Goal: Task Accomplishment & Management: Manage account settings

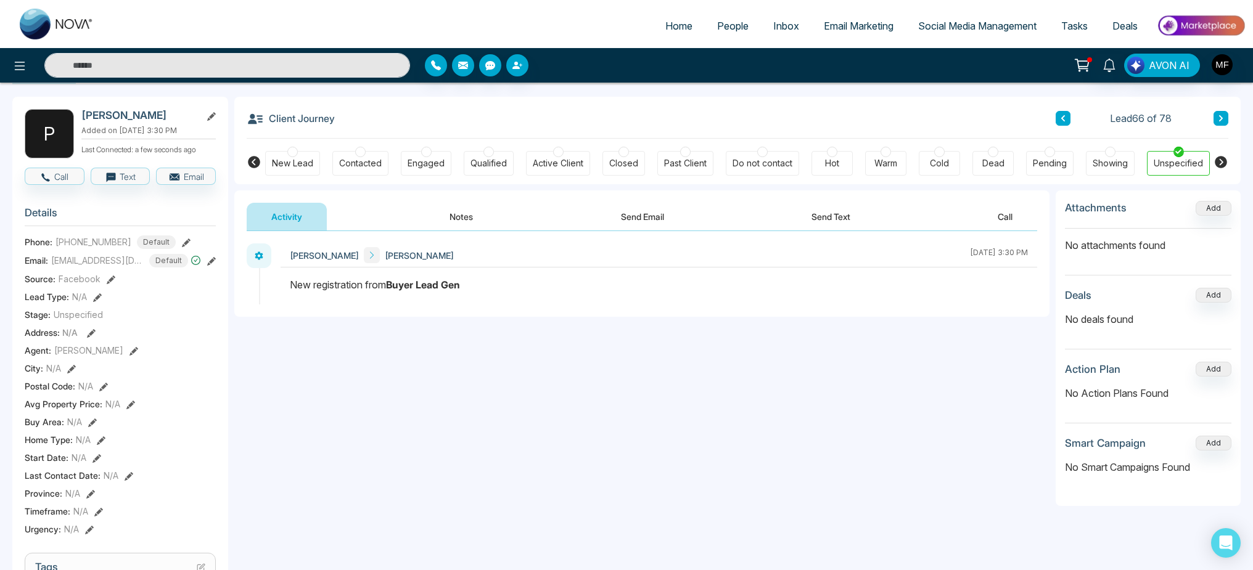
scroll to position [47, 0]
click at [125, 478] on icon at bounding box center [129, 474] width 9 height 9
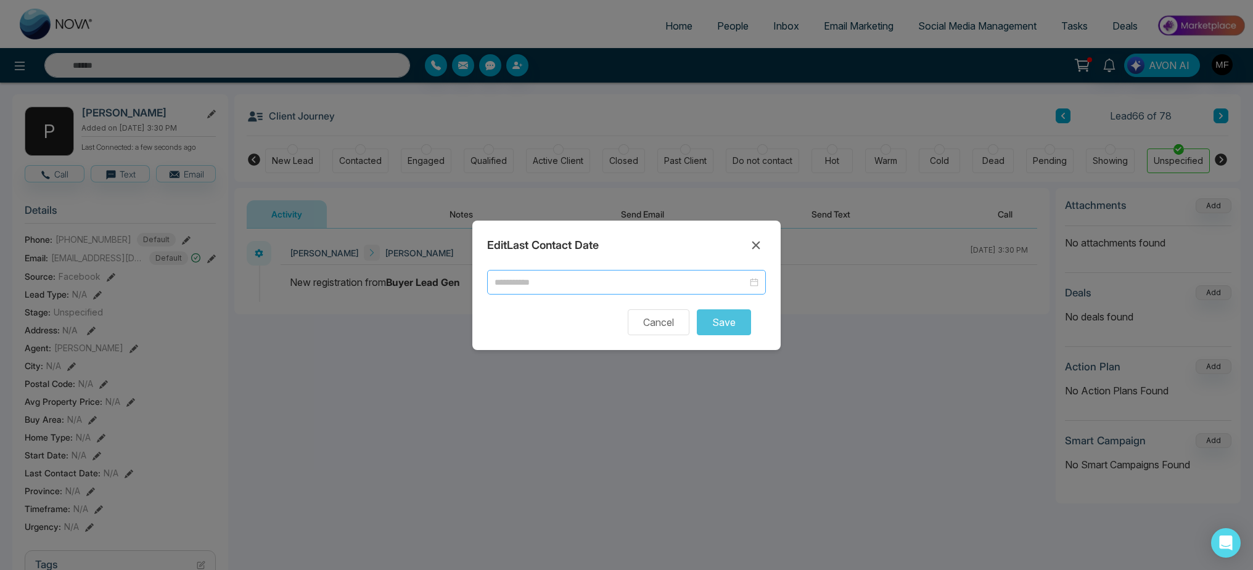
click at [640, 269] on div "Edit Last Contact Date Cancel Save" at bounding box center [626, 285] width 308 height 129
click at [640, 279] on input at bounding box center [620, 283] width 253 height 14
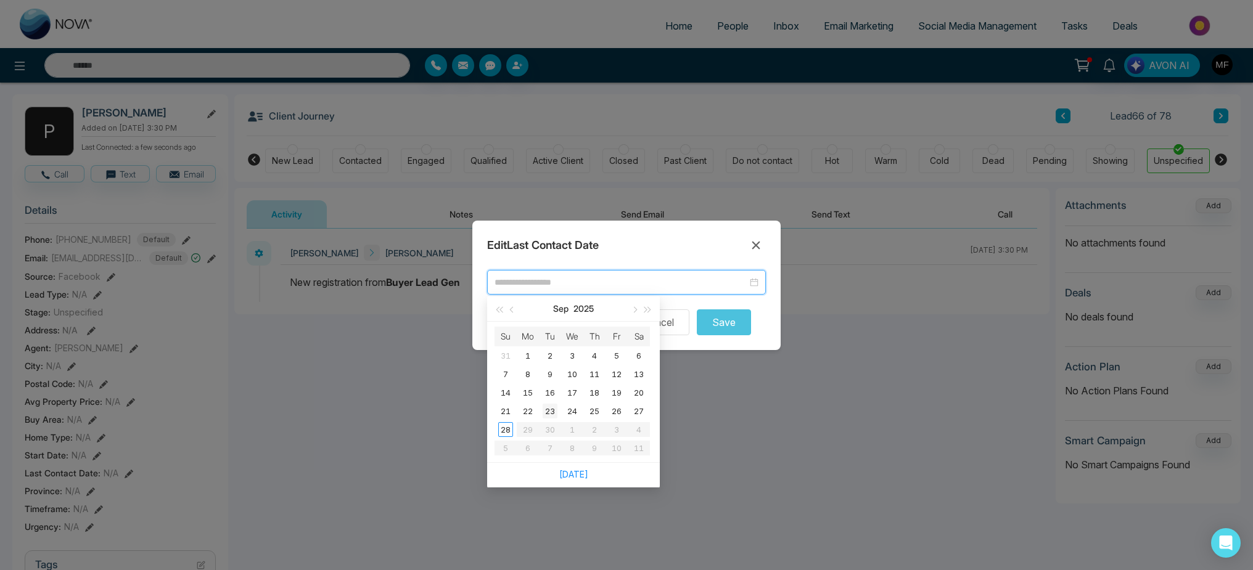
type input "**********"
click at [505, 426] on div "28" at bounding box center [505, 429] width 15 height 15
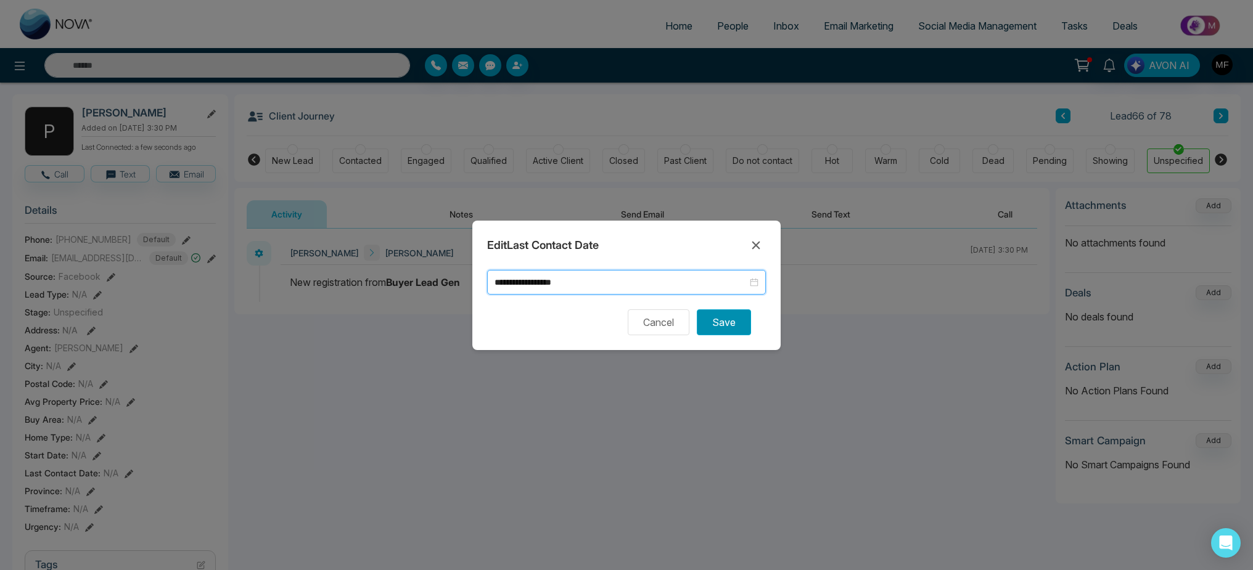
click at [728, 329] on button "Save" at bounding box center [724, 322] width 54 height 26
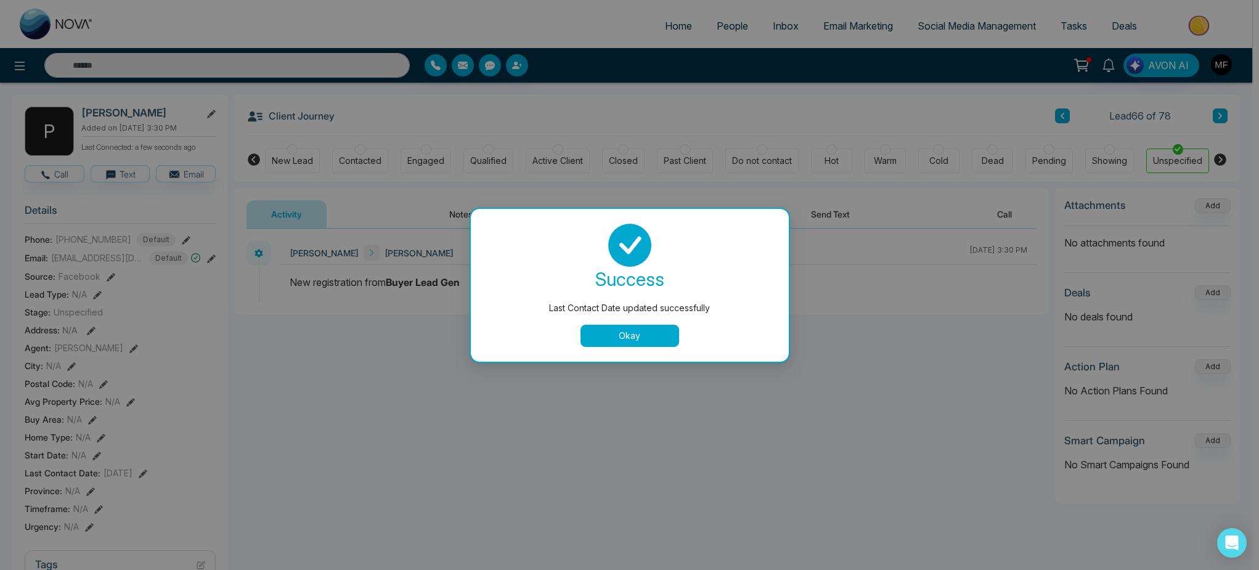
click at [674, 334] on button "Okay" at bounding box center [630, 336] width 99 height 22
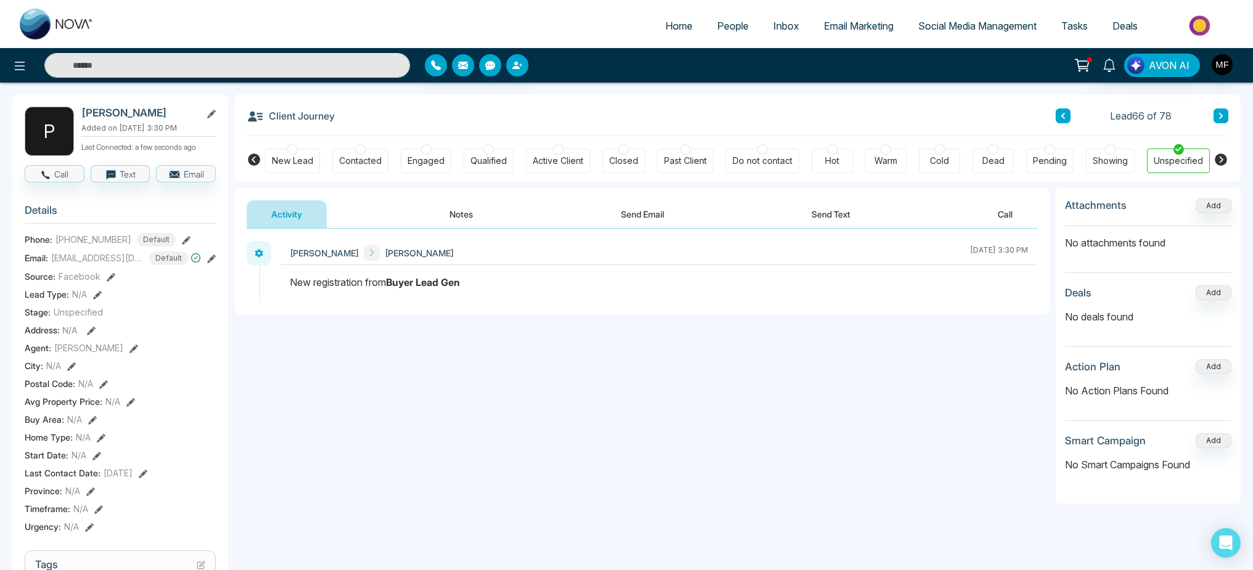
click at [1065, 115] on icon at bounding box center [1063, 115] width 6 height 7
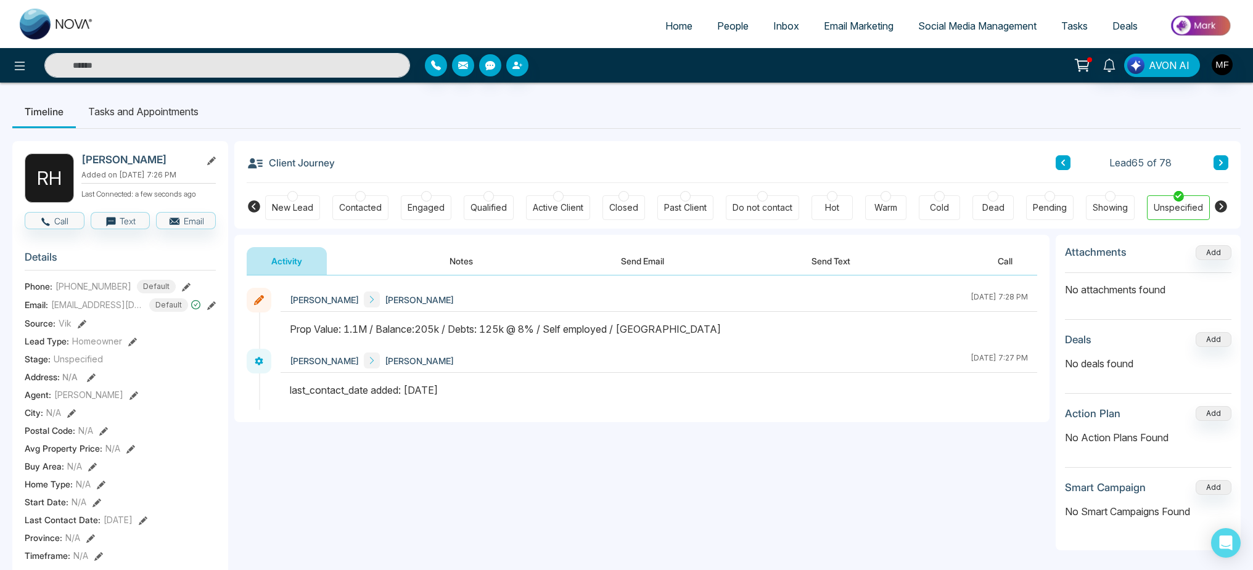
click at [1219, 162] on icon at bounding box center [1220, 162] width 6 height 7
click at [1219, 163] on icon at bounding box center [1220, 162] width 6 height 7
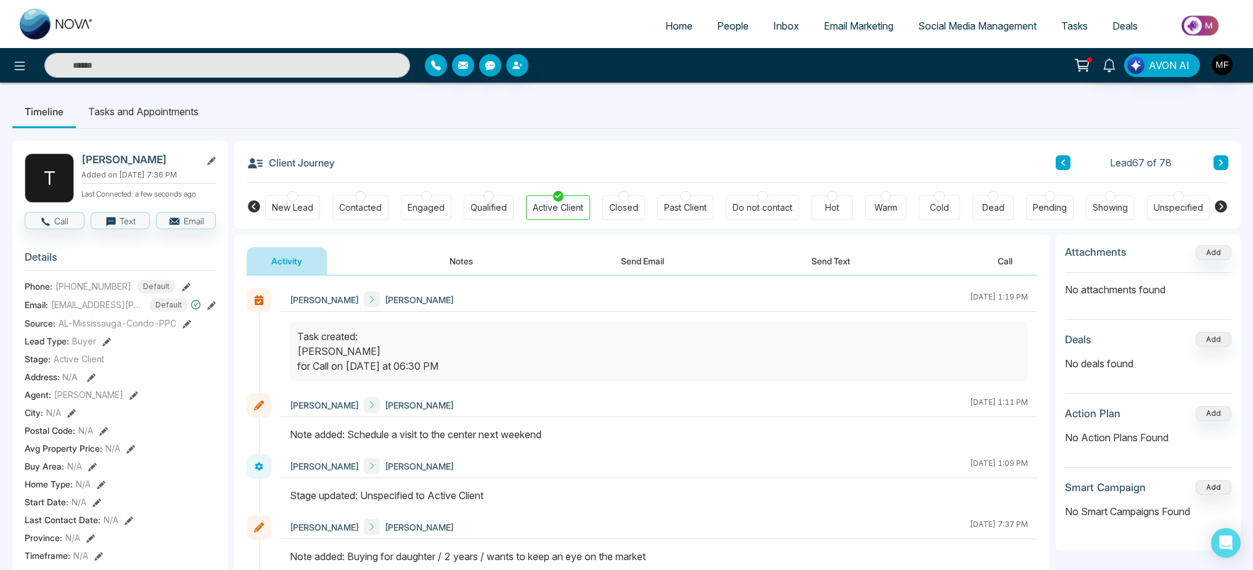
click at [1058, 155] on button at bounding box center [1062, 162] width 15 height 15
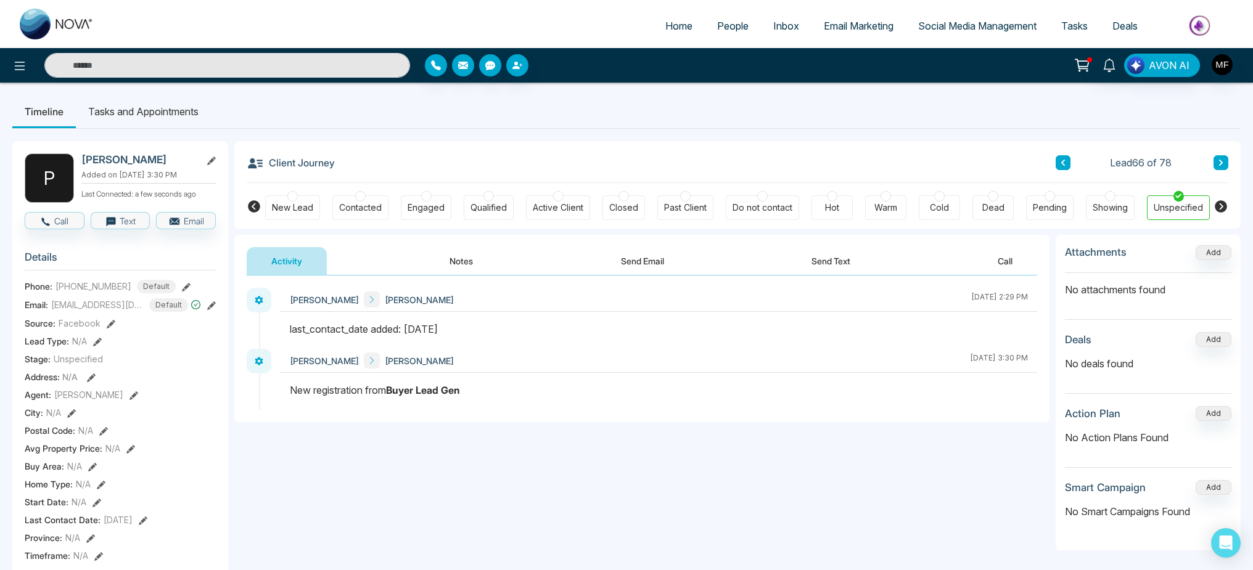
click at [1063, 167] on button at bounding box center [1062, 162] width 15 height 15
click at [435, 265] on button "Notes" at bounding box center [461, 261] width 73 height 28
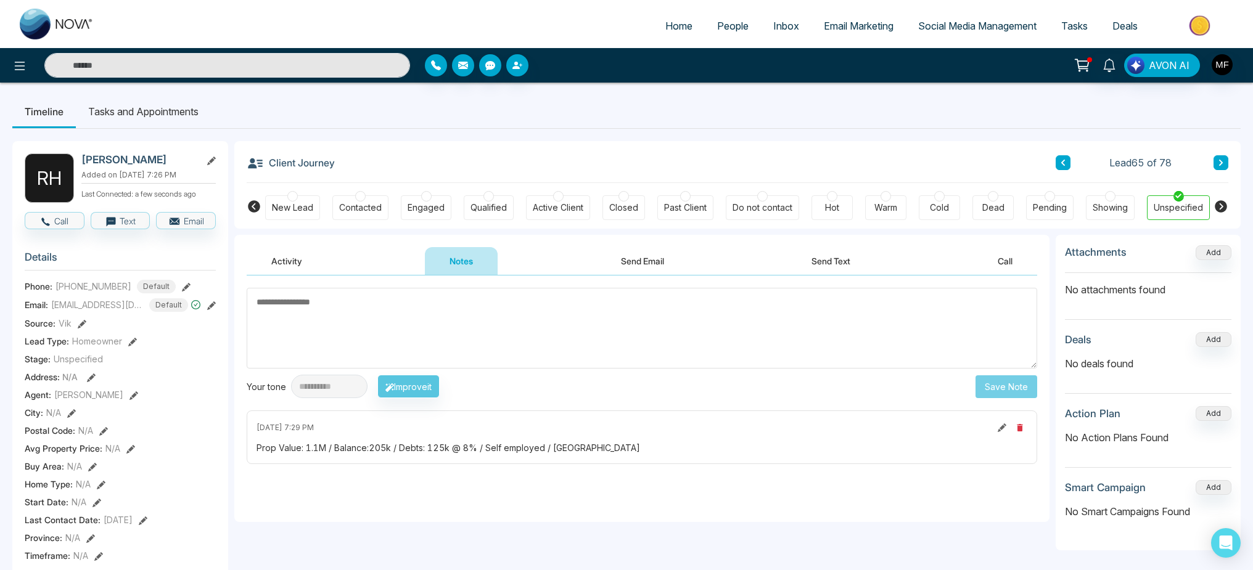
type textarea "*"
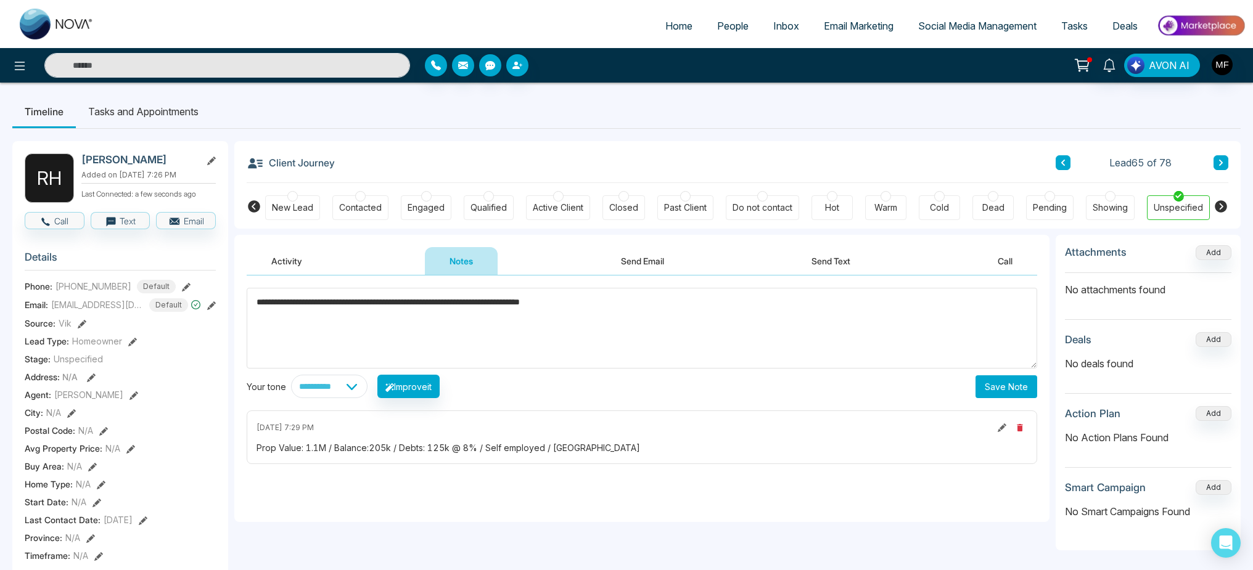
click at [601, 309] on textarea "**********" at bounding box center [642, 328] width 790 height 81
type textarea "**********"
click at [1013, 391] on button "Save Note" at bounding box center [1006, 386] width 62 height 23
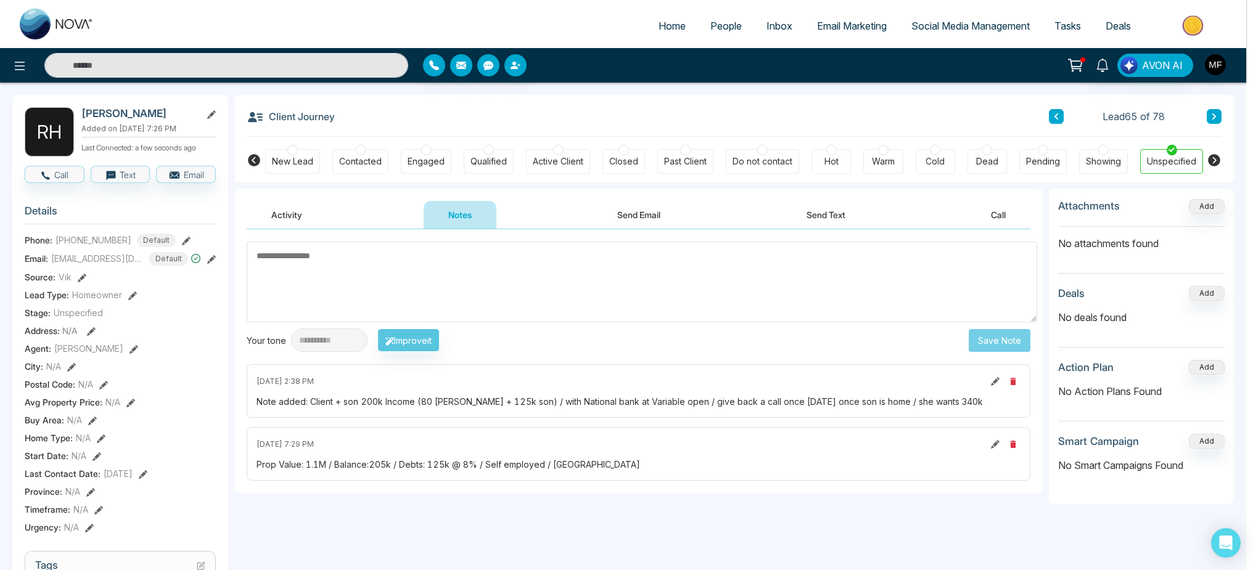
scroll to position [189, 0]
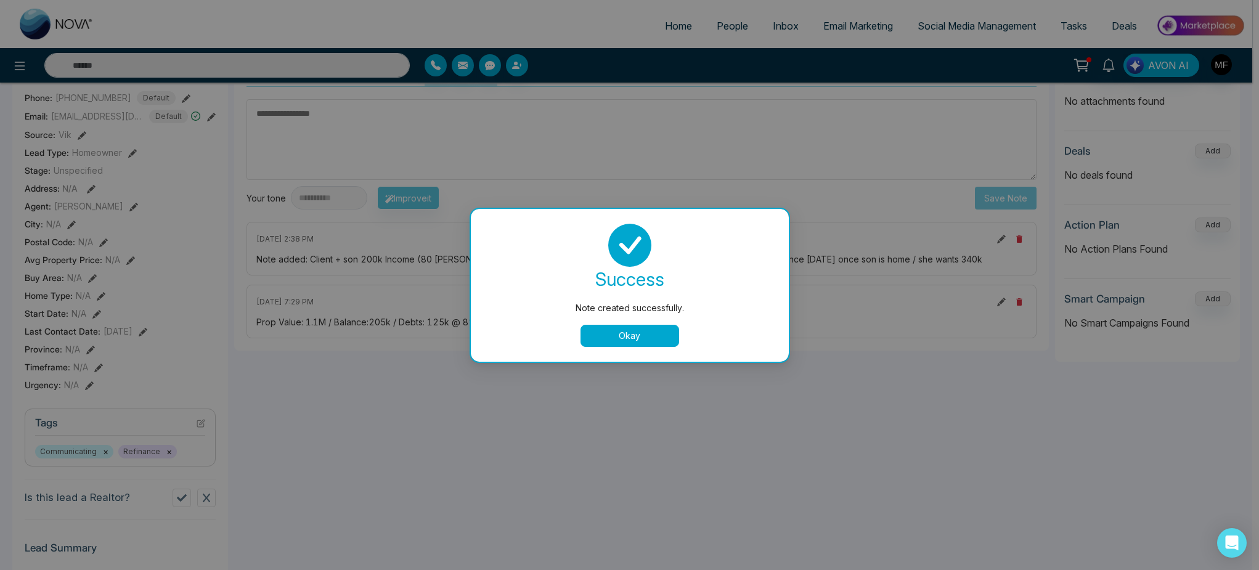
click at [639, 333] on button "Okay" at bounding box center [630, 336] width 99 height 22
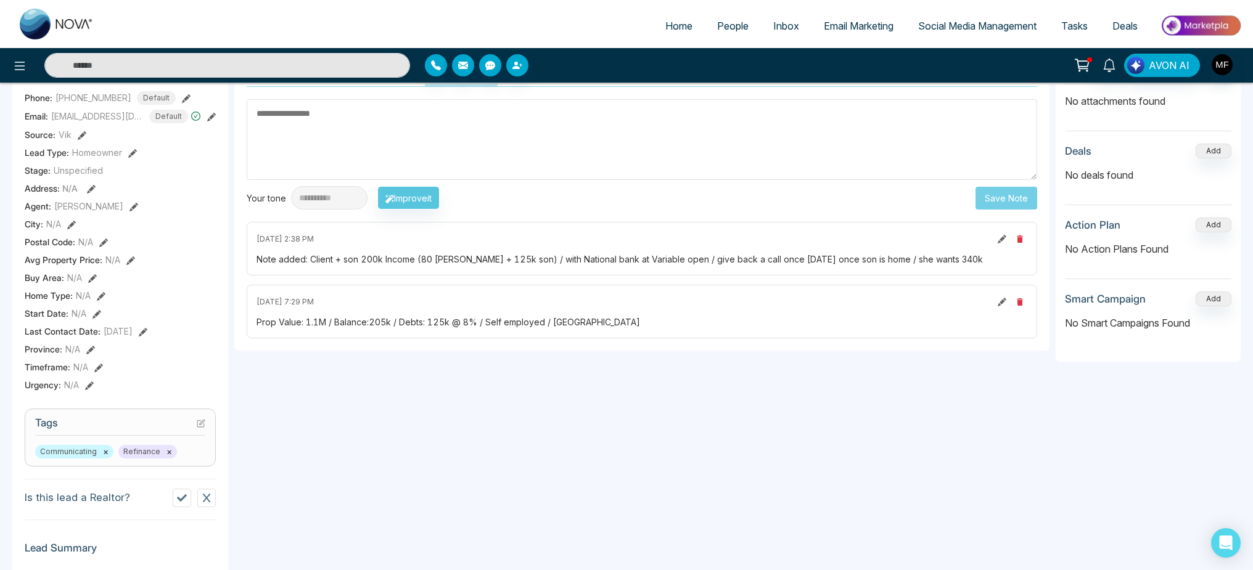
click at [147, 337] on icon at bounding box center [143, 332] width 9 height 9
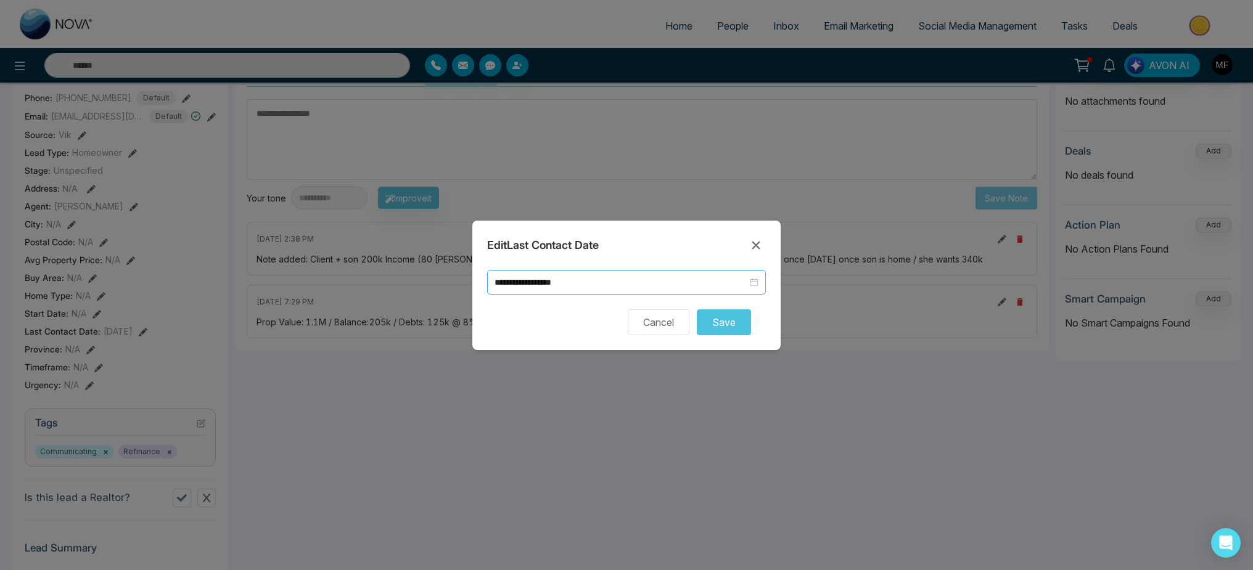
click at [563, 289] on div "**********" at bounding box center [626, 282] width 279 height 25
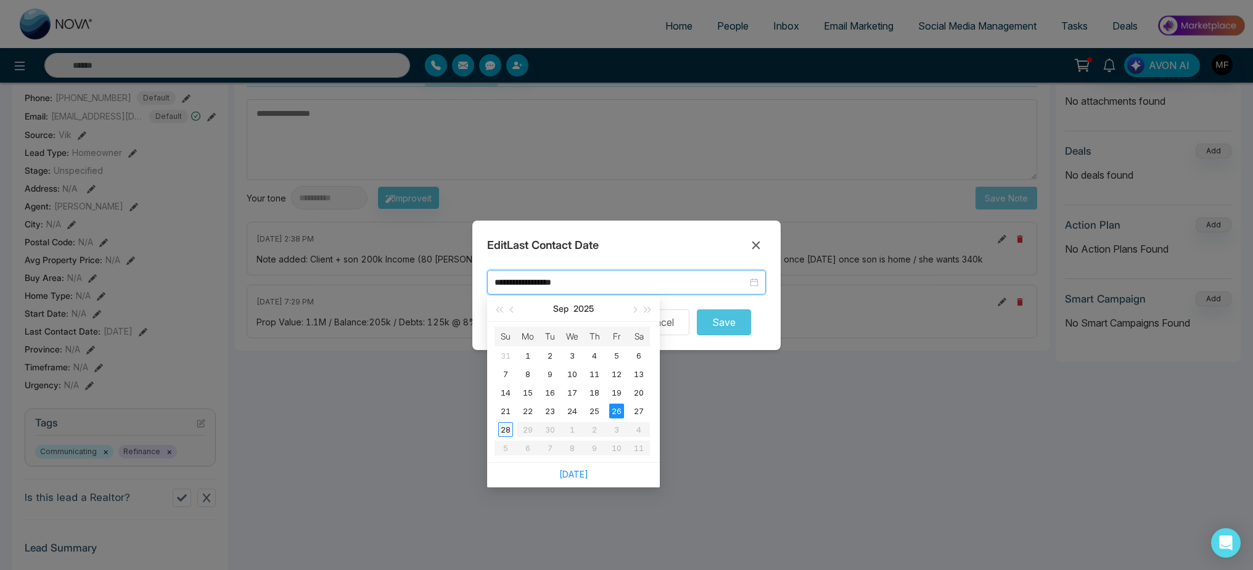
type input "**********"
click at [500, 424] on div "28" at bounding box center [505, 429] width 15 height 15
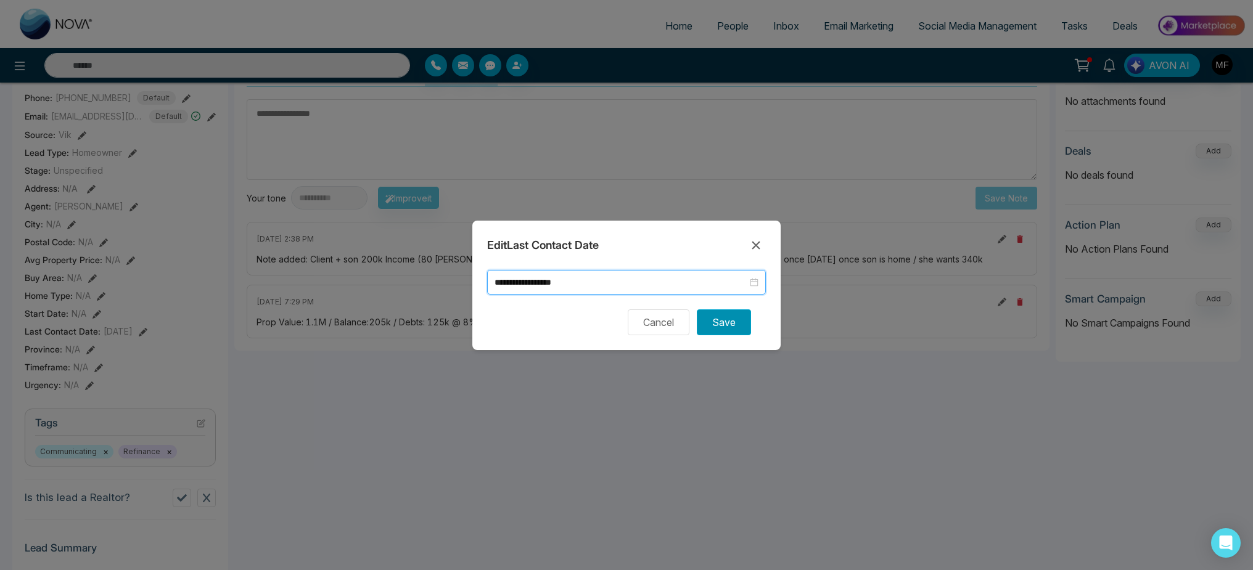
click at [734, 321] on button "Save" at bounding box center [724, 322] width 54 height 26
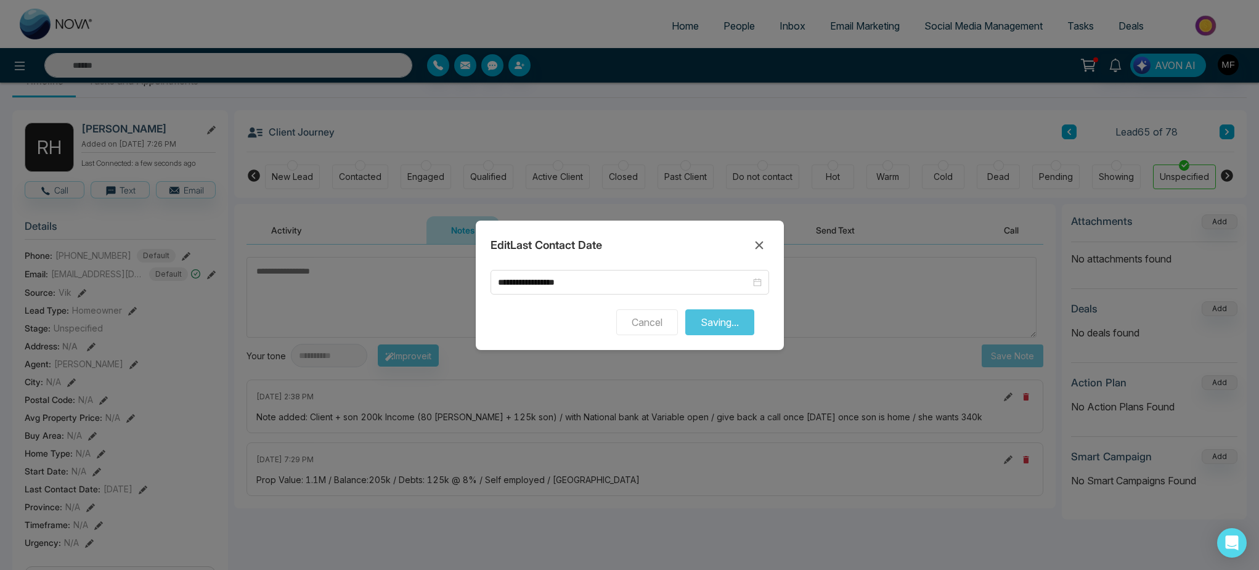
scroll to position [0, 0]
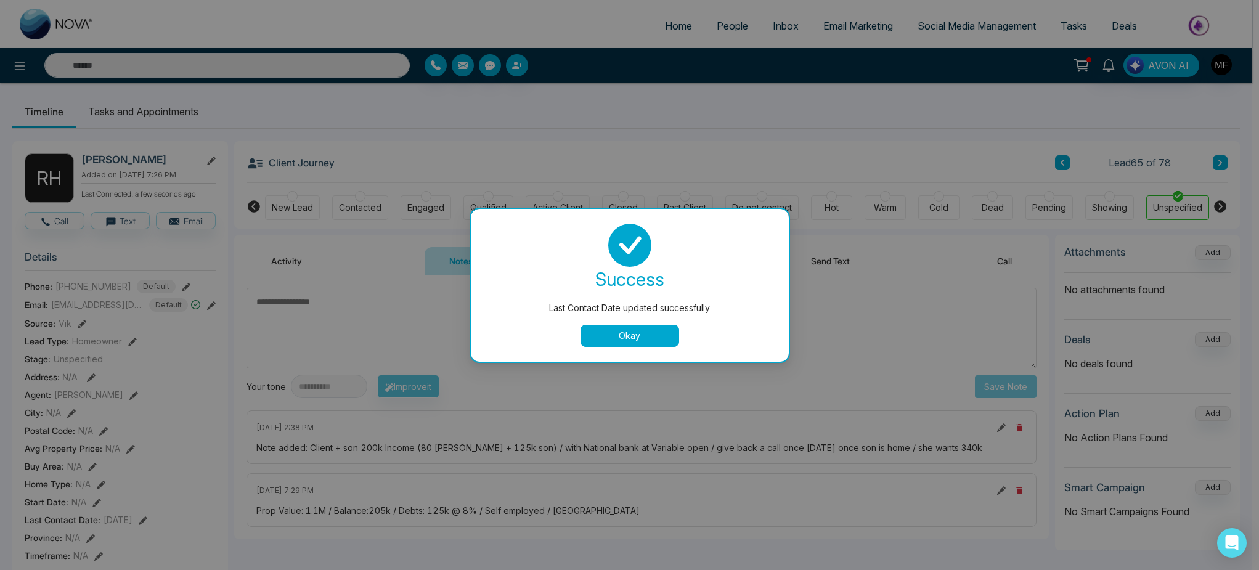
click at [217, 125] on div "Last Contact Date updated successfully success Last Contact Date updated succes…" at bounding box center [629, 285] width 1259 height 570
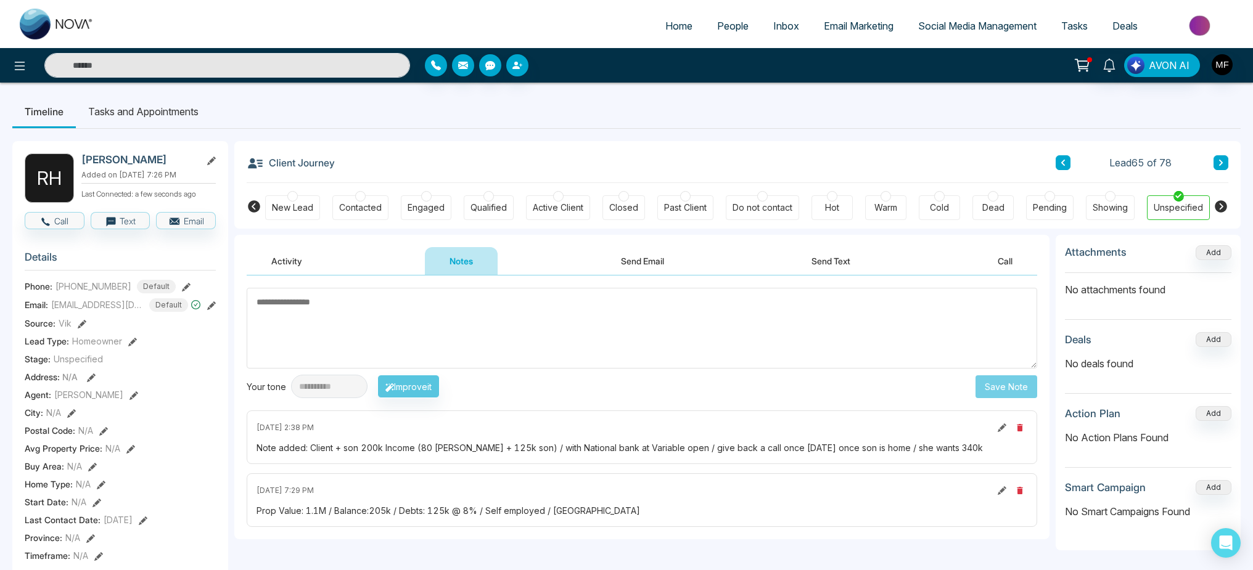
click at [171, 121] on li "Tasks and Appointments" at bounding box center [143, 111] width 135 height 33
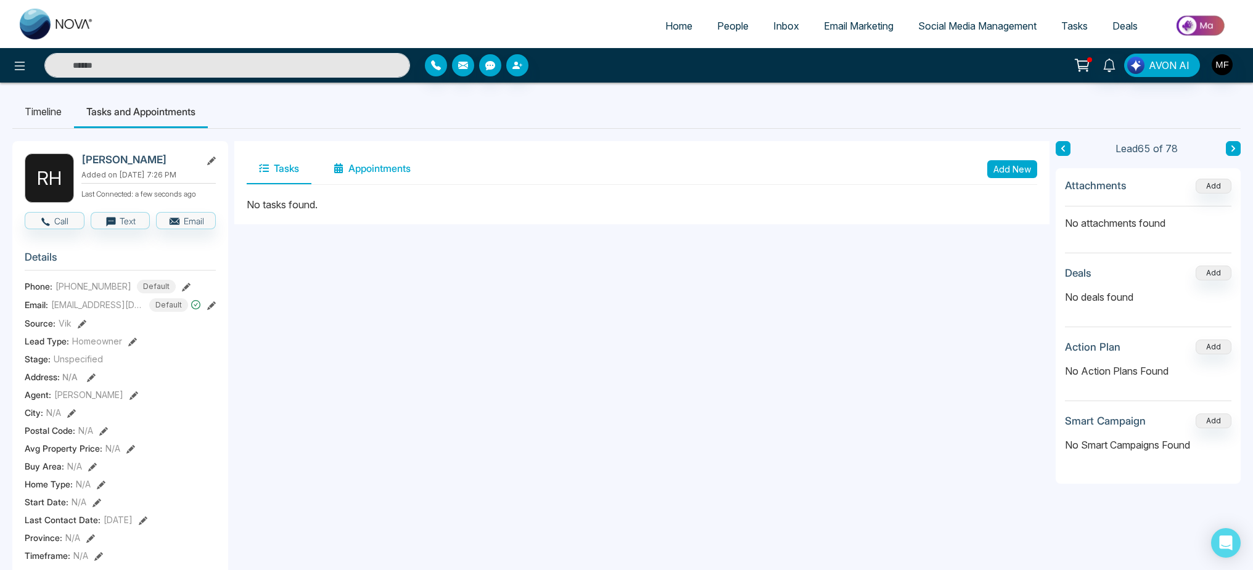
click at [390, 176] on button "Appointments" at bounding box center [372, 168] width 102 height 31
click at [297, 174] on button "Tasks" at bounding box center [279, 168] width 65 height 31
click at [1032, 171] on button "Add New" at bounding box center [1012, 169] width 50 height 18
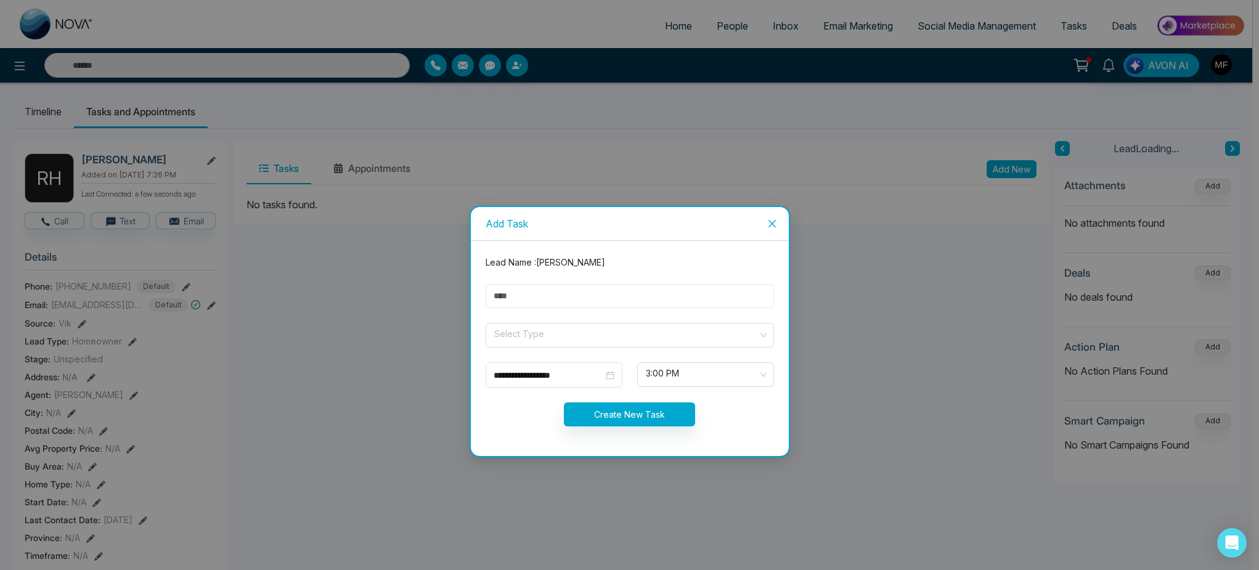
click at [655, 285] on input "text" at bounding box center [630, 296] width 288 height 24
type input "**********"
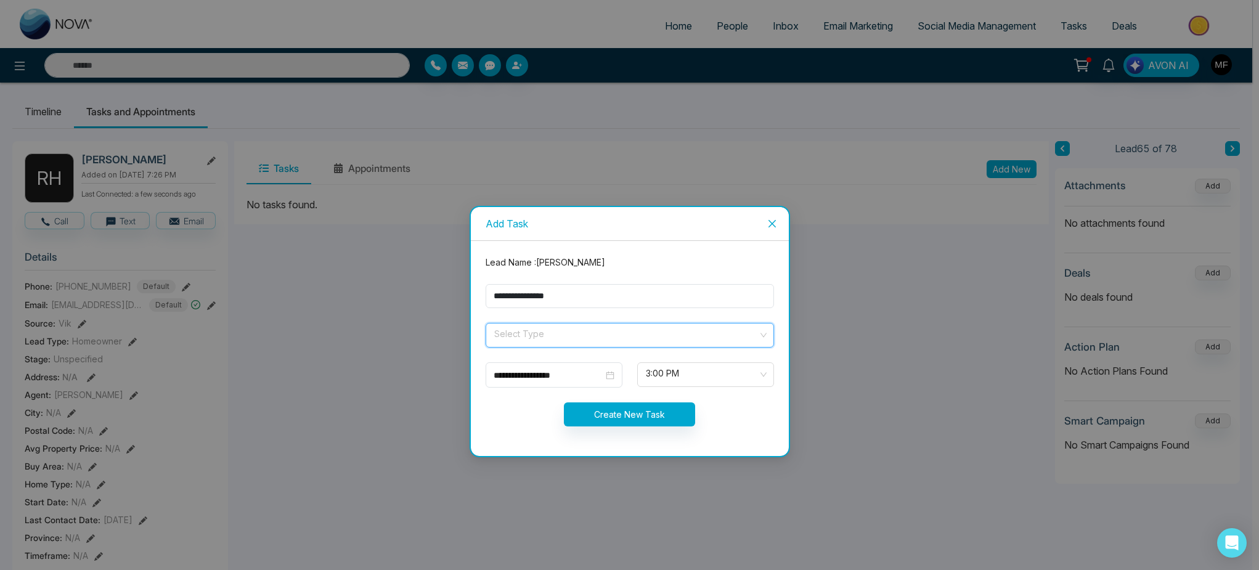
click at [589, 334] on input "search" at bounding box center [625, 333] width 265 height 18
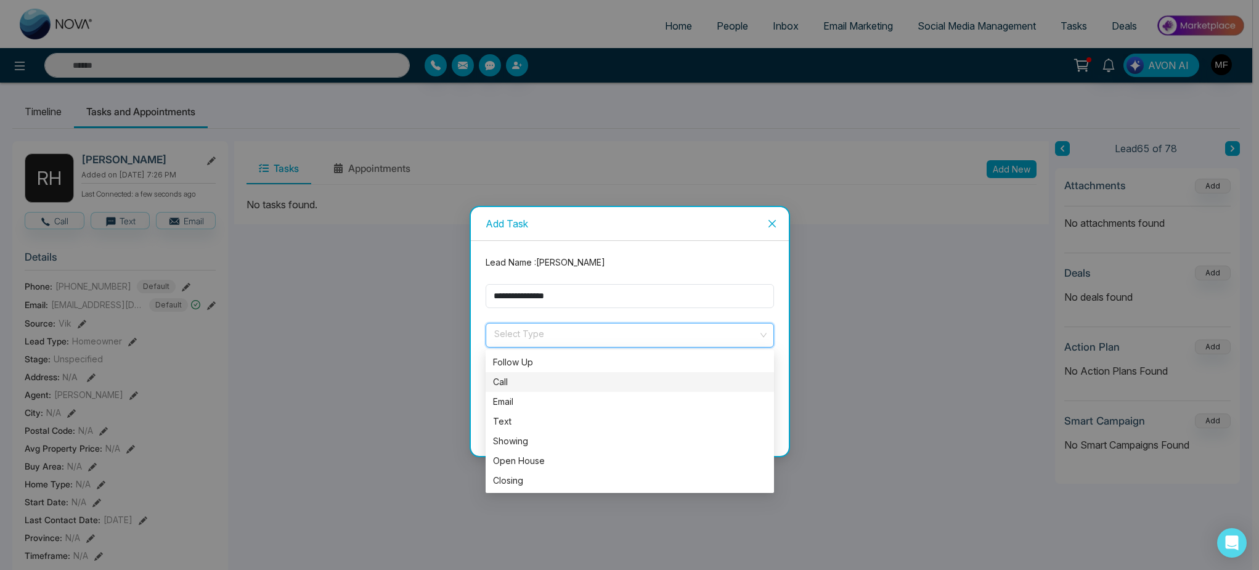
click at [525, 375] on div "Call" at bounding box center [630, 382] width 274 height 14
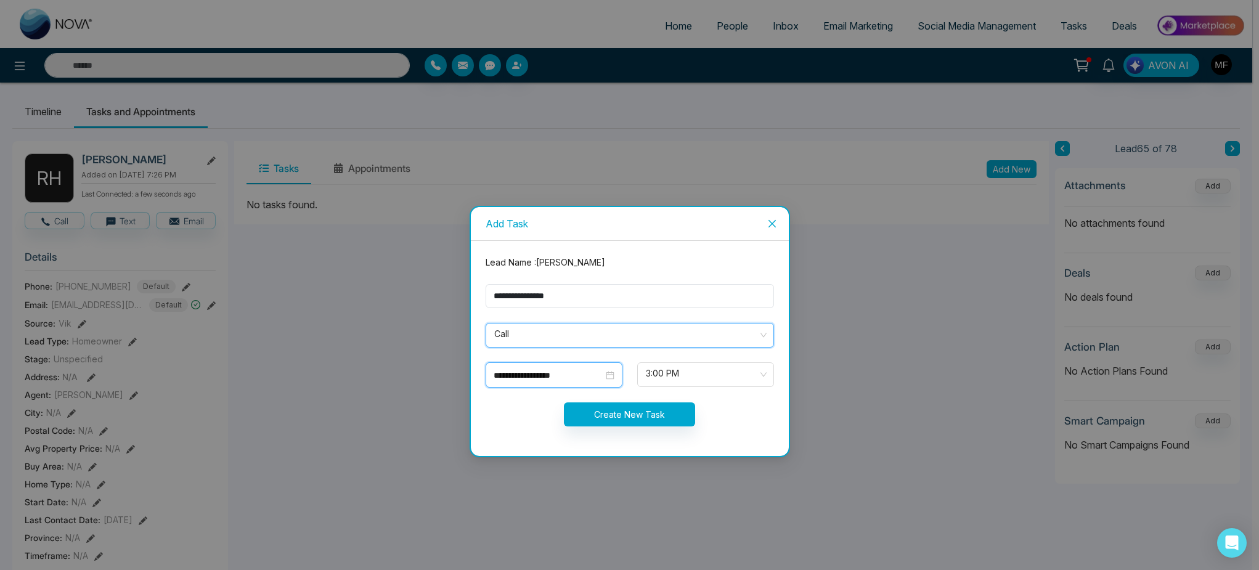
click at [585, 376] on input "**********" at bounding box center [549, 376] width 110 height 14
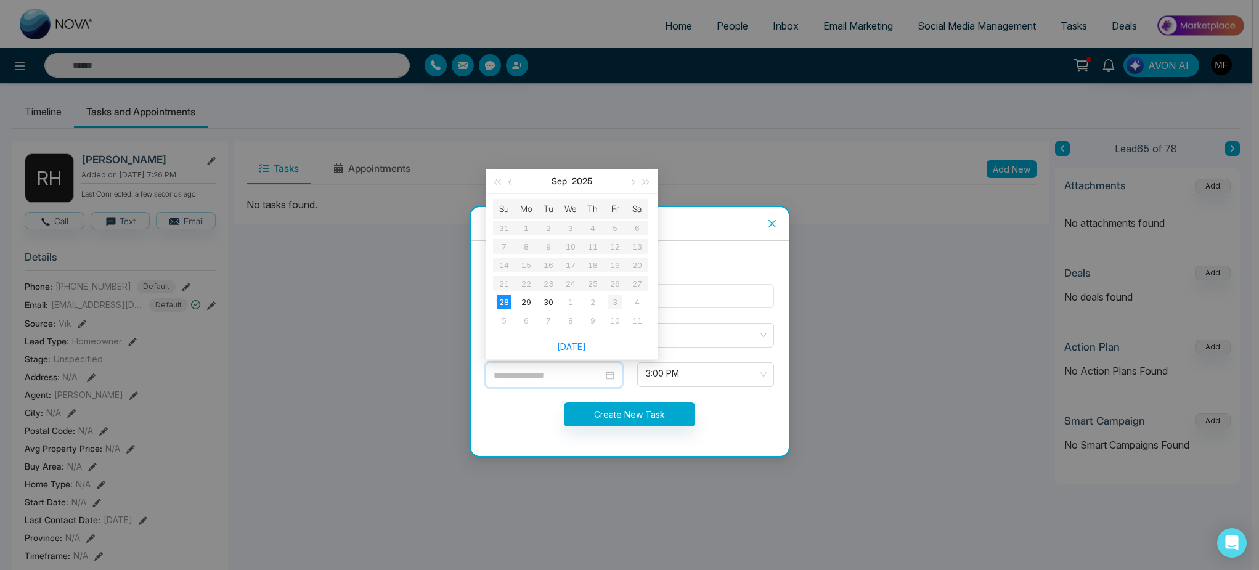
type input "**********"
click at [616, 296] on div "3" at bounding box center [615, 302] width 15 height 15
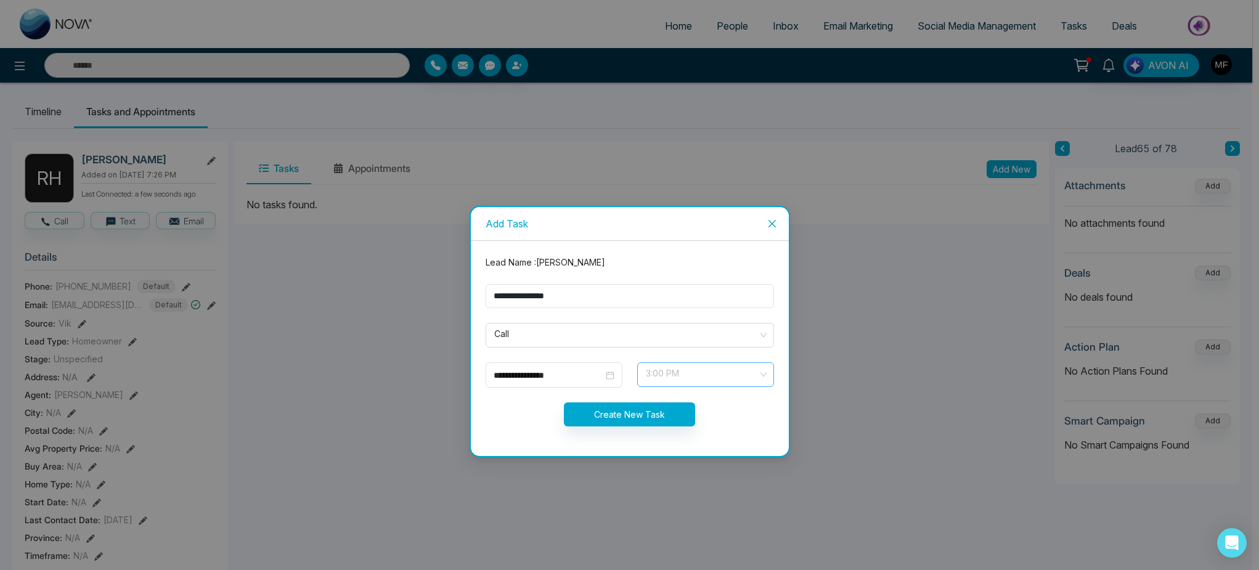
click at [682, 376] on span "3:00 PM" at bounding box center [706, 374] width 120 height 21
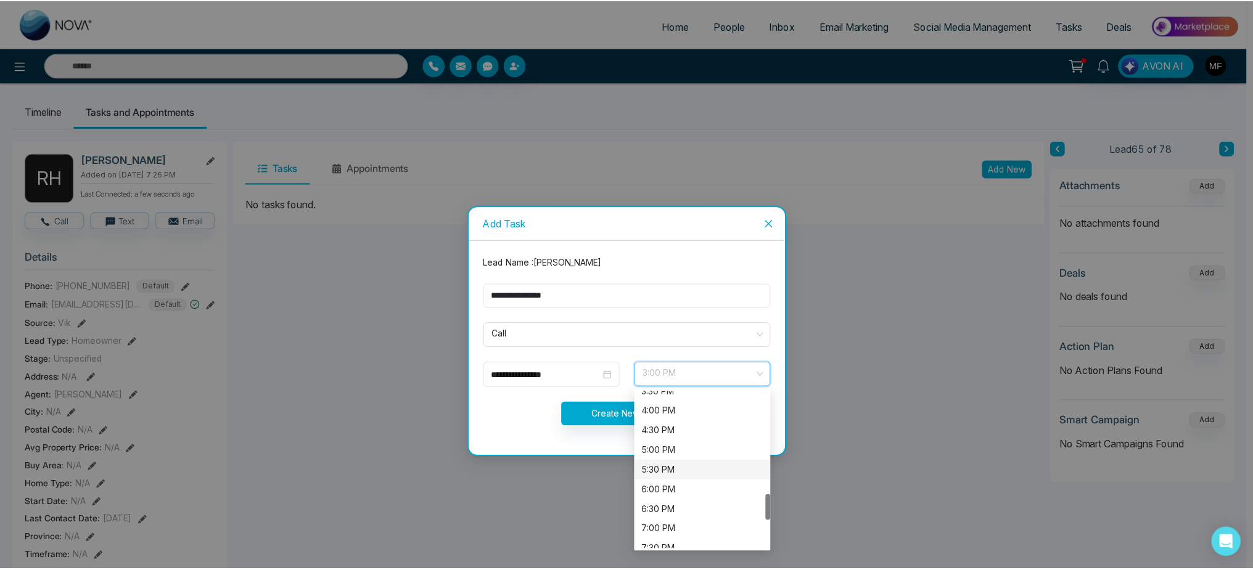
scroll to position [596, 0]
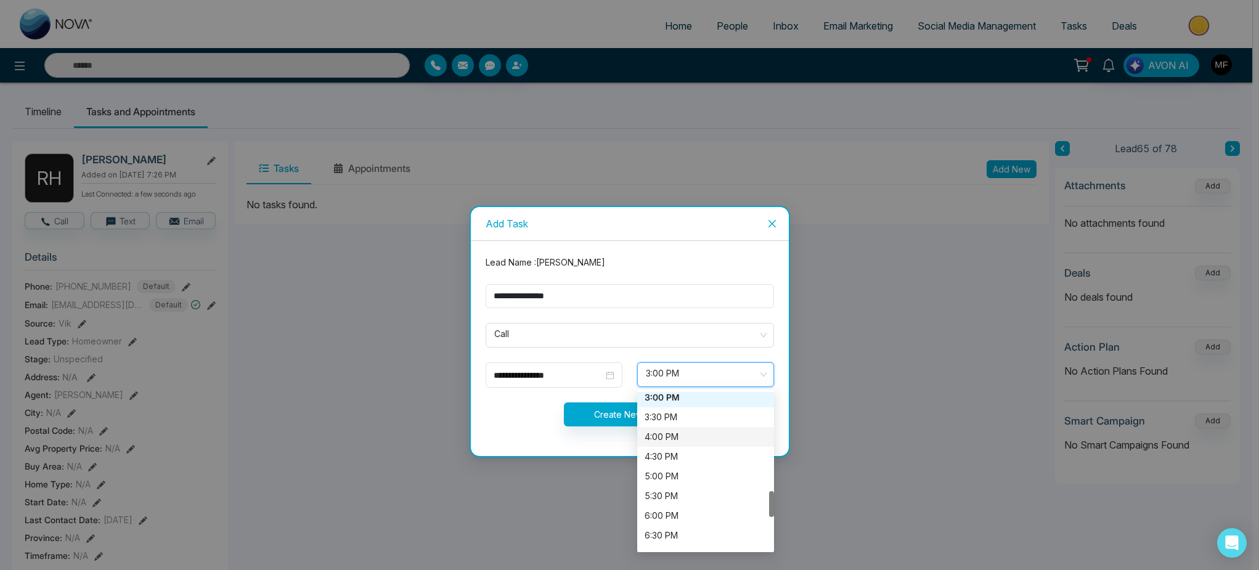
click at [526, 418] on div "Create New Task" at bounding box center [629, 415] width 303 height 24
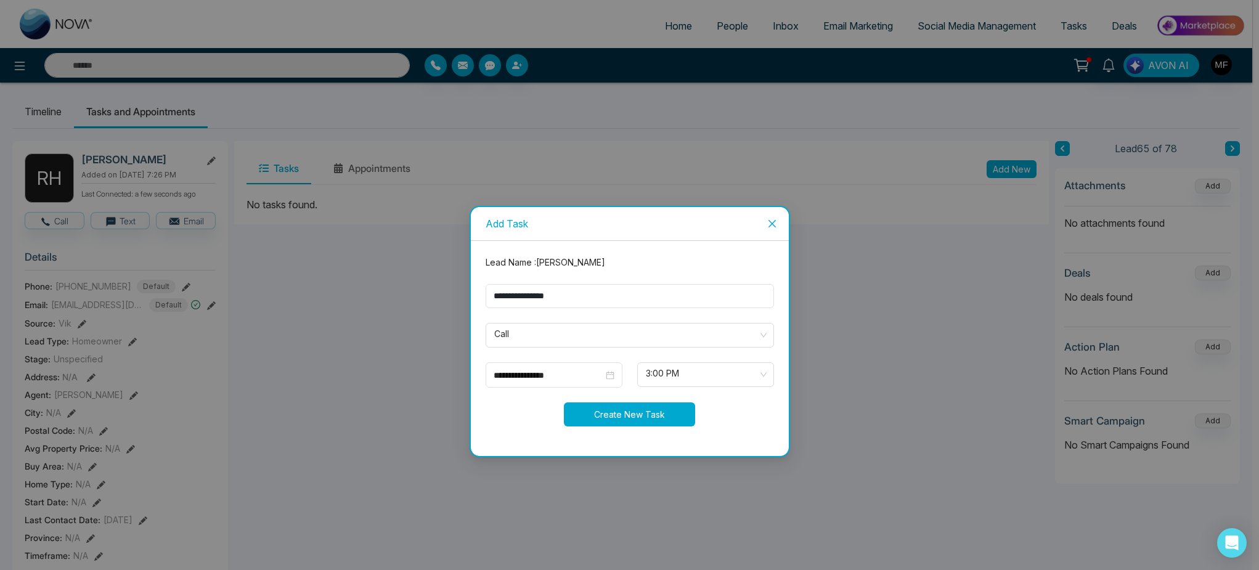
click at [626, 420] on button "Create New Task" at bounding box center [629, 415] width 131 height 24
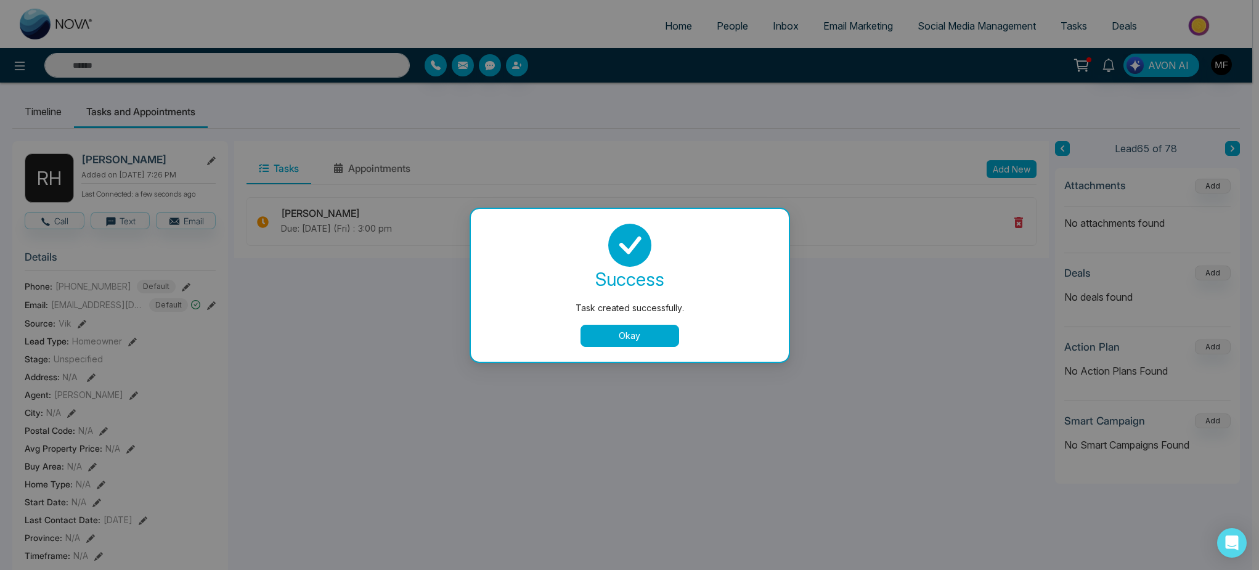
click at [648, 340] on button "Okay" at bounding box center [630, 336] width 99 height 22
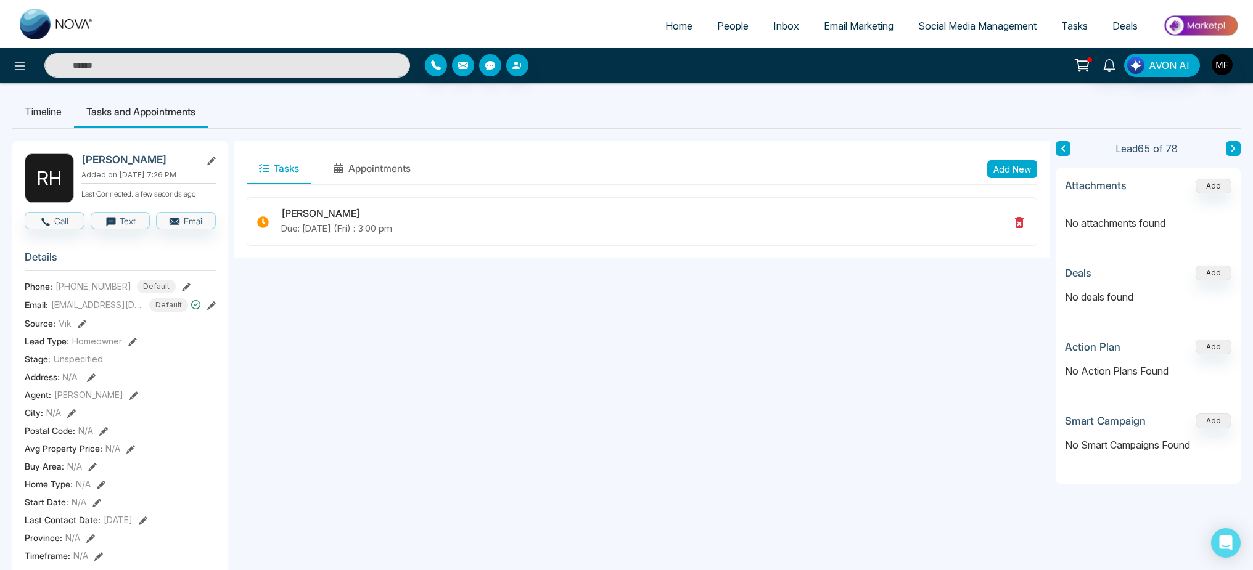
click at [1060, 143] on button at bounding box center [1062, 148] width 15 height 15
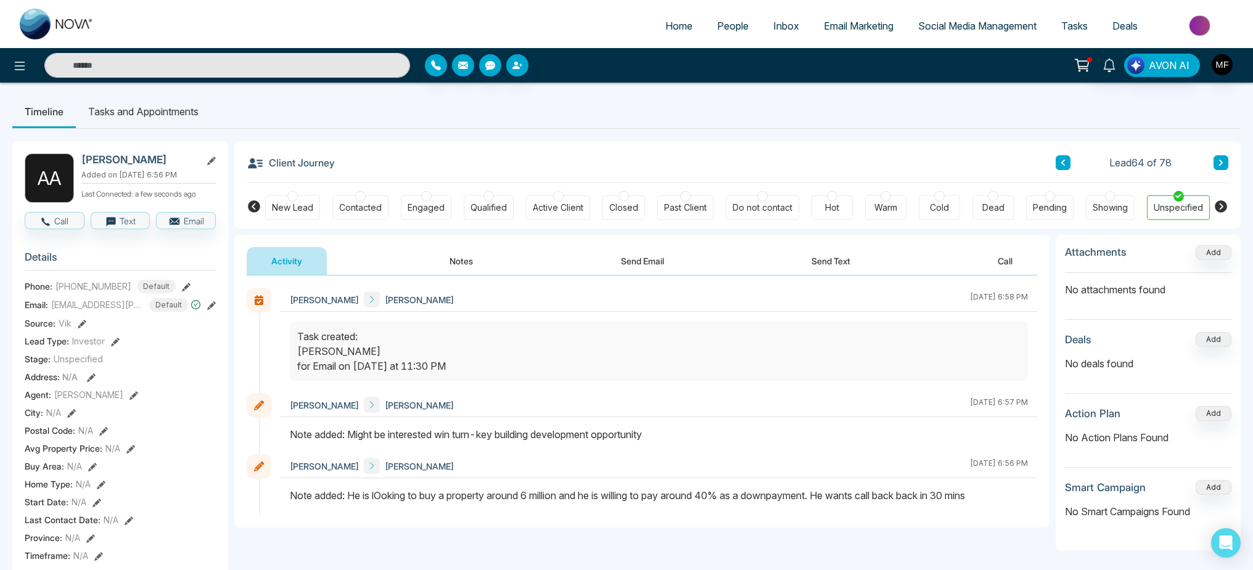
click at [460, 256] on button "Notes" at bounding box center [461, 261] width 73 height 28
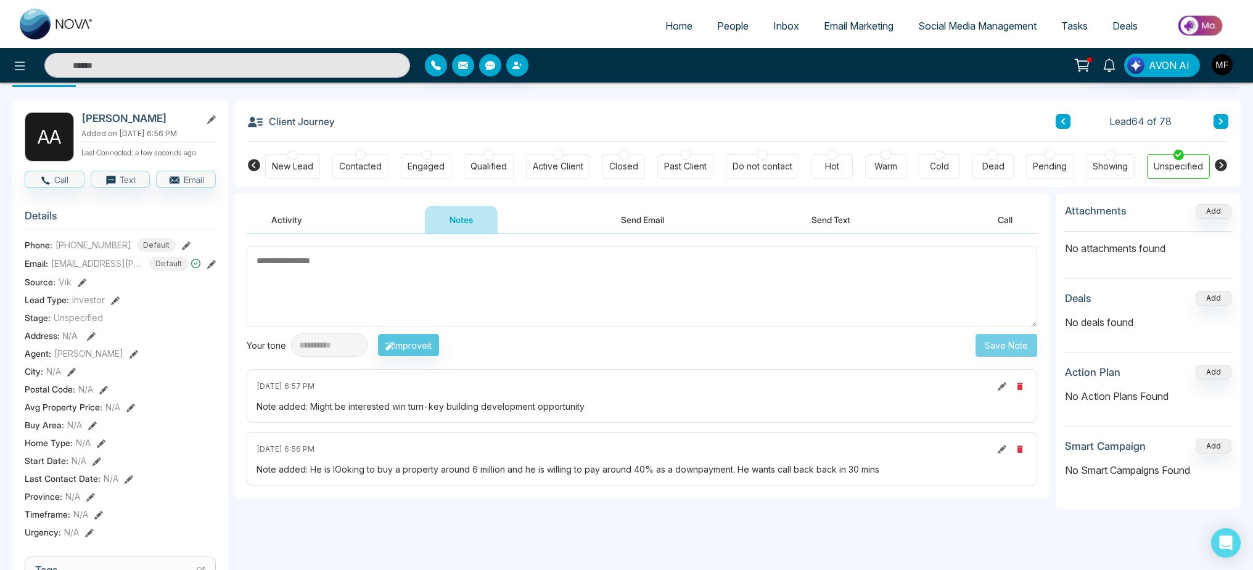
scroll to position [39, 0]
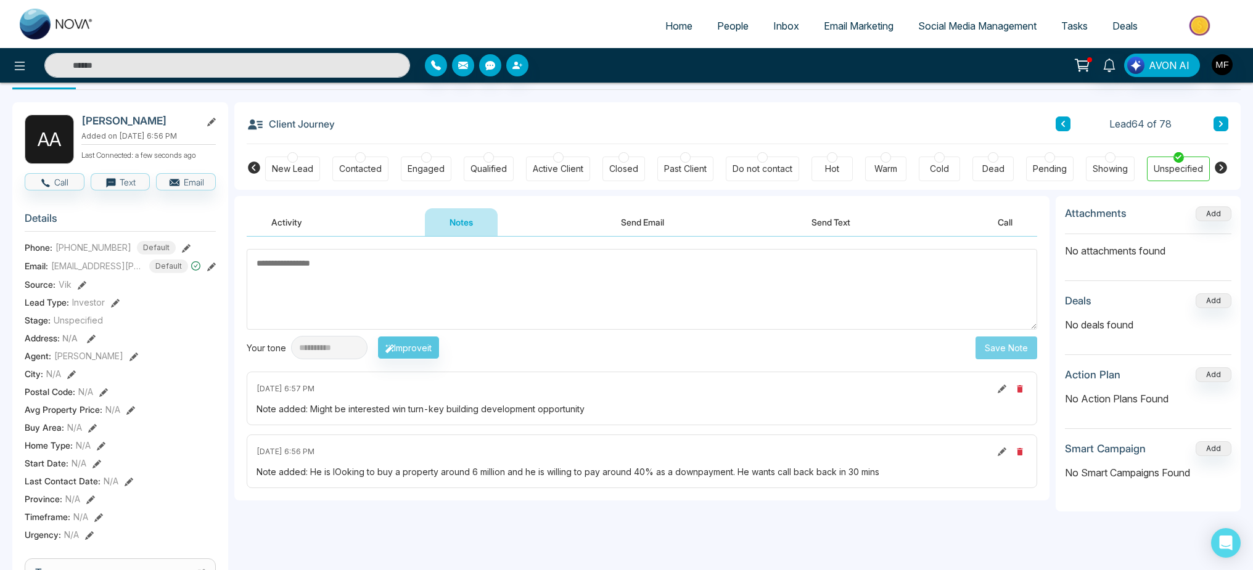
click at [834, 163] on div "Hot" at bounding box center [832, 169] width 14 height 12
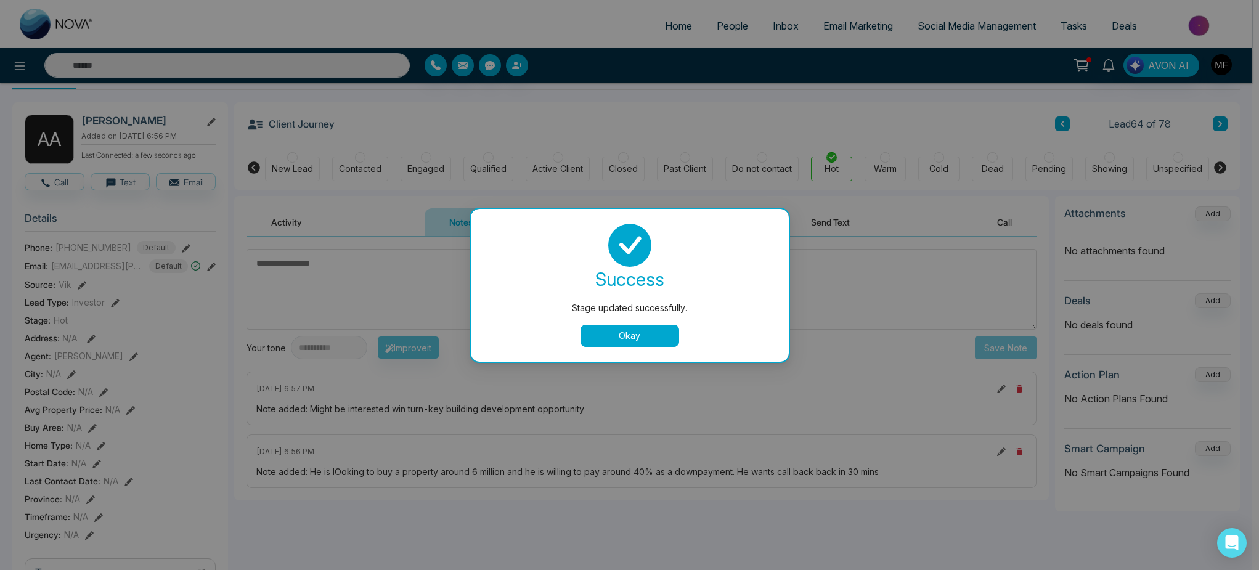
click at [639, 337] on button "Okay" at bounding box center [630, 336] width 99 height 22
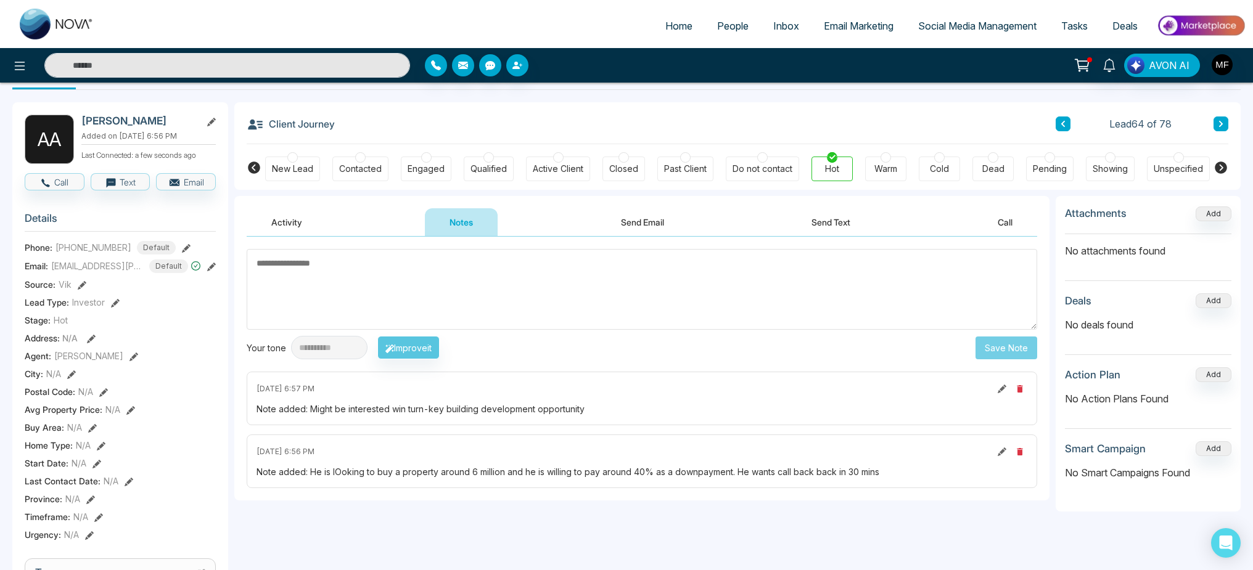
click at [560, 158] on div at bounding box center [558, 157] width 10 height 10
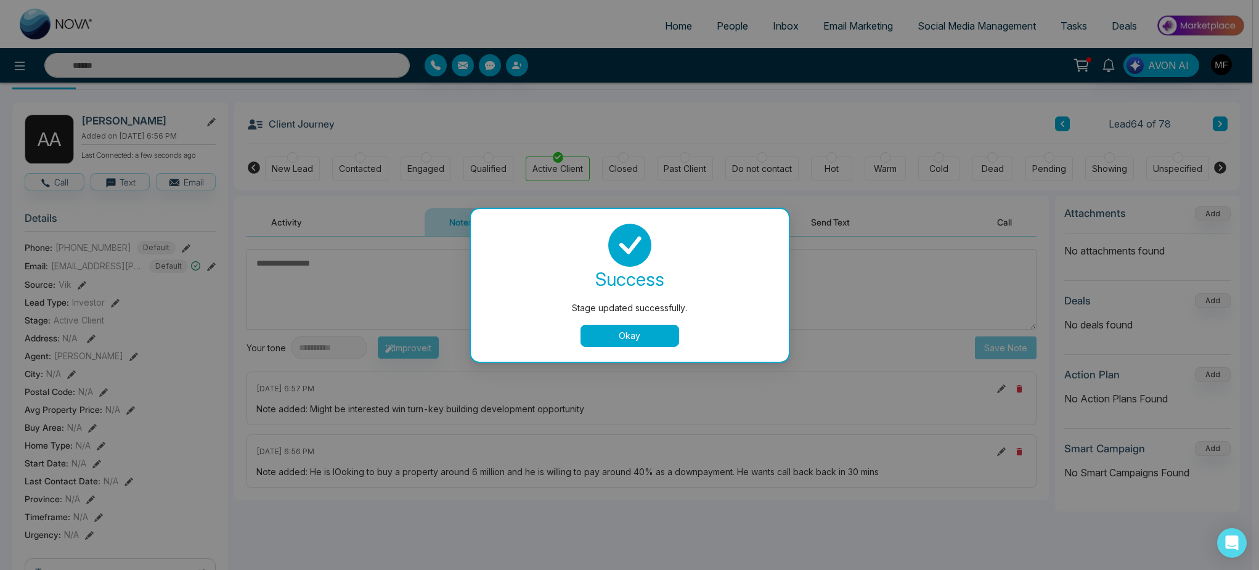
click at [639, 338] on button "Okay" at bounding box center [630, 336] width 99 height 22
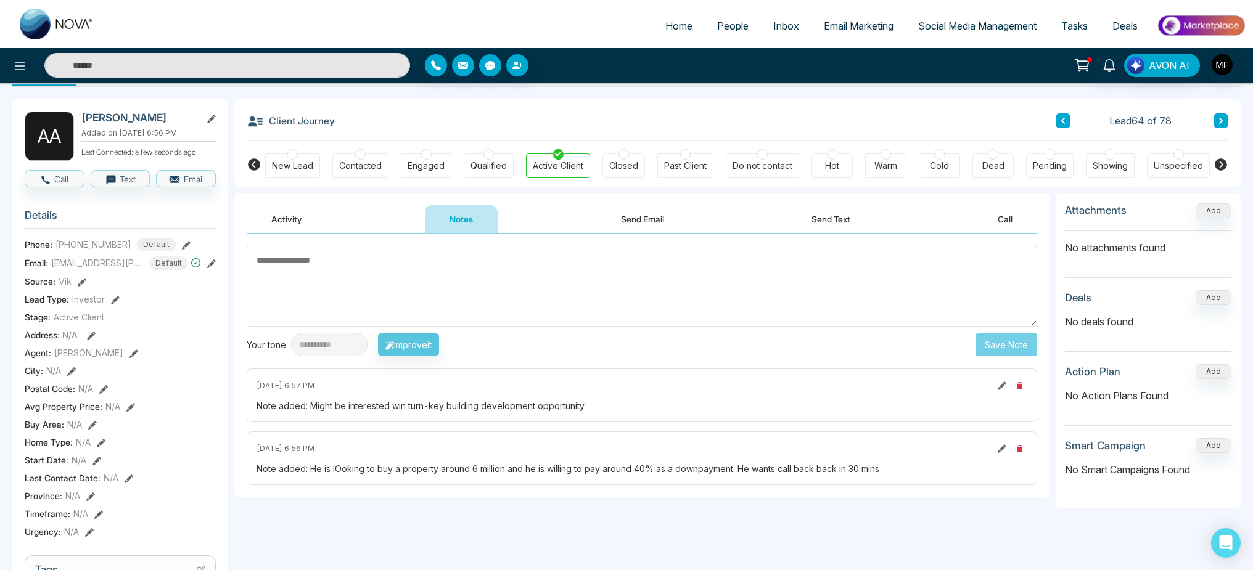
scroll to position [35, 0]
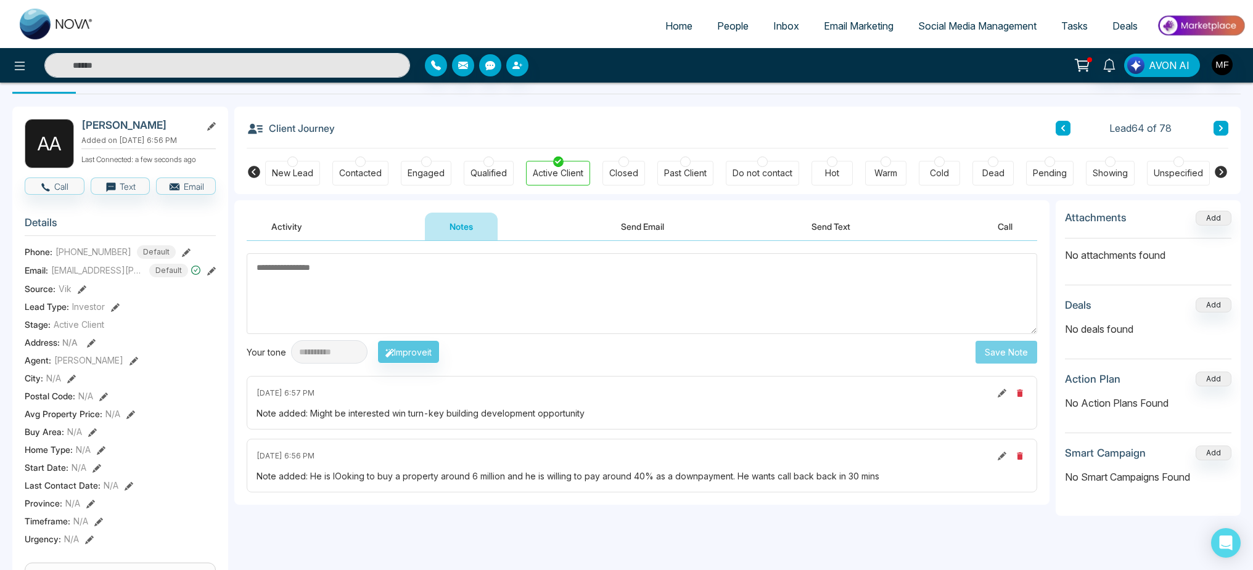
click at [1061, 128] on icon at bounding box center [1063, 128] width 4 height 6
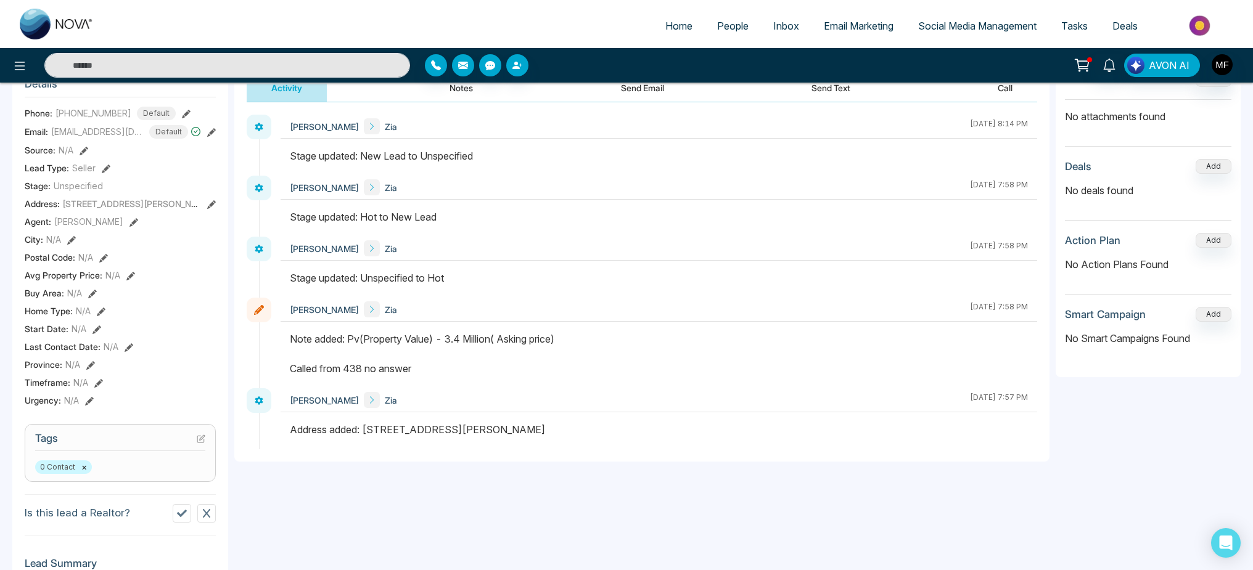
scroll to position [209, 0]
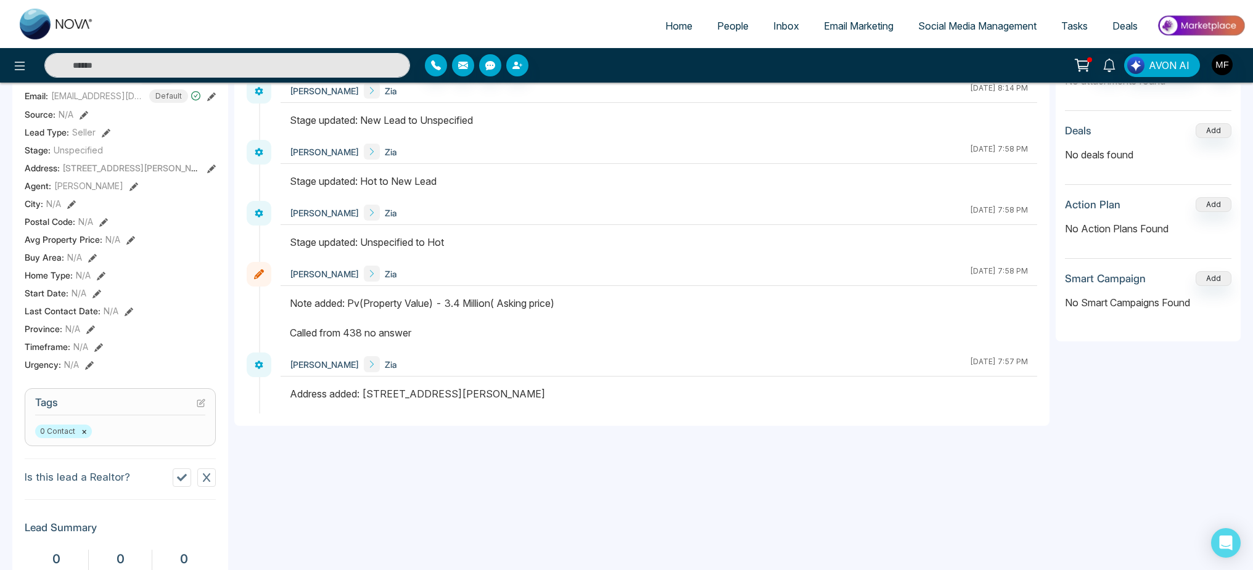
click at [125, 316] on icon at bounding box center [129, 312] width 9 height 9
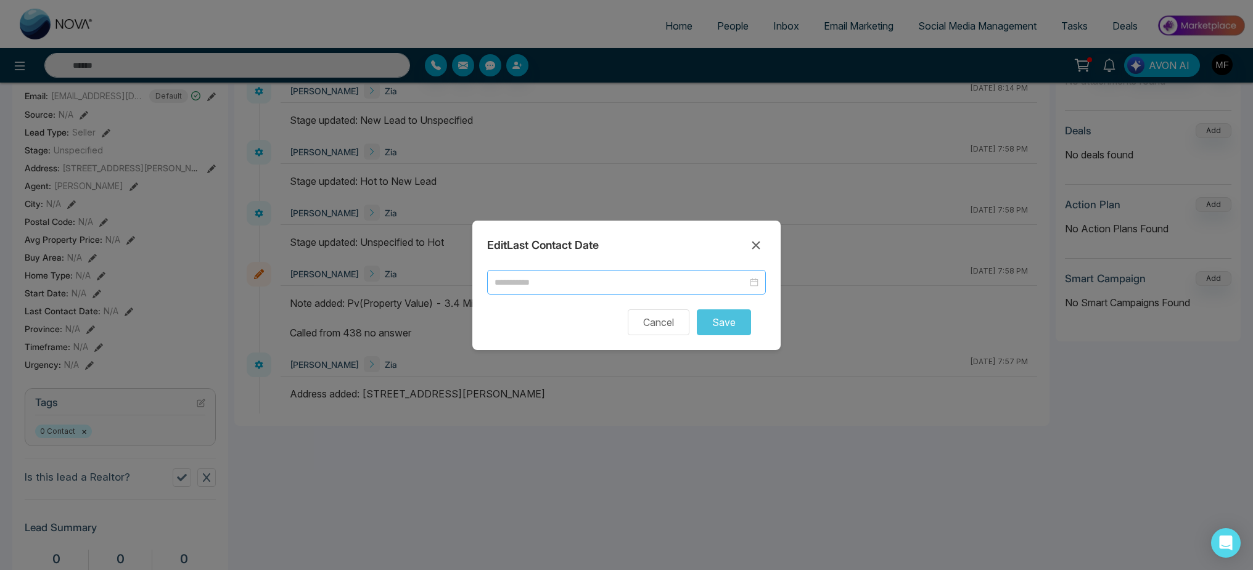
click at [680, 288] on input at bounding box center [620, 283] width 253 height 14
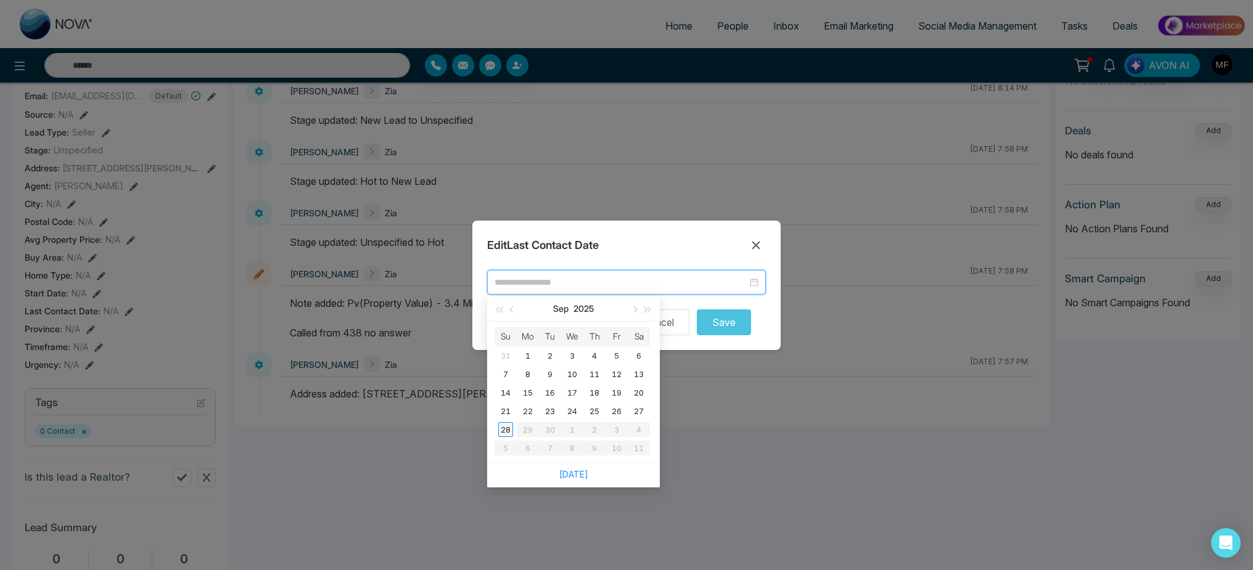
type input "**********"
click at [509, 434] on div "28" at bounding box center [505, 429] width 15 height 15
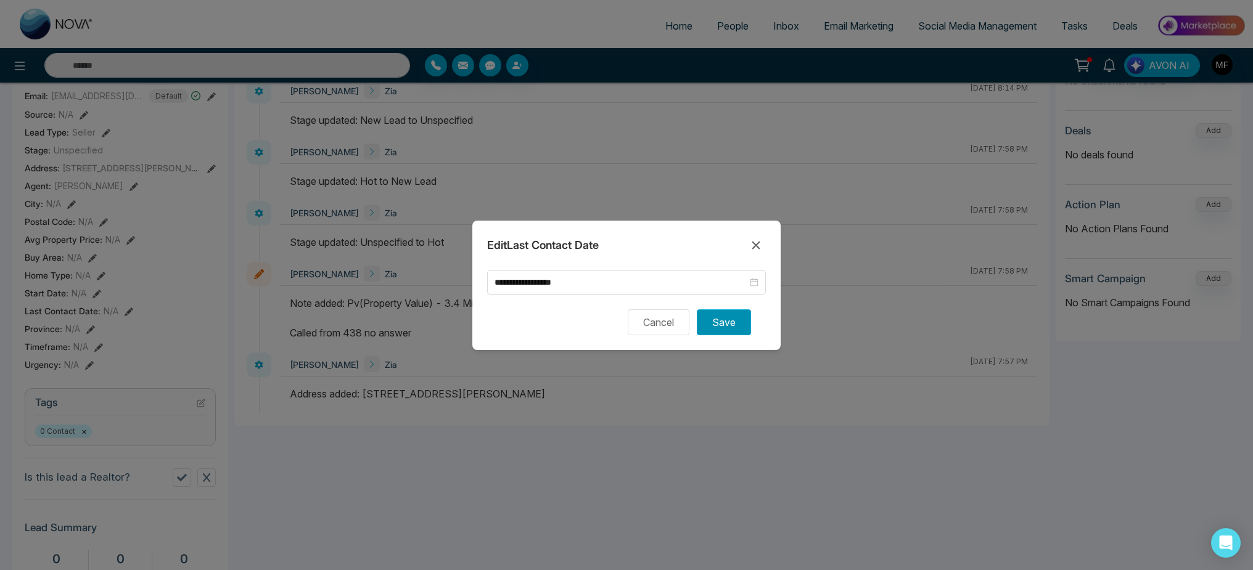
click at [732, 324] on button "Save" at bounding box center [724, 322] width 54 height 26
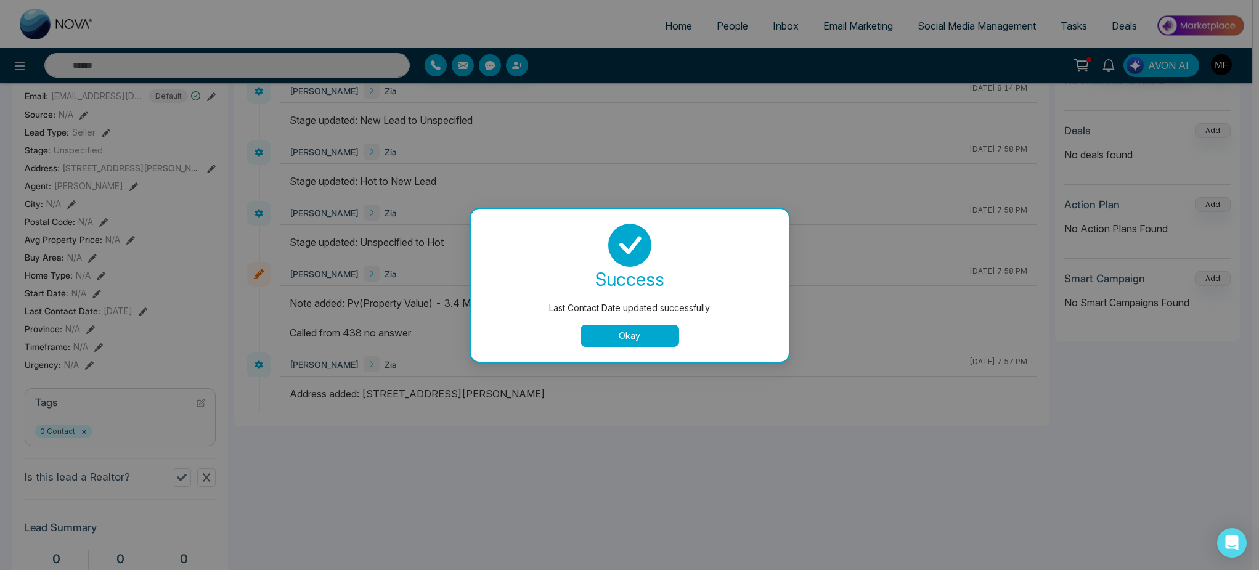
click at [594, 337] on button "Okay" at bounding box center [630, 336] width 99 height 22
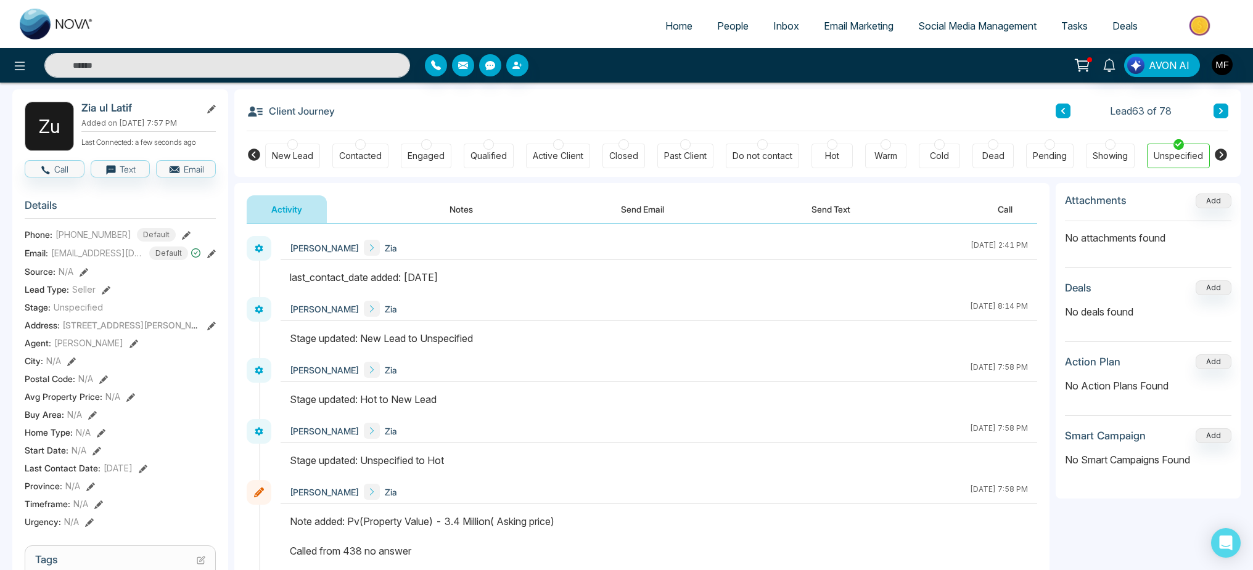
scroll to position [15, 0]
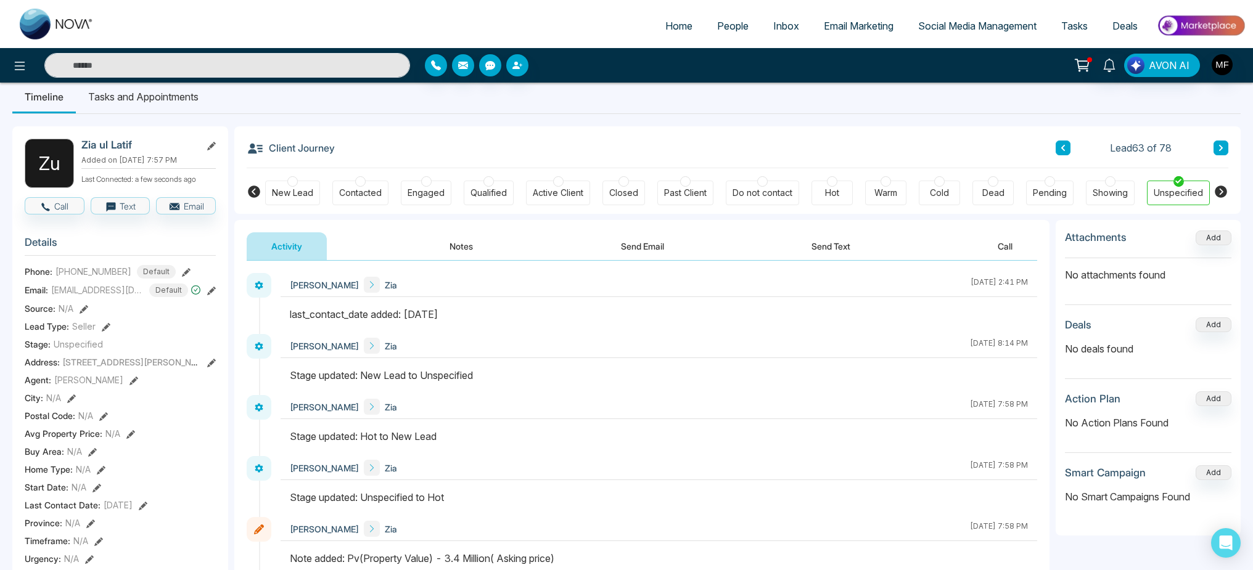
click at [1214, 147] on button at bounding box center [1220, 148] width 15 height 15
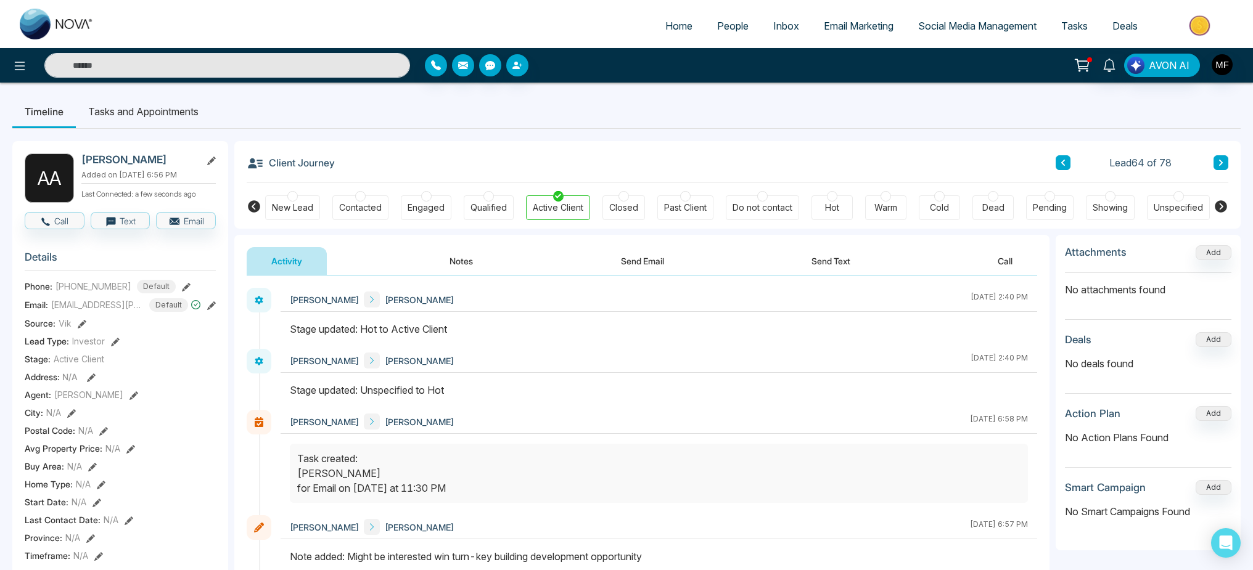
scroll to position [2, 0]
click at [173, 111] on li "Tasks and Appointments" at bounding box center [143, 108] width 135 height 33
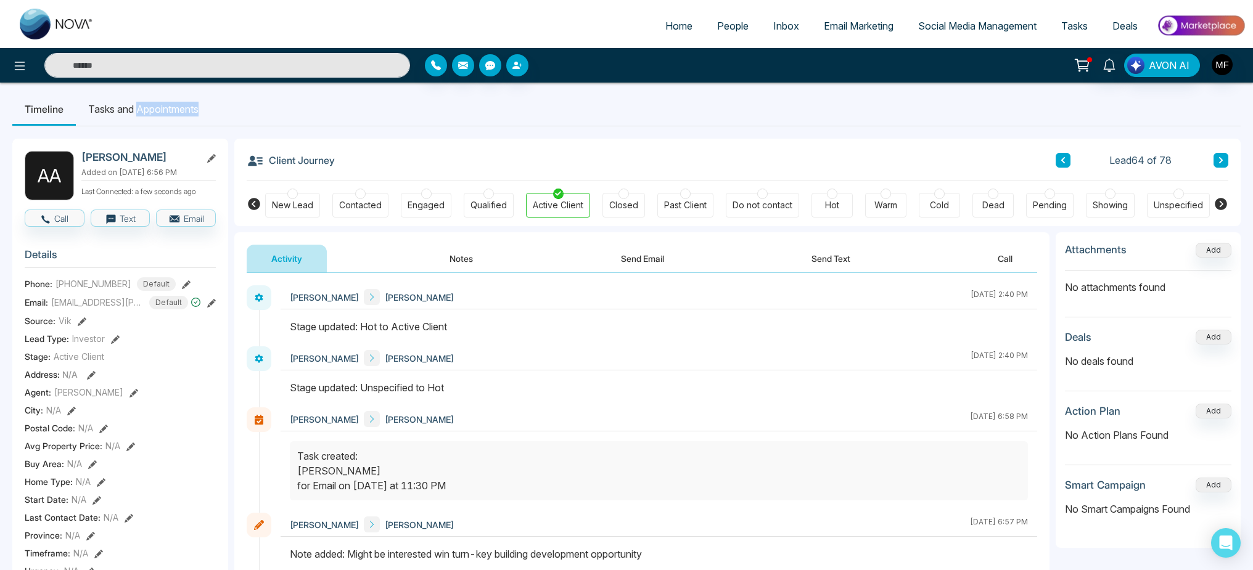
click at [173, 111] on li "Tasks and Appointments" at bounding box center [143, 108] width 135 height 33
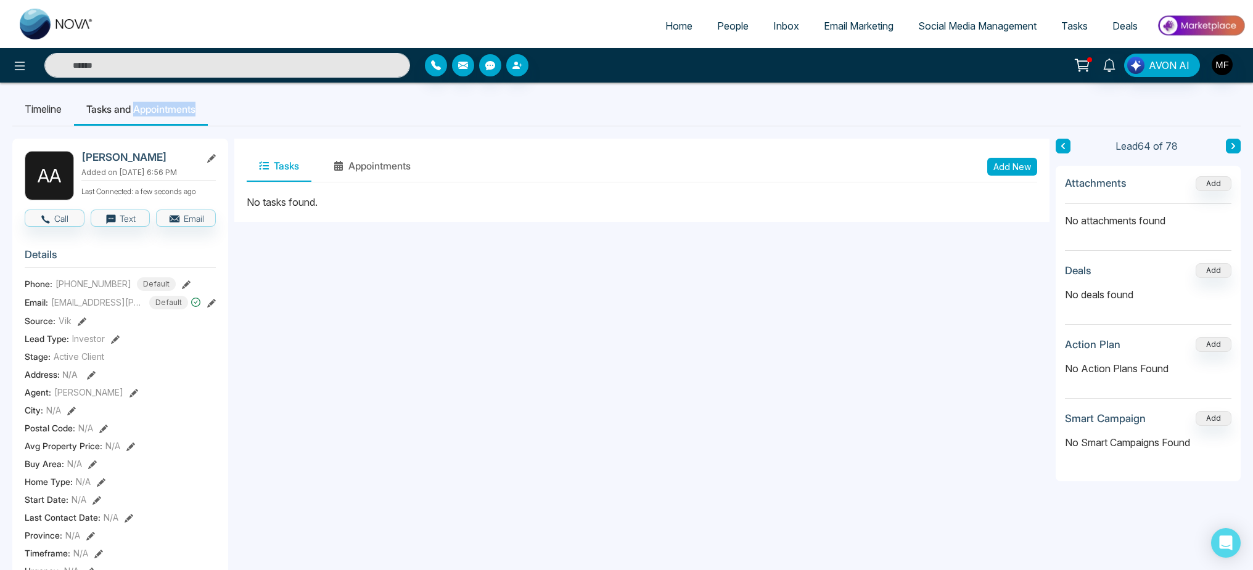
click at [1008, 165] on button "Add New" at bounding box center [1012, 167] width 50 height 18
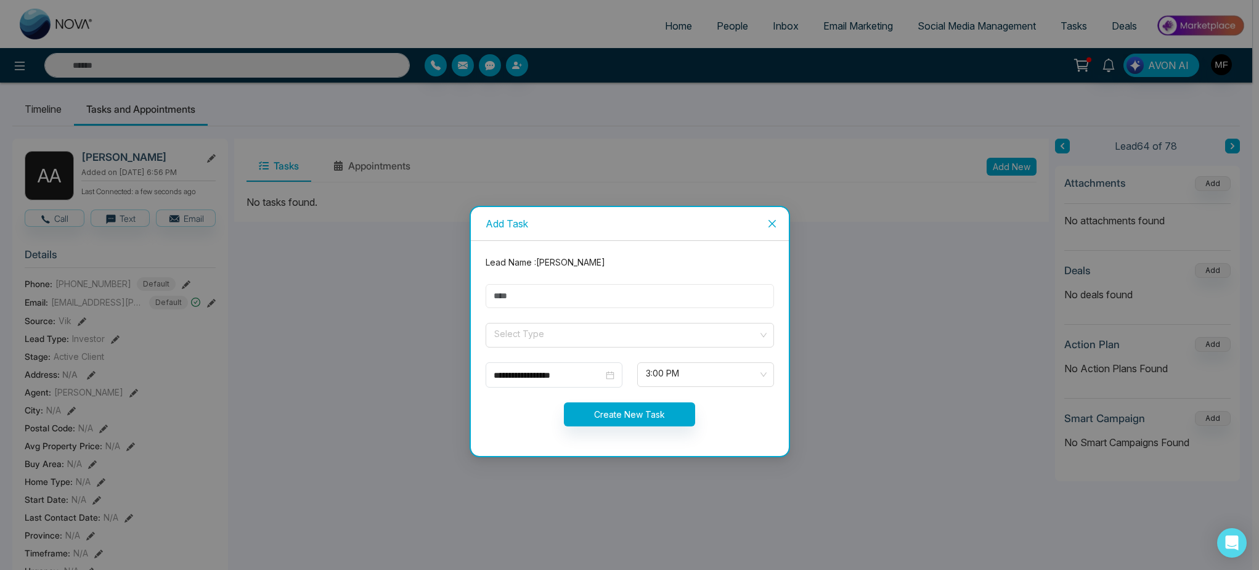
click at [637, 285] on input "text" at bounding box center [630, 296] width 288 height 24
type input "**********"
click at [573, 335] on input "search" at bounding box center [625, 333] width 265 height 18
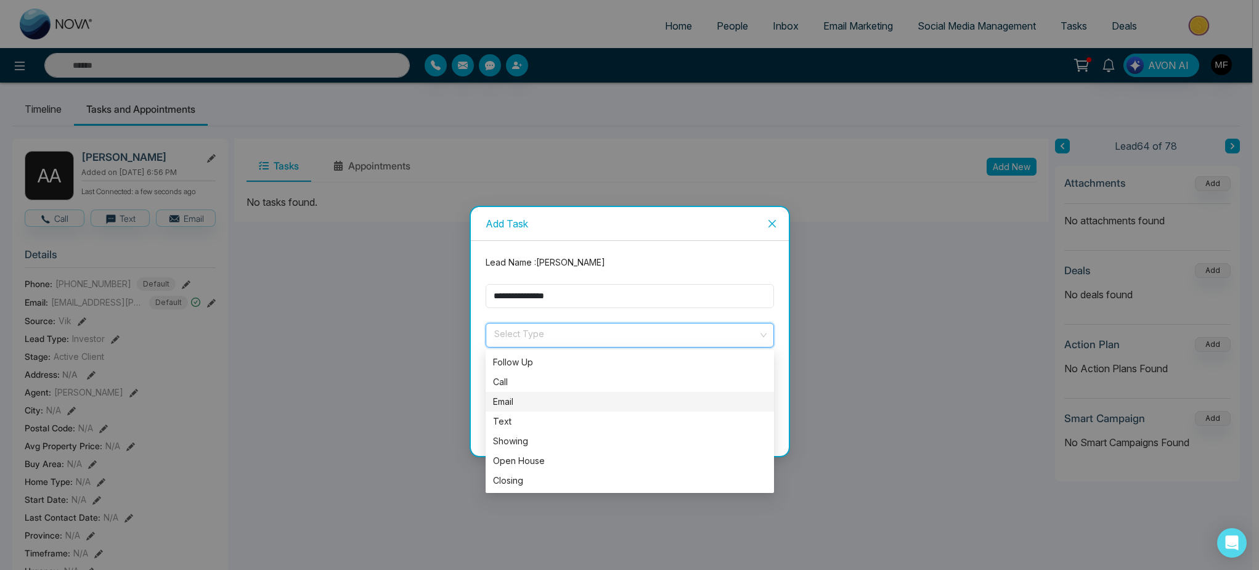
click at [533, 399] on div "Email" at bounding box center [630, 402] width 274 height 14
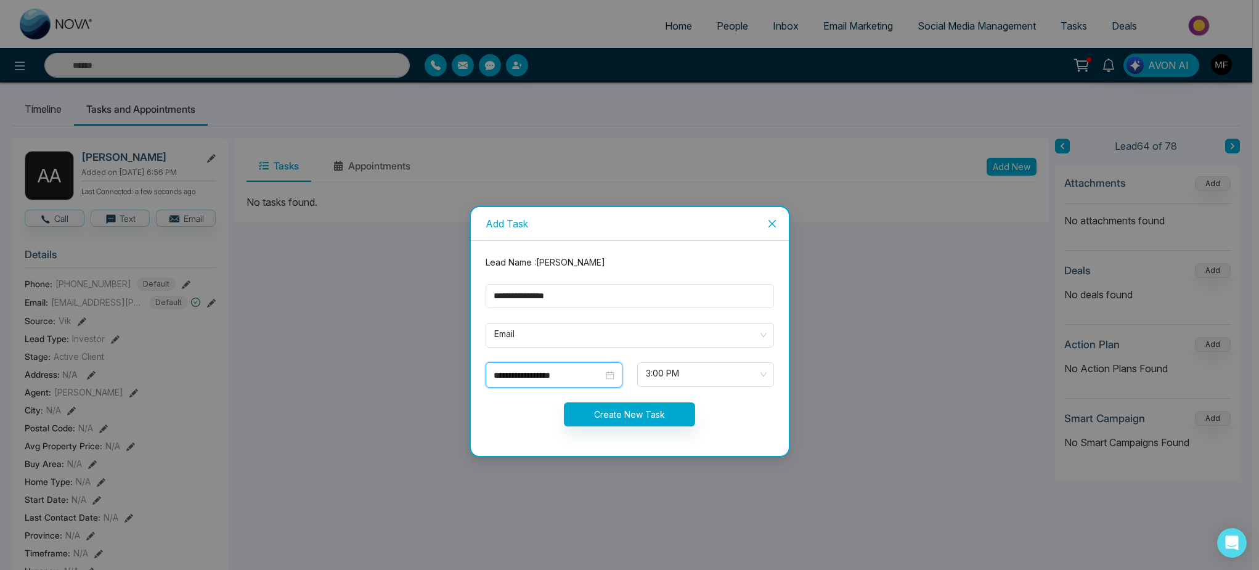
click at [587, 377] on input "**********" at bounding box center [549, 376] width 110 height 14
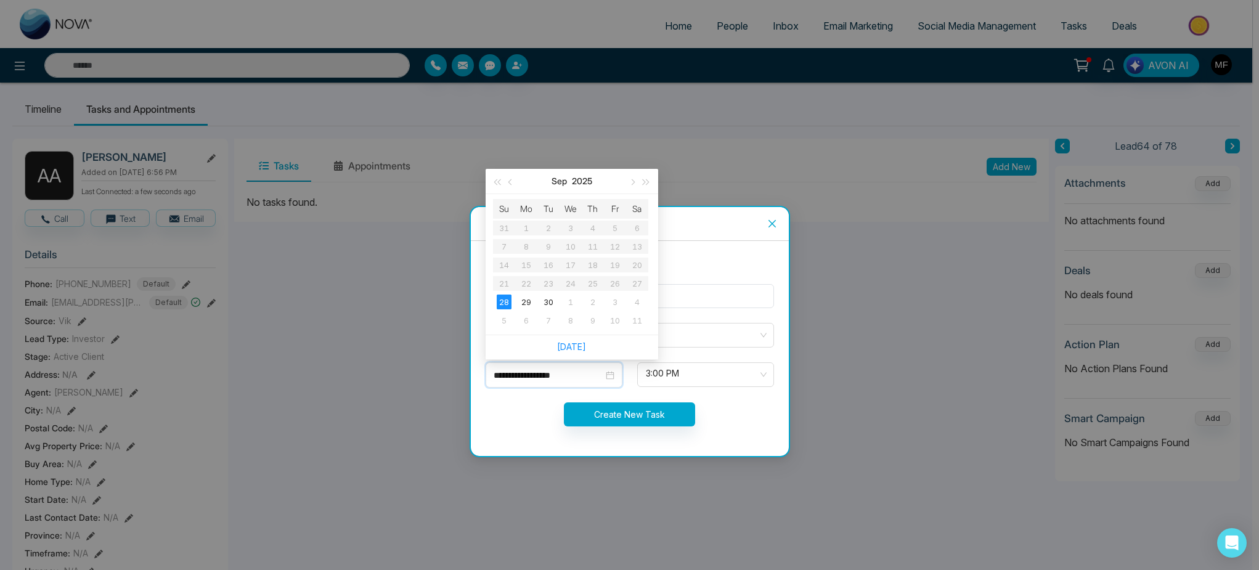
click at [445, 359] on div "**********" at bounding box center [629, 285] width 1259 height 570
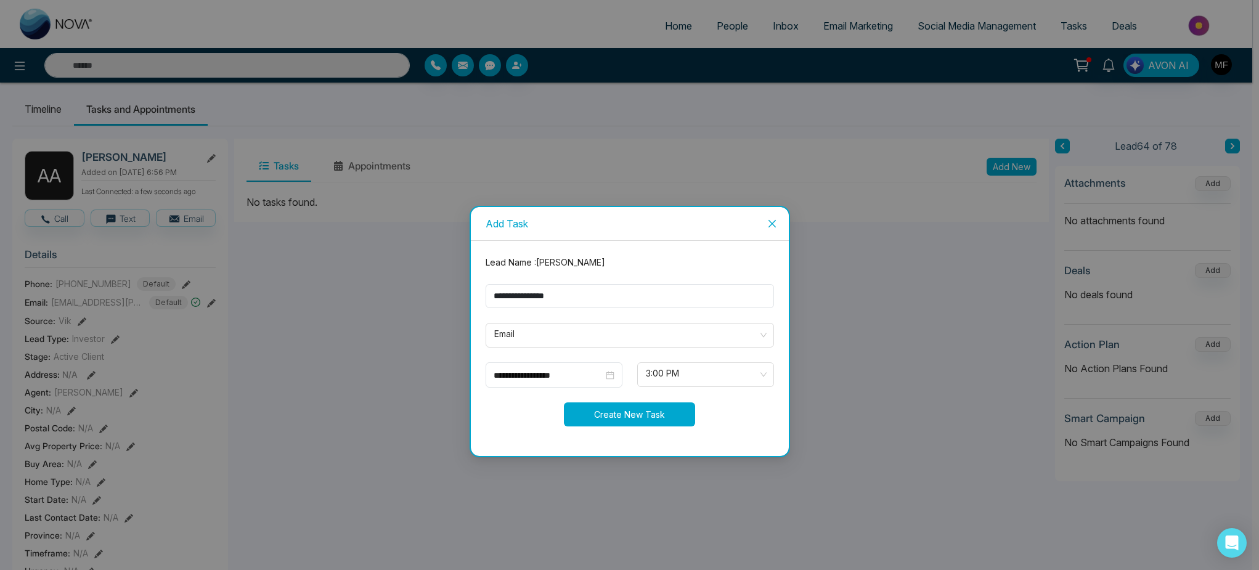
click at [631, 422] on button "Create New Task" at bounding box center [629, 415] width 131 height 24
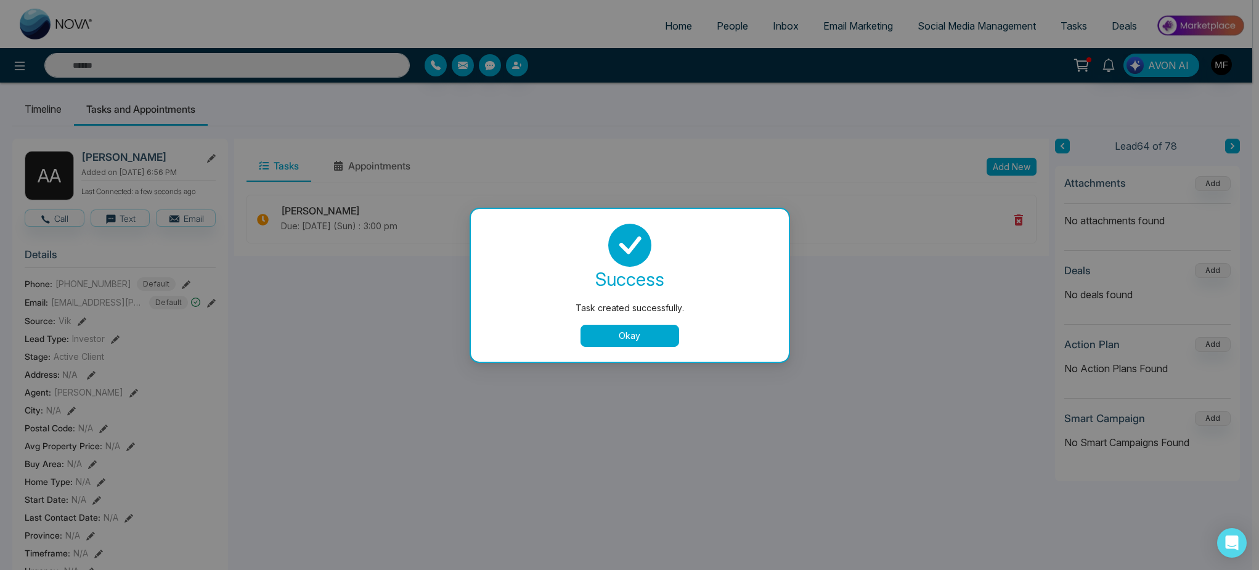
click at [635, 340] on button "Okay" at bounding box center [630, 336] width 99 height 22
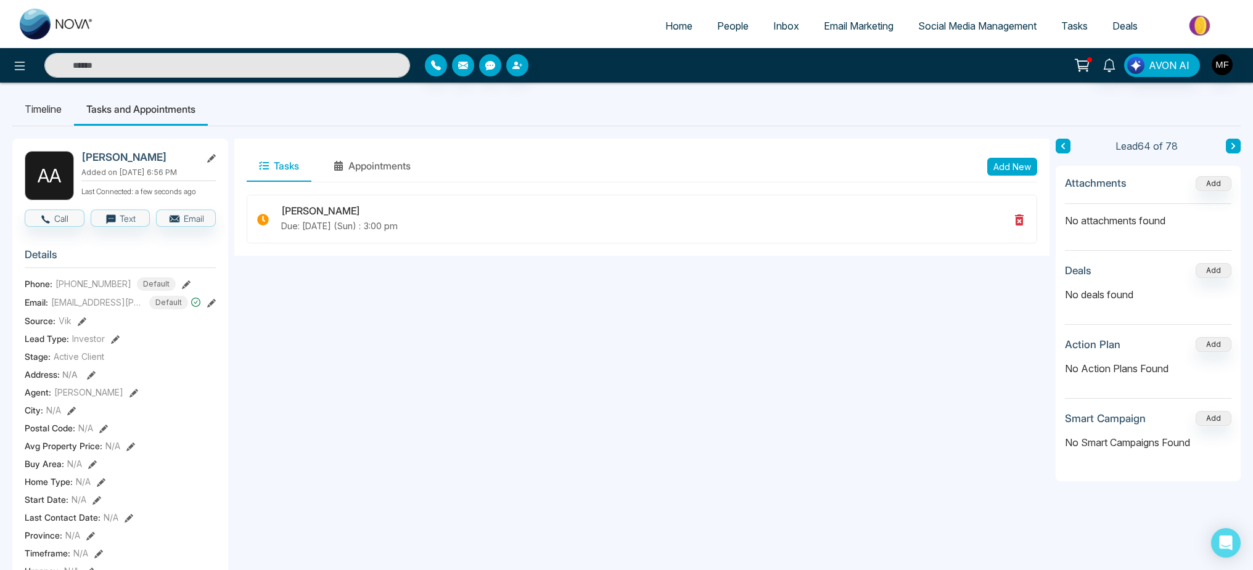
click at [1061, 145] on icon at bounding box center [1063, 145] width 6 height 7
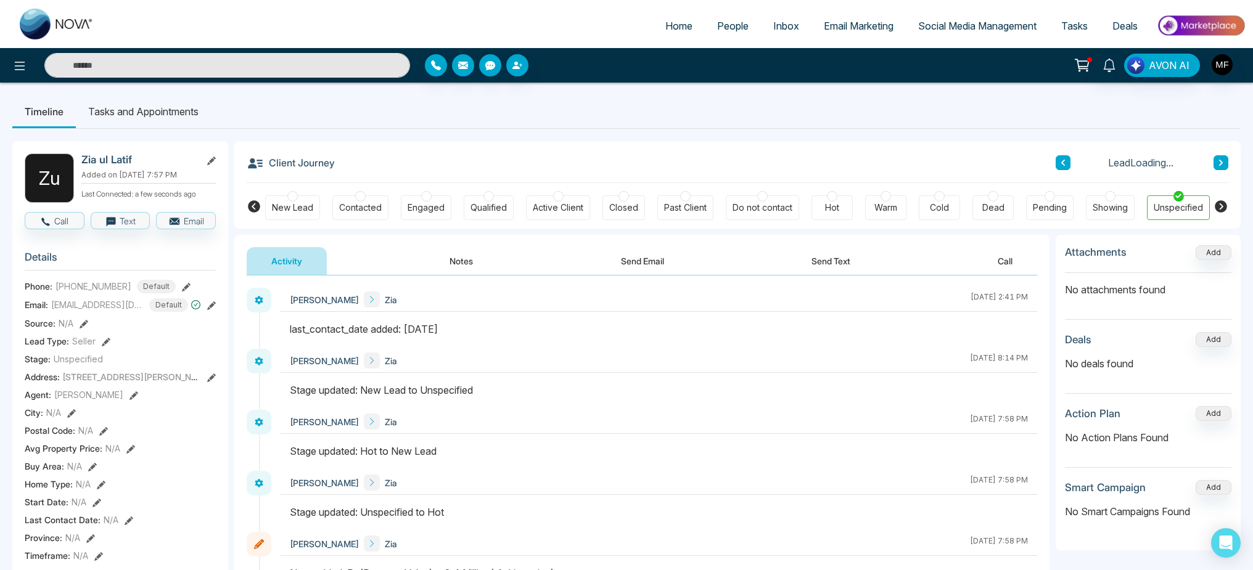
click at [1063, 161] on icon at bounding box center [1063, 162] width 6 height 7
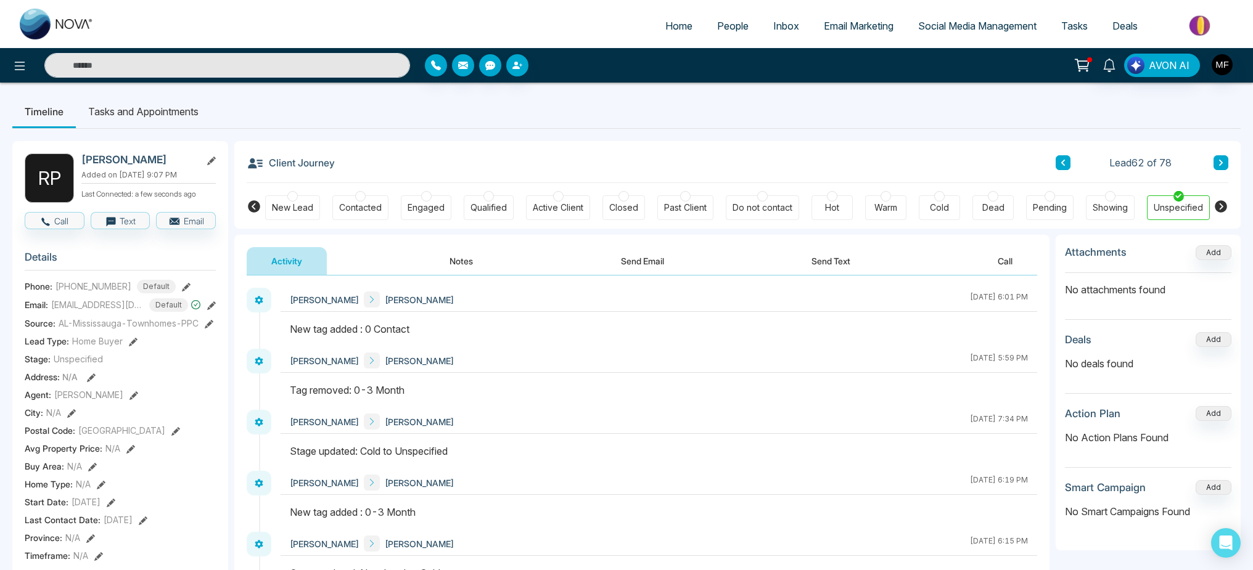
click at [1216, 163] on button at bounding box center [1220, 162] width 15 height 15
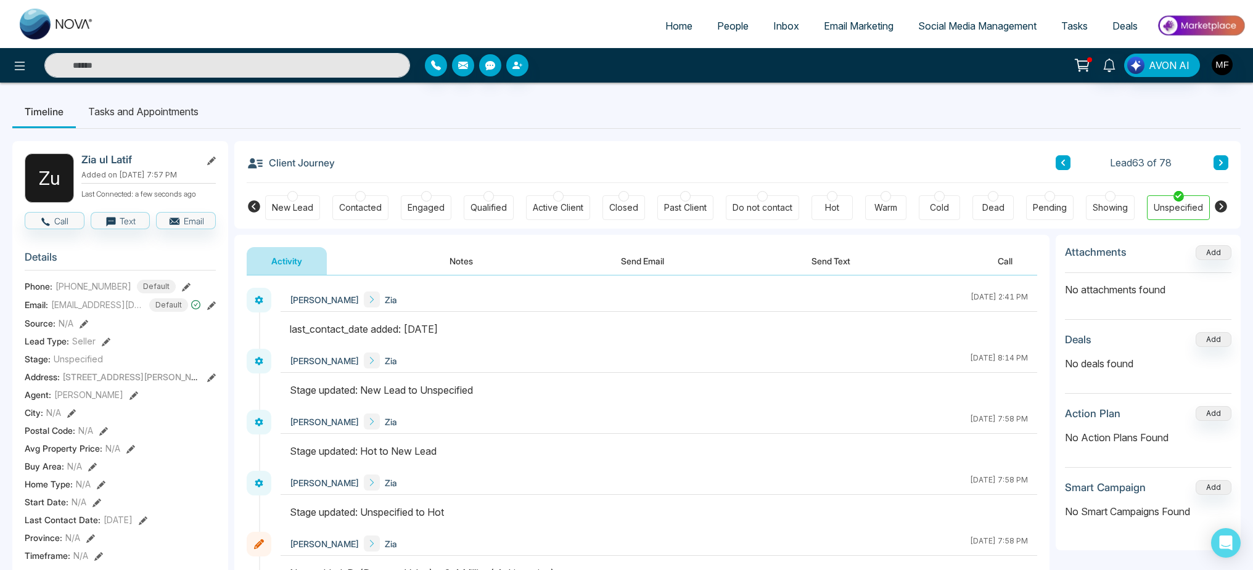
click at [1216, 162] on button at bounding box center [1220, 162] width 15 height 15
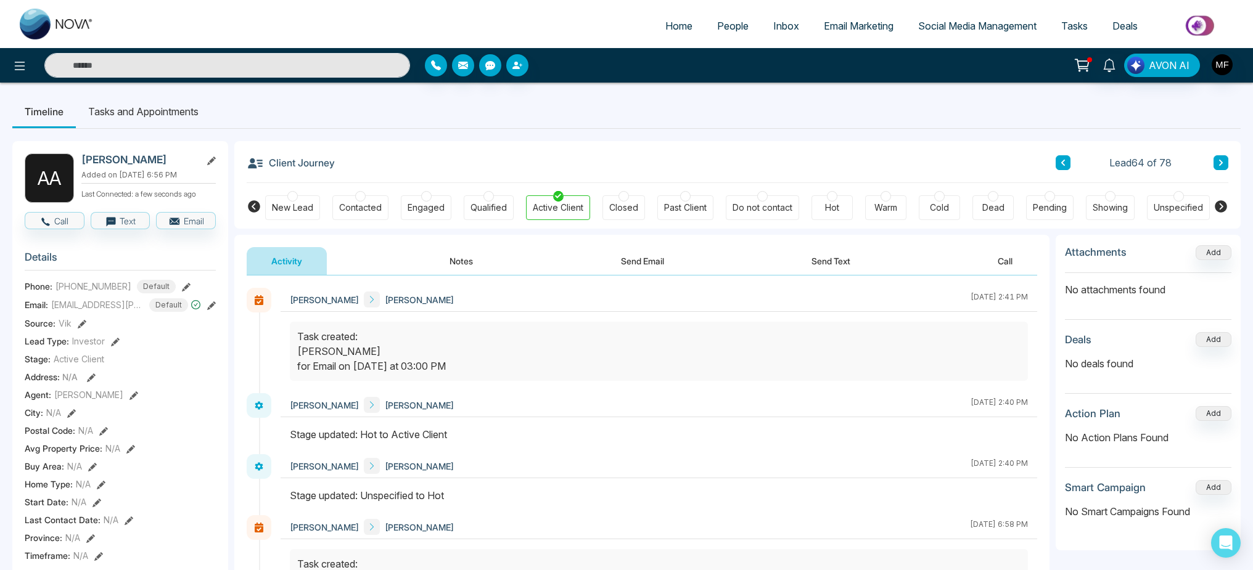
click at [1057, 165] on button at bounding box center [1062, 162] width 15 height 15
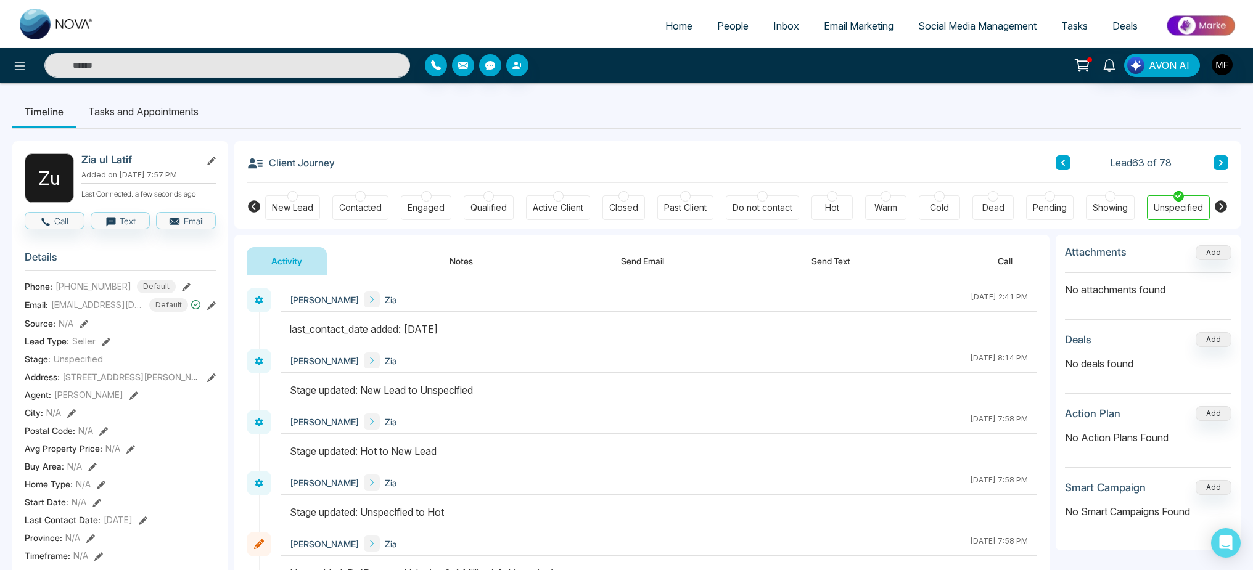
click at [1057, 165] on button at bounding box center [1062, 162] width 15 height 15
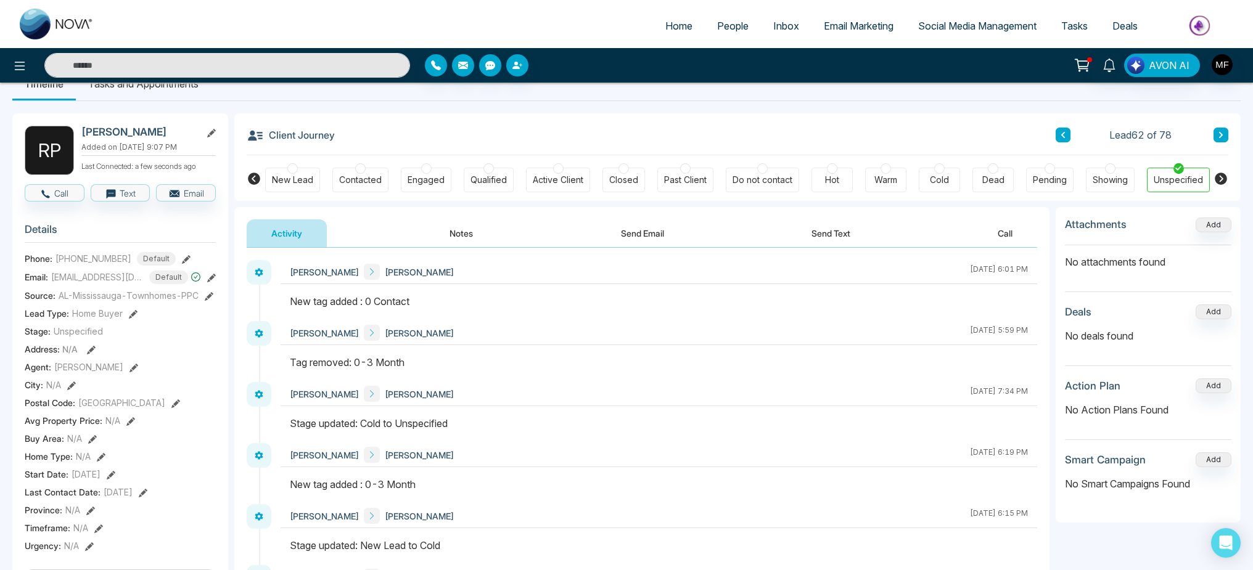
scroll to position [4, 0]
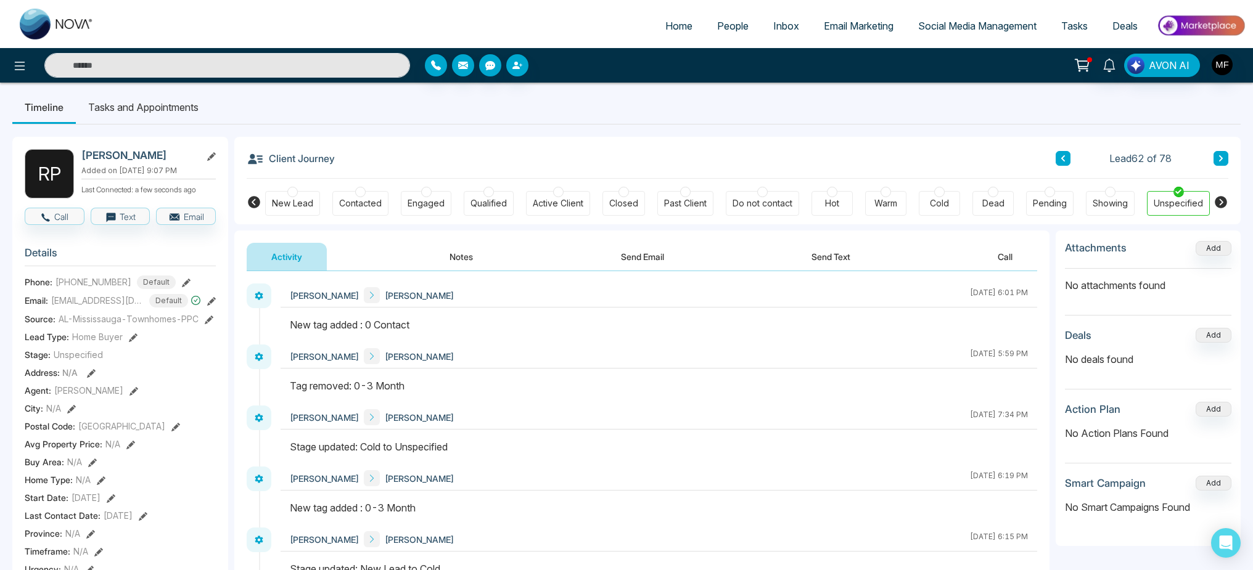
click at [950, 203] on div "Cold" at bounding box center [938, 203] width 41 height 25
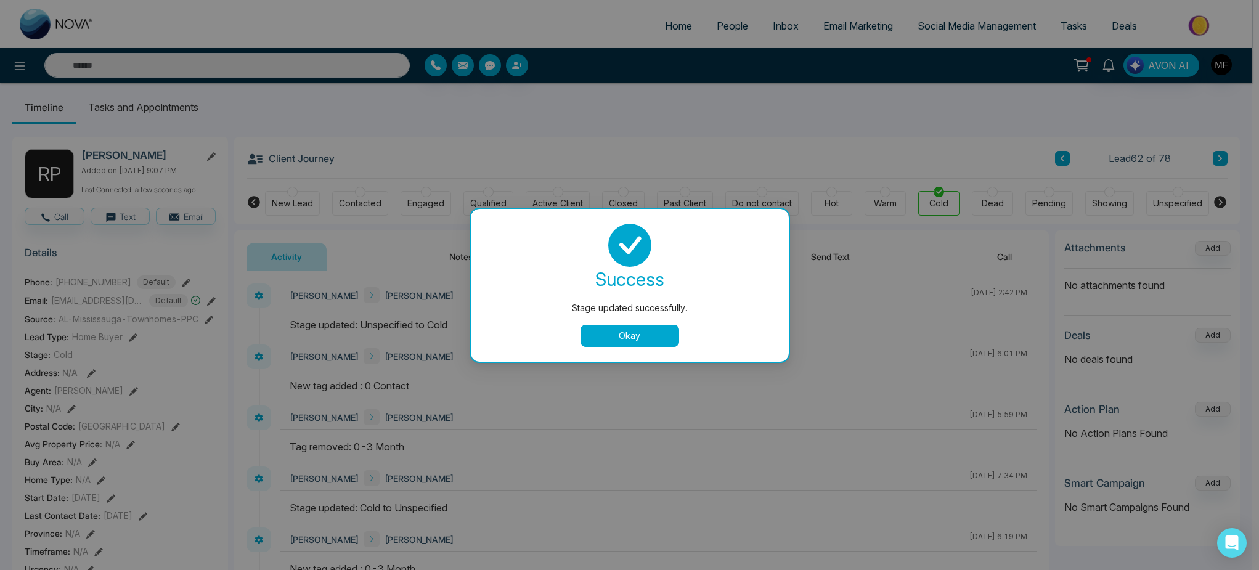
click at [661, 332] on button "Okay" at bounding box center [630, 336] width 99 height 22
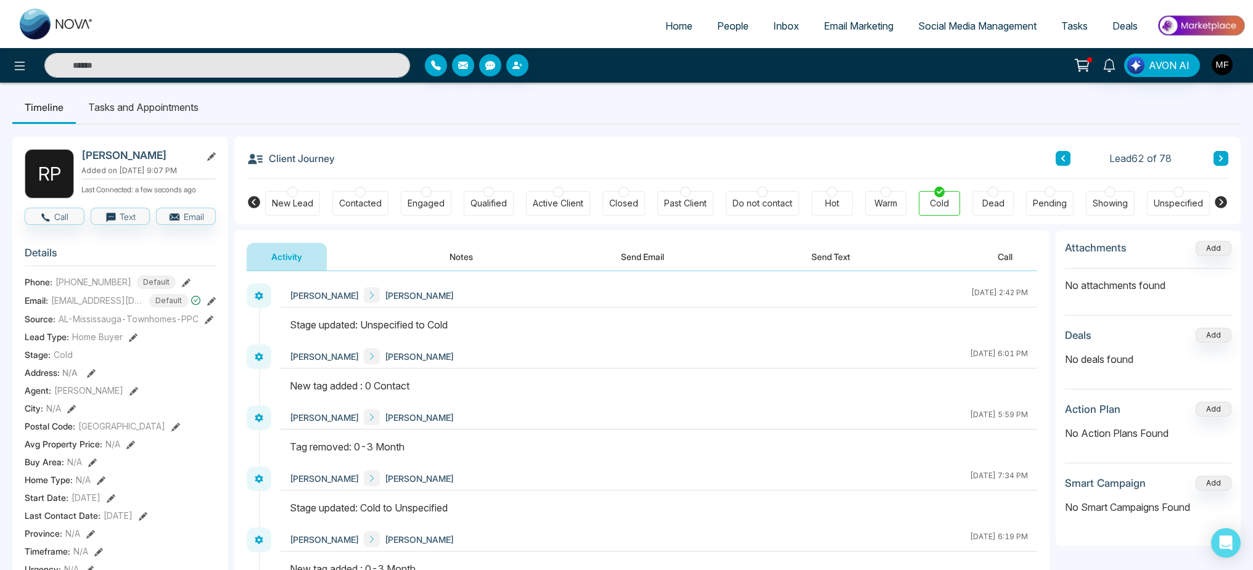
click at [1061, 157] on icon at bounding box center [1063, 158] width 6 height 7
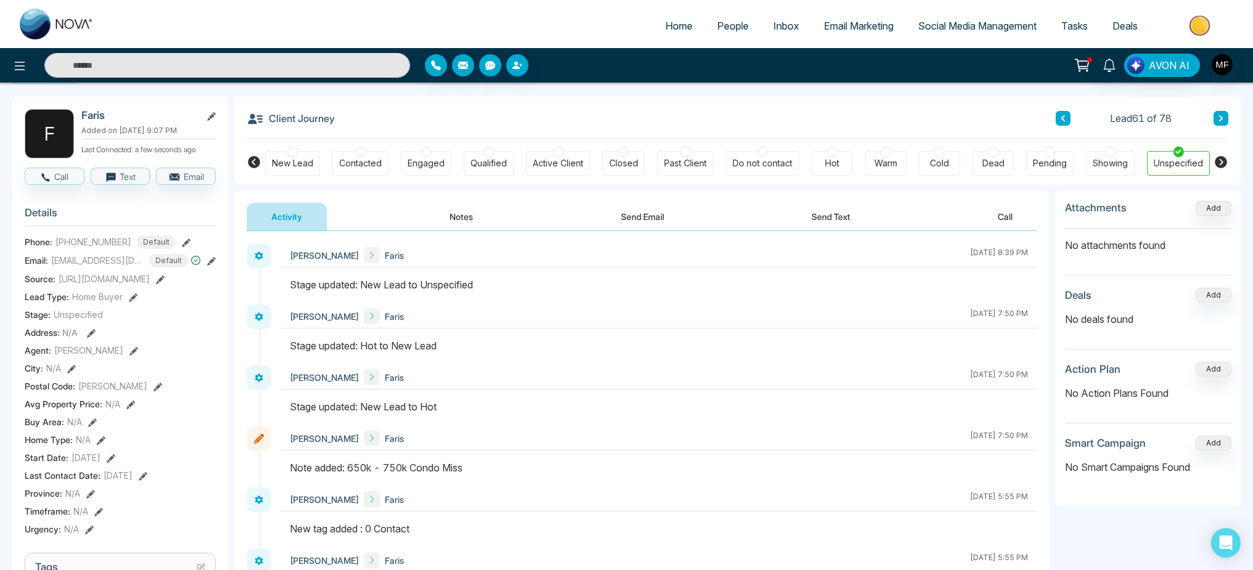
scroll to position [22, 0]
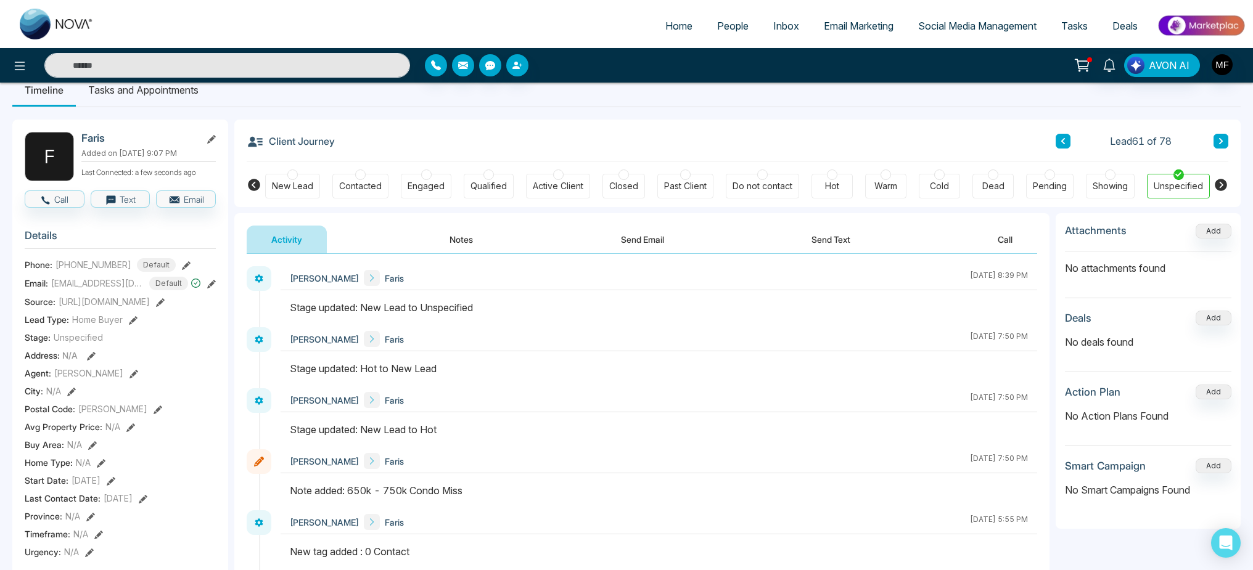
click at [991, 182] on div "Dead" at bounding box center [993, 186] width 22 height 12
click at [959, 192] on div "Cold" at bounding box center [938, 186] width 41 height 25
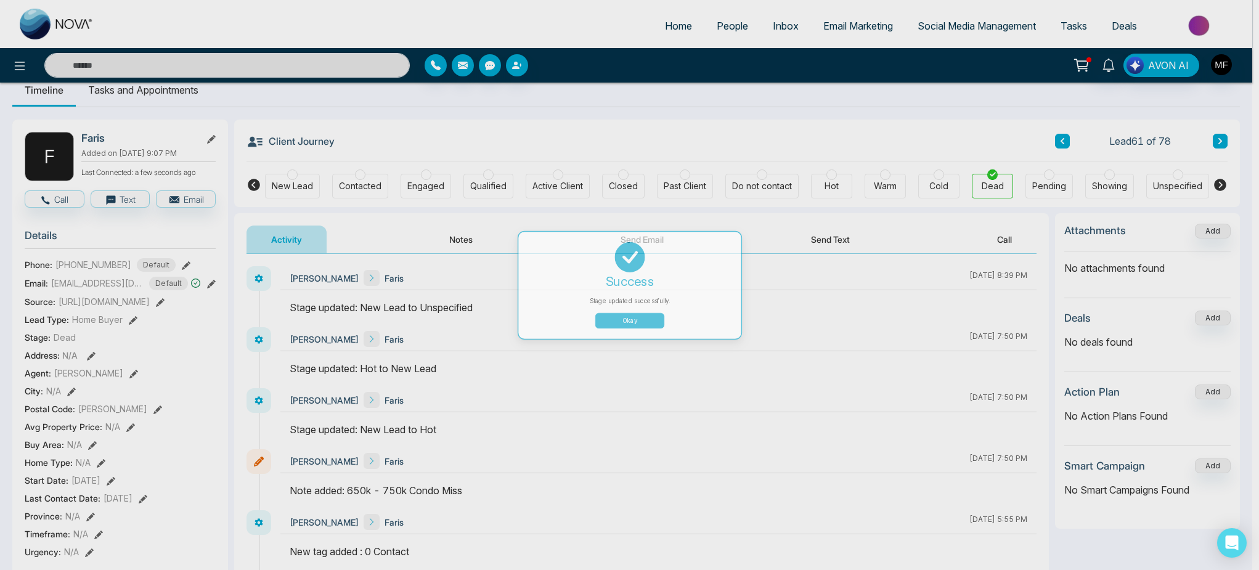
click at [936, 195] on div "Stage updated successfully. success Stage updated successfully. Okay" at bounding box center [629, 285] width 1259 height 570
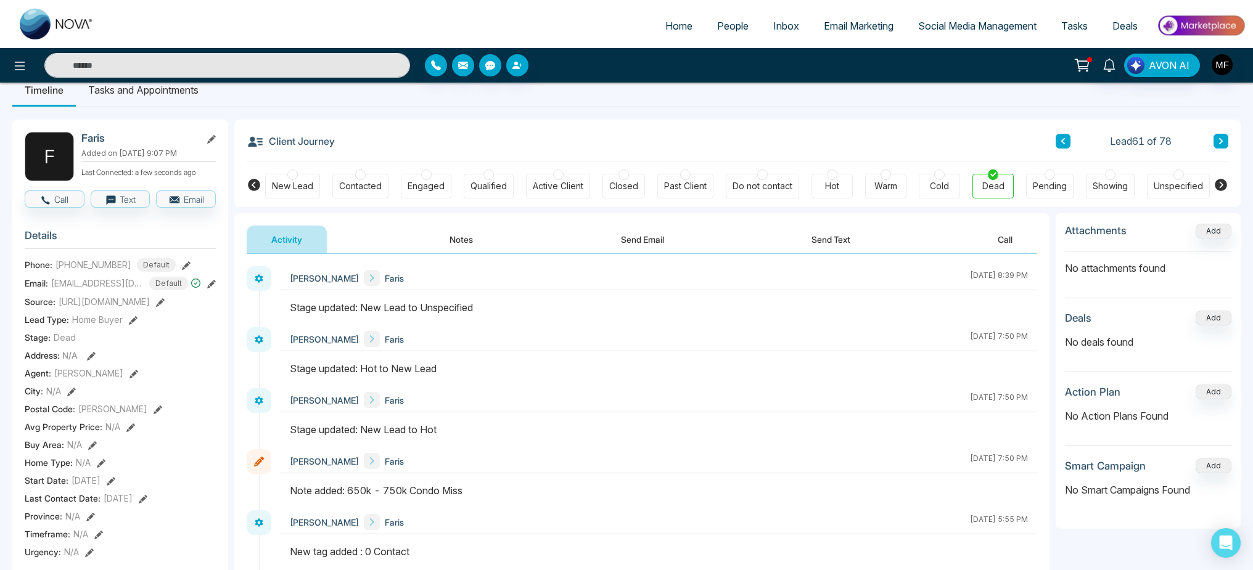
click at [938, 189] on div "Cold" at bounding box center [939, 186] width 19 height 12
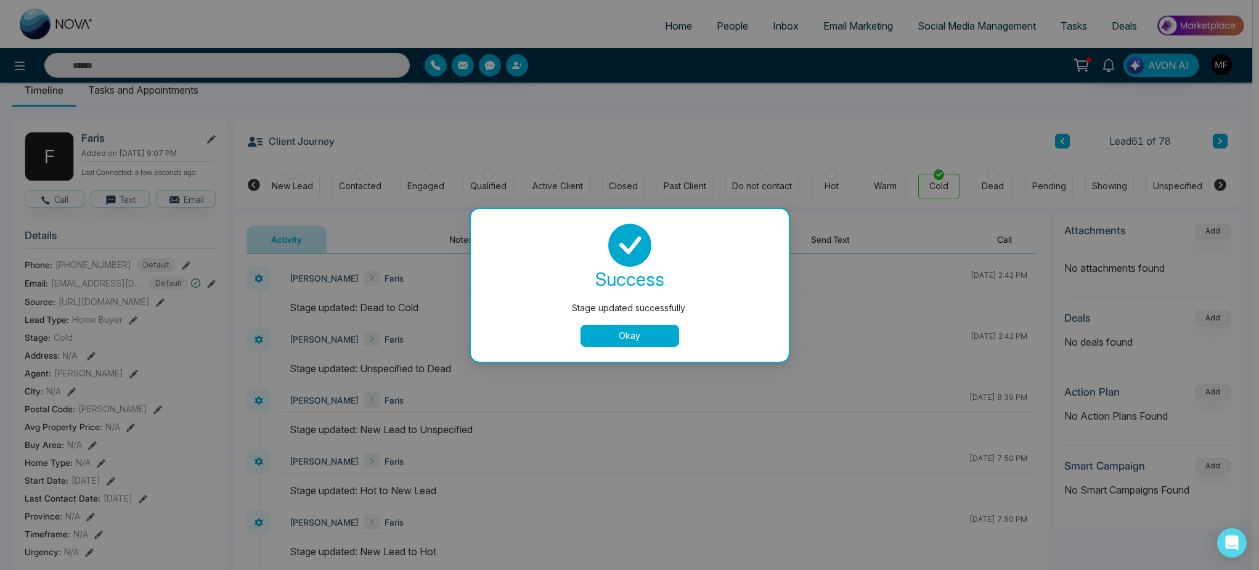
click at [669, 336] on button "Okay" at bounding box center [630, 336] width 99 height 22
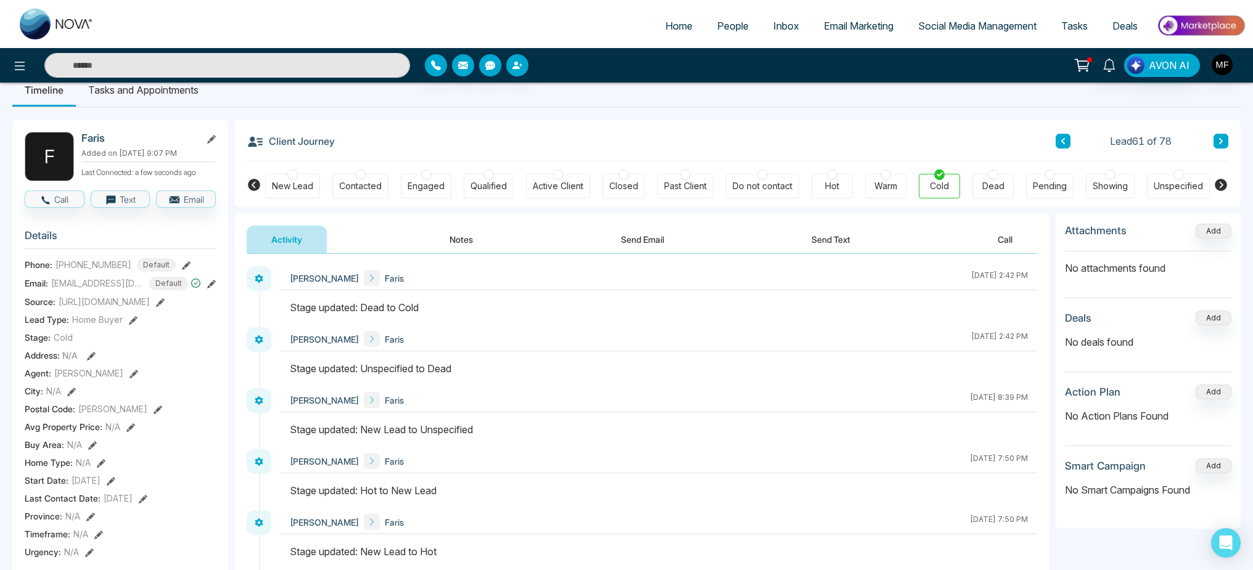
click at [446, 248] on button "Notes" at bounding box center [461, 240] width 73 height 28
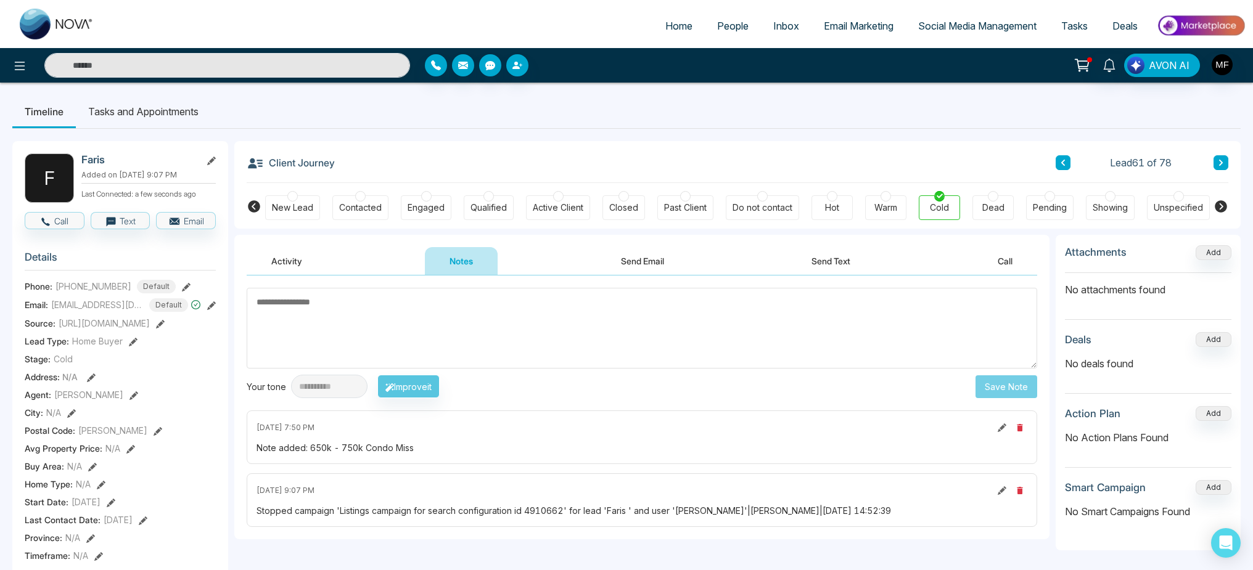
click at [1000, 207] on div "Dead" at bounding box center [993, 208] width 22 height 12
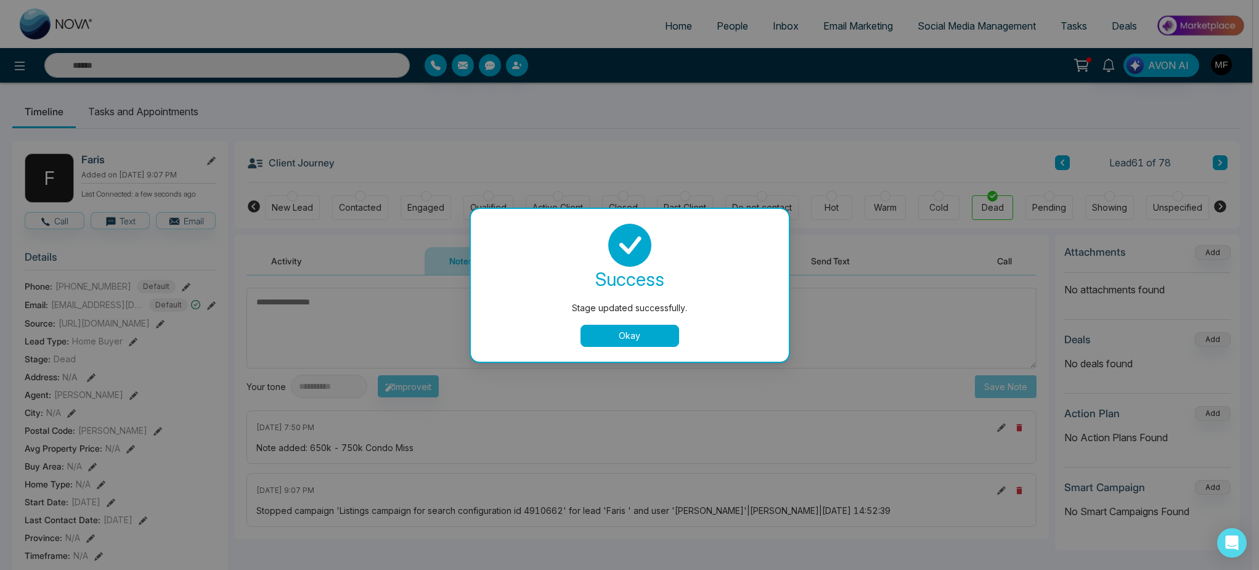
click at [1218, 165] on div "Stage updated successfully. success Stage updated successfully. Okay" at bounding box center [629, 285] width 1259 height 570
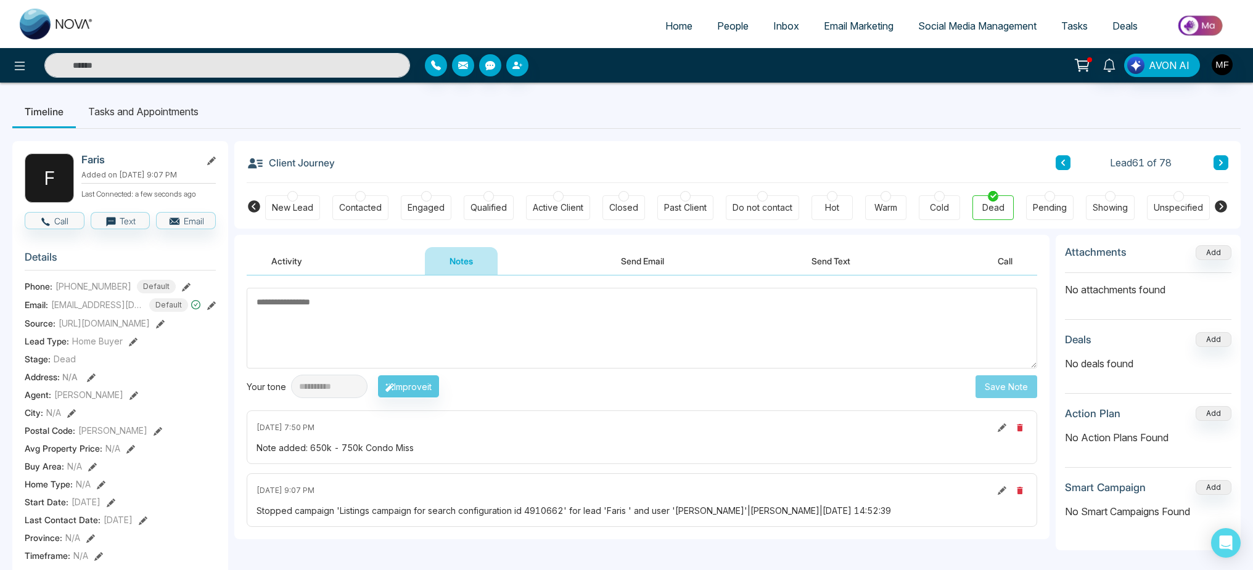
click at [1224, 165] on button at bounding box center [1220, 162] width 15 height 15
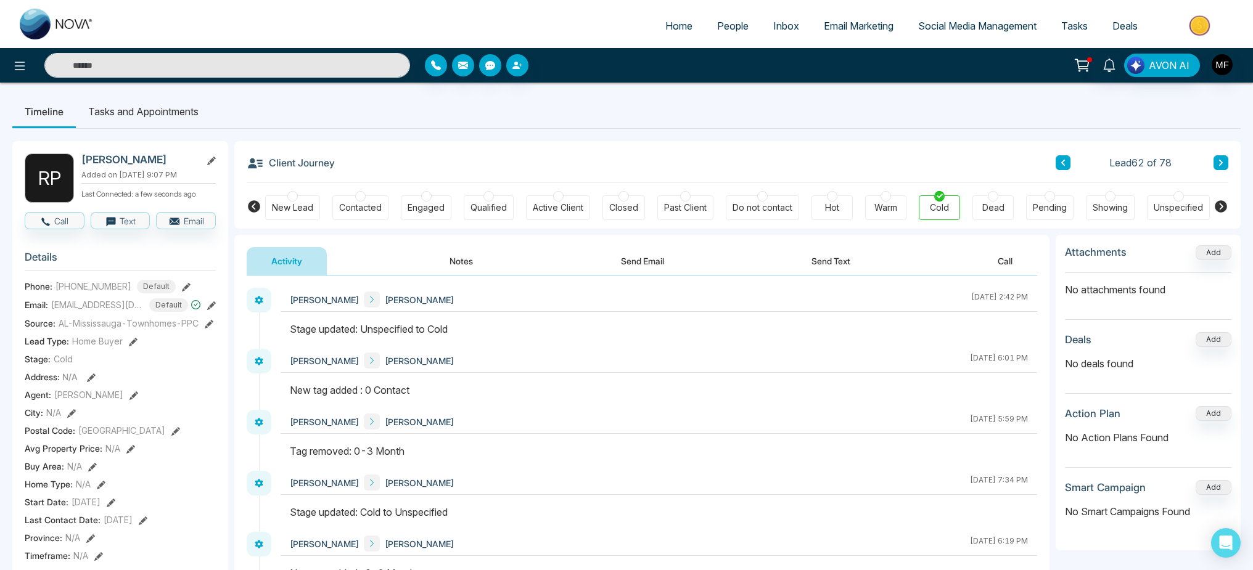
click at [988, 199] on div at bounding box center [992, 196] width 10 height 10
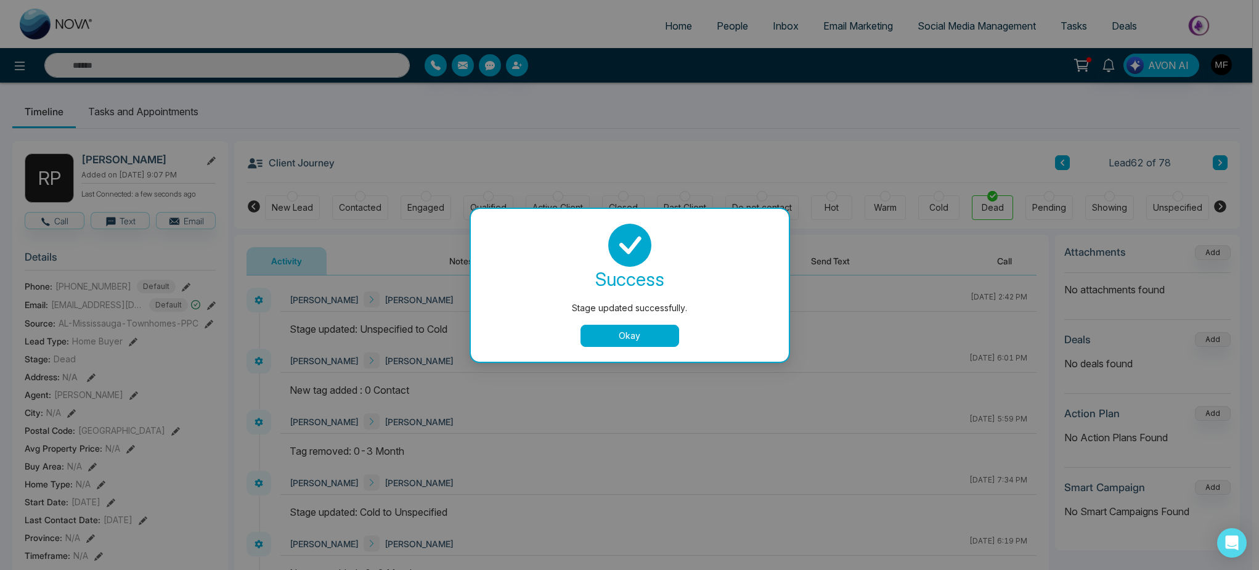
click at [1062, 165] on div "Stage updated successfully. success Stage updated successfully. Okay" at bounding box center [629, 285] width 1259 height 570
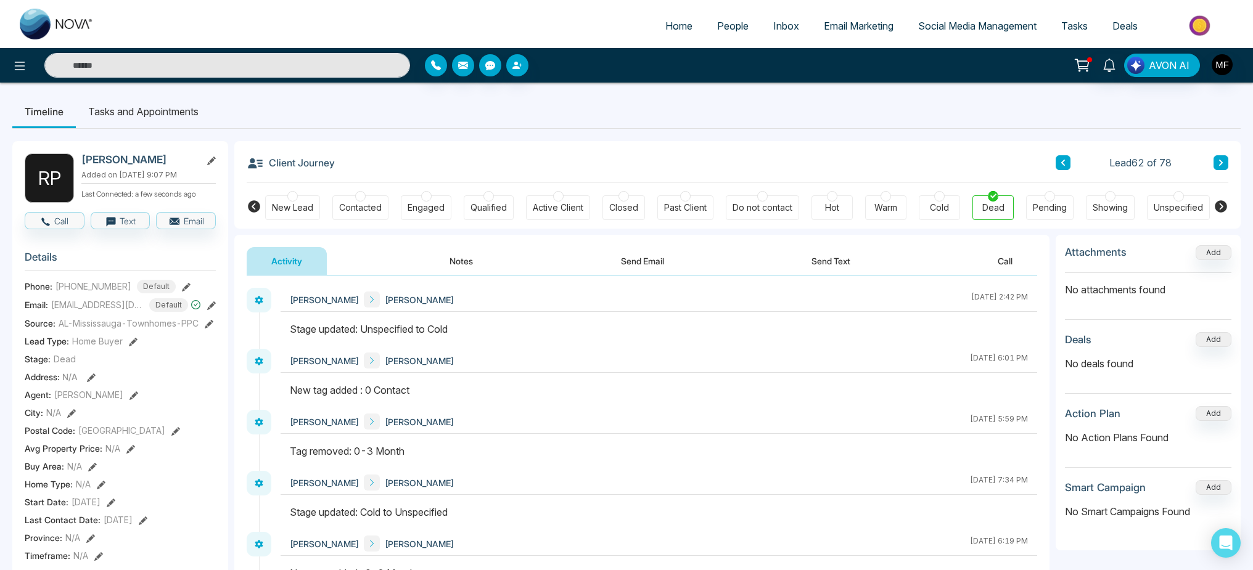
click at [1062, 165] on icon at bounding box center [1063, 162] width 6 height 7
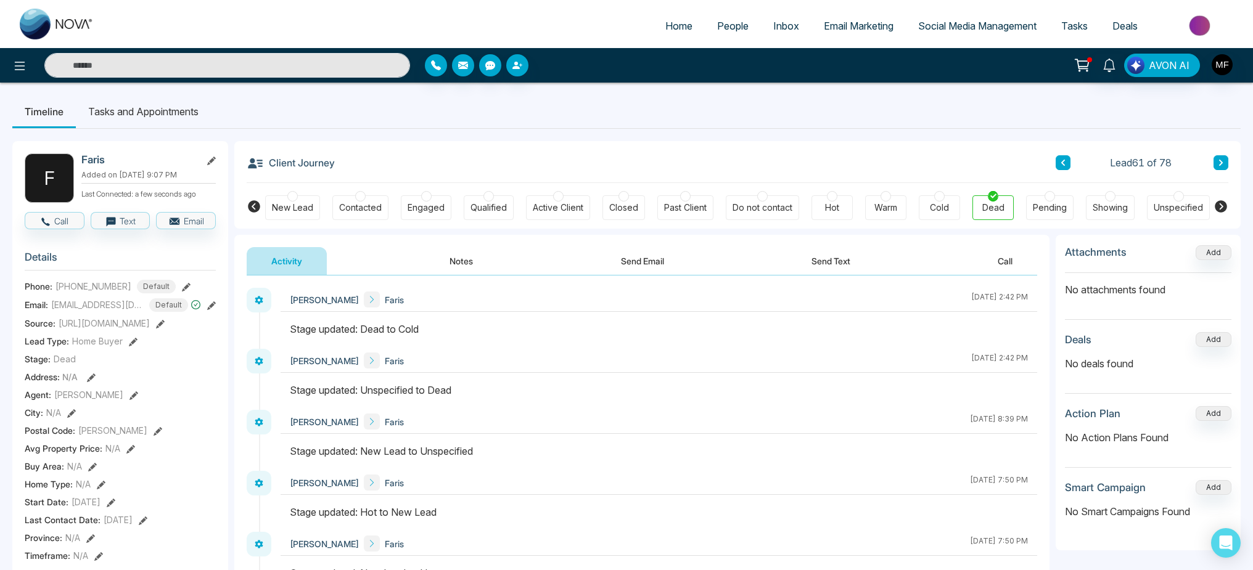
click at [1062, 165] on icon at bounding box center [1063, 162] width 6 height 7
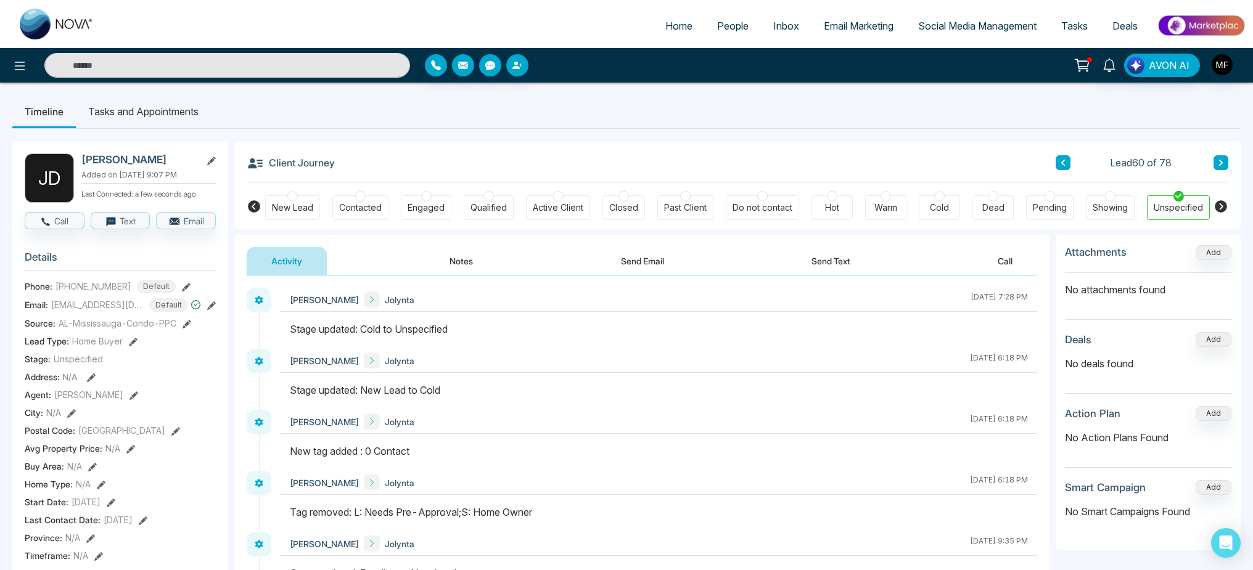
click at [983, 200] on div "Dead" at bounding box center [992, 207] width 41 height 25
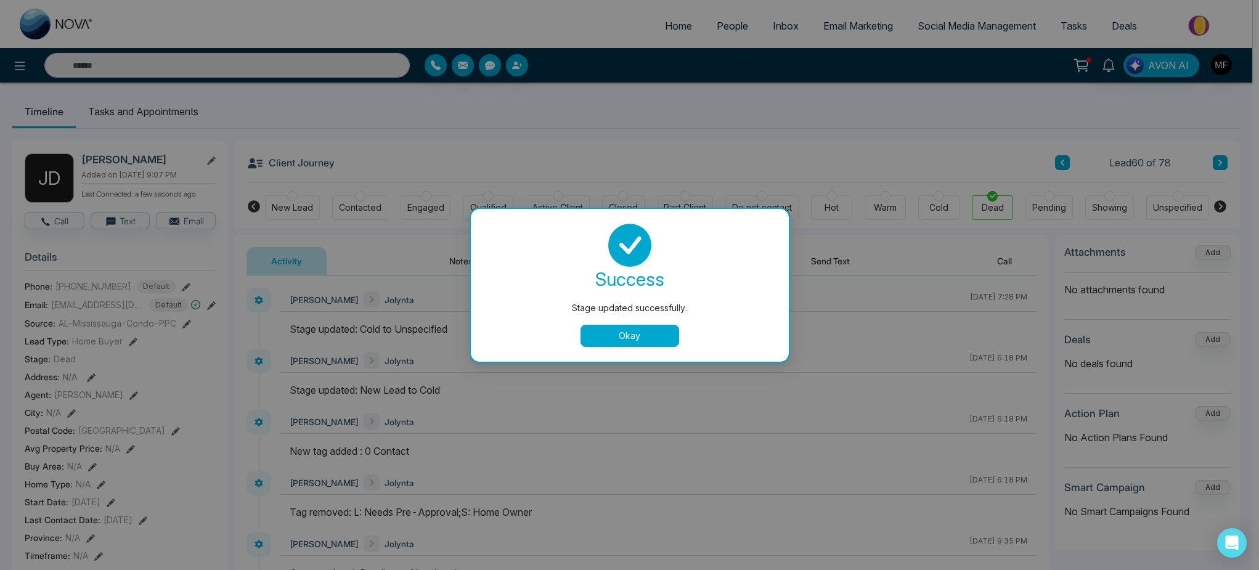
click at [1062, 166] on div "Stage updated successfully. success Stage updated successfully. Okay" at bounding box center [629, 285] width 1259 height 570
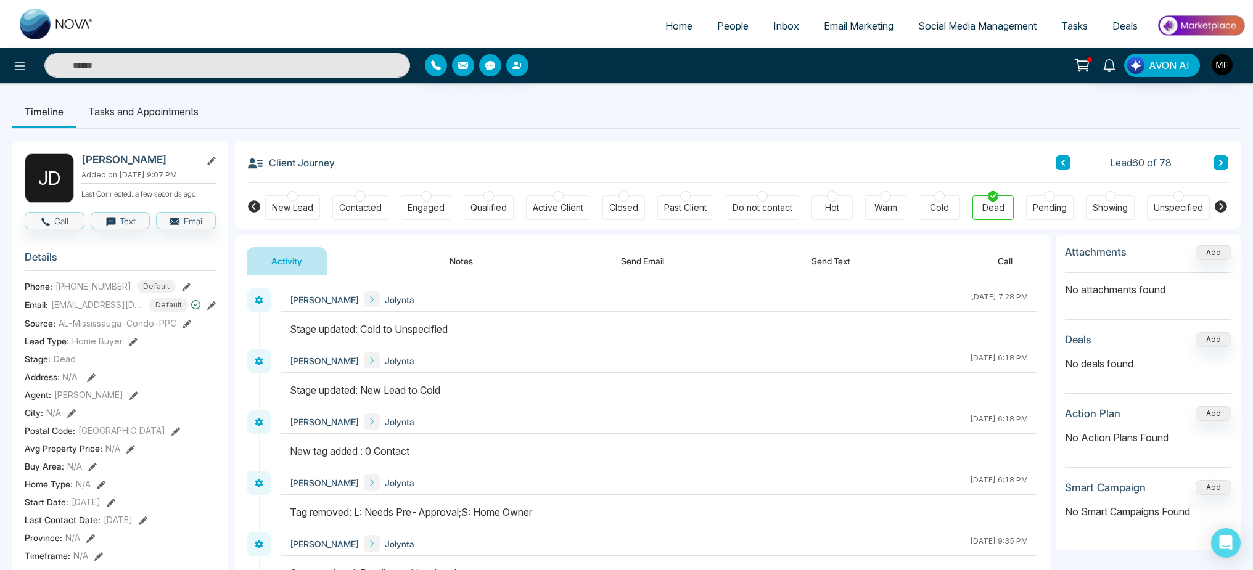
click at [1062, 166] on icon at bounding box center [1063, 162] width 6 height 7
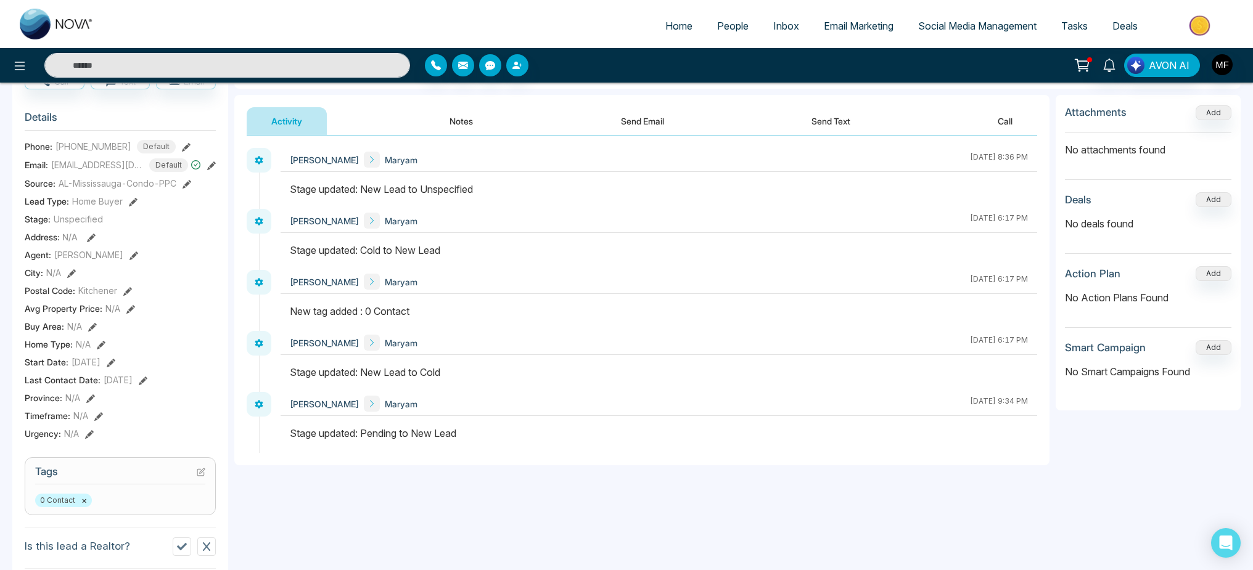
scroll to position [24, 0]
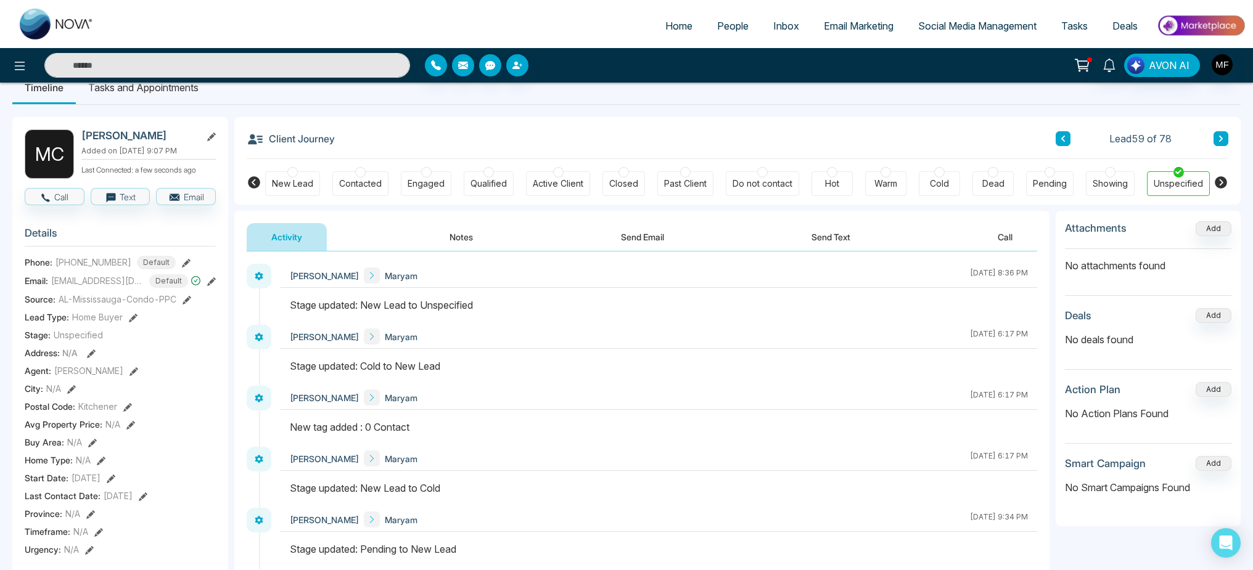
click at [1000, 189] on div "Dead" at bounding box center [993, 184] width 22 height 12
click at [1061, 139] on body "Home People Inbox Email Marketing Social Media Management Tasks Deals AVON AI T…" at bounding box center [626, 261] width 1253 height 570
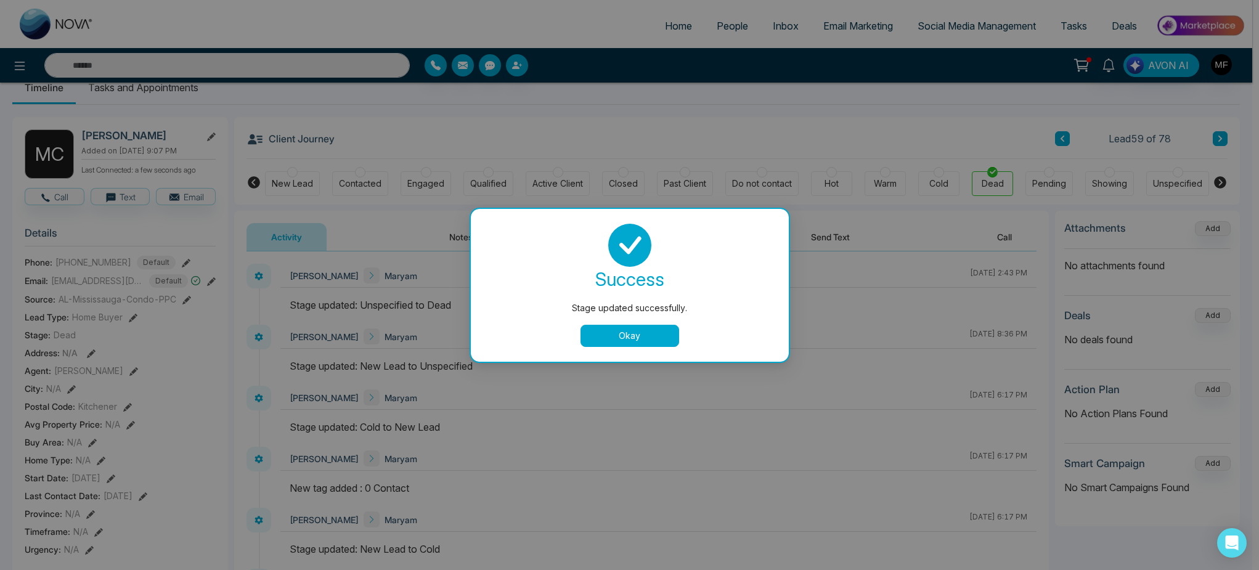
click at [611, 338] on button "Okay" at bounding box center [630, 336] width 99 height 22
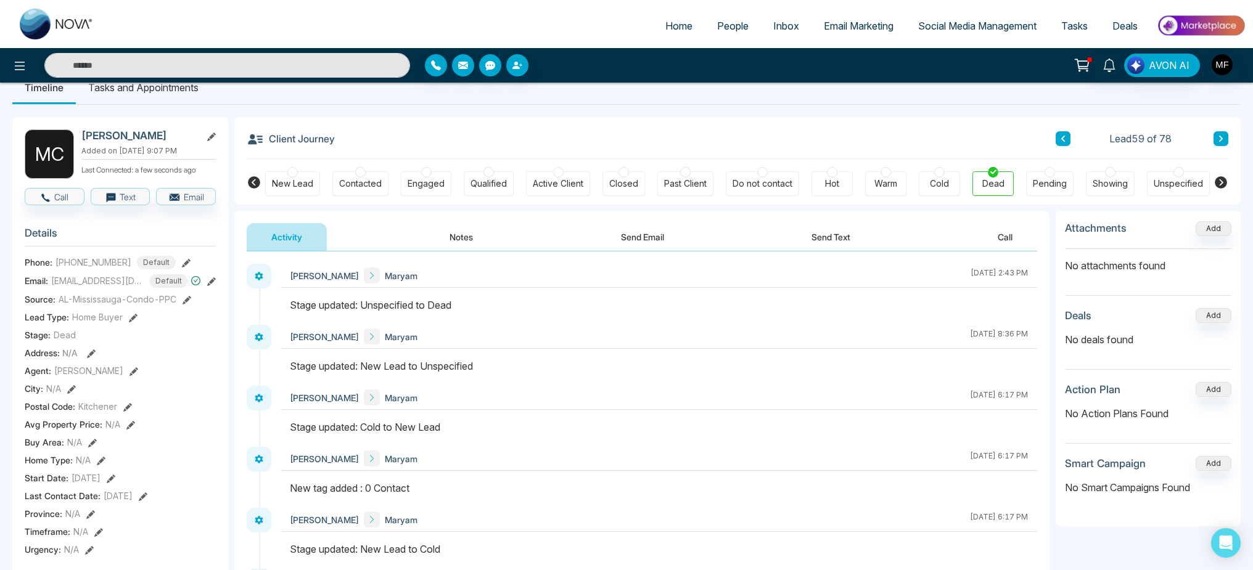
click at [1061, 142] on icon at bounding box center [1063, 138] width 6 height 7
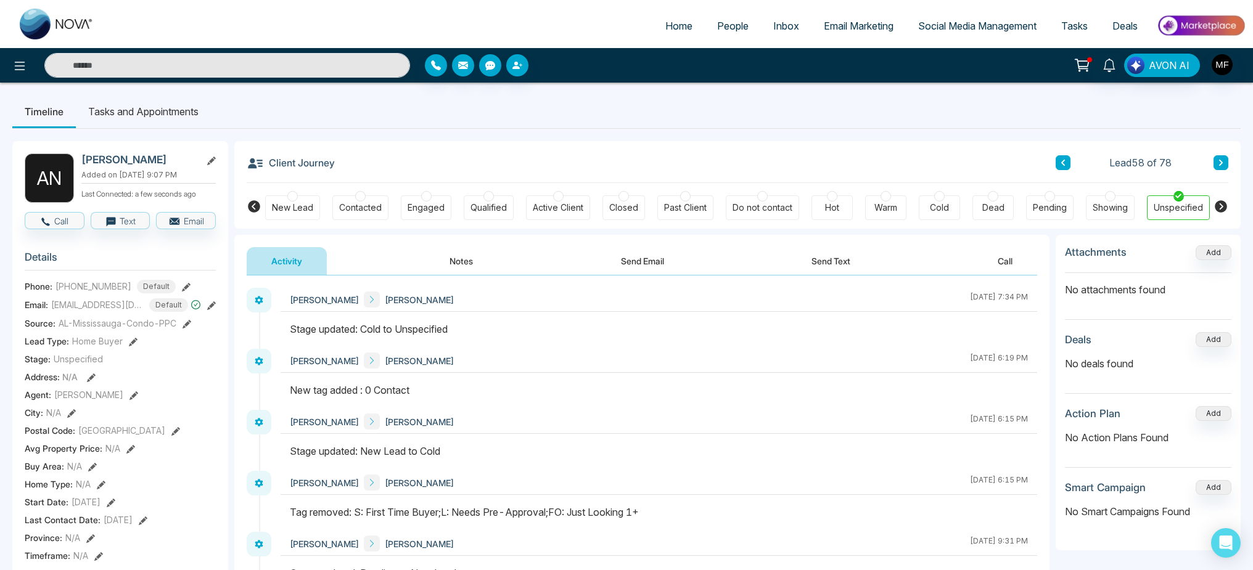
click at [992, 197] on div at bounding box center [992, 196] width 10 height 10
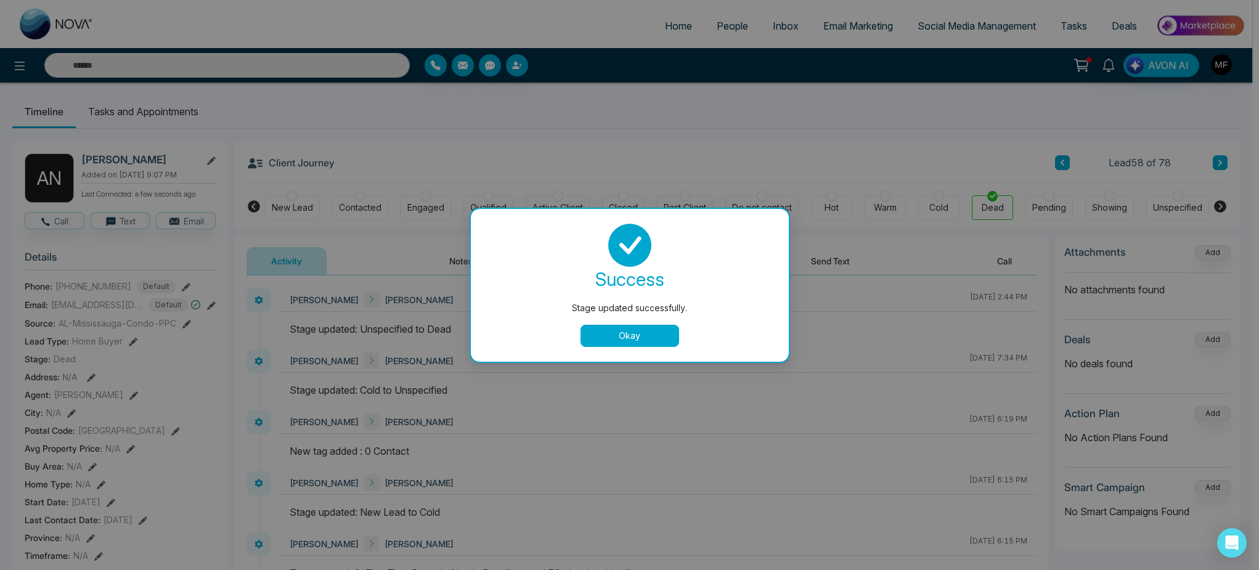
click at [649, 327] on button "Okay" at bounding box center [630, 336] width 99 height 22
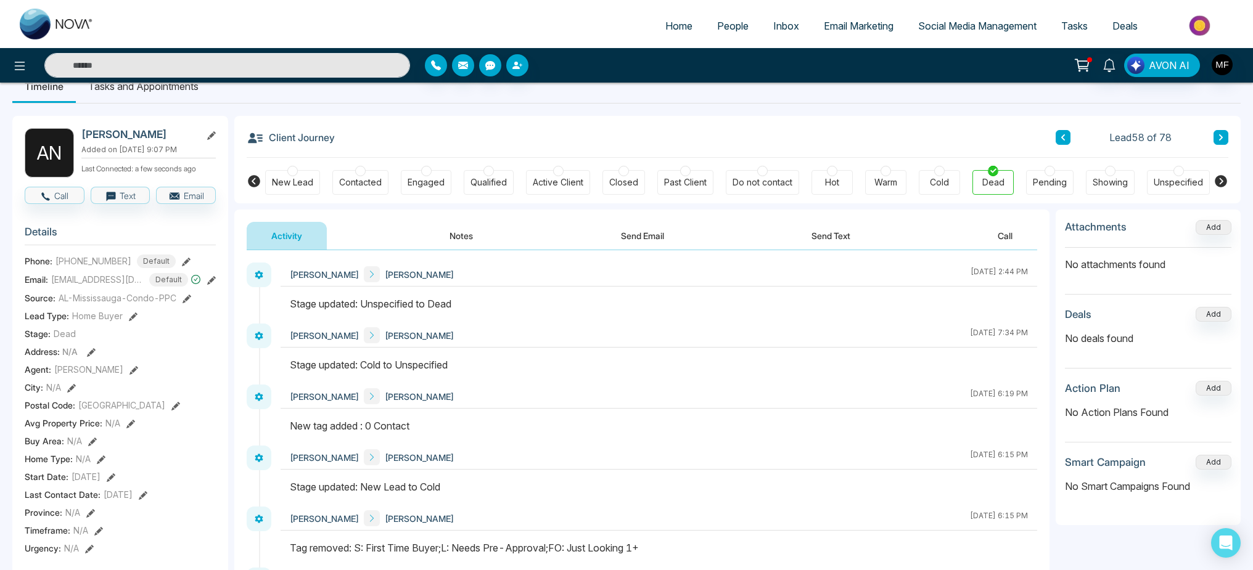
scroll to position [208, 0]
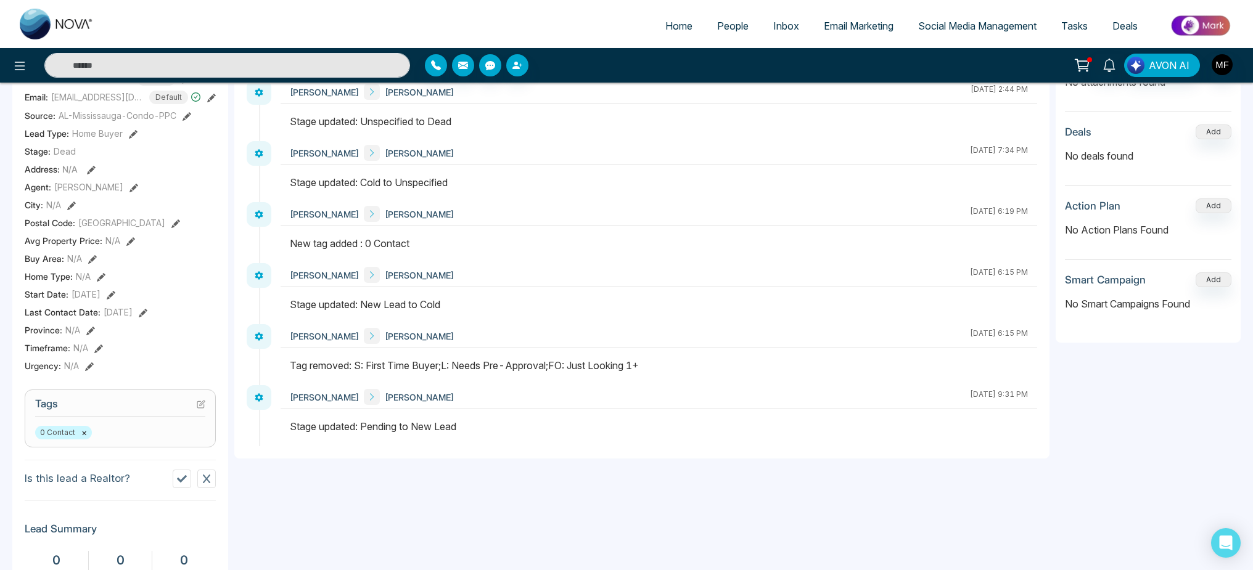
click at [147, 317] on icon at bounding box center [143, 313] width 9 height 9
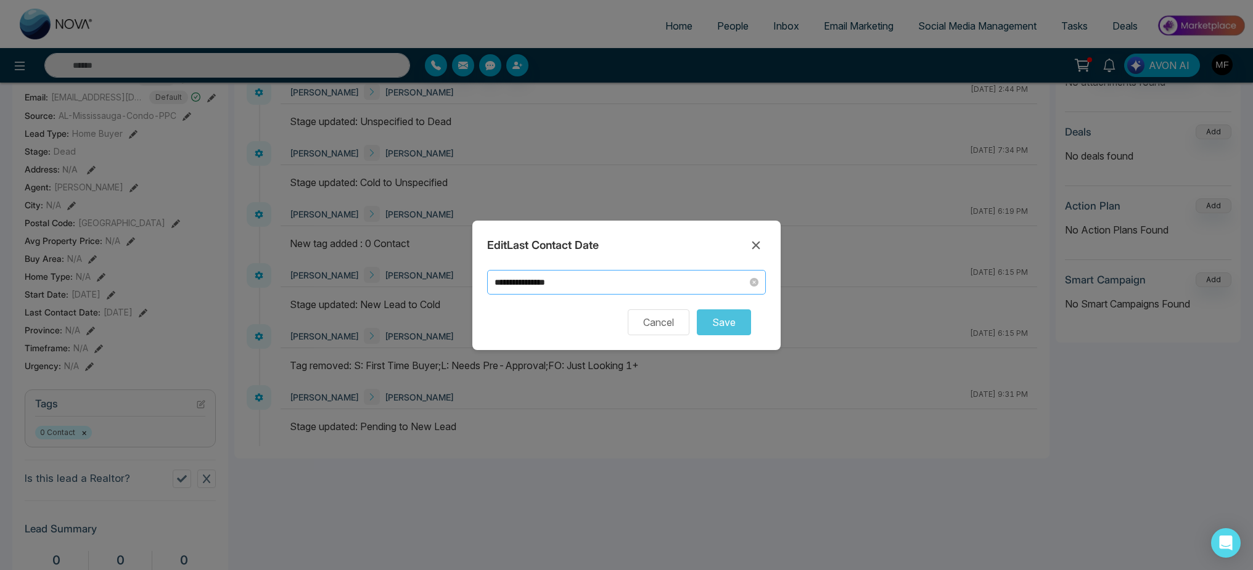
click at [579, 288] on input "**********" at bounding box center [620, 283] width 253 height 14
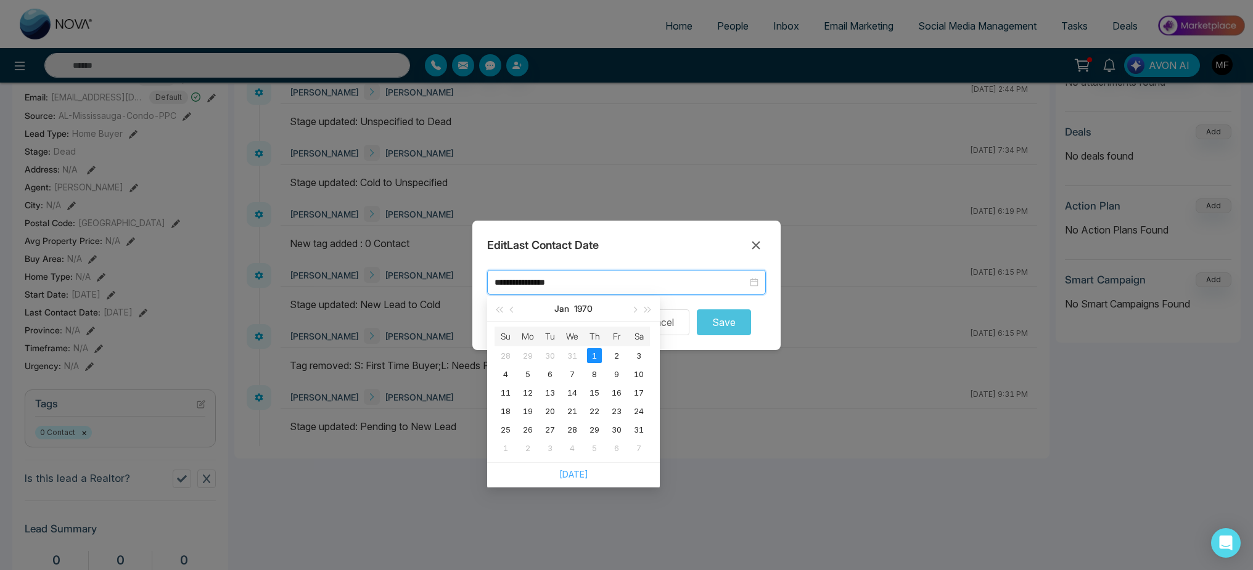
click at [579, 474] on link "[DATE]" at bounding box center [573, 474] width 29 height 10
type input "**********"
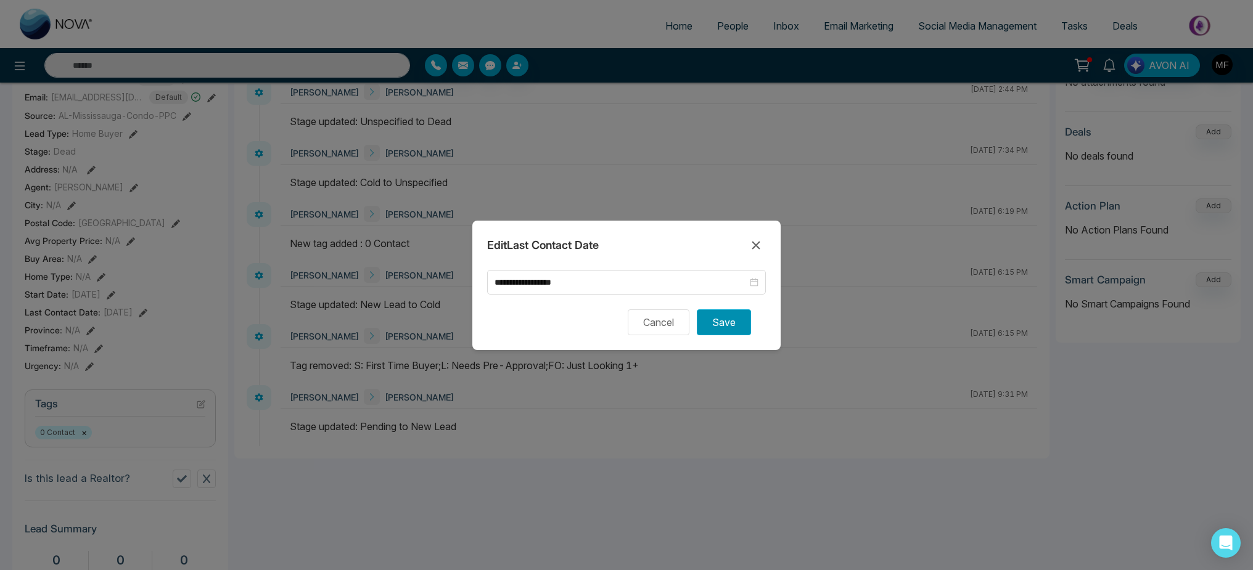
click at [713, 327] on button "Save" at bounding box center [724, 322] width 54 height 26
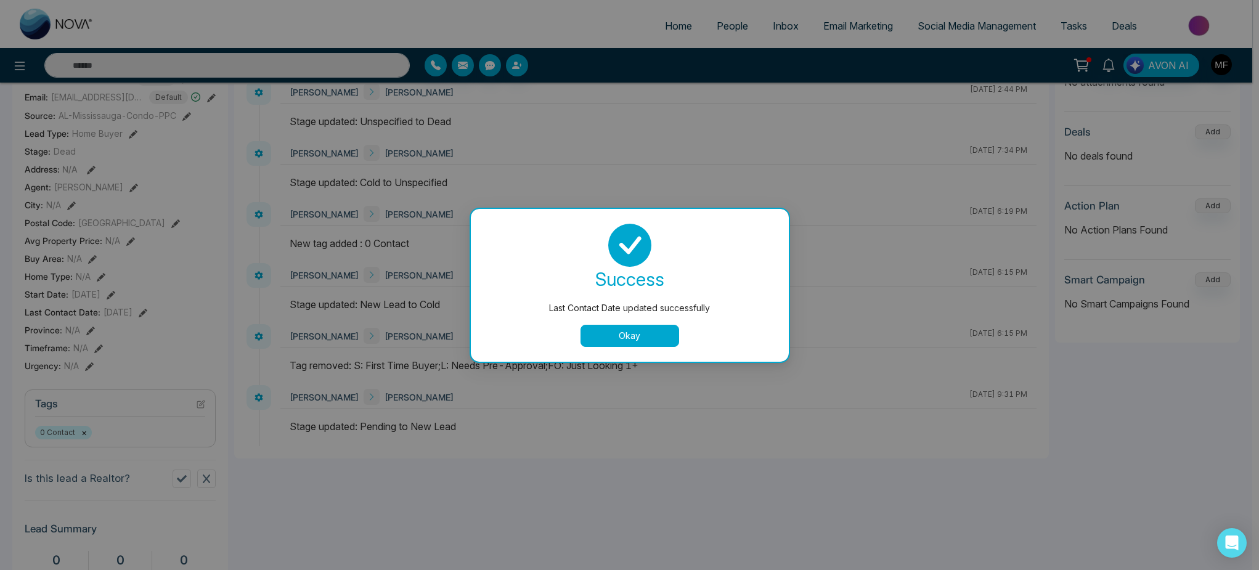
click at [594, 335] on button "Okay" at bounding box center [630, 336] width 99 height 22
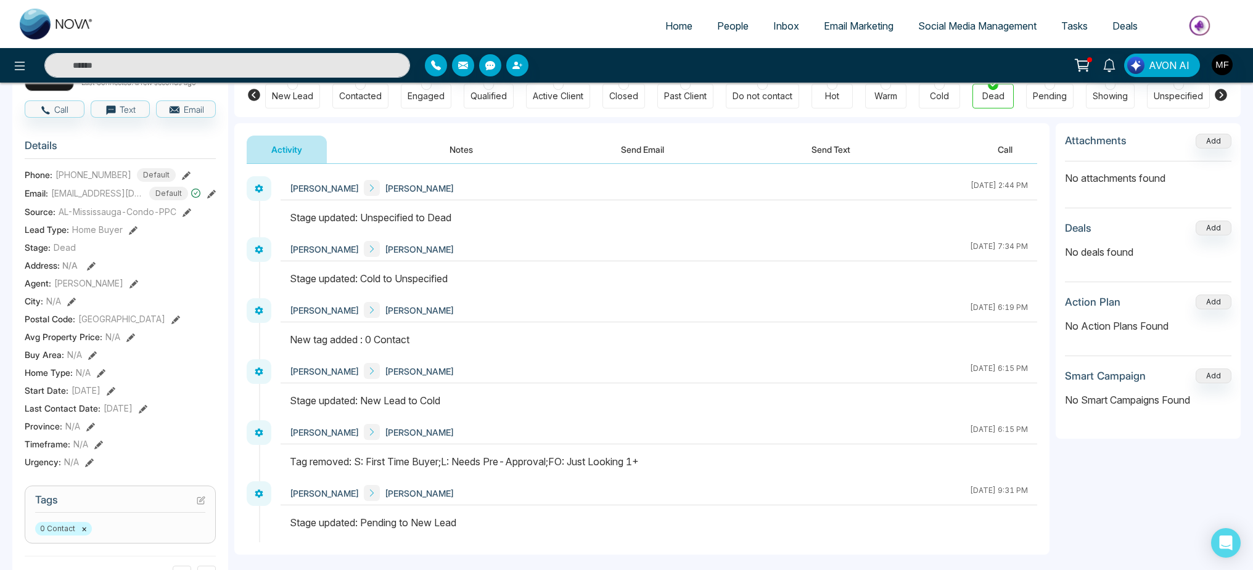
scroll to position [0, 0]
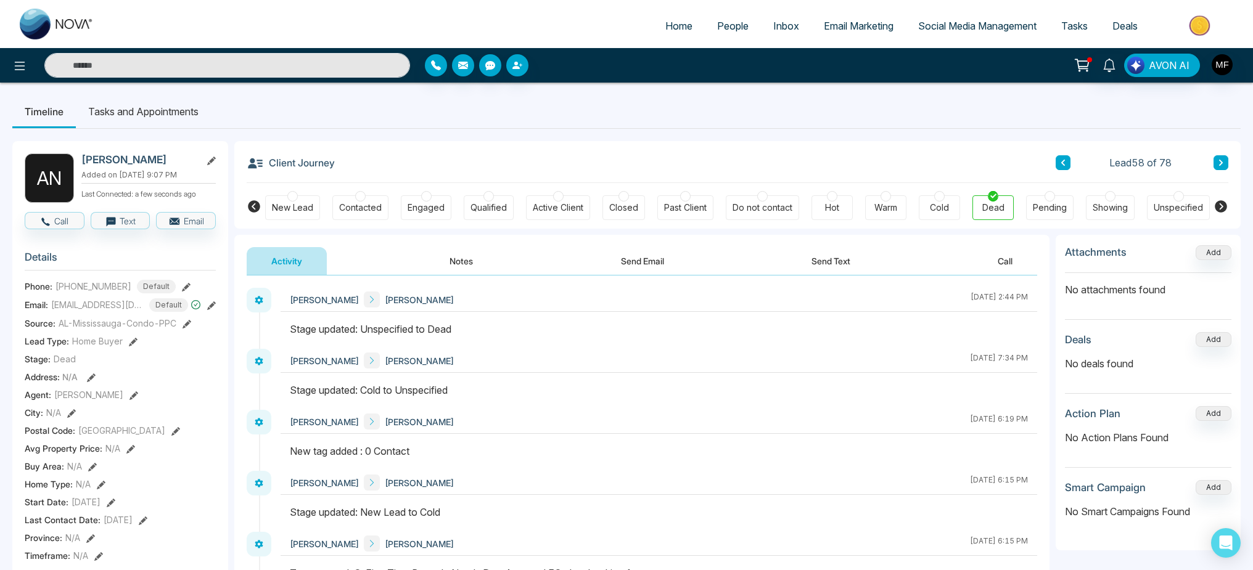
click at [1065, 166] on button at bounding box center [1062, 162] width 15 height 15
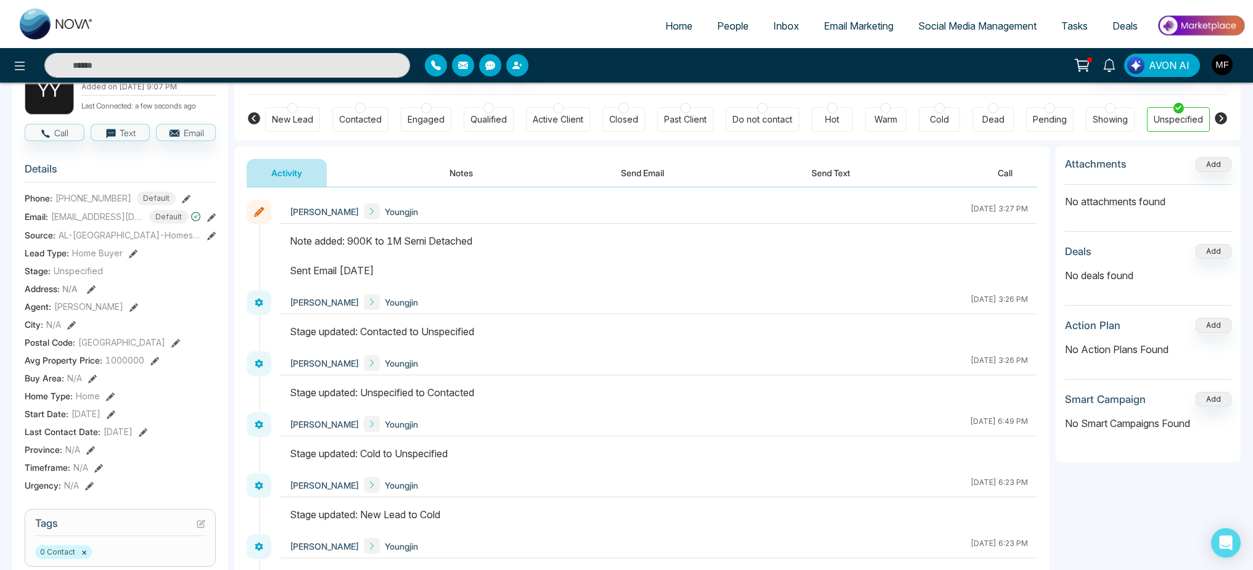
scroll to position [86, 0]
click at [147, 439] on icon at bounding box center [143, 435] width 9 height 9
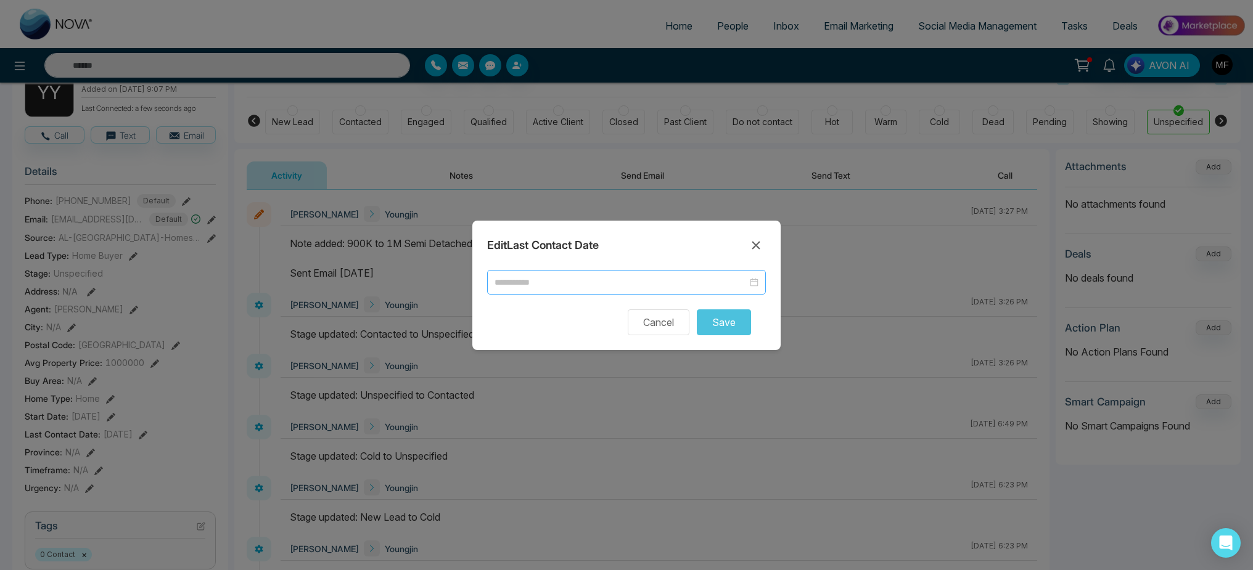
click at [669, 287] on input at bounding box center [620, 283] width 253 height 14
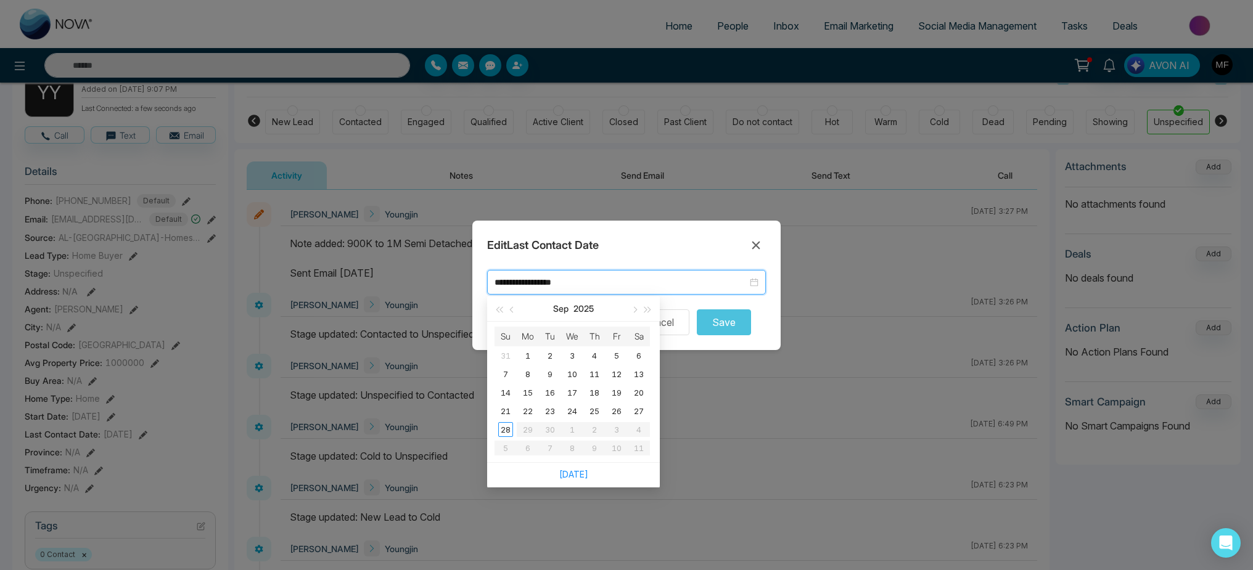
type input "**********"
click at [569, 473] on link "[DATE]" at bounding box center [573, 474] width 29 height 10
type input "**********"
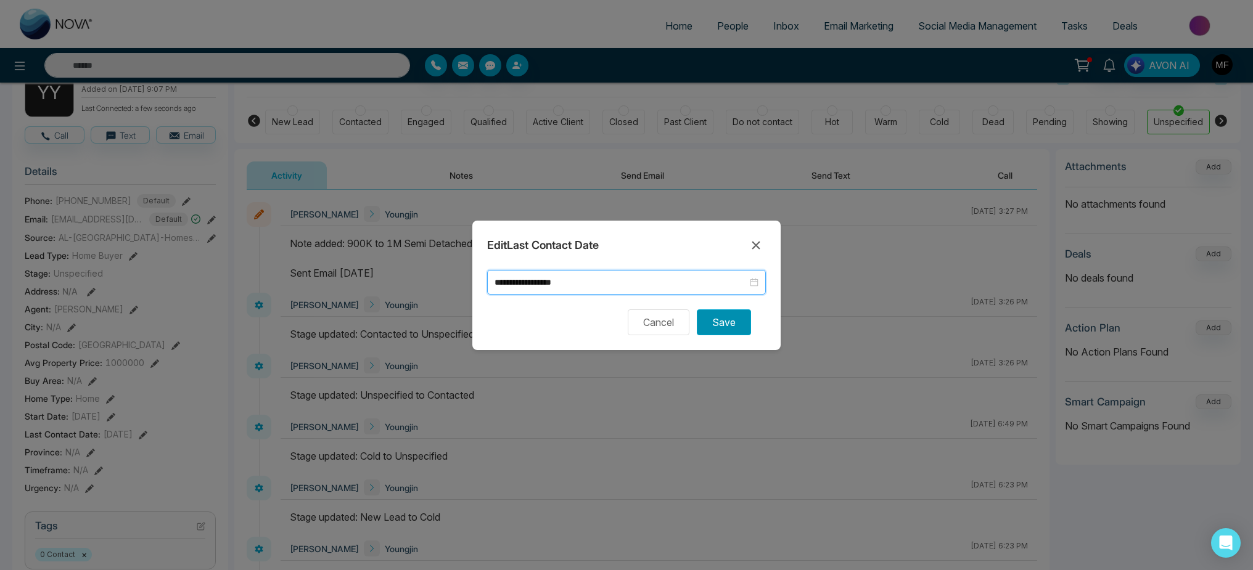
click at [733, 329] on button "Save" at bounding box center [724, 322] width 54 height 26
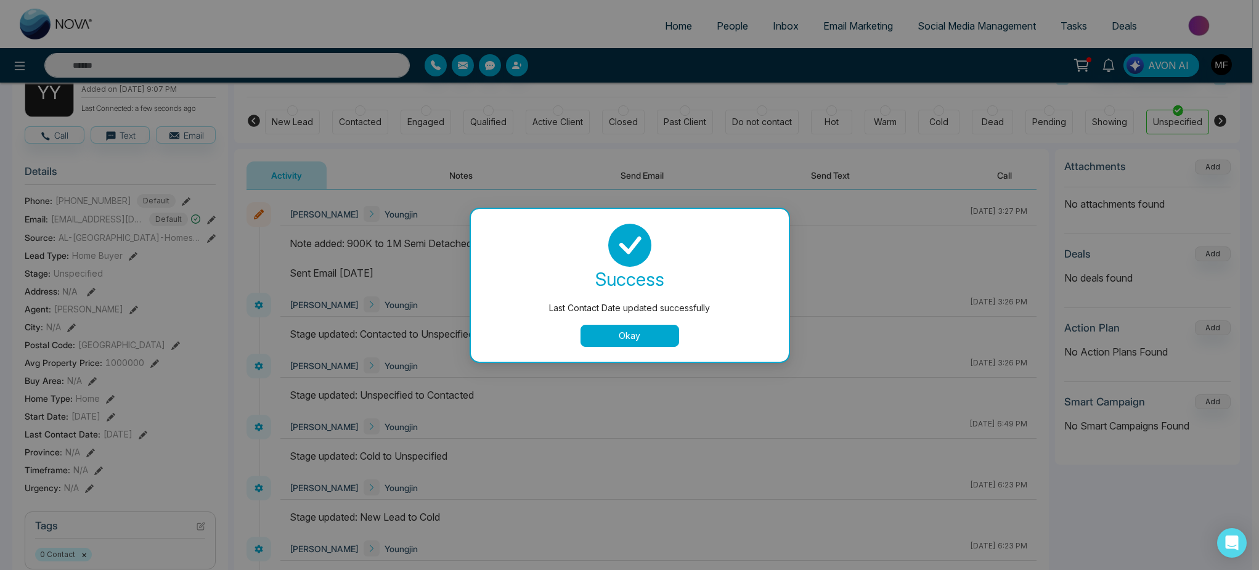
click at [631, 345] on button "Okay" at bounding box center [630, 336] width 99 height 22
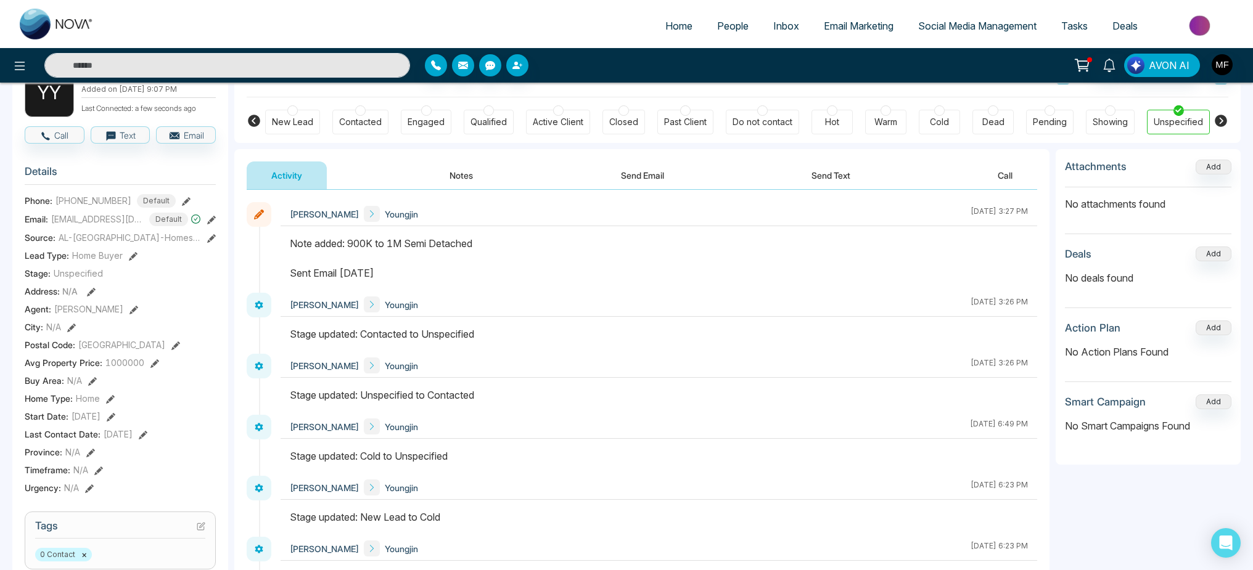
scroll to position [60, 0]
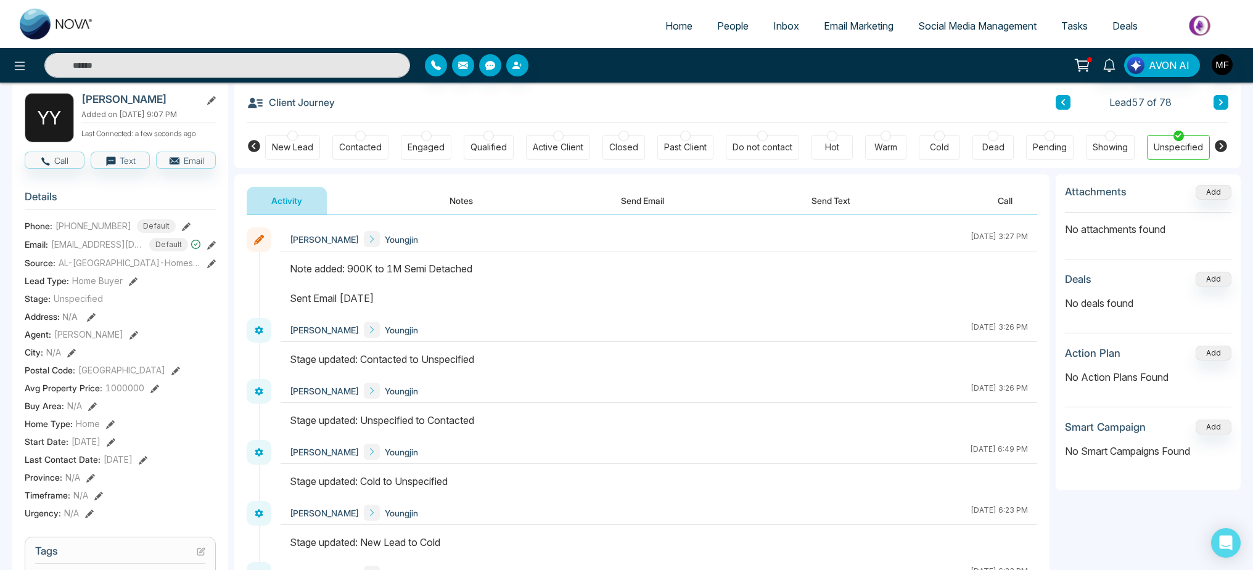
click at [982, 140] on div "Dead" at bounding box center [992, 147] width 41 height 25
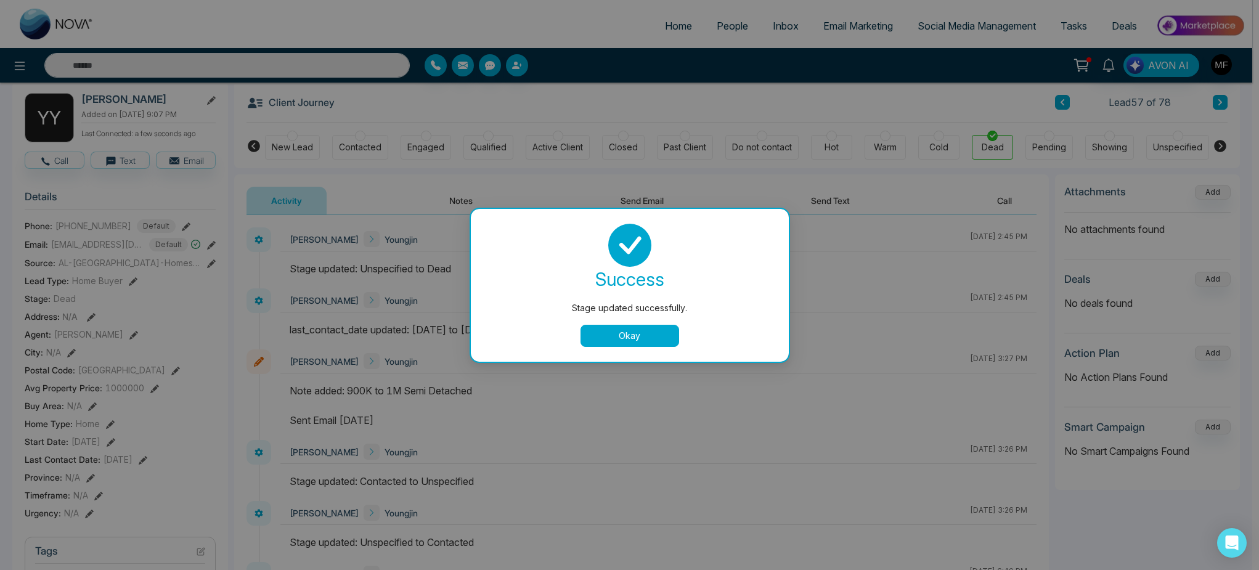
click at [659, 335] on button "Okay" at bounding box center [630, 336] width 99 height 22
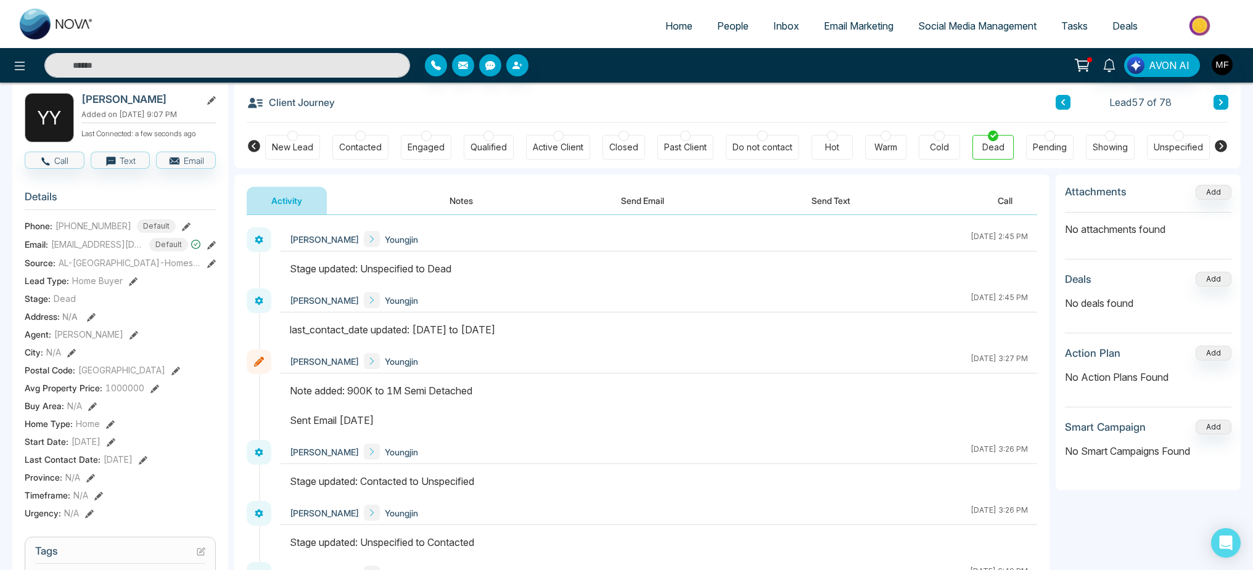
click at [1065, 102] on icon at bounding box center [1063, 102] width 6 height 7
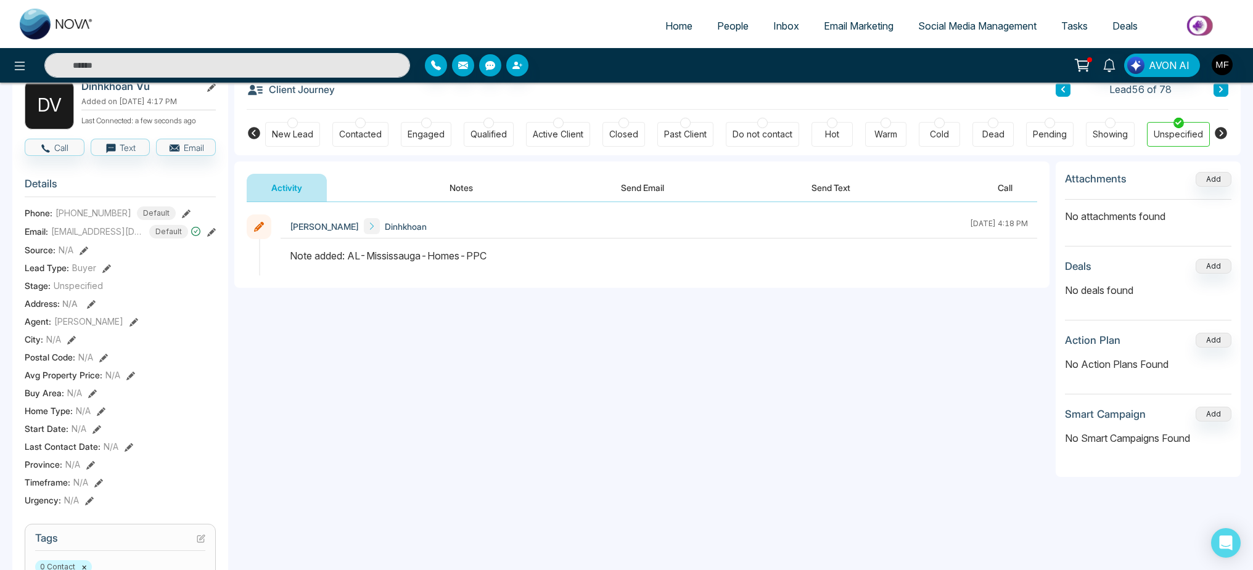
scroll to position [66, 0]
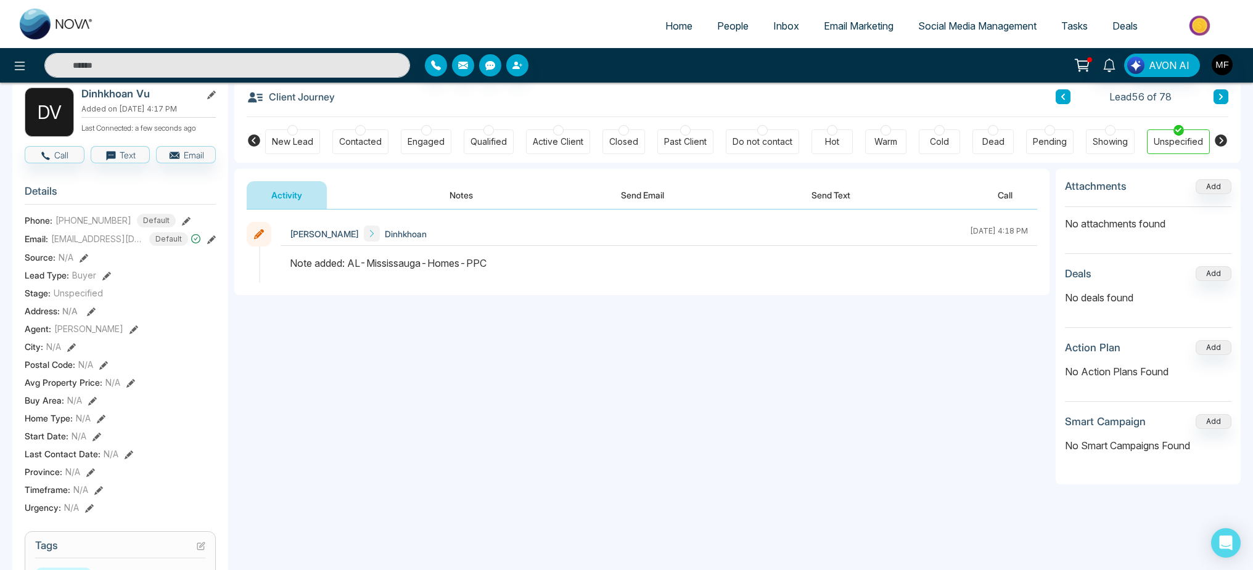
click at [1002, 142] on div "Dead" at bounding box center [993, 142] width 22 height 12
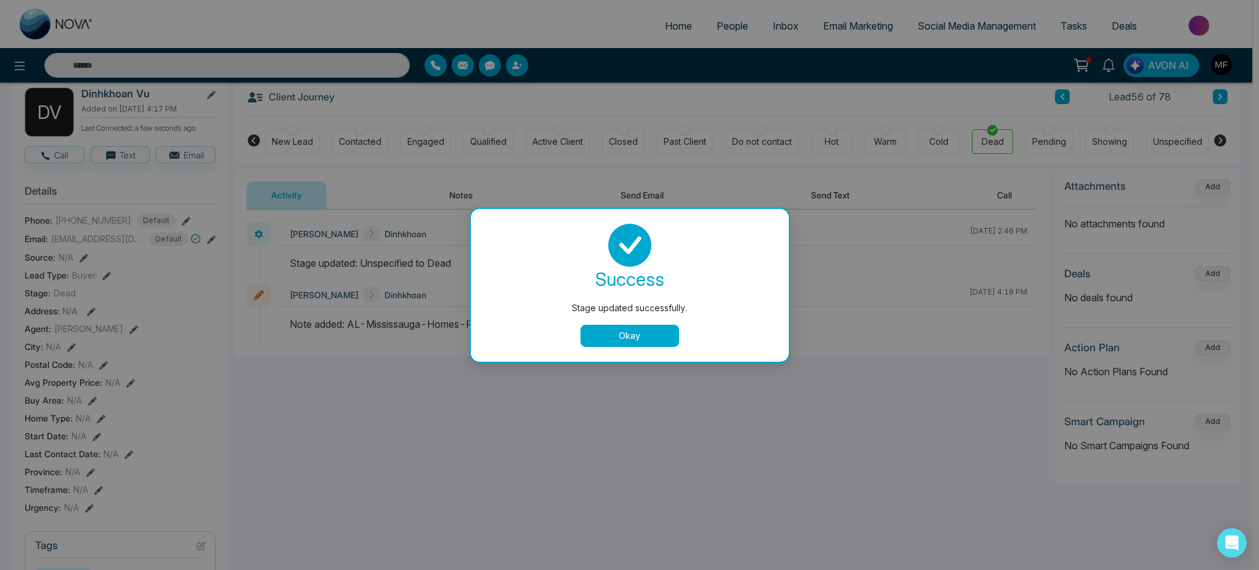
click at [662, 333] on button "Okay" at bounding box center [630, 336] width 99 height 22
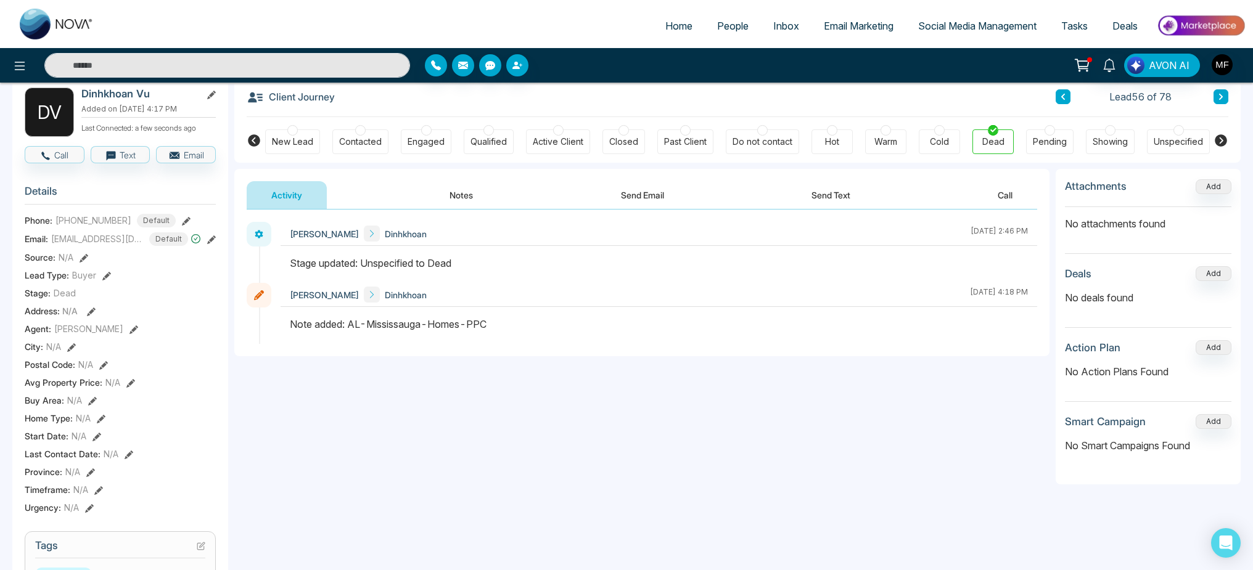
click at [120, 460] on div "Last Contact Date : N/A" at bounding box center [120, 453] width 191 height 13
click at [126, 459] on icon at bounding box center [129, 455] width 9 height 9
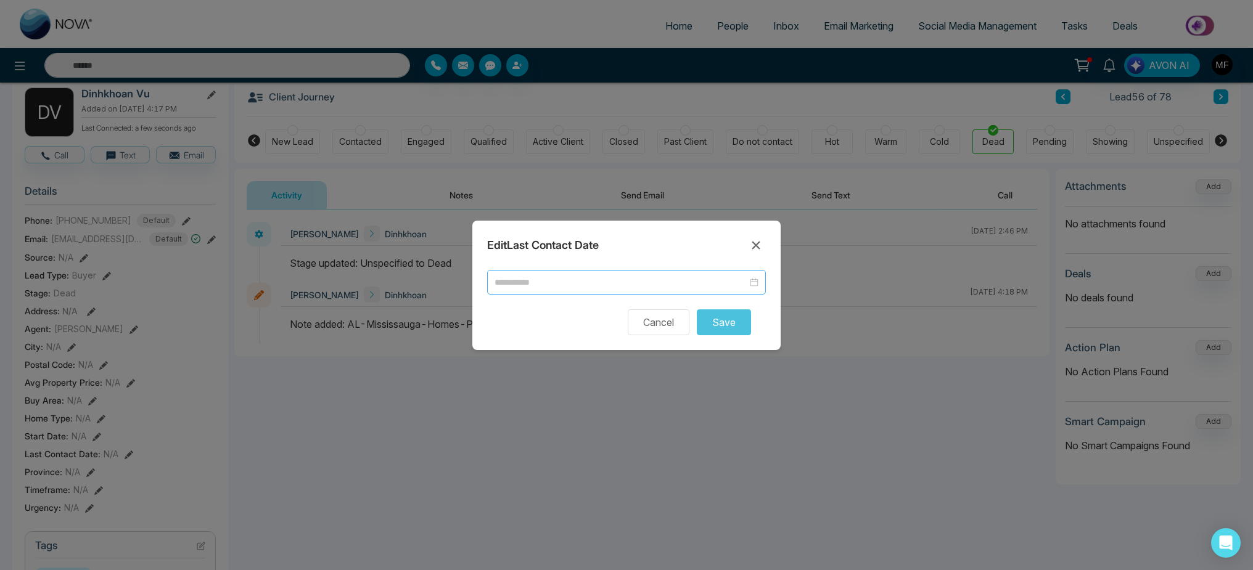
click at [578, 284] on input at bounding box center [620, 283] width 253 height 14
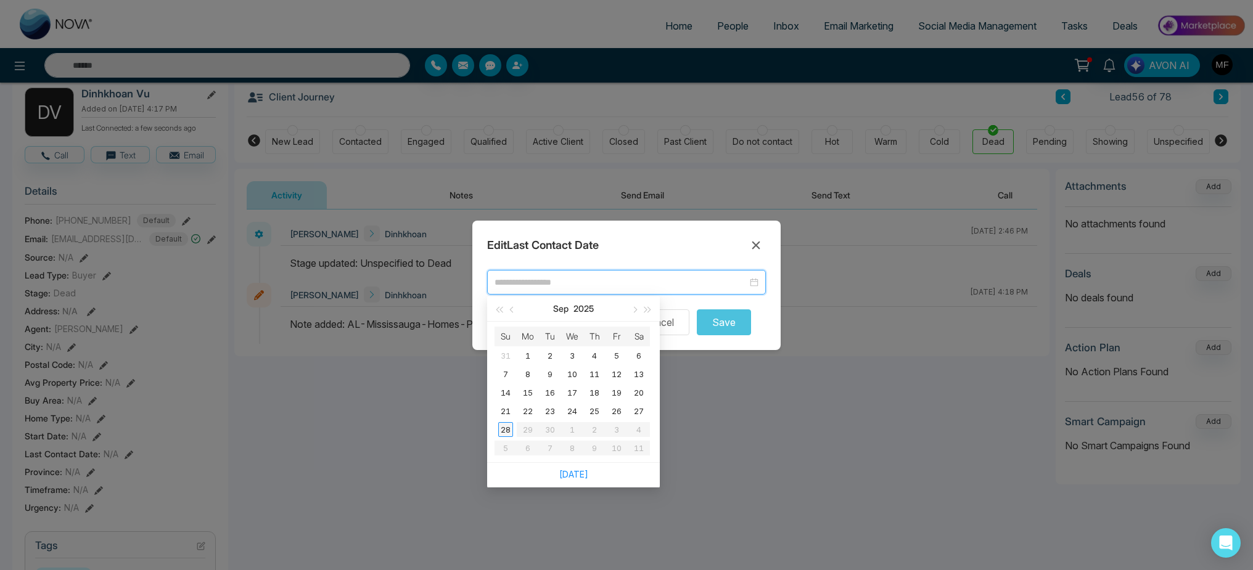
type input "**********"
click at [509, 428] on div "28" at bounding box center [505, 429] width 15 height 15
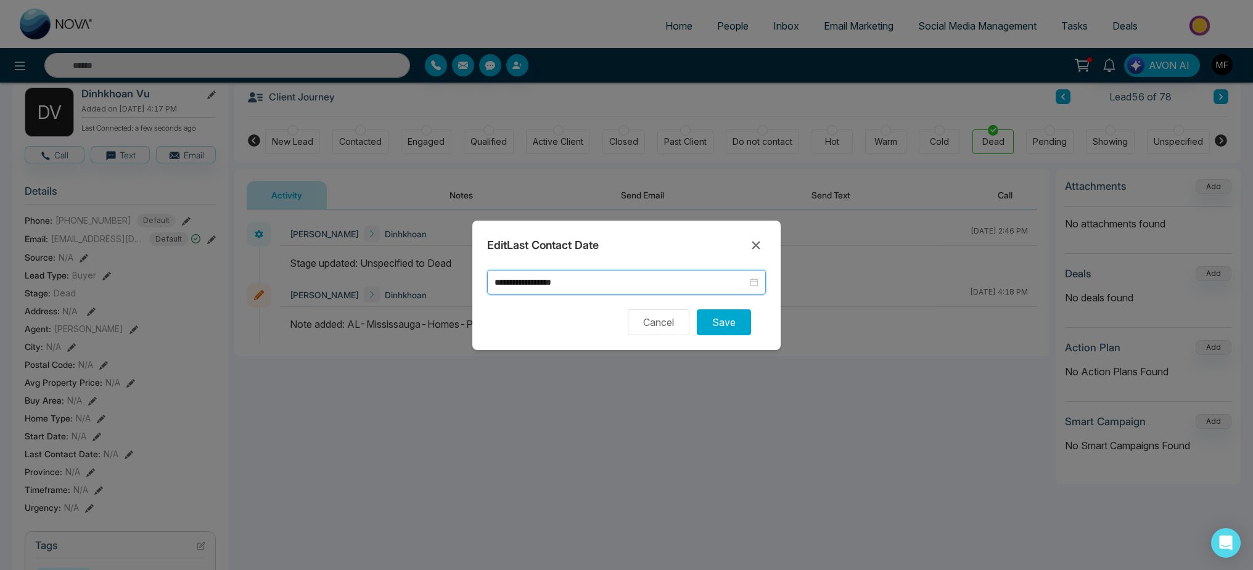
click at [717, 308] on form "**********" at bounding box center [626, 302] width 279 height 65
click at [722, 320] on button "Save" at bounding box center [724, 322] width 54 height 26
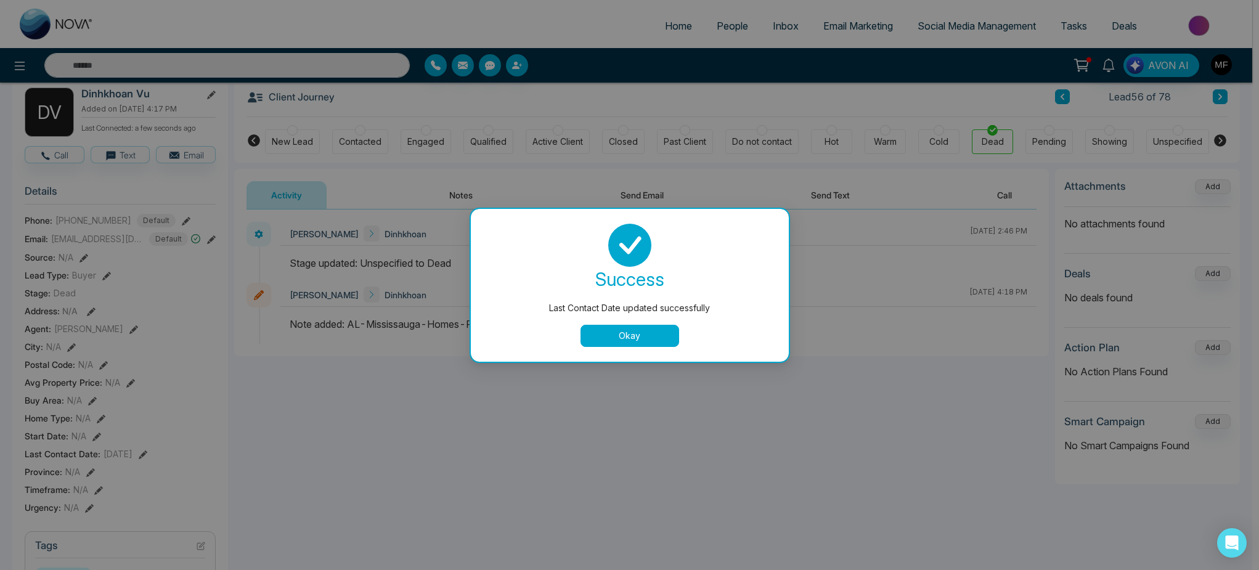
click at [628, 336] on button "Okay" at bounding box center [630, 336] width 99 height 22
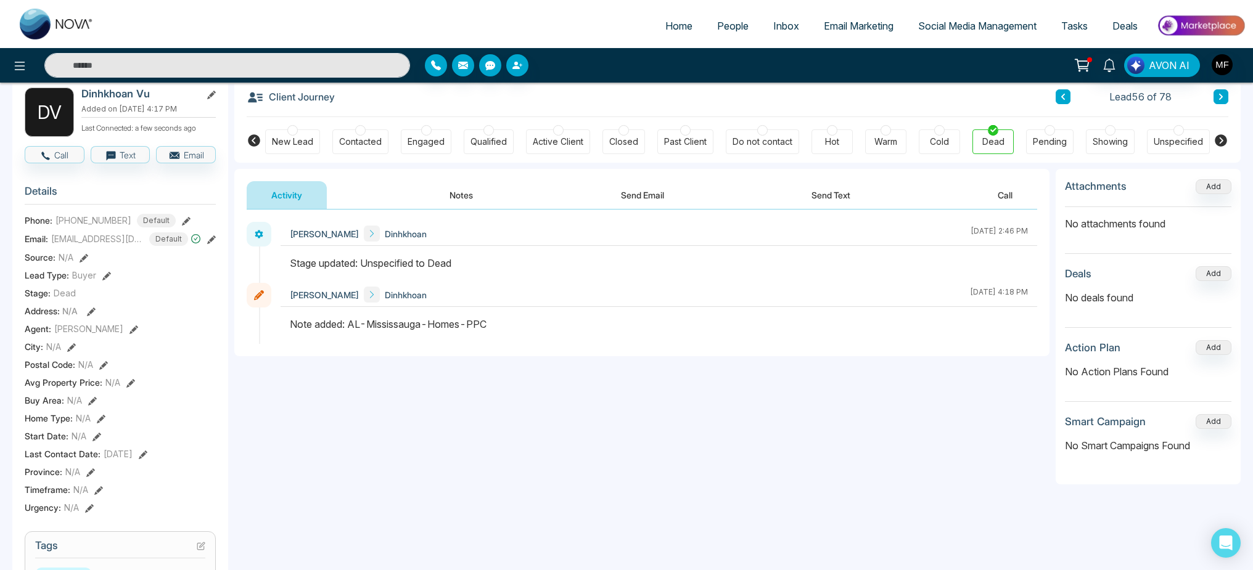
click at [1068, 99] on button at bounding box center [1062, 96] width 15 height 15
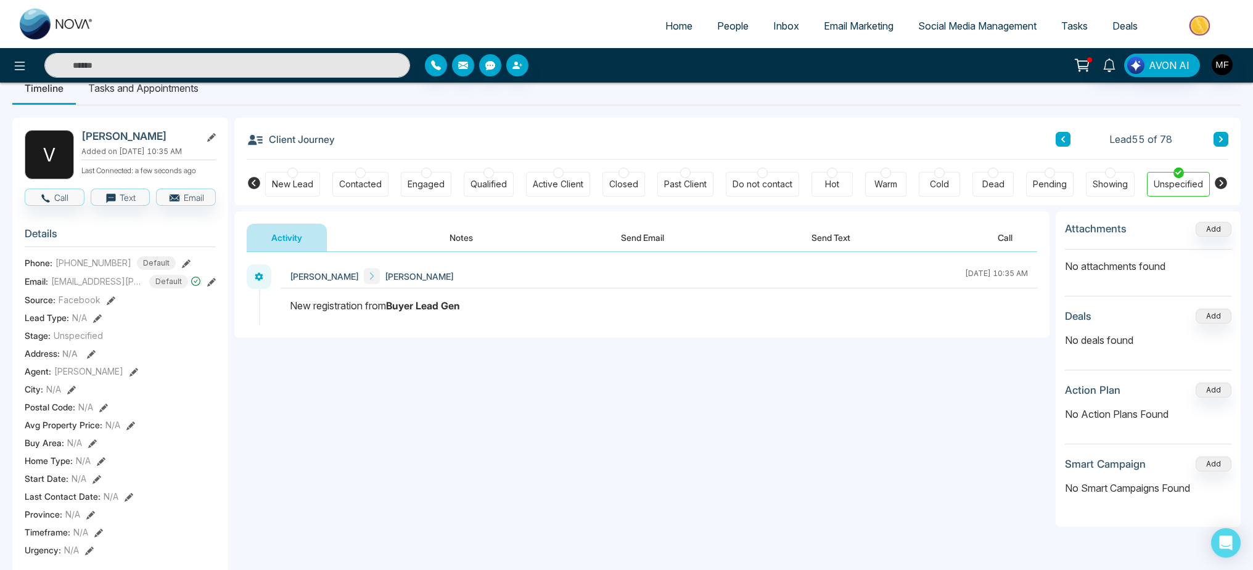
scroll to position [26, 0]
click at [419, 236] on div "Activity Notes Send Email Send Text Call" at bounding box center [642, 235] width 790 height 28
click at [456, 240] on button "Notes" at bounding box center [461, 235] width 73 height 28
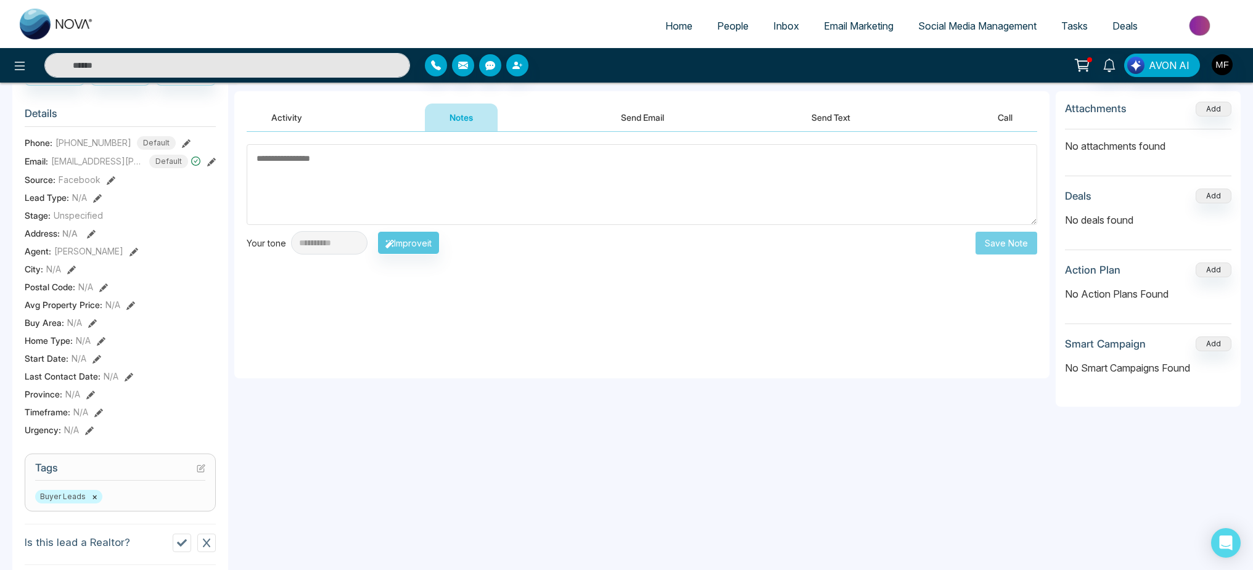
scroll to position [150, 0]
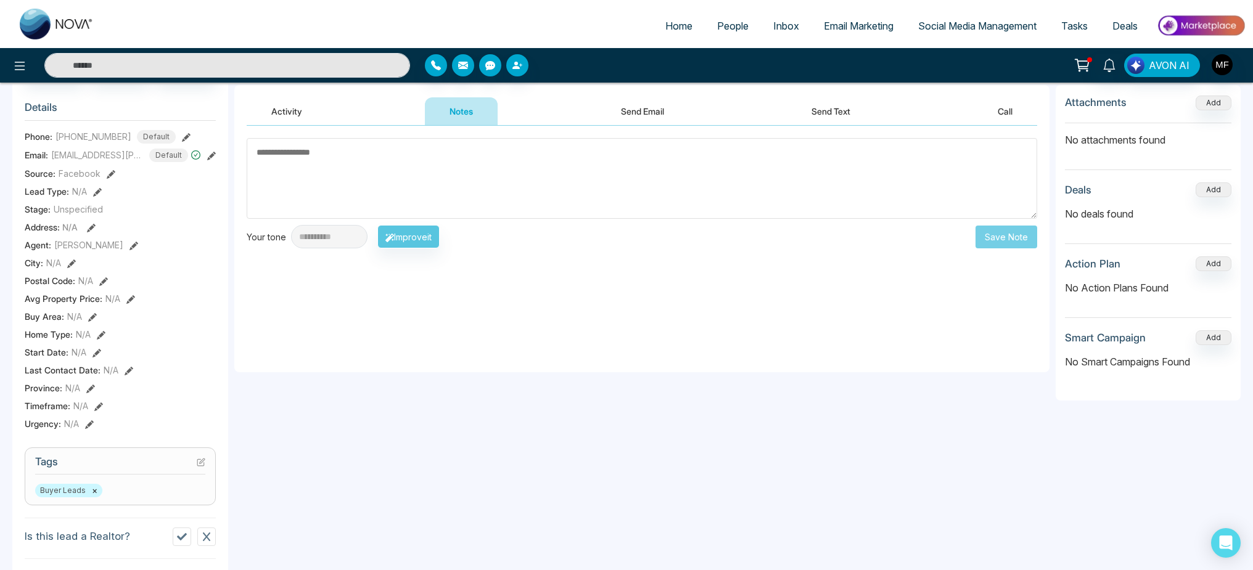
click at [128, 497] on div "Buyer Leads ×" at bounding box center [120, 491] width 170 height 14
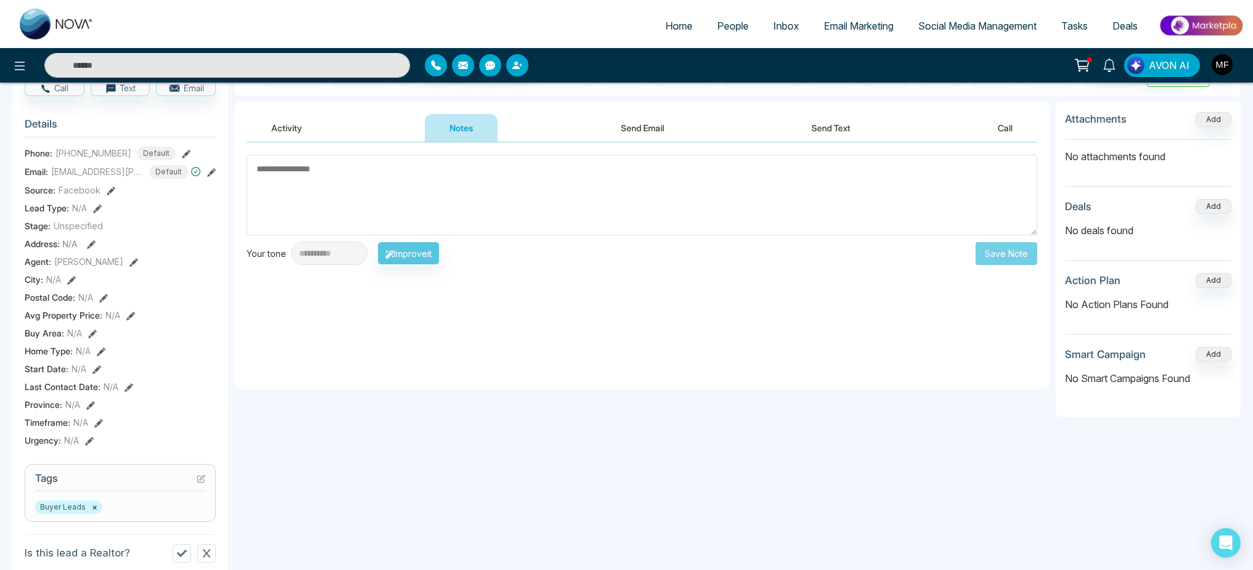
scroll to position [145, 0]
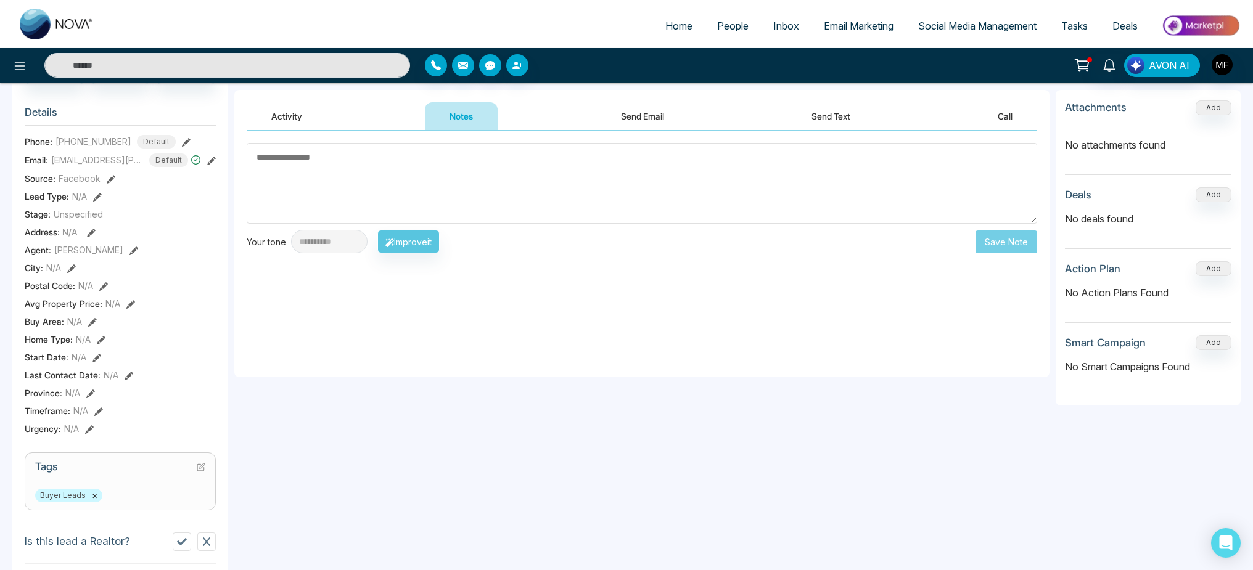
click at [173, 502] on div "Buyer Leads ×" at bounding box center [120, 496] width 170 height 14
click at [140, 501] on div "Buyer Leads ×" at bounding box center [120, 496] width 170 height 14
click at [200, 471] on icon at bounding box center [200, 467] width 7 height 7
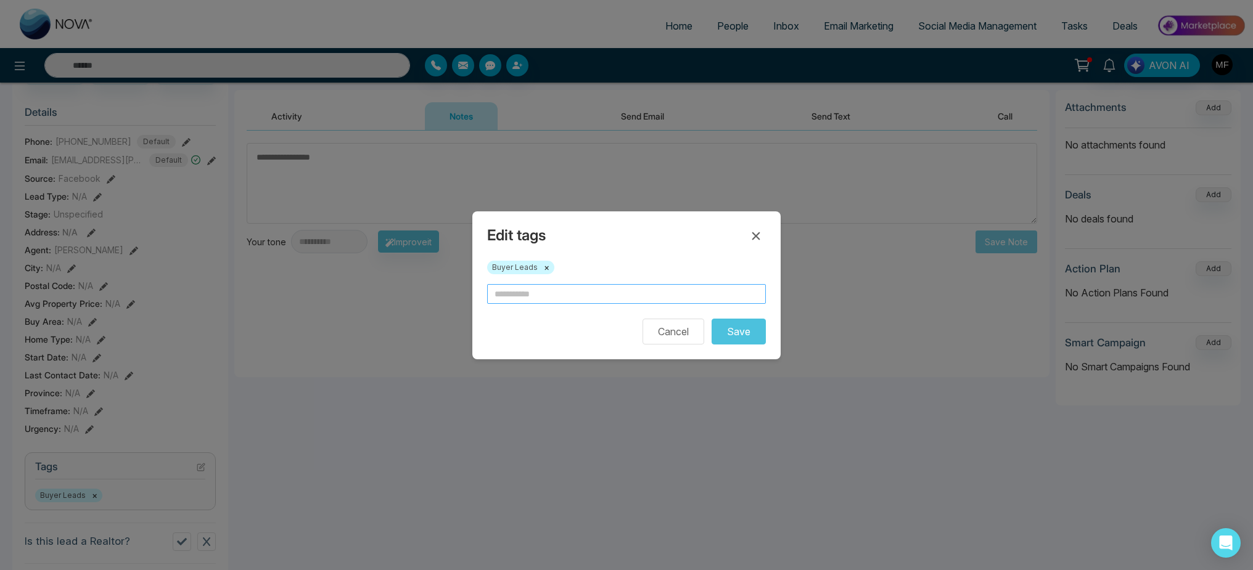
click at [547, 290] on input "text" at bounding box center [626, 294] width 279 height 20
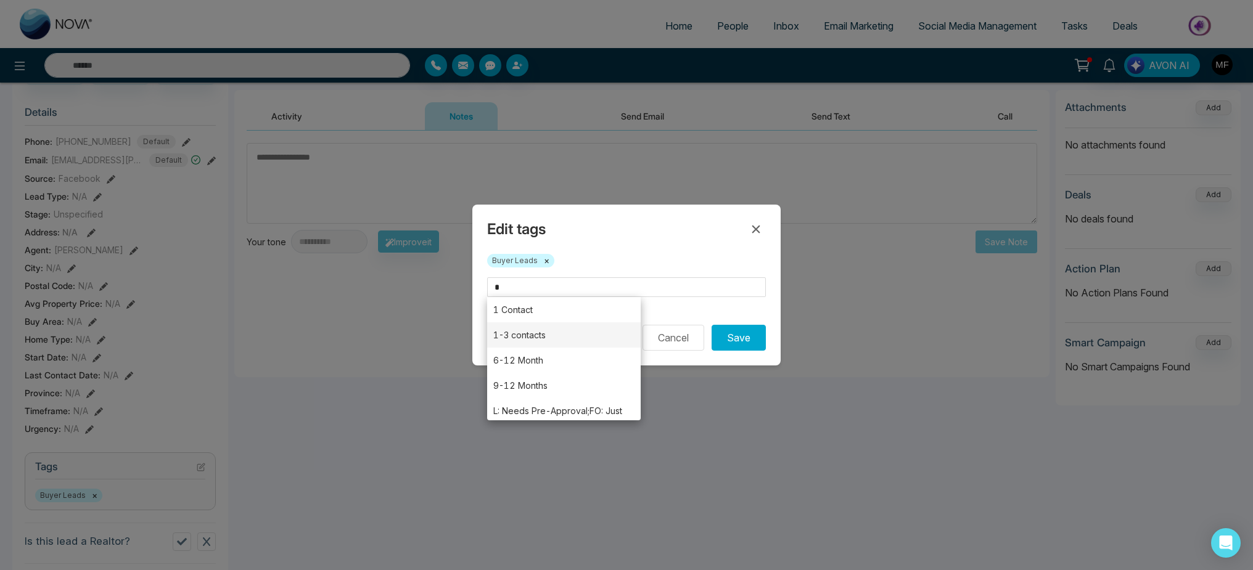
click at [549, 340] on li "1-3 contacts" at bounding box center [563, 334] width 153 height 25
type input "**********"
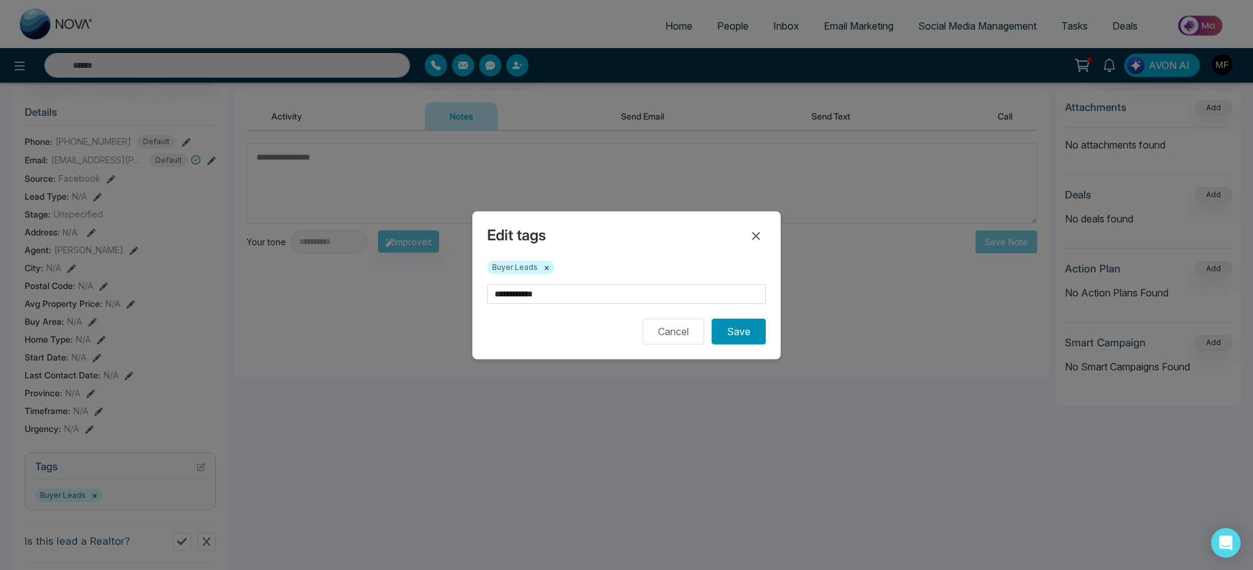
click at [731, 338] on button "Save" at bounding box center [738, 332] width 54 height 26
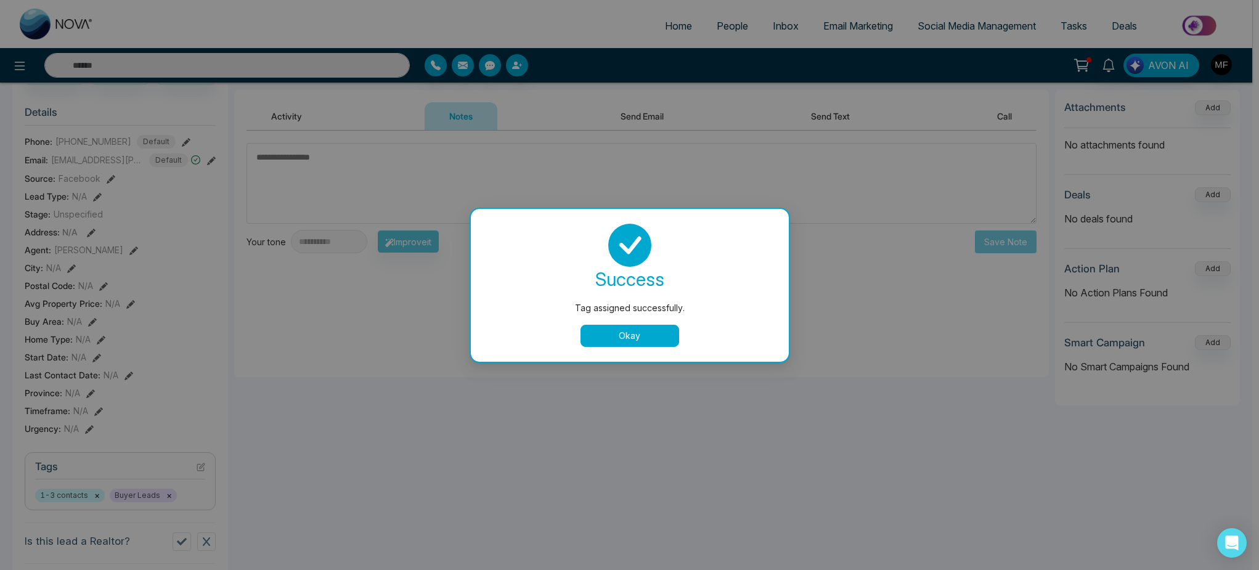
click at [595, 337] on button "Okay" at bounding box center [630, 336] width 99 height 22
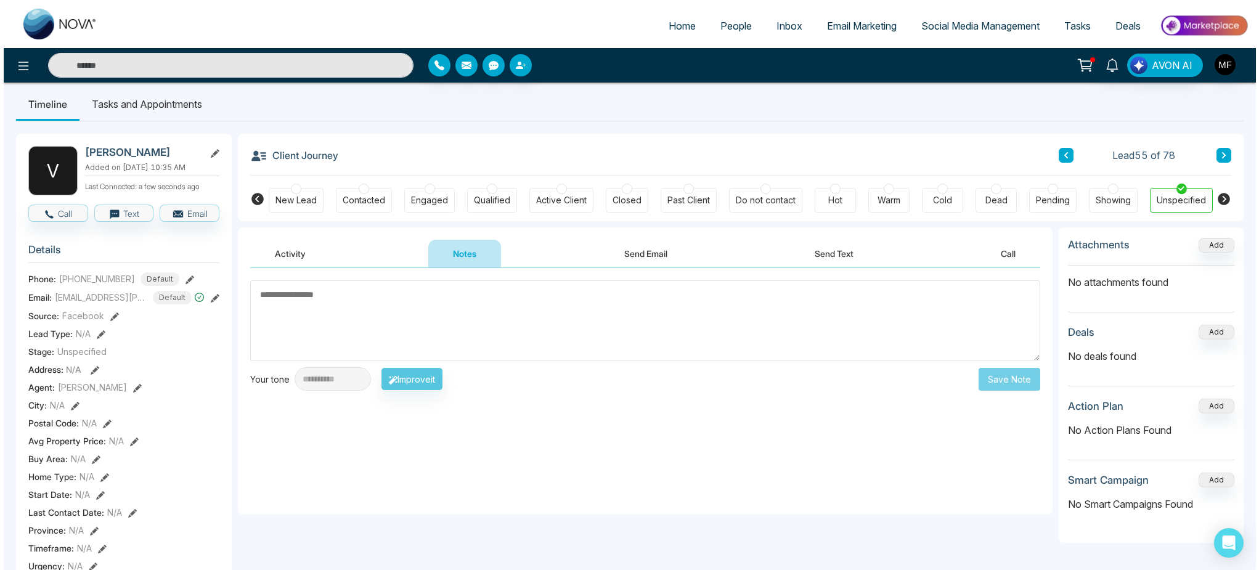
scroll to position [0, 0]
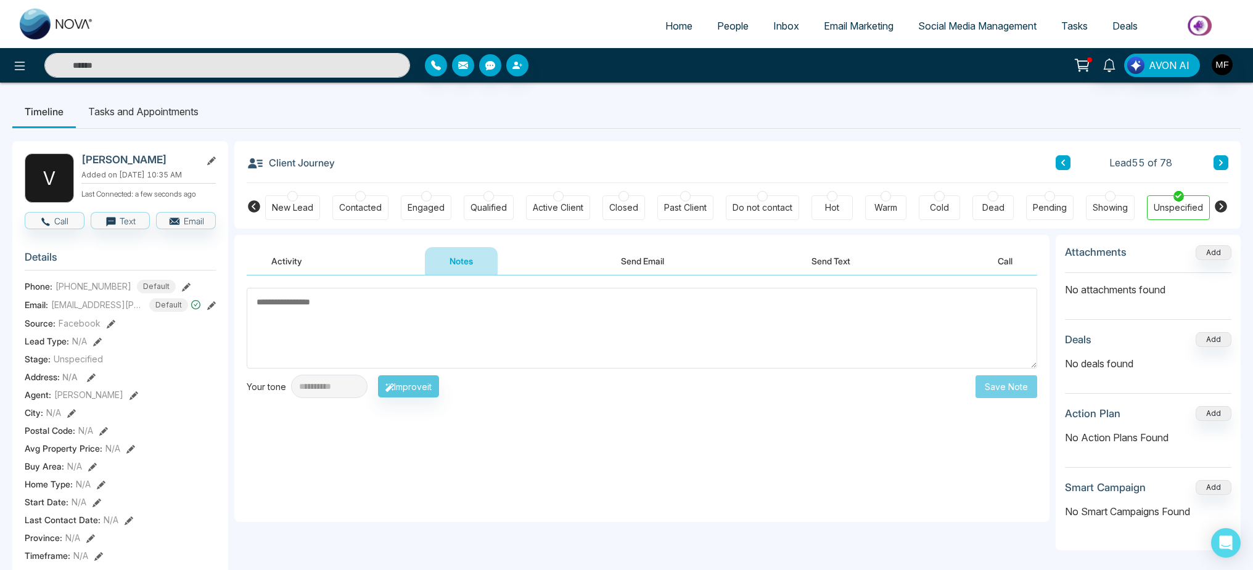
click at [418, 316] on textarea at bounding box center [642, 328] width 790 height 81
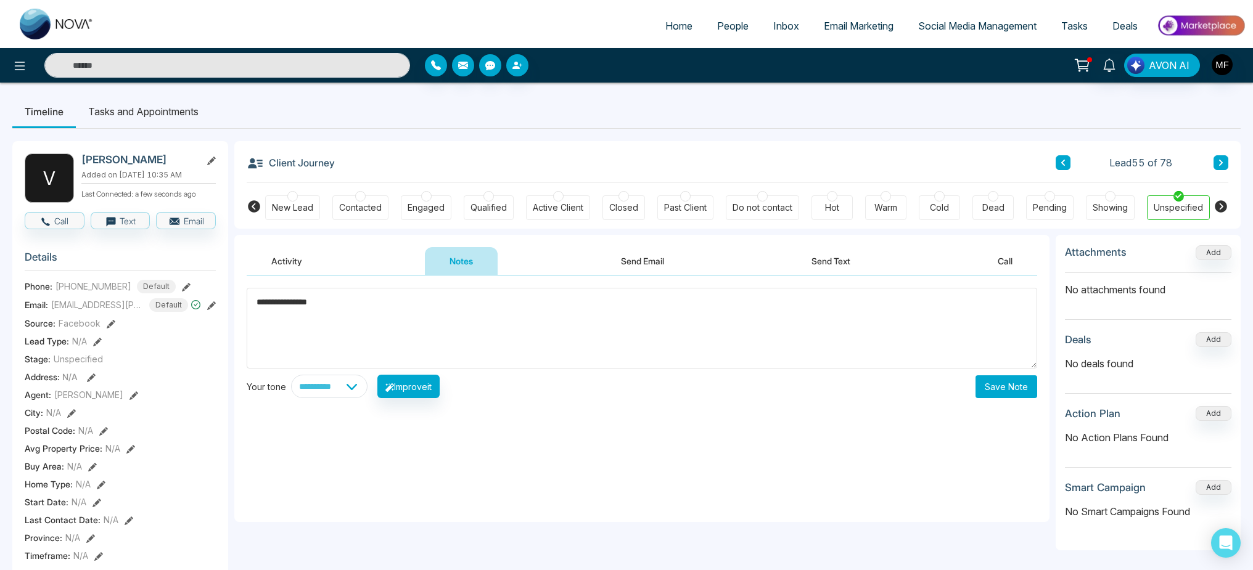
type textarea "**********"
click at [995, 382] on button "Save Note" at bounding box center [1006, 386] width 62 height 23
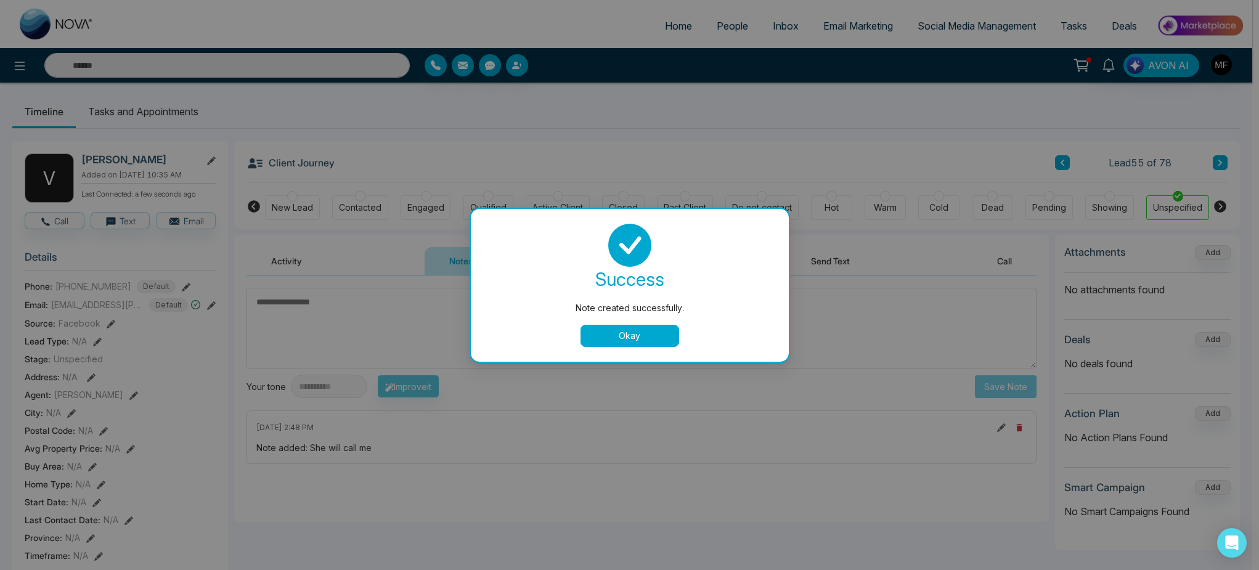
click at [581, 335] on button "Okay" at bounding box center [630, 336] width 99 height 22
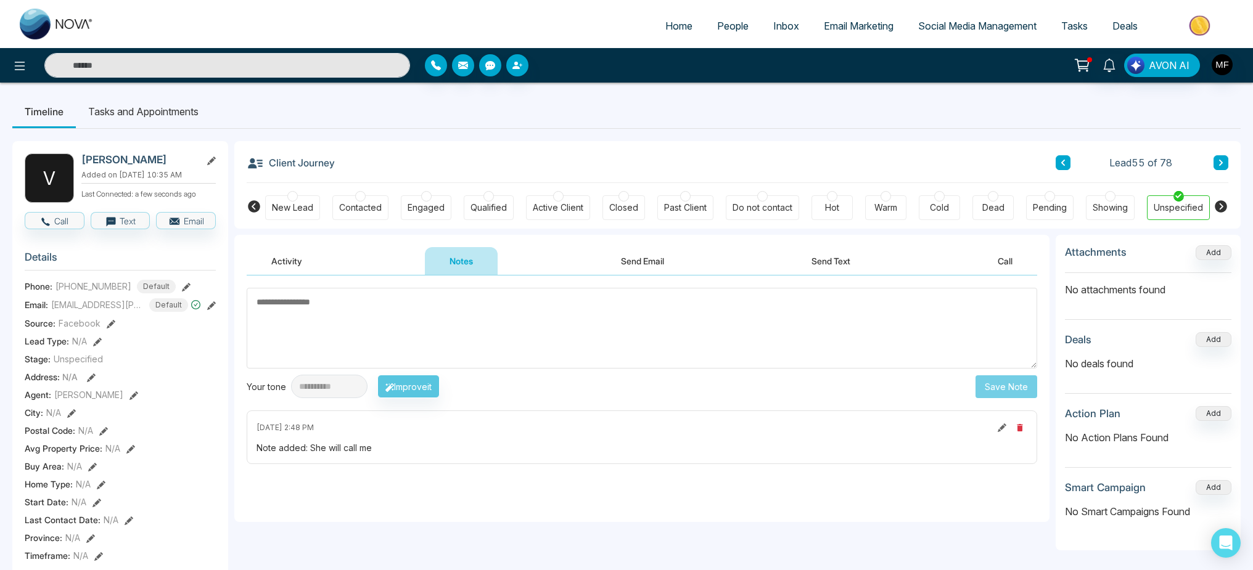
click at [175, 110] on li "Tasks and Appointments" at bounding box center [143, 111] width 135 height 33
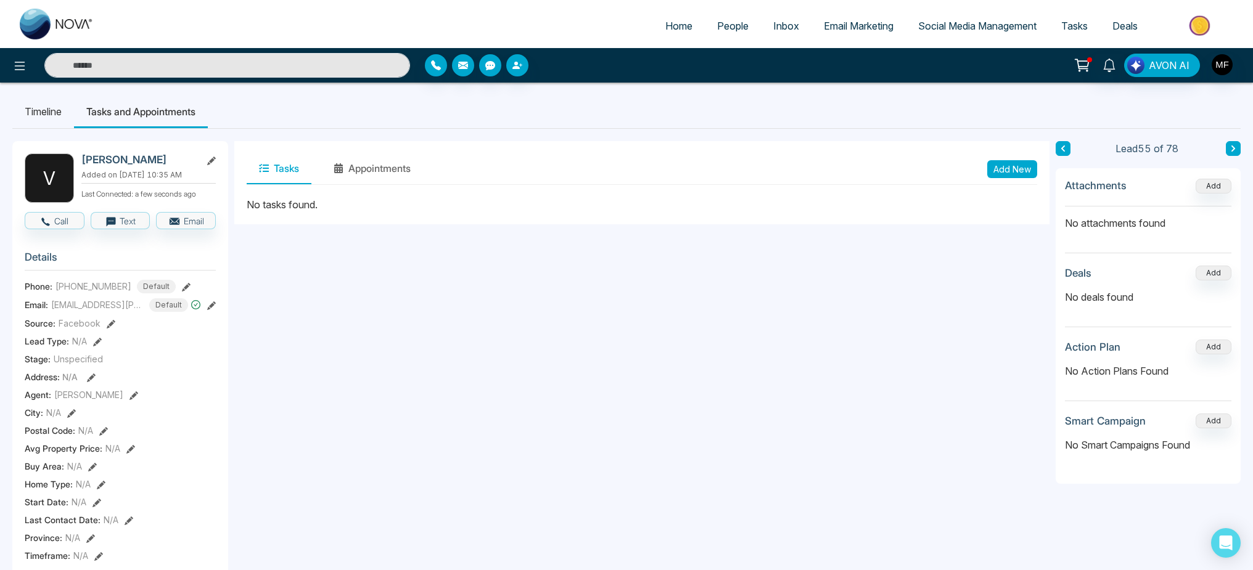
click at [1021, 168] on button "Add New" at bounding box center [1012, 169] width 50 height 18
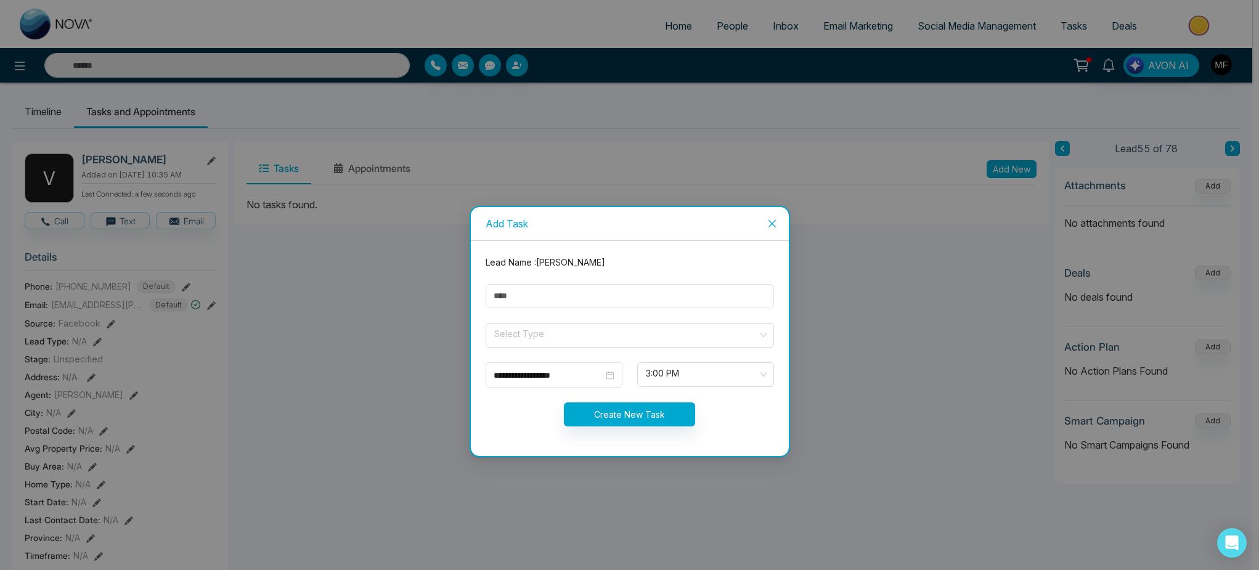
click at [633, 308] on form "**********" at bounding box center [629, 349] width 303 height 186
click at [633, 301] on input "text" at bounding box center [630, 296] width 288 height 24
type input "**********"
click at [566, 331] on input "search" at bounding box center [625, 333] width 265 height 18
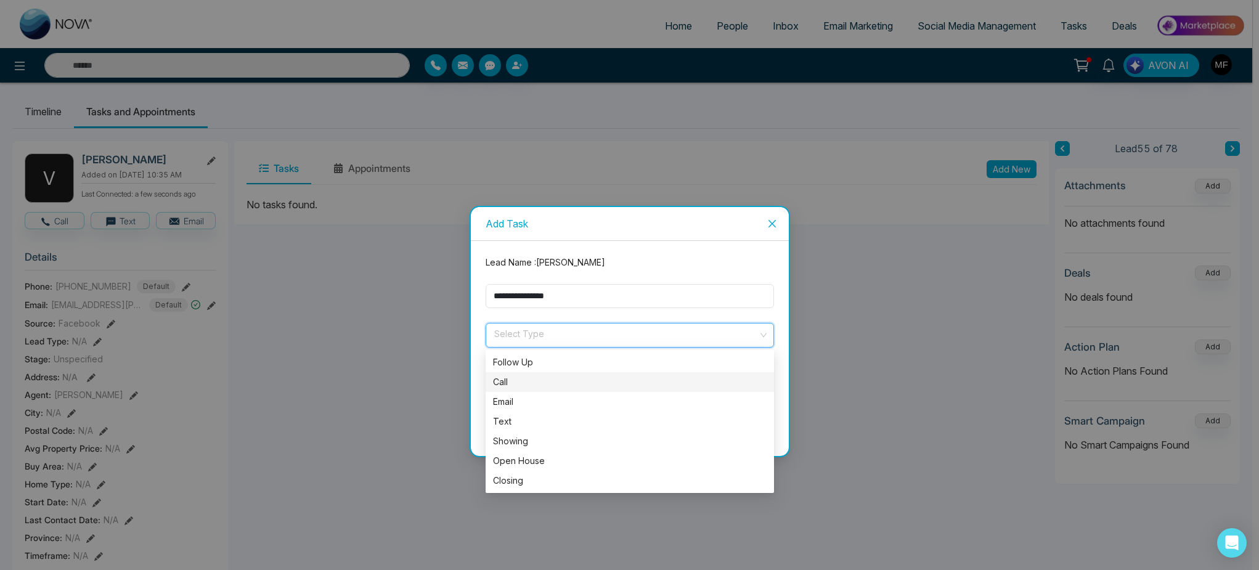
click at [557, 380] on div "Call" at bounding box center [630, 382] width 274 height 14
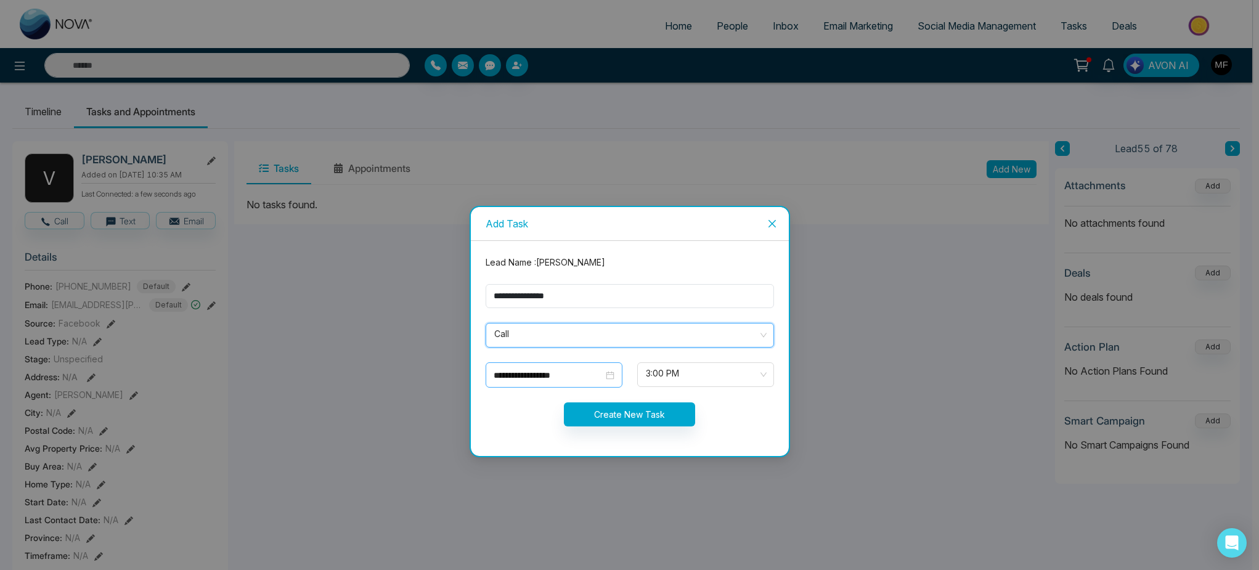
click at [593, 375] on input "**********" at bounding box center [549, 376] width 110 height 14
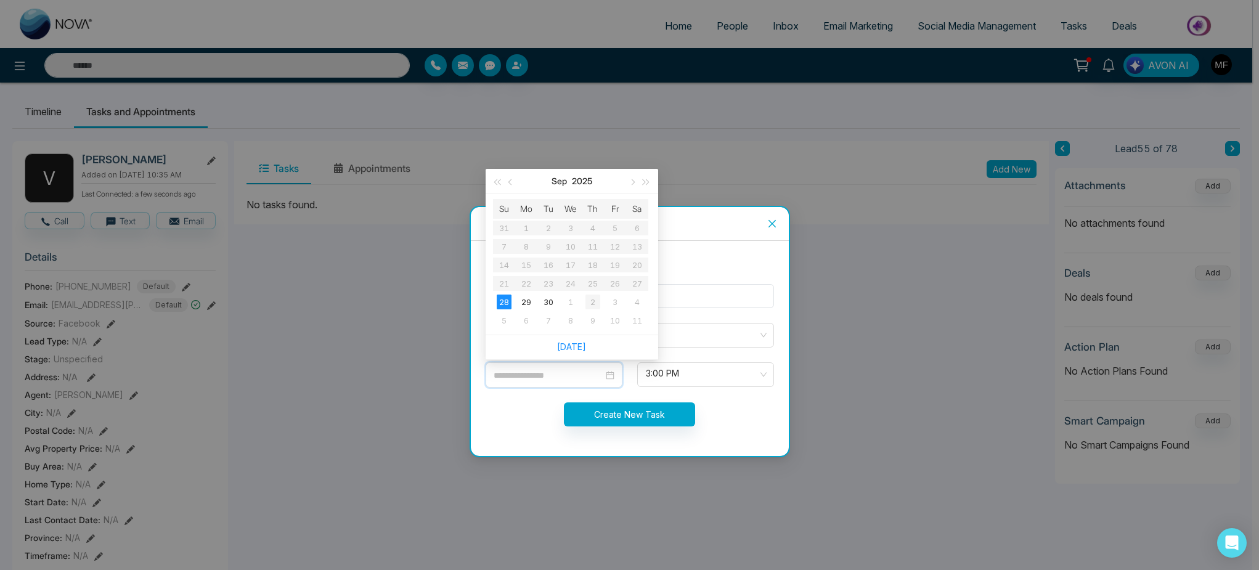
type input "**********"
click at [588, 303] on div "2" at bounding box center [593, 302] width 15 height 15
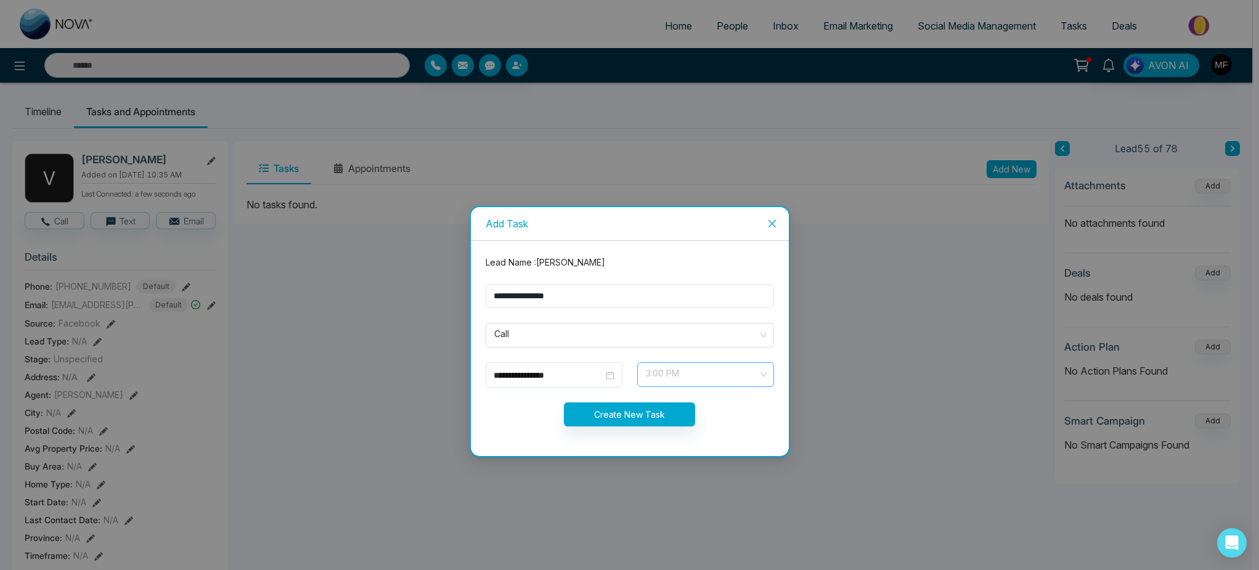
click at [701, 367] on span "3:00 PM" at bounding box center [706, 374] width 120 height 21
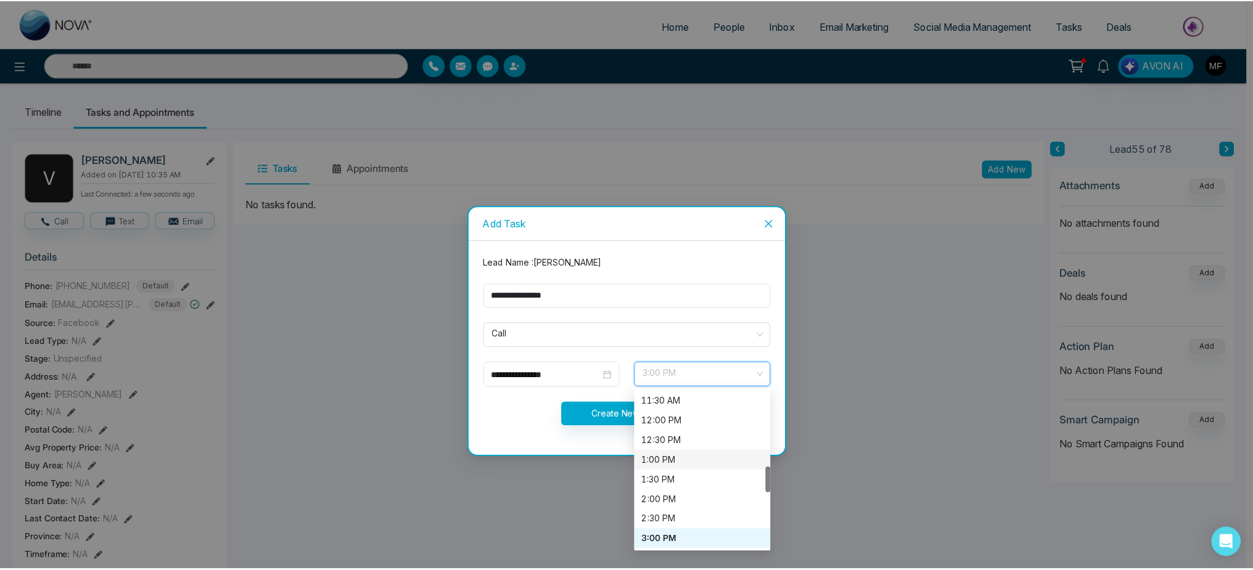
scroll to position [356, 0]
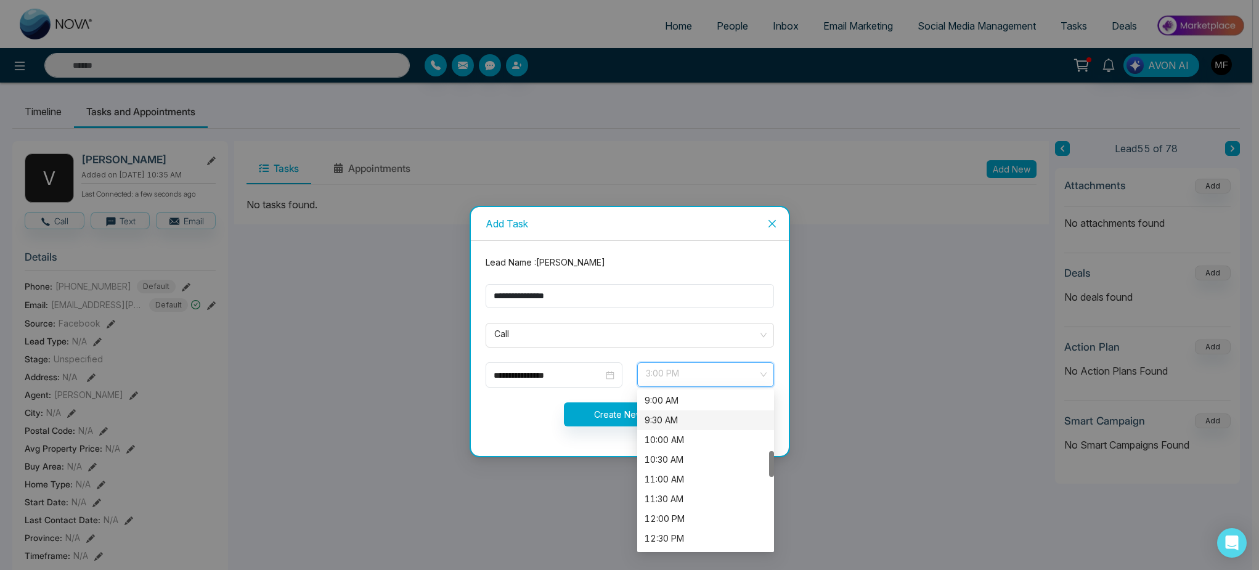
click at [691, 424] on div "9:30 AM" at bounding box center [706, 421] width 122 height 14
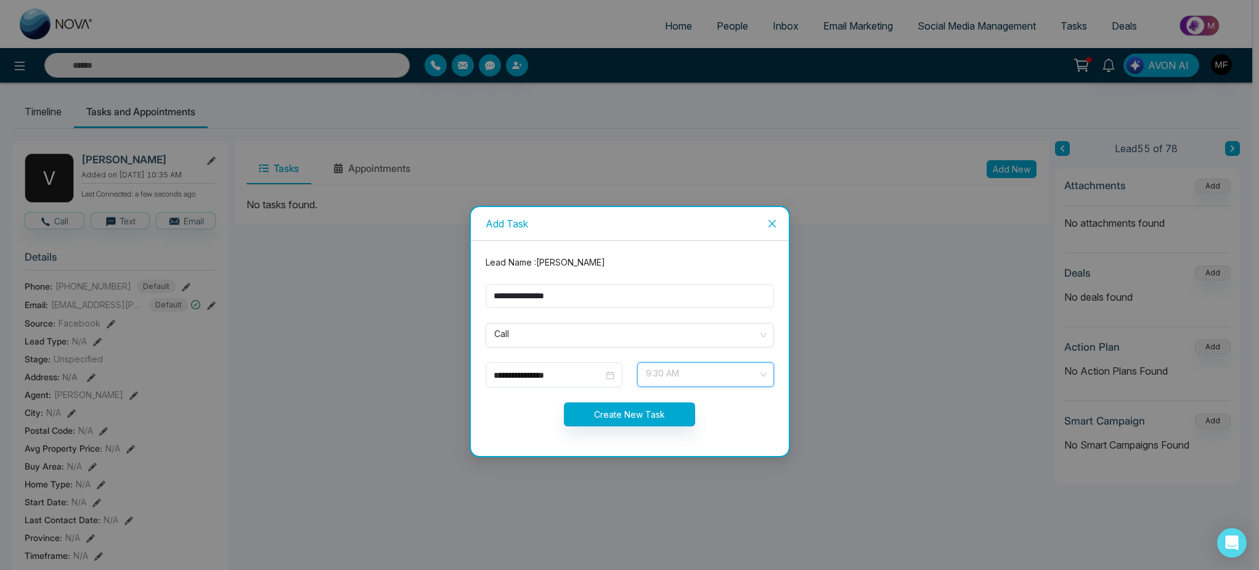
click at [709, 373] on span "9:30 AM" at bounding box center [706, 374] width 120 height 21
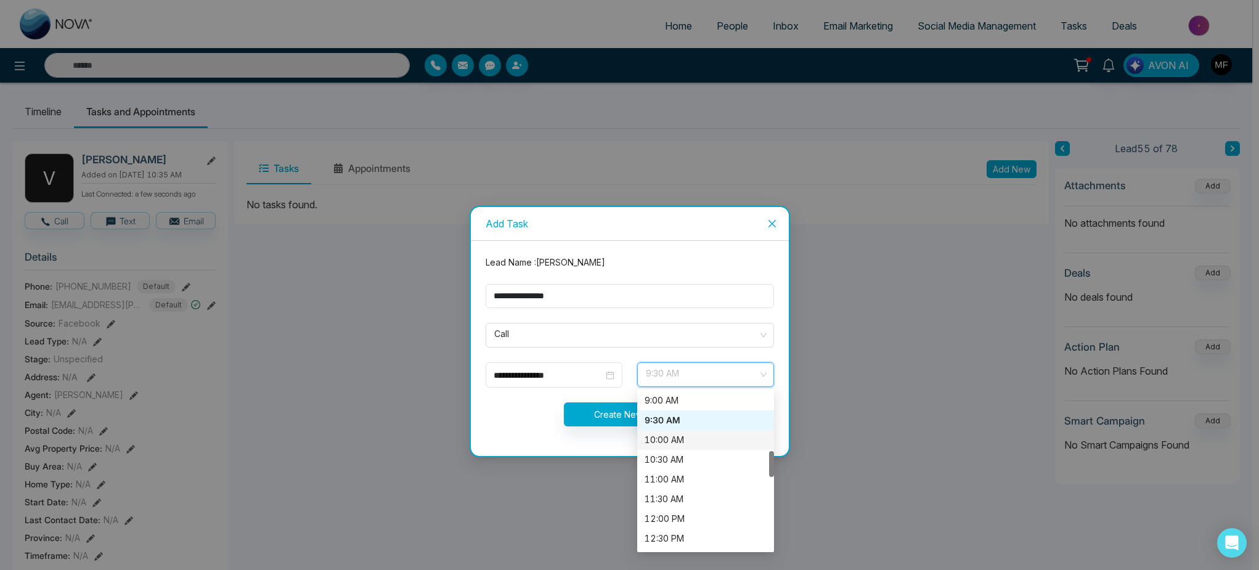
click at [692, 436] on div "10:00 AM" at bounding box center [706, 440] width 122 height 14
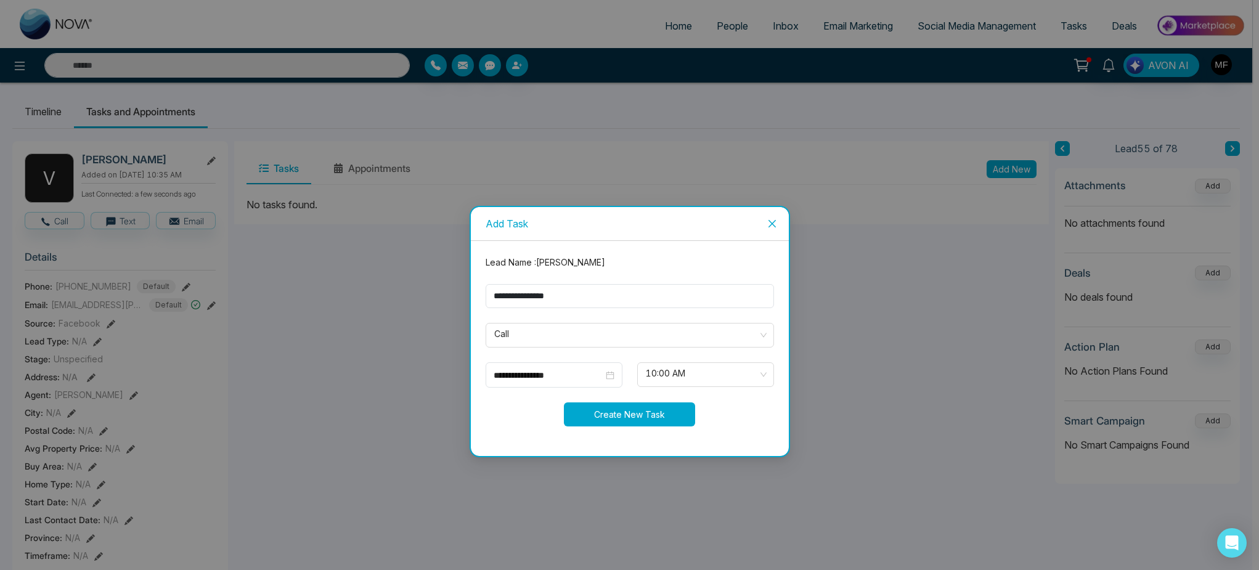
click at [618, 410] on button "Create New Task" at bounding box center [629, 415] width 131 height 24
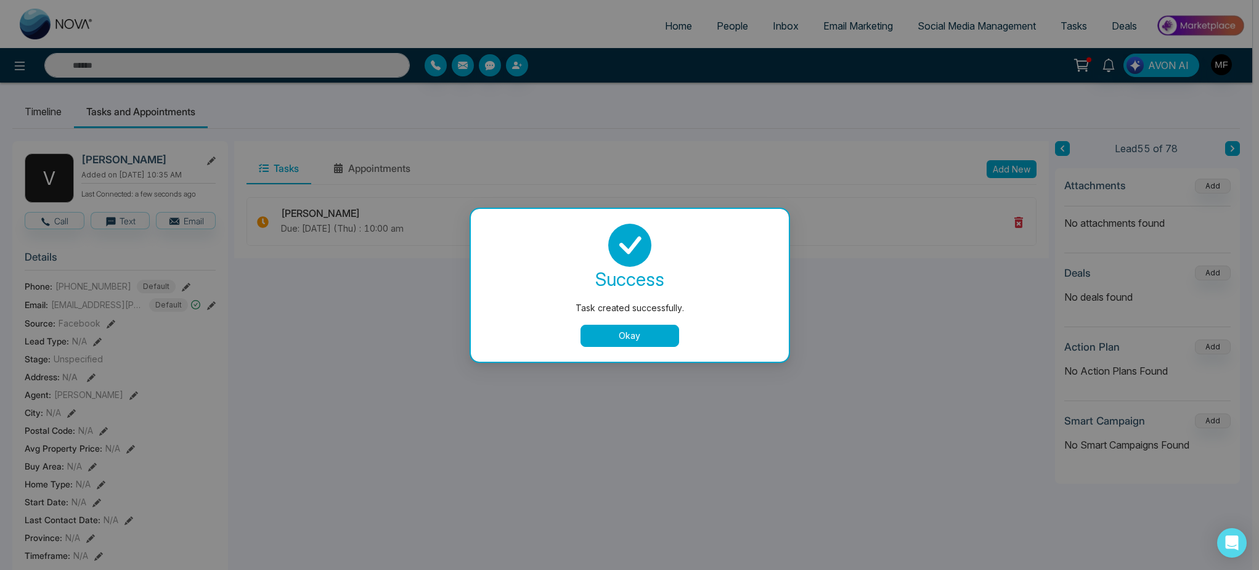
click at [618, 343] on button "Okay" at bounding box center [630, 336] width 99 height 22
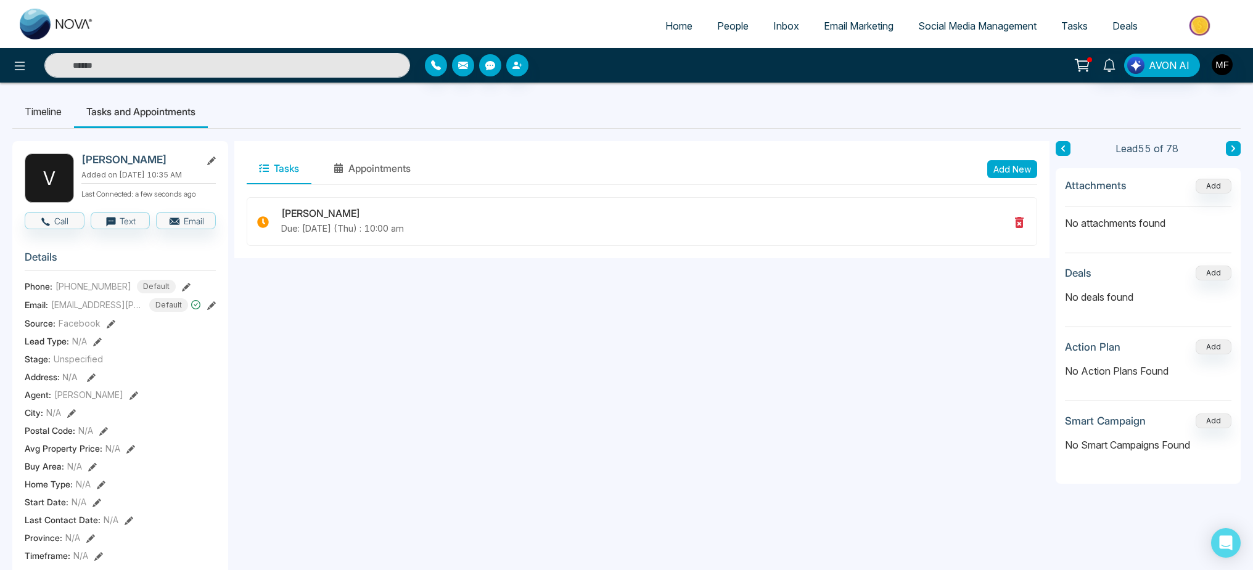
click at [1064, 149] on icon at bounding box center [1063, 148] width 6 height 7
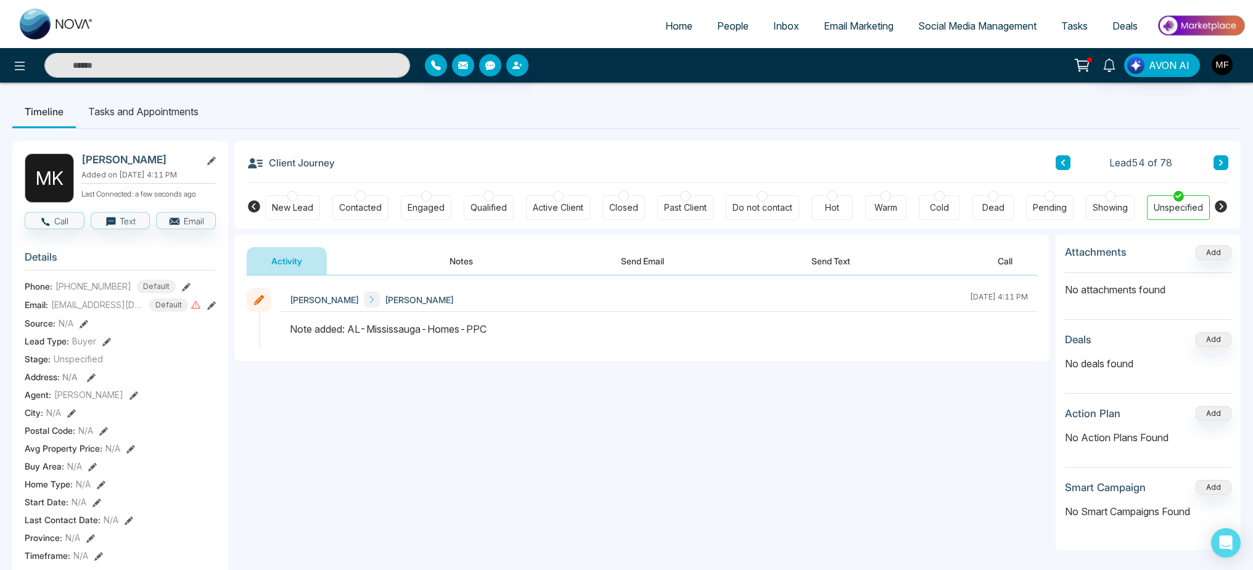
click at [991, 200] on div at bounding box center [992, 196] width 10 height 10
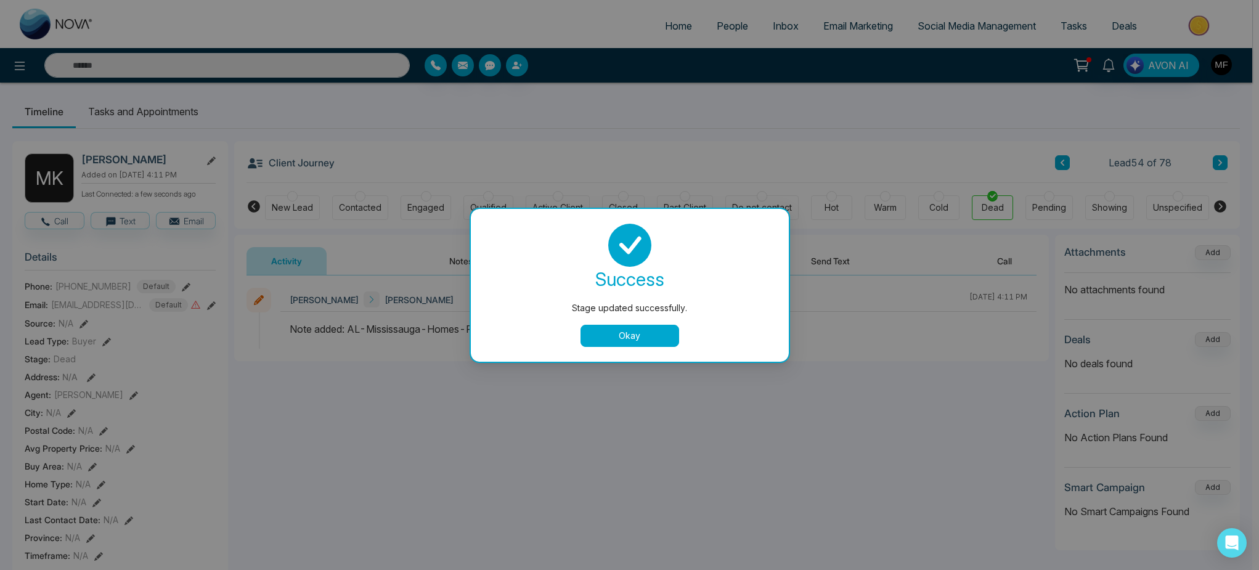
click at [653, 341] on button "Okay" at bounding box center [630, 336] width 99 height 22
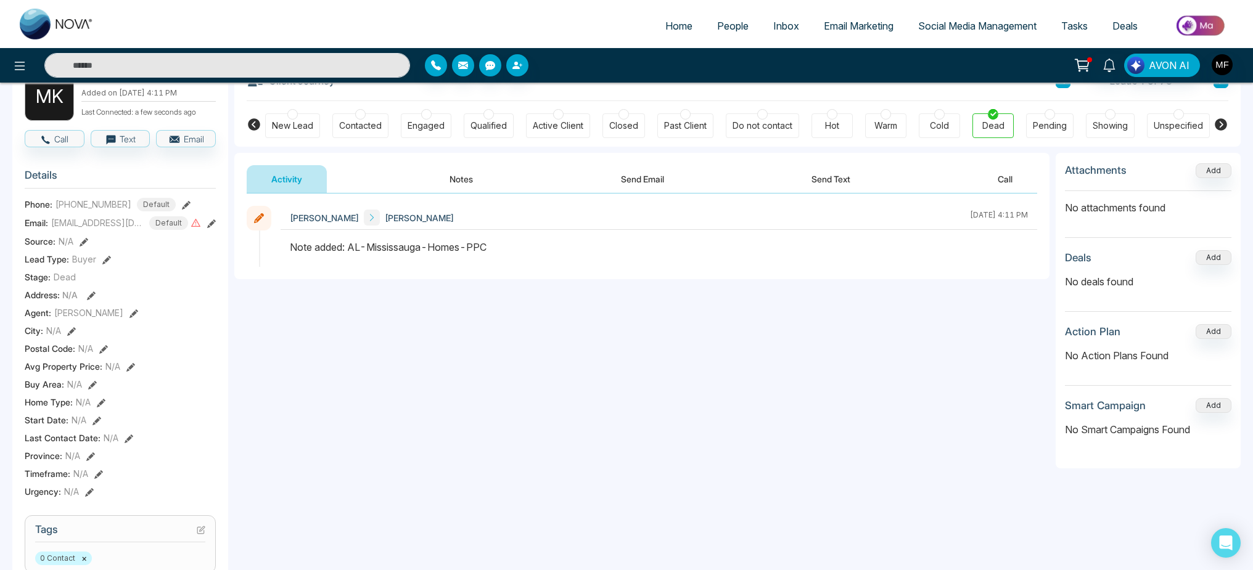
scroll to position [84, 0]
click at [128, 439] on button at bounding box center [129, 436] width 9 height 13
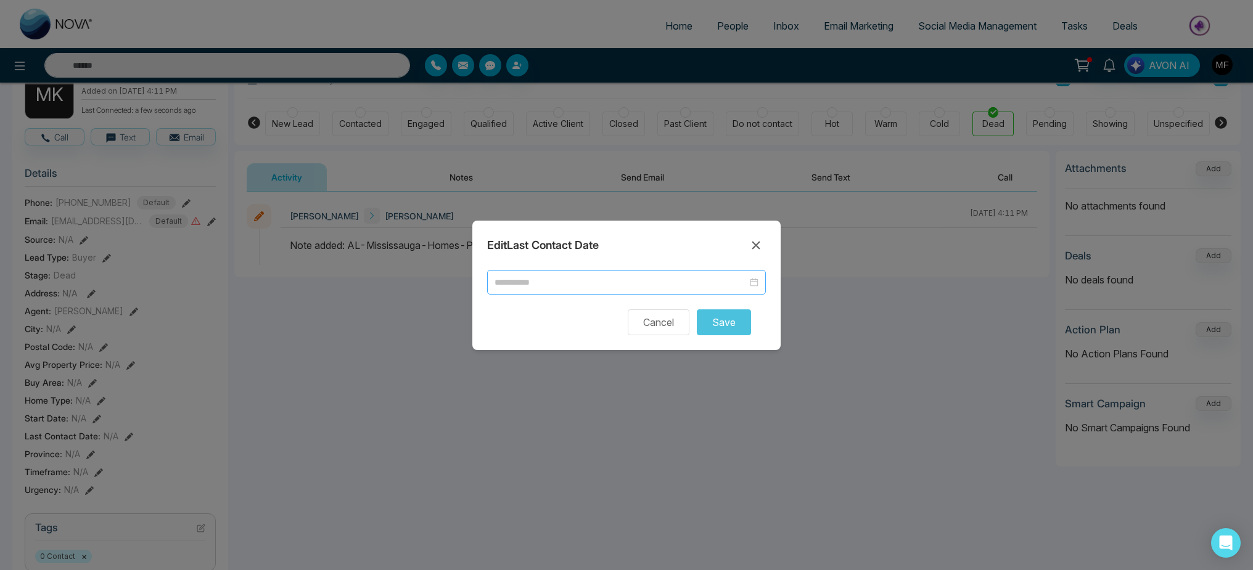
click at [664, 288] on input at bounding box center [620, 283] width 253 height 14
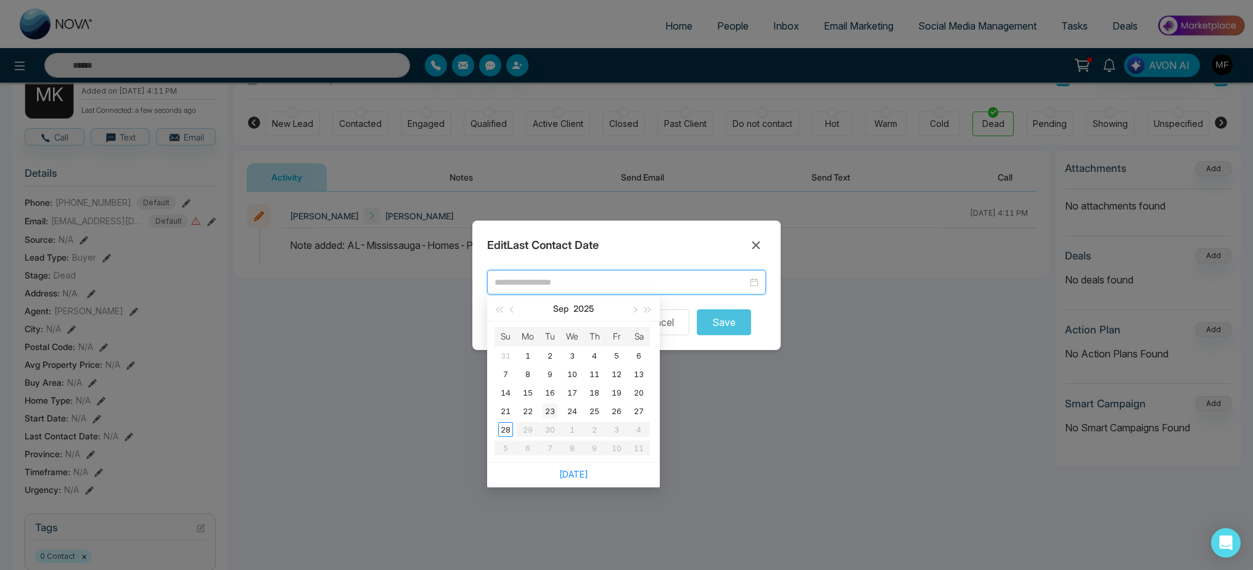
type input "**********"
click at [507, 431] on div "28" at bounding box center [505, 429] width 15 height 15
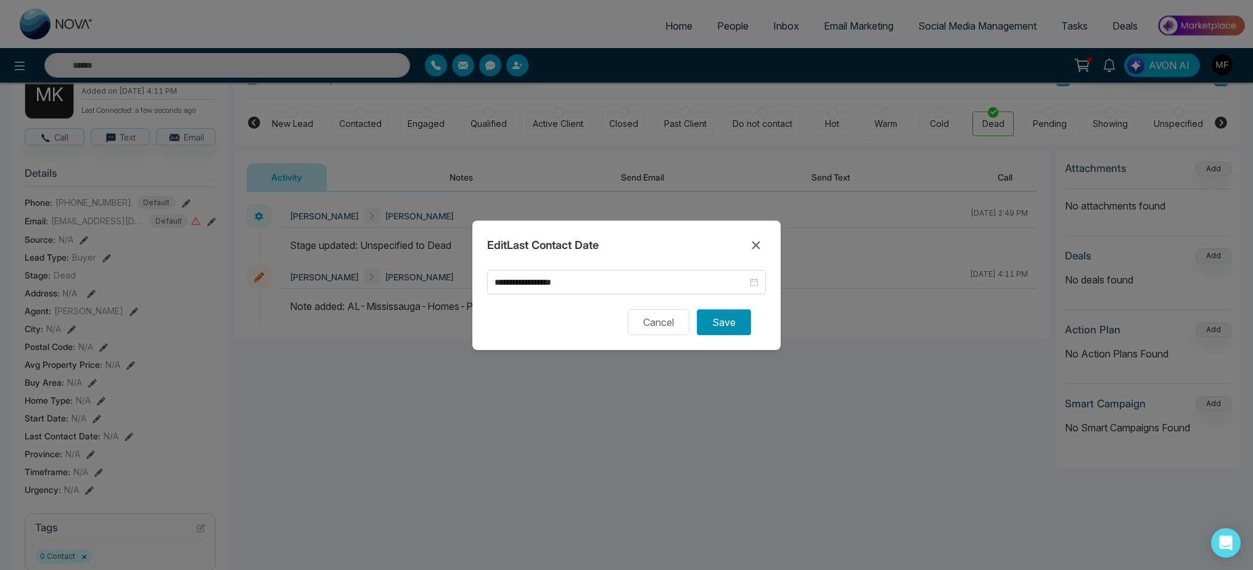
click at [749, 319] on button "Save" at bounding box center [724, 322] width 54 height 26
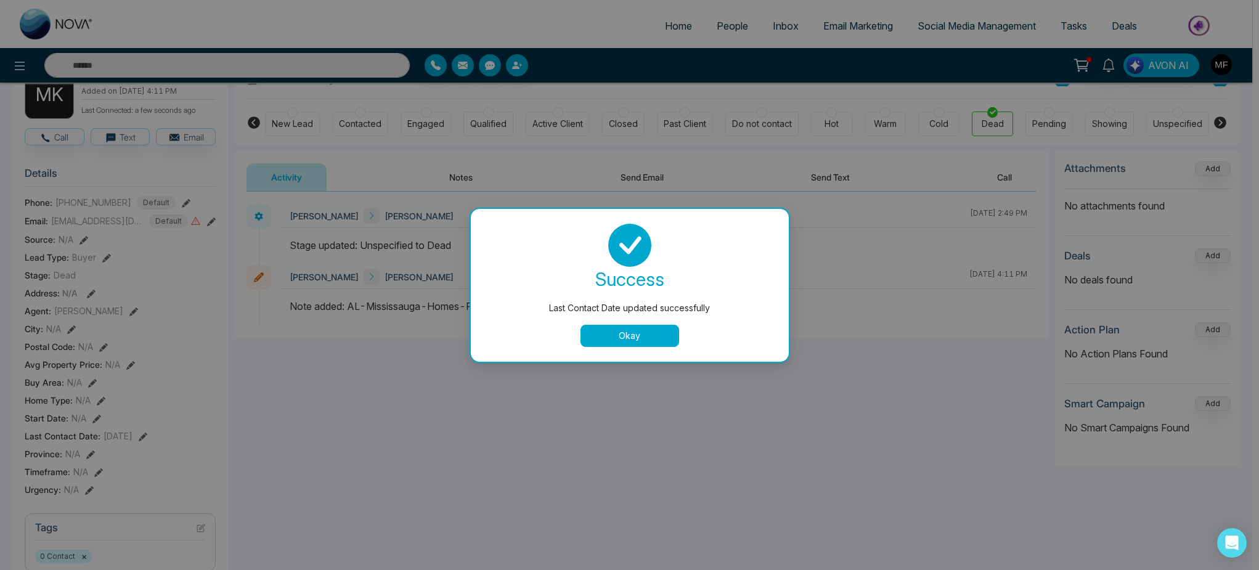
click at [652, 334] on button "Okay" at bounding box center [630, 336] width 99 height 22
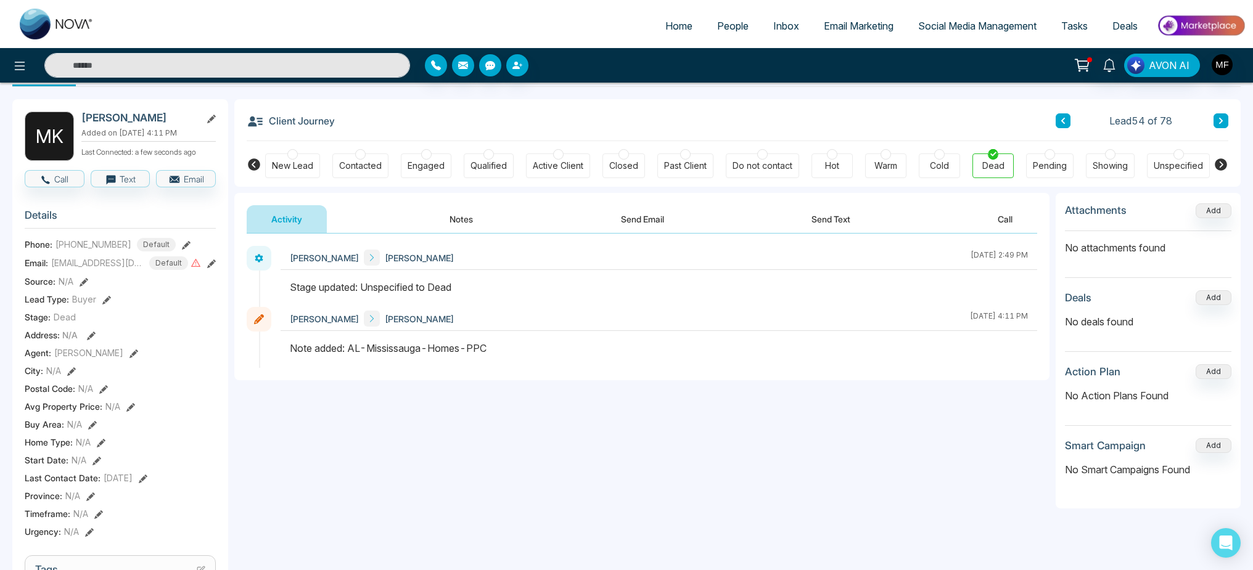
scroll to position [0, 0]
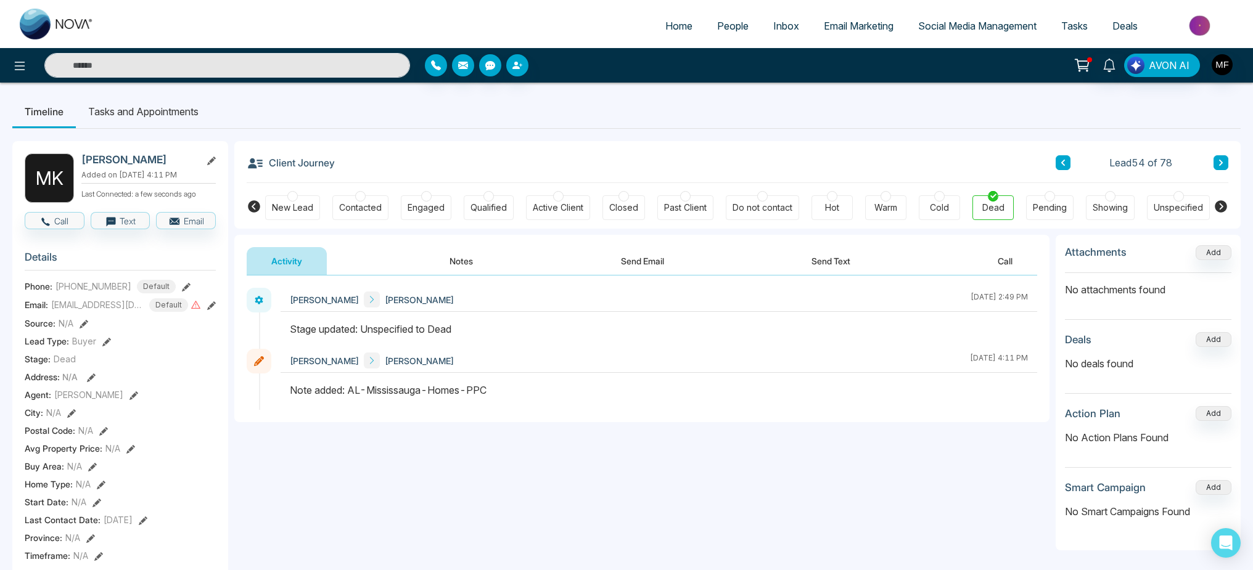
click at [1067, 162] on button at bounding box center [1062, 162] width 15 height 15
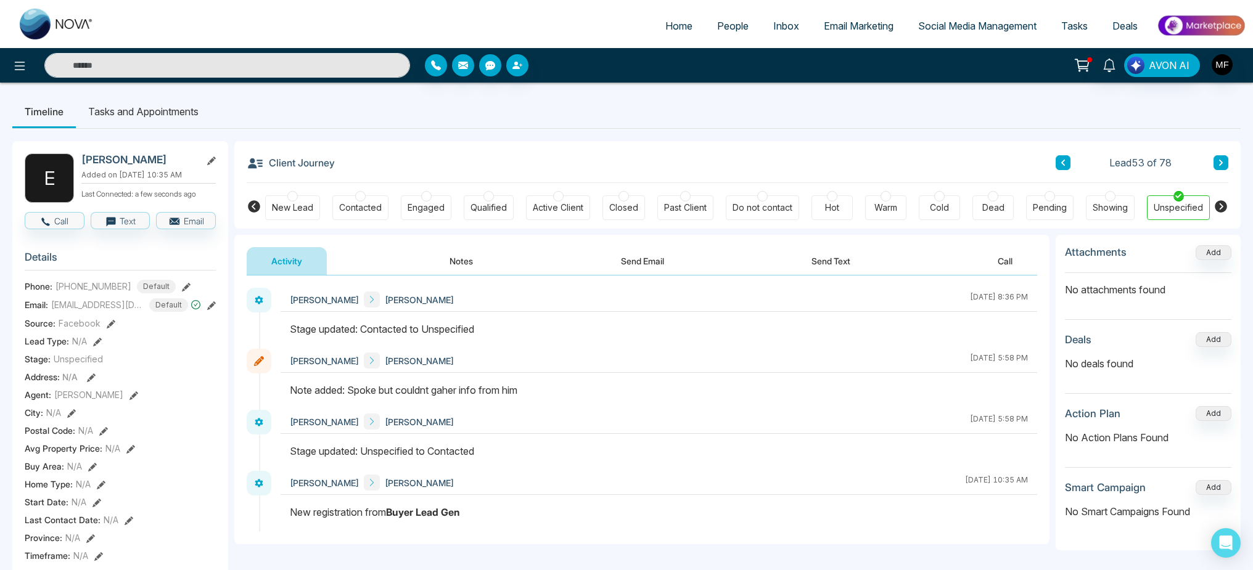
click at [1008, 200] on div "Dead" at bounding box center [992, 207] width 41 height 25
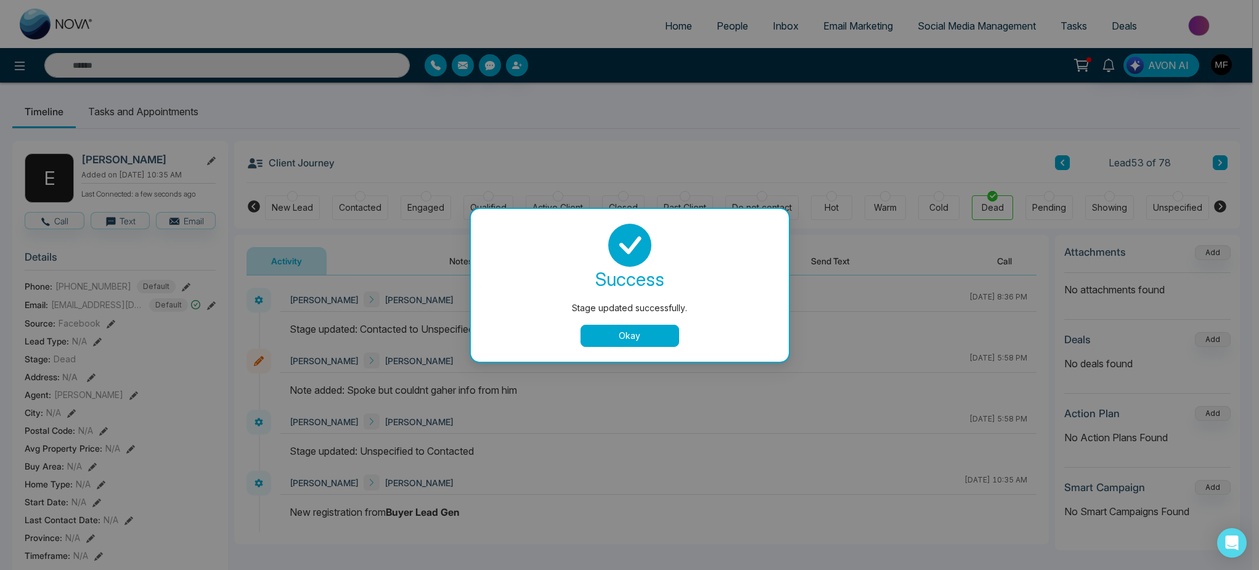
click at [620, 345] on button "Okay" at bounding box center [630, 336] width 99 height 22
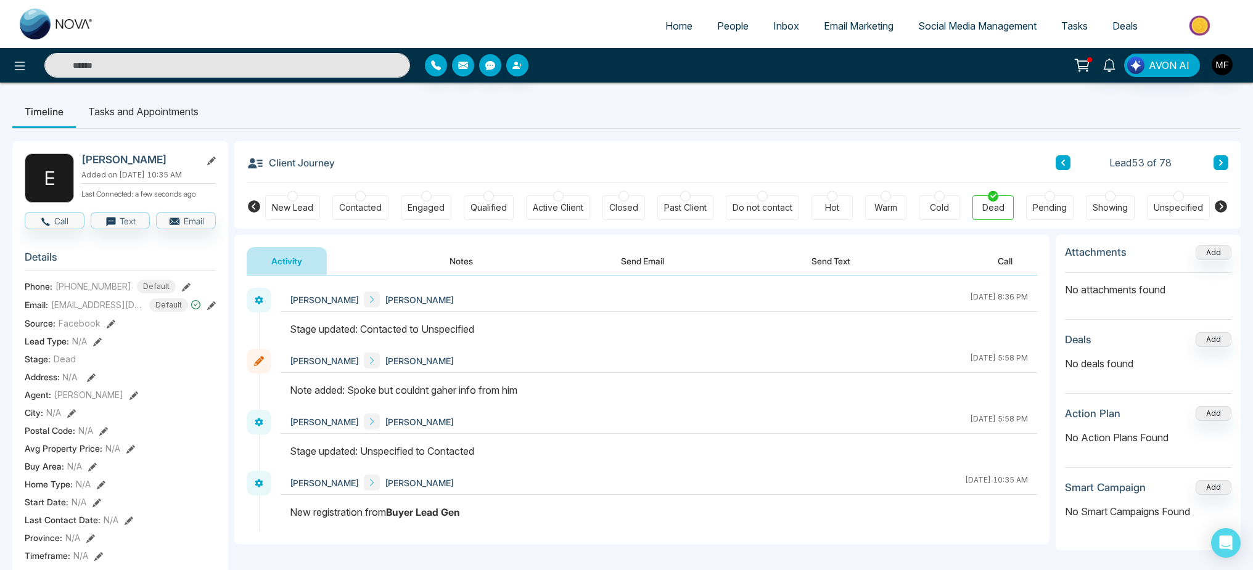
click at [475, 250] on button "Notes" at bounding box center [461, 261] width 73 height 28
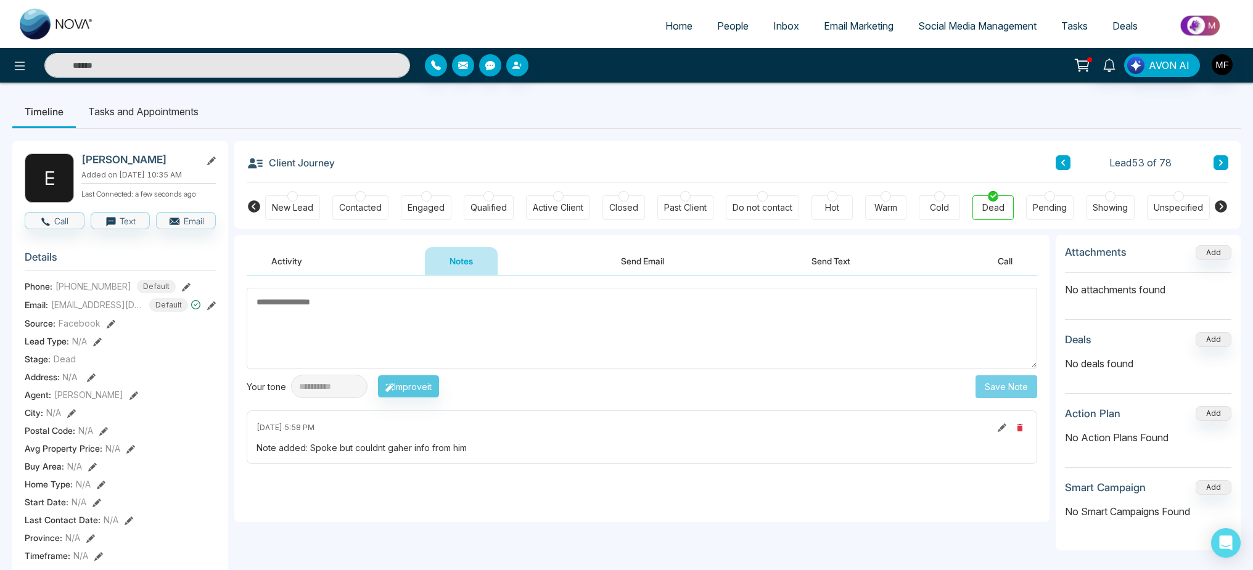
click at [454, 311] on textarea at bounding box center [642, 328] width 790 height 81
type textarea "**********"
click at [995, 386] on button "Save Note" at bounding box center [1006, 386] width 62 height 23
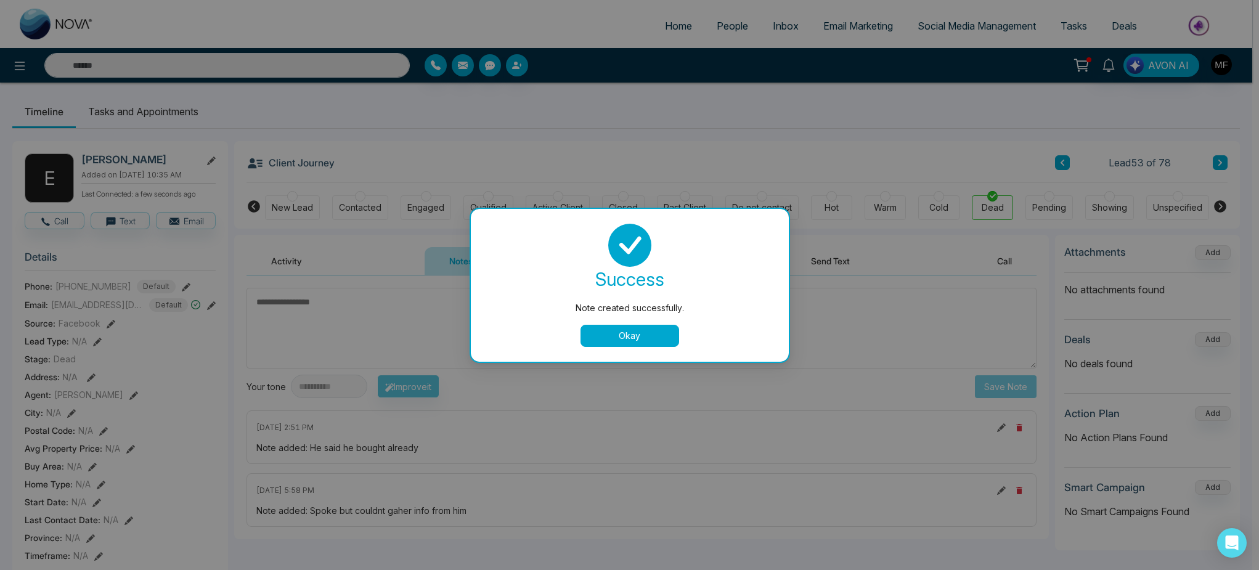
click at [595, 333] on button "Okay" at bounding box center [630, 336] width 99 height 22
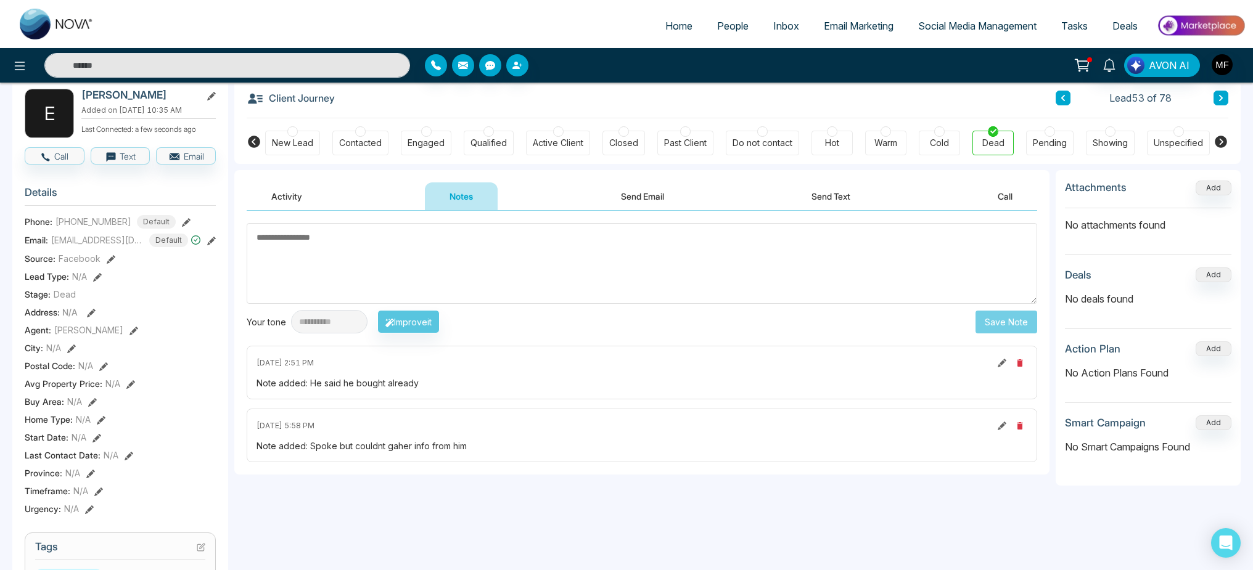
scroll to position [78, 0]
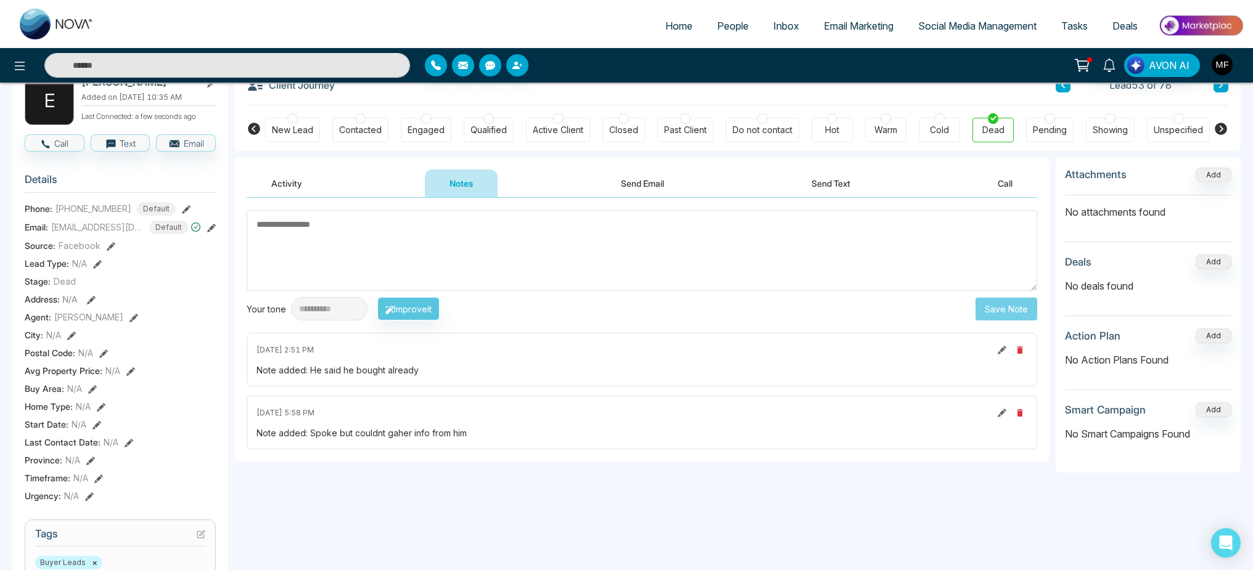
click at [125, 447] on icon at bounding box center [129, 443] width 9 height 9
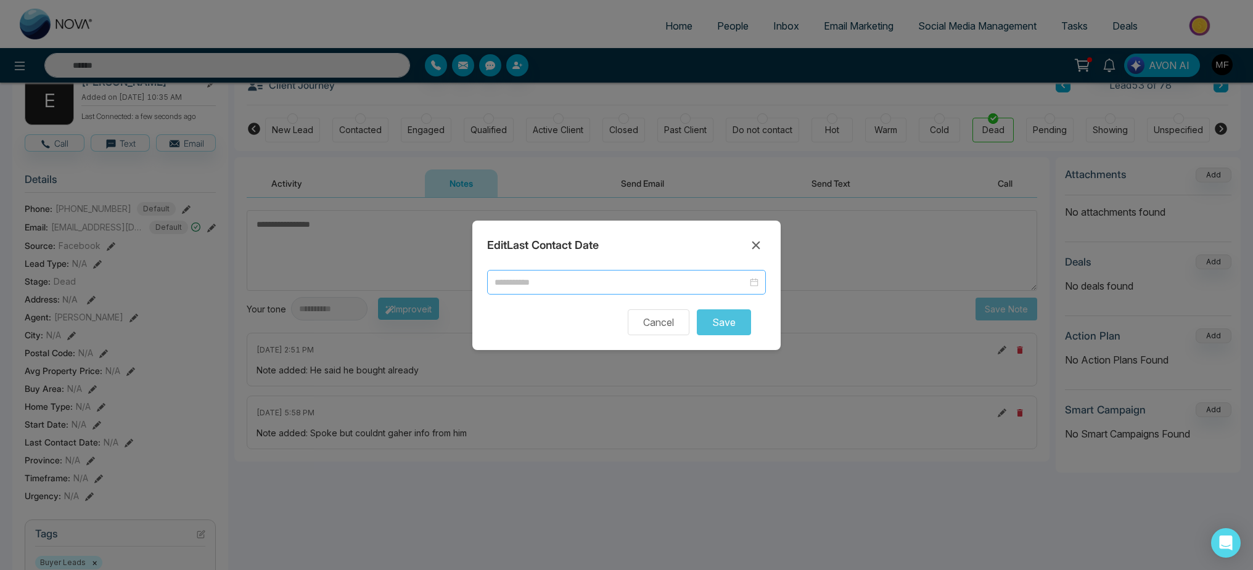
click at [664, 293] on div at bounding box center [626, 282] width 279 height 25
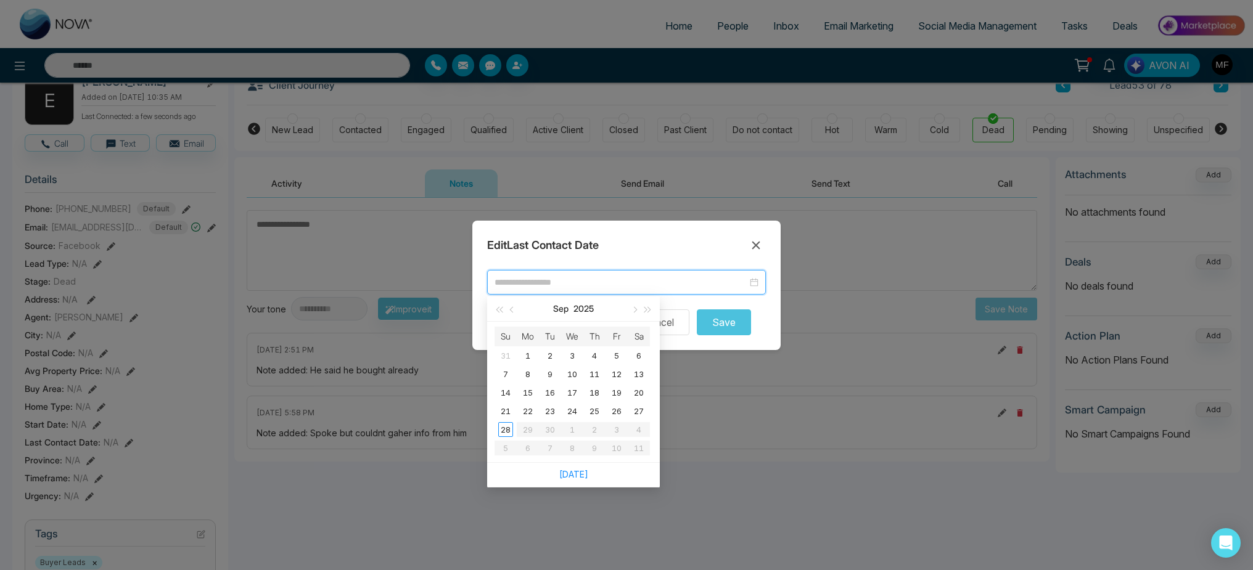
type input "**********"
click at [498, 429] on div "28" at bounding box center [505, 429] width 15 height 15
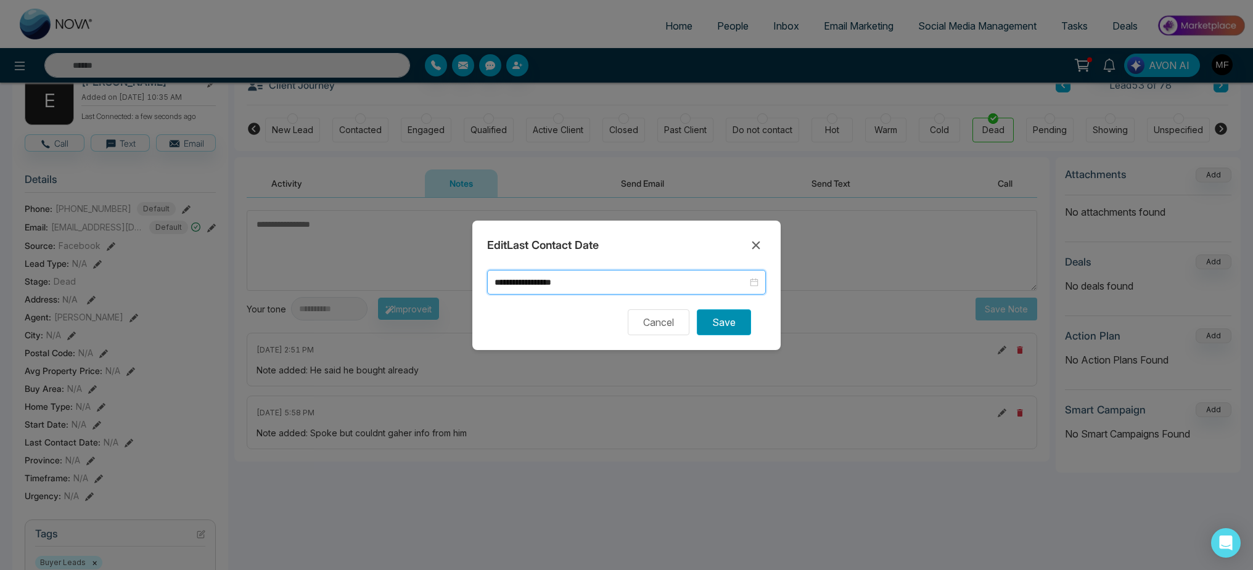
click at [711, 319] on button "Save" at bounding box center [724, 322] width 54 height 26
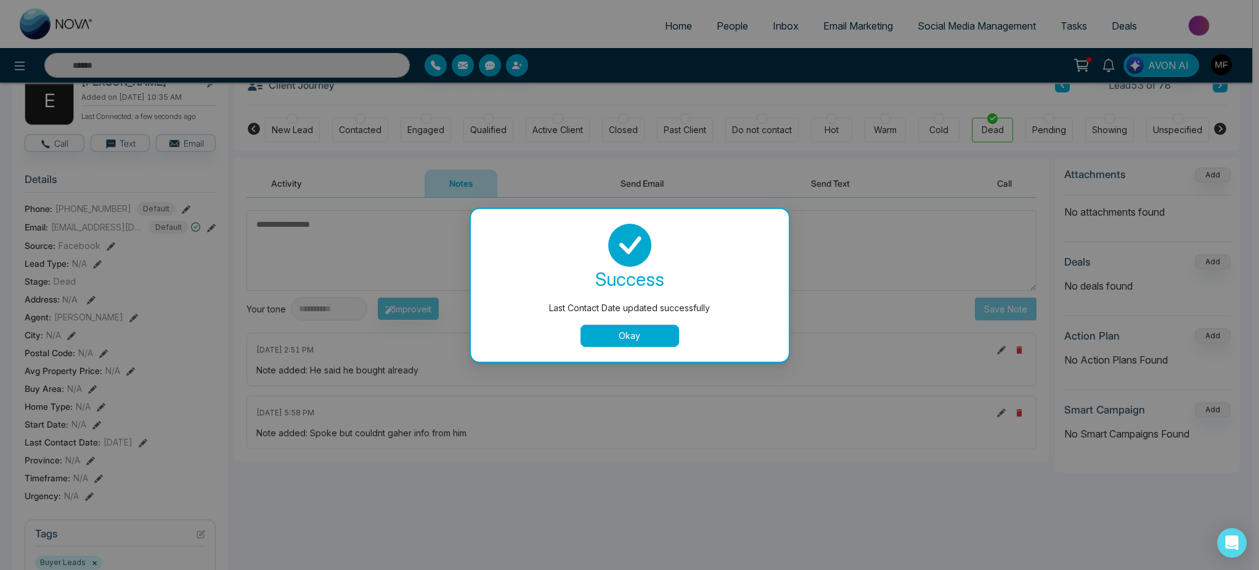
click at [671, 341] on button "Okay" at bounding box center [630, 336] width 99 height 22
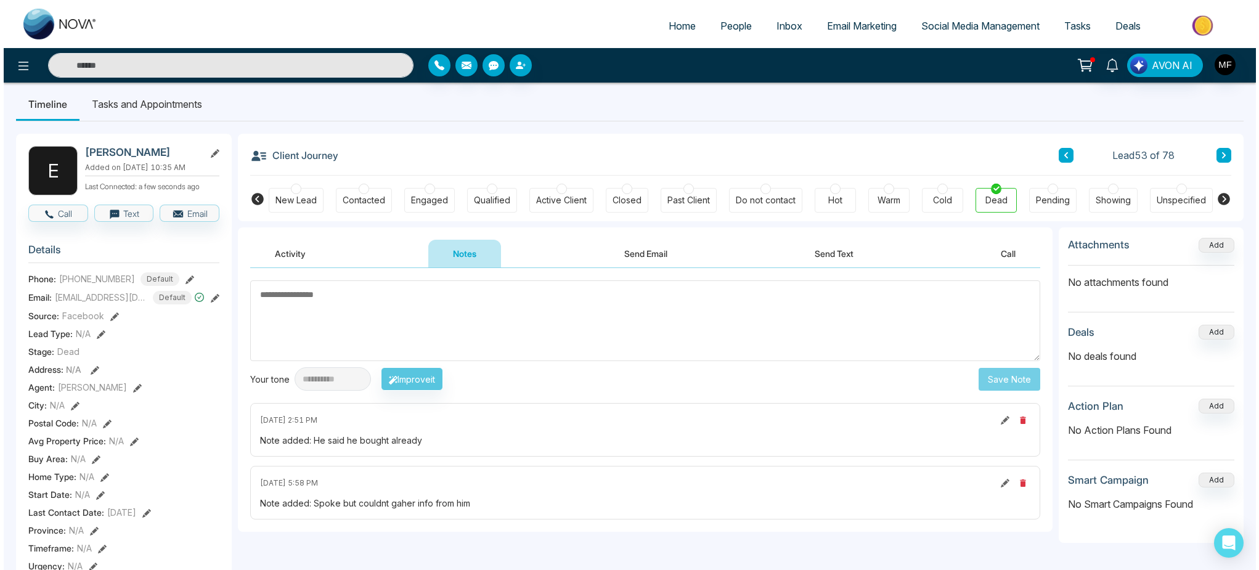
scroll to position [0, 0]
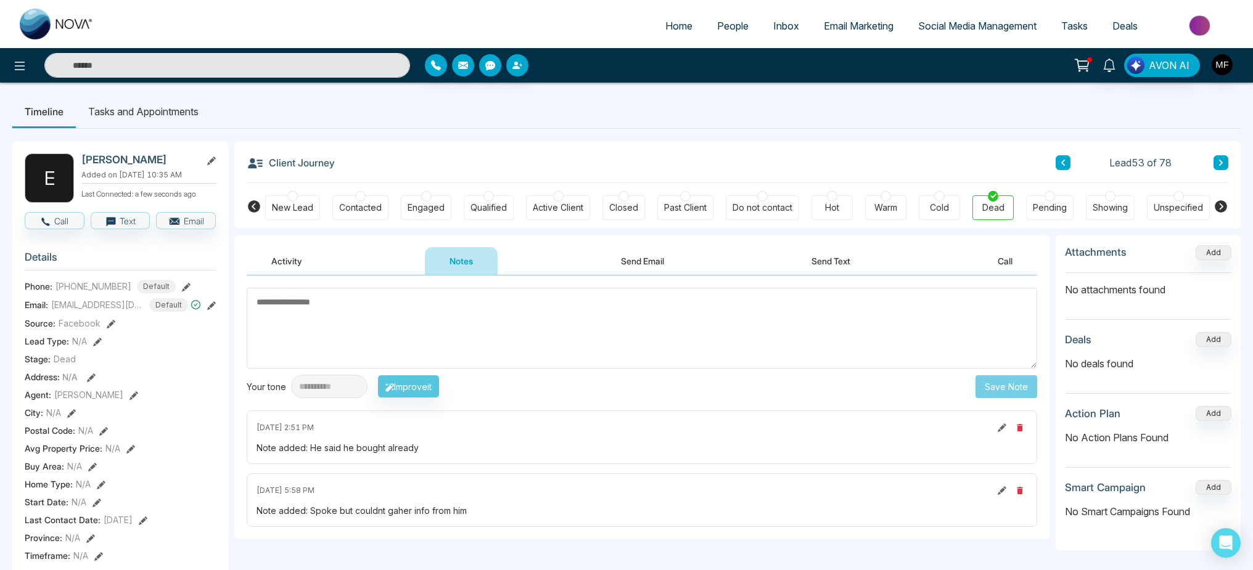
click at [141, 118] on li "Tasks and Appointments" at bounding box center [143, 111] width 135 height 33
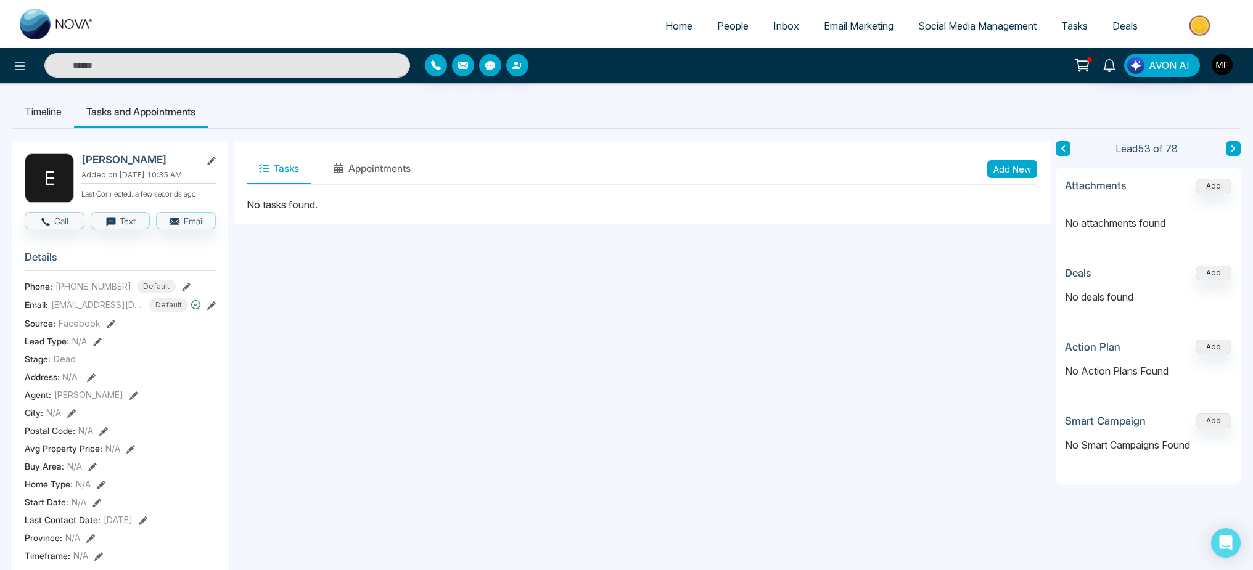
click at [1028, 173] on button "Add New" at bounding box center [1012, 169] width 50 height 18
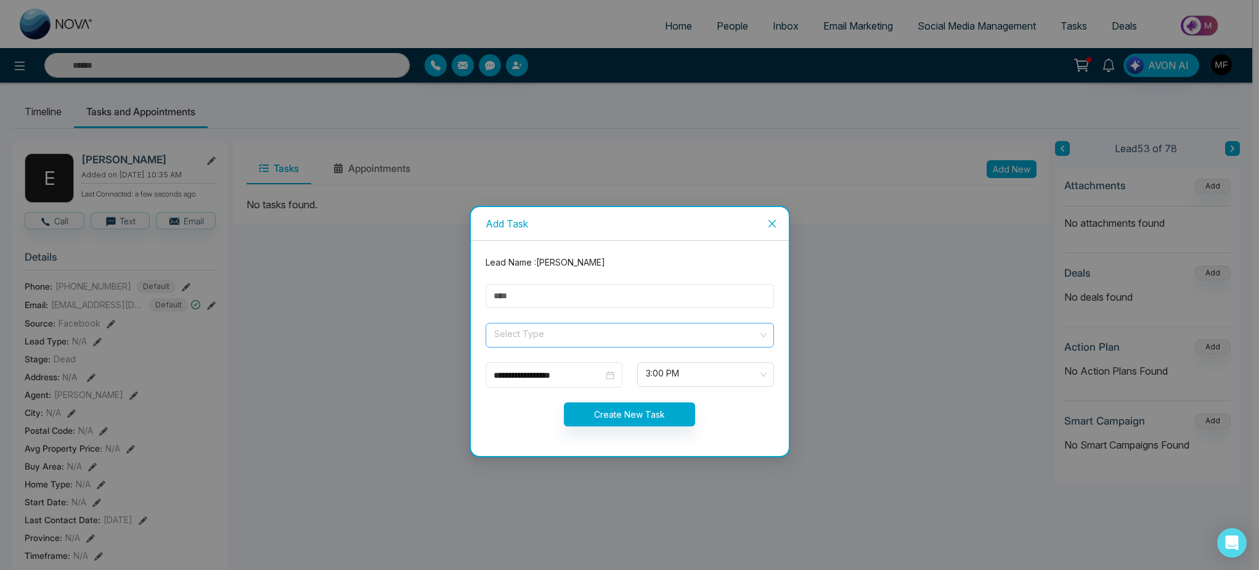
click at [682, 337] on input "search" at bounding box center [625, 333] width 265 height 18
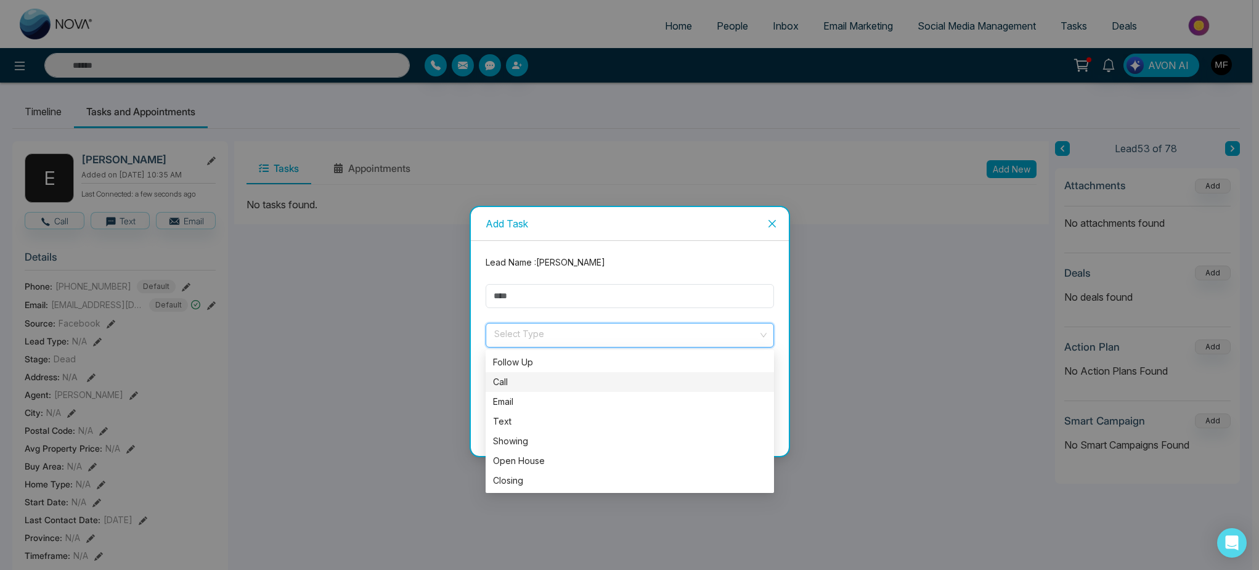
click at [581, 386] on div "Call" at bounding box center [630, 382] width 274 height 14
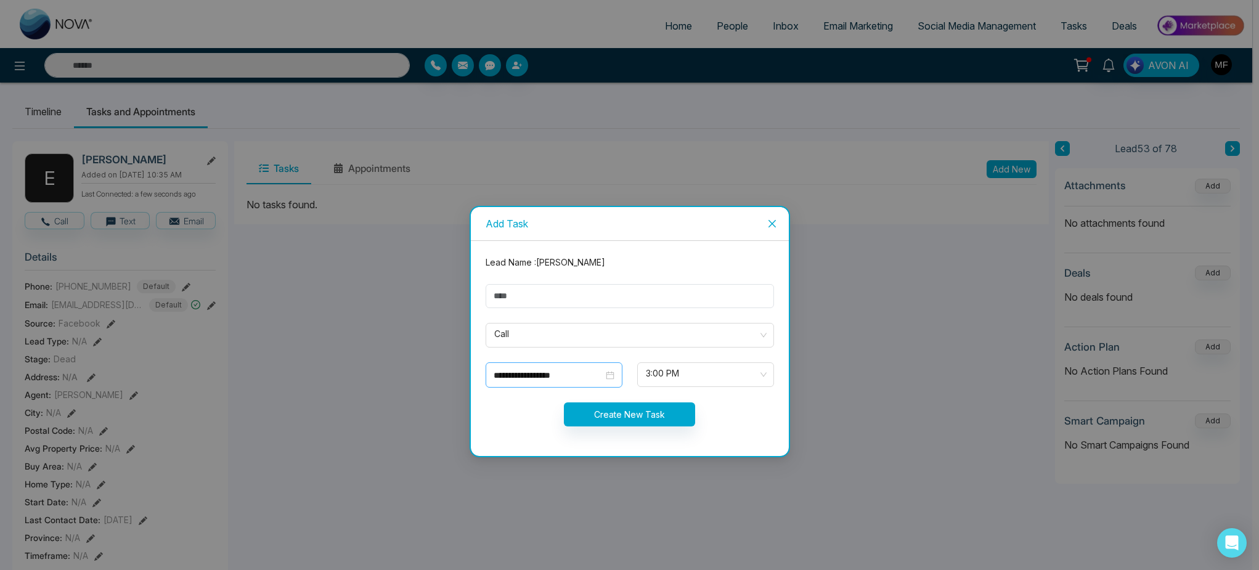
click at [608, 382] on div "**********" at bounding box center [554, 374] width 137 height 25
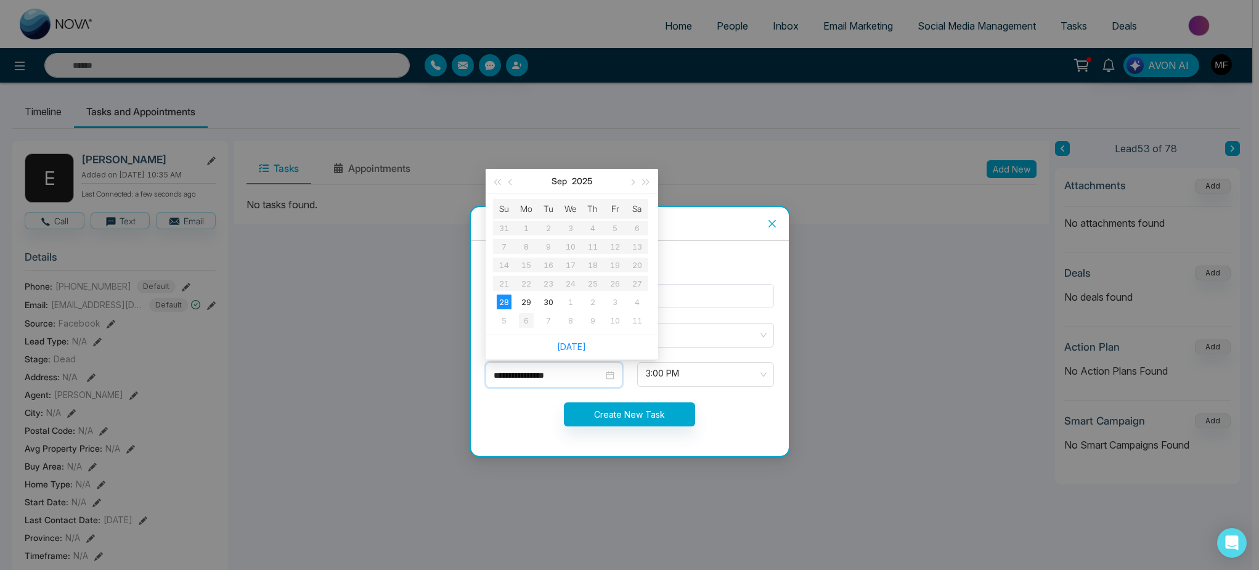
type input "**********"
click at [532, 323] on div "6" at bounding box center [526, 320] width 15 height 15
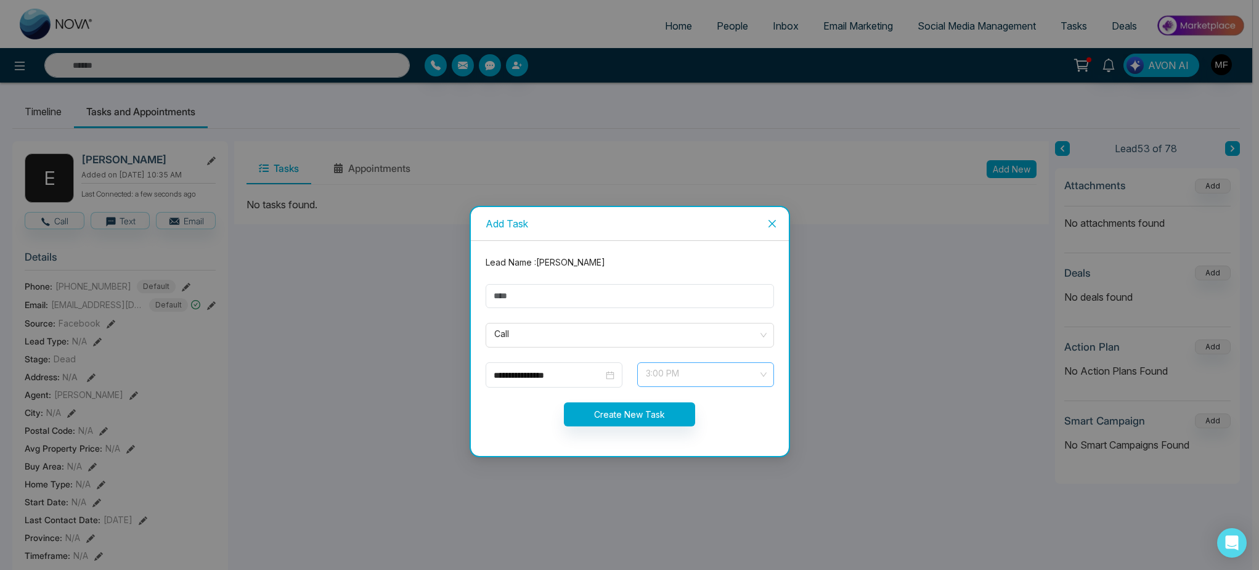
click at [705, 369] on span "3:00 PM" at bounding box center [706, 374] width 120 height 21
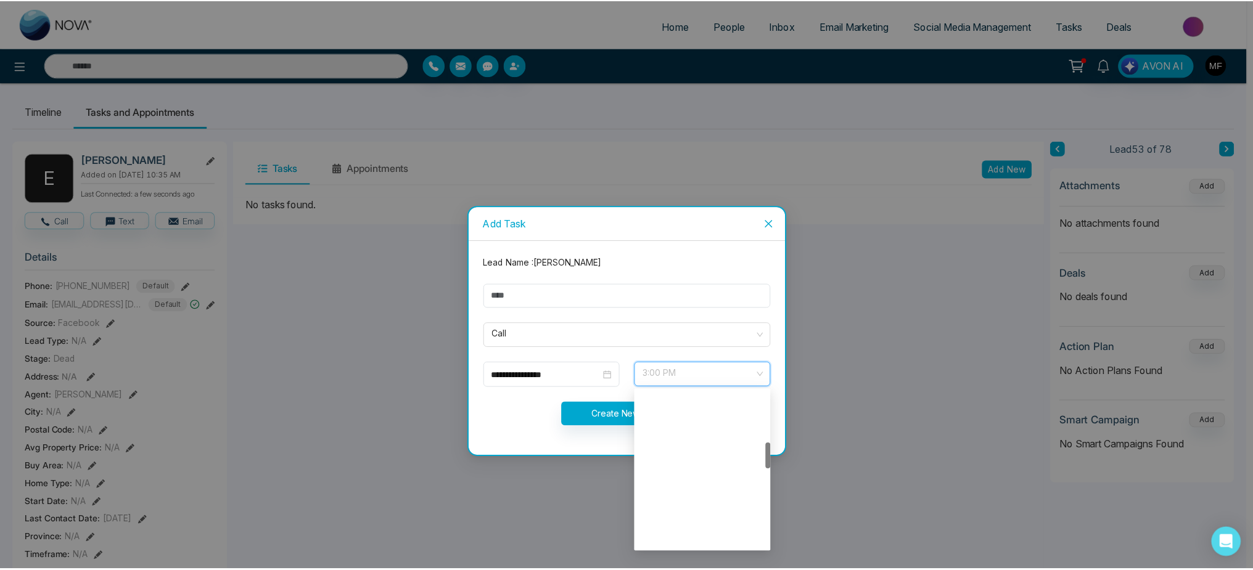
scroll to position [311, 0]
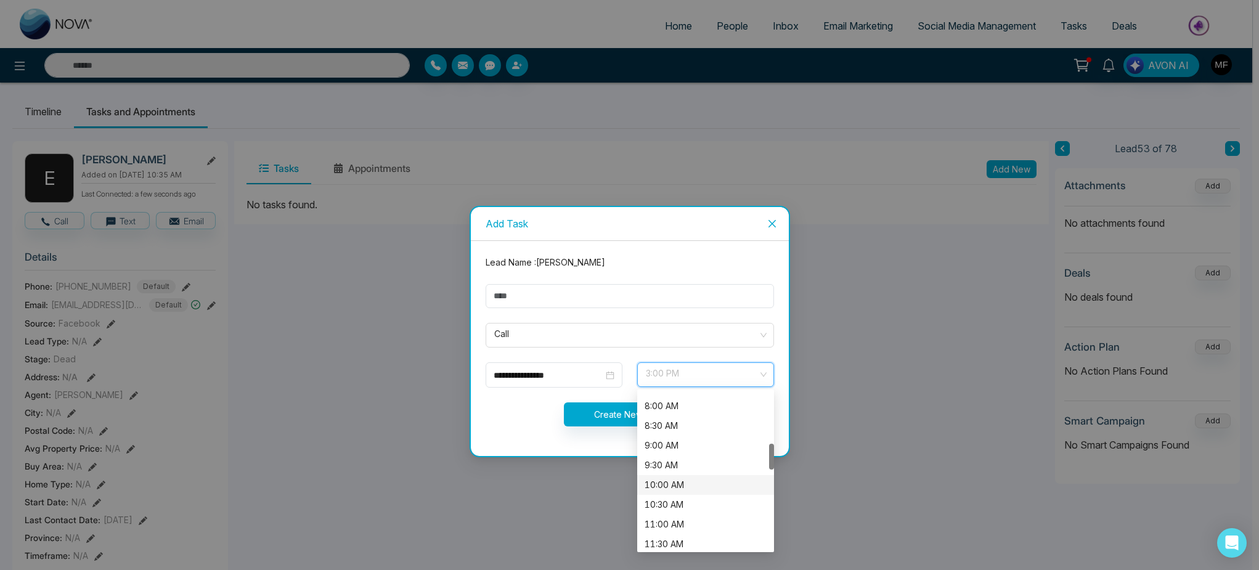
click at [686, 483] on div "10:00 AM" at bounding box center [706, 485] width 122 height 14
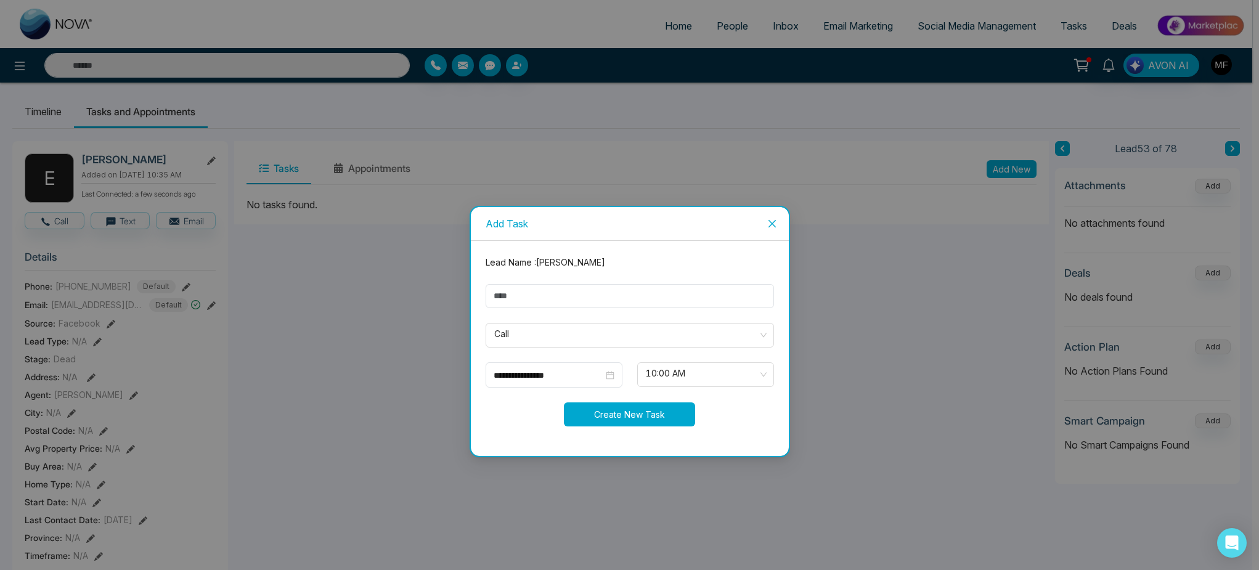
click at [616, 411] on button "Create New Task" at bounding box center [629, 415] width 131 height 24
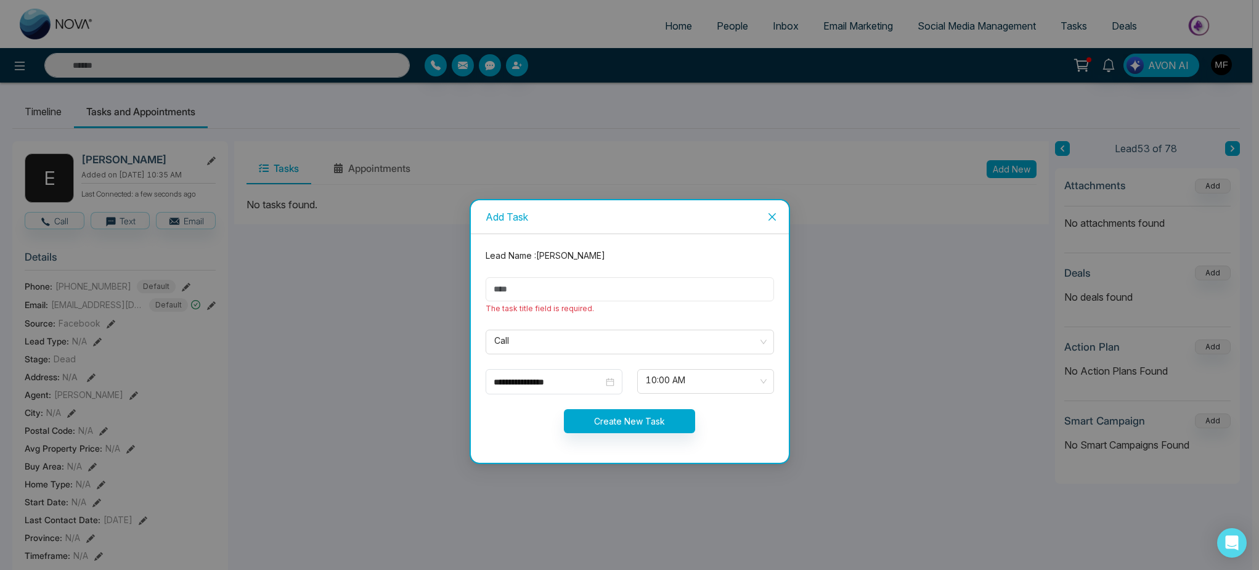
click at [602, 288] on input "text" at bounding box center [630, 289] width 288 height 24
type input "**********"
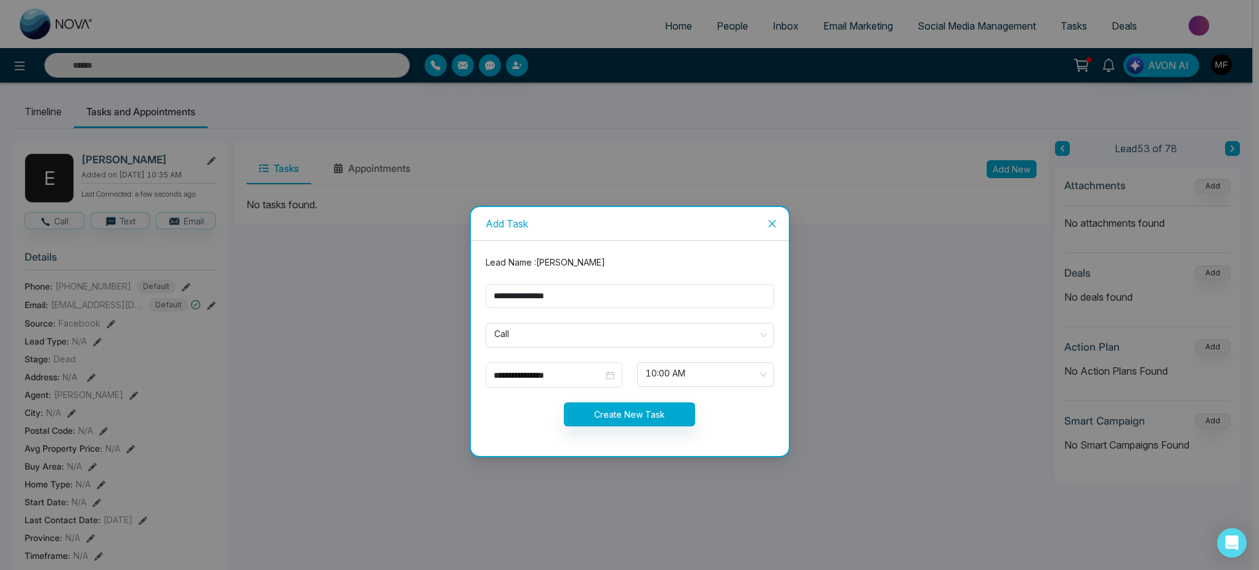
click at [640, 429] on form "**********" at bounding box center [629, 349] width 303 height 186
click at [644, 417] on button "Create New Task" at bounding box center [629, 415] width 131 height 24
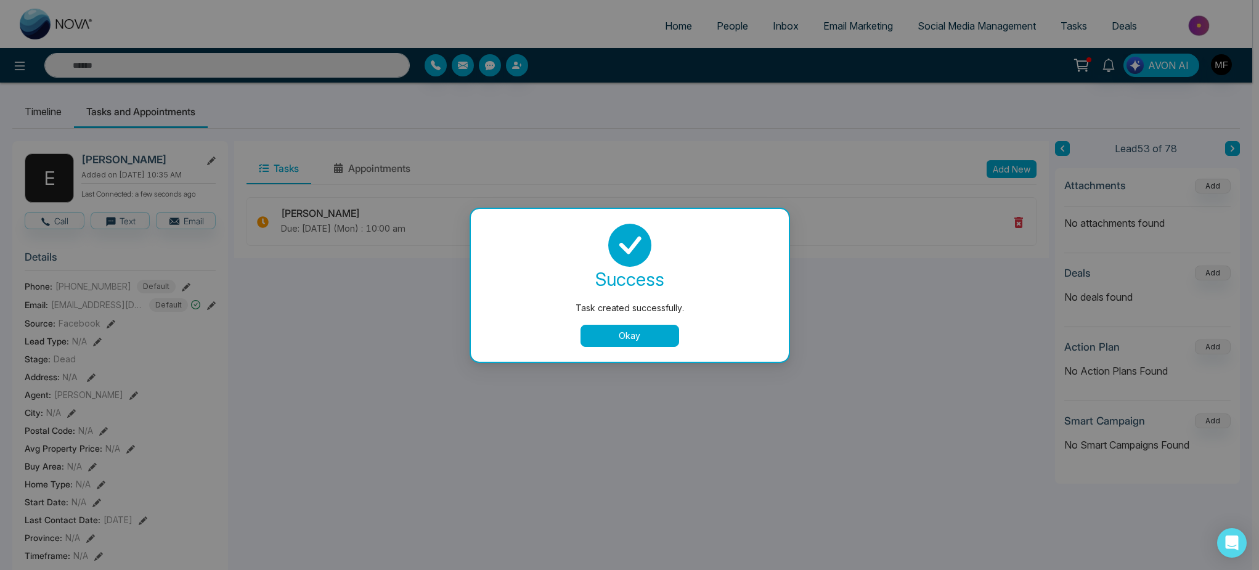
click at [634, 339] on button "Okay" at bounding box center [630, 336] width 99 height 22
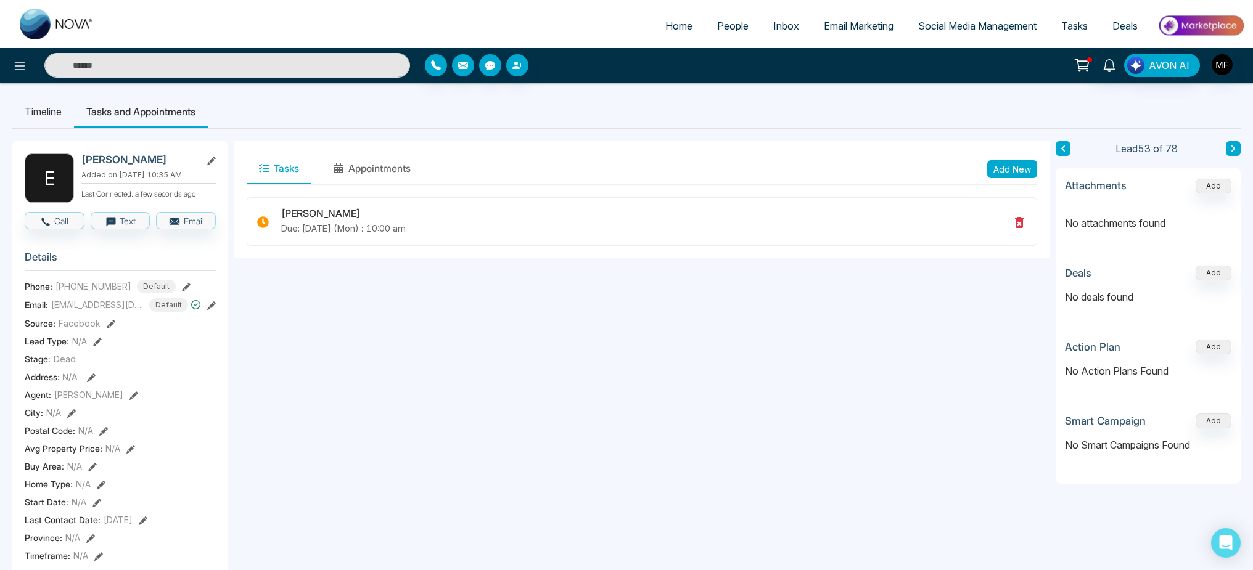
click at [1066, 152] on button at bounding box center [1062, 148] width 15 height 15
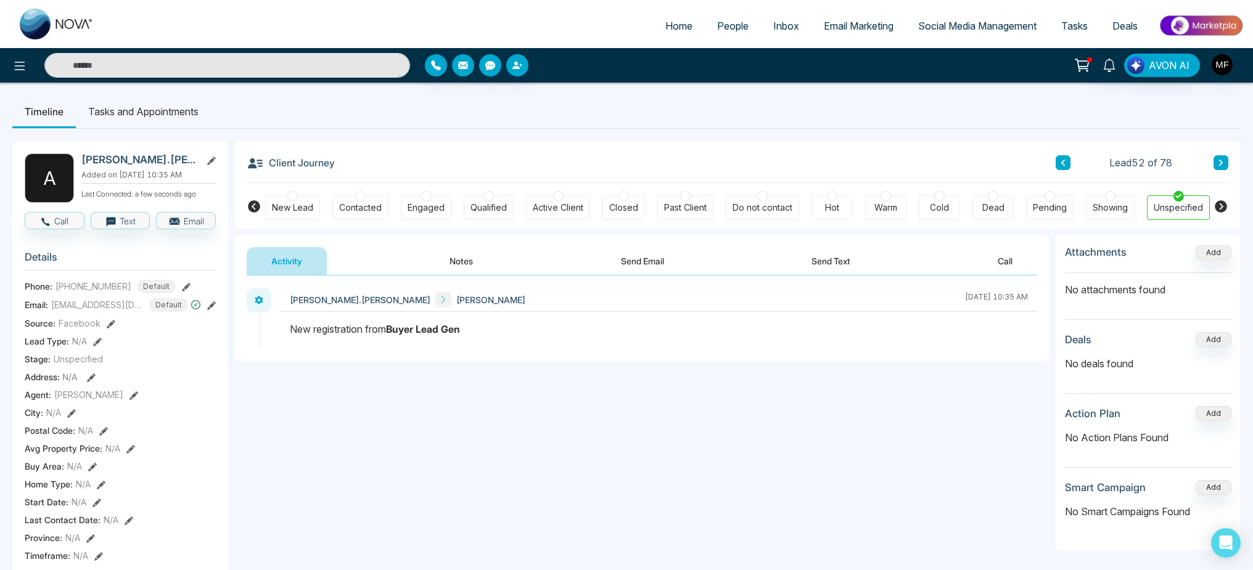
click at [145, 120] on li "Tasks and Appointments" at bounding box center [143, 111] width 135 height 33
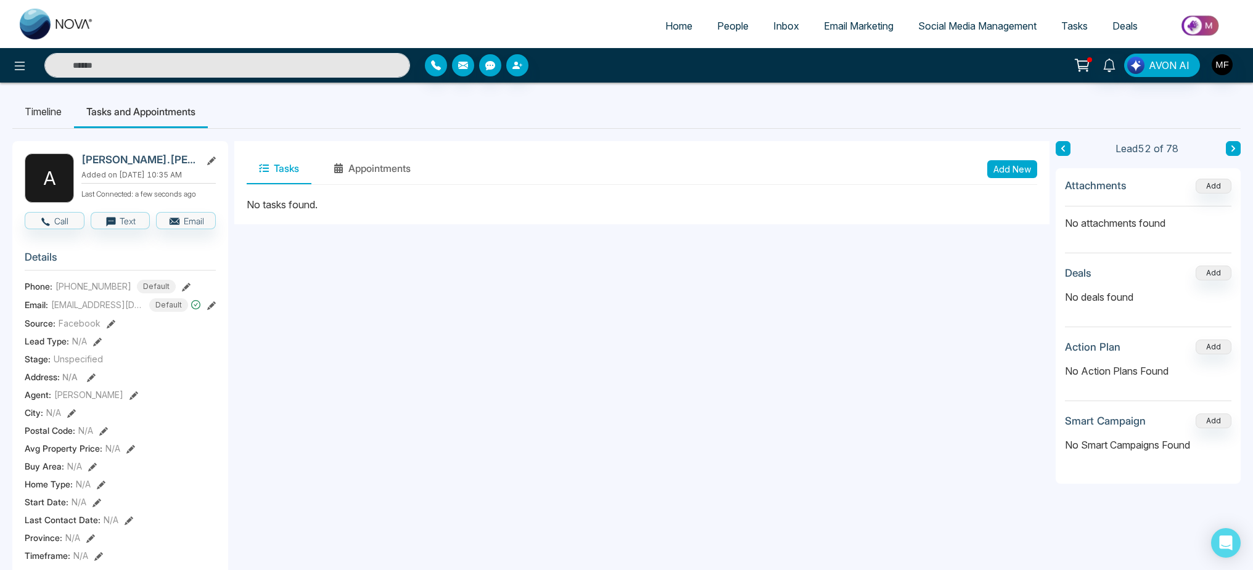
click at [996, 170] on button "Add New" at bounding box center [1012, 169] width 50 height 18
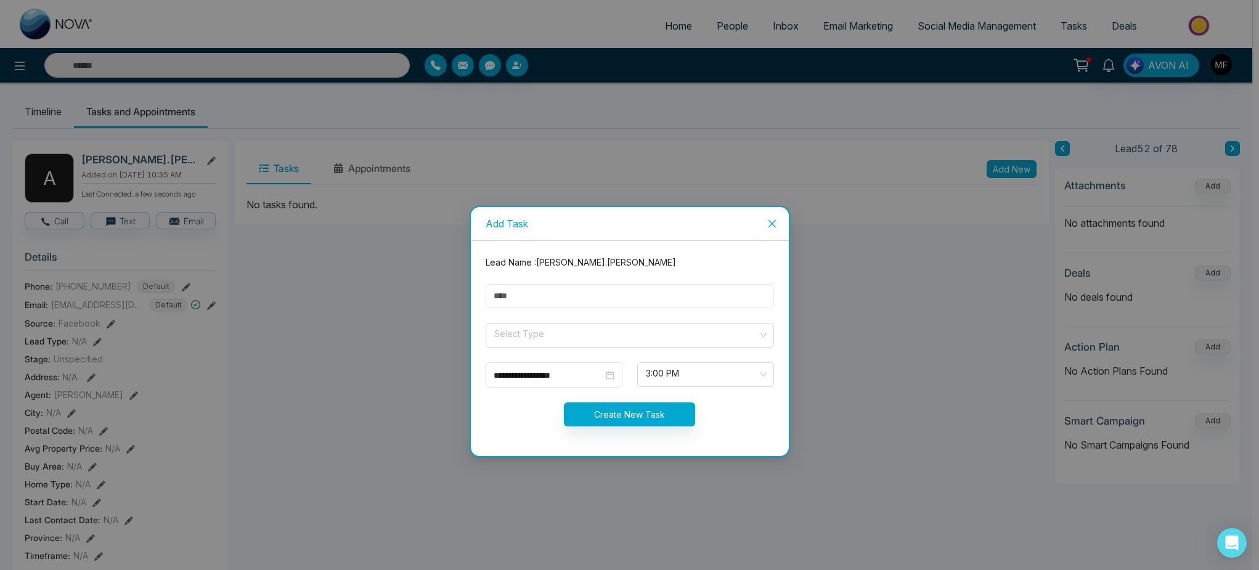
click at [657, 293] on input "text" at bounding box center [630, 296] width 288 height 24
type input "**********"
click at [574, 333] on input "search" at bounding box center [625, 333] width 265 height 18
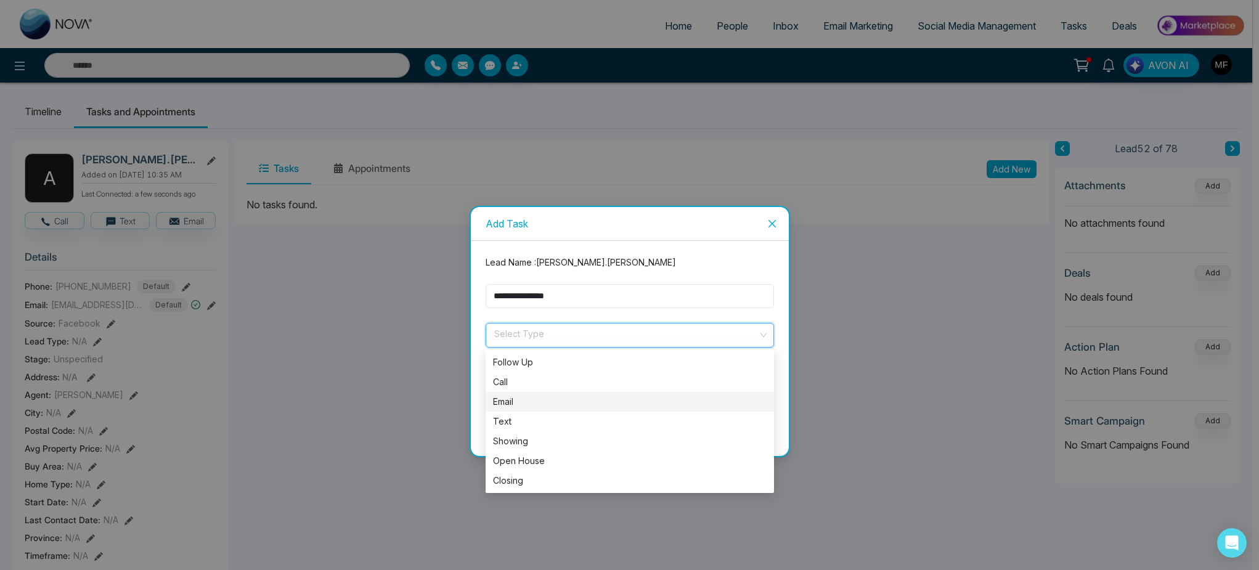
click at [528, 404] on div "Email" at bounding box center [630, 402] width 274 height 14
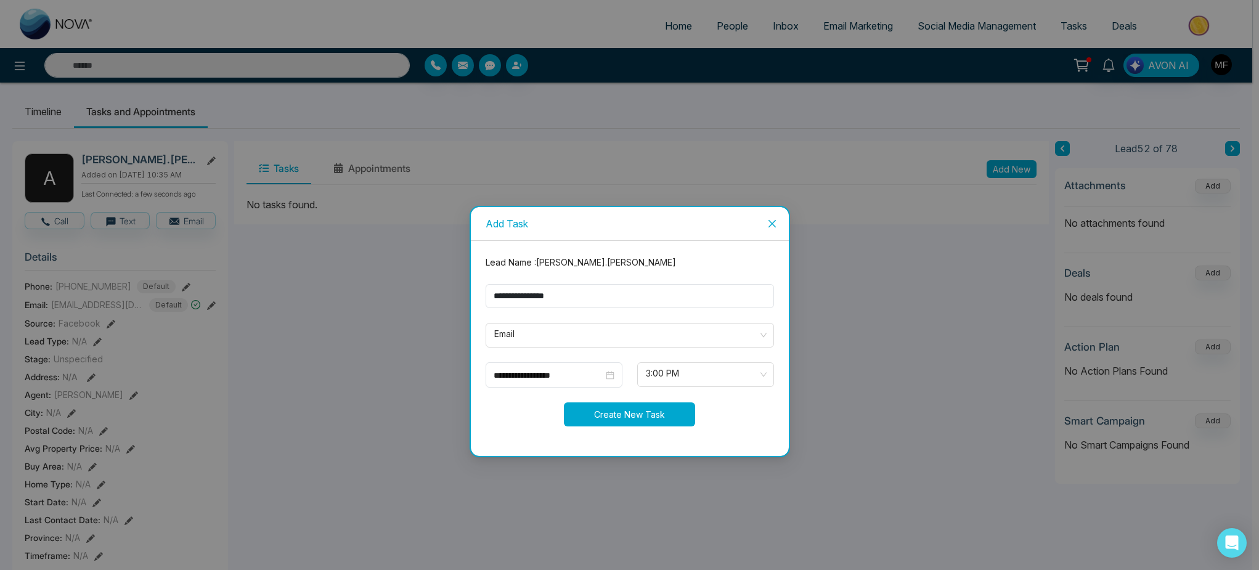
click at [613, 415] on button "Create New Task" at bounding box center [629, 415] width 131 height 24
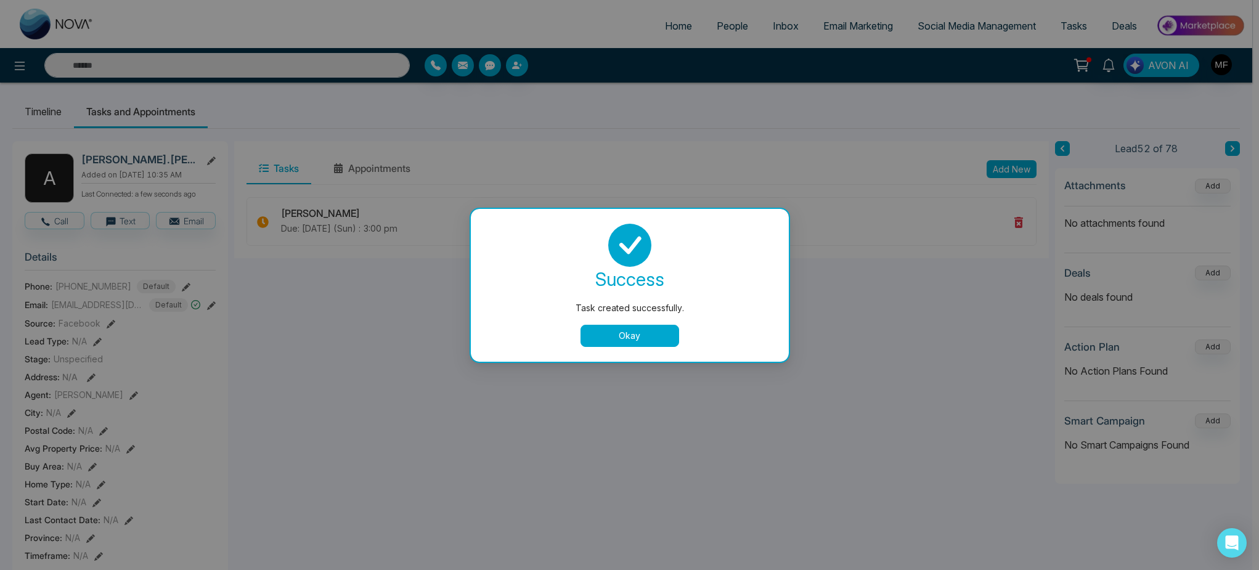
click at [645, 326] on button "Okay" at bounding box center [630, 336] width 99 height 22
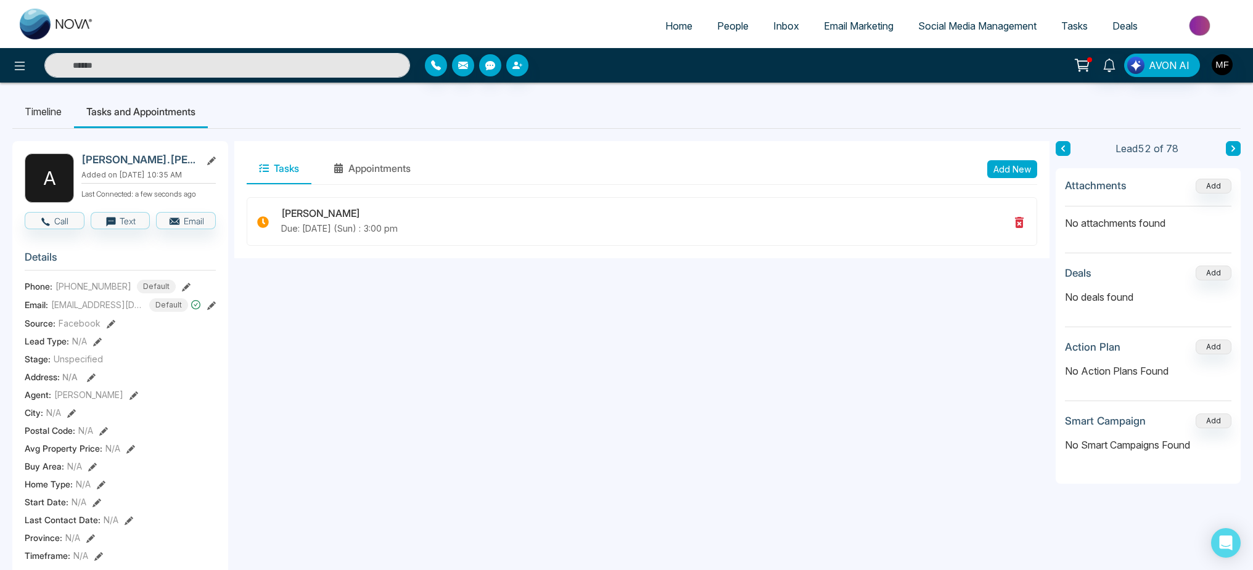
click at [1230, 145] on icon at bounding box center [1233, 148] width 6 height 7
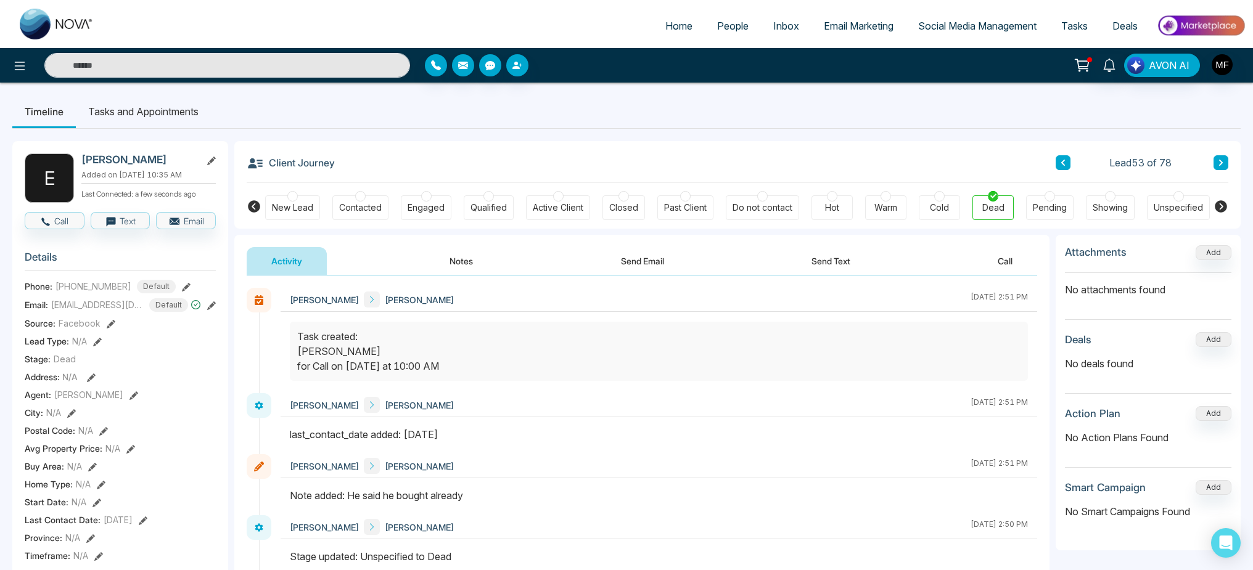
click at [1066, 162] on button at bounding box center [1062, 162] width 15 height 15
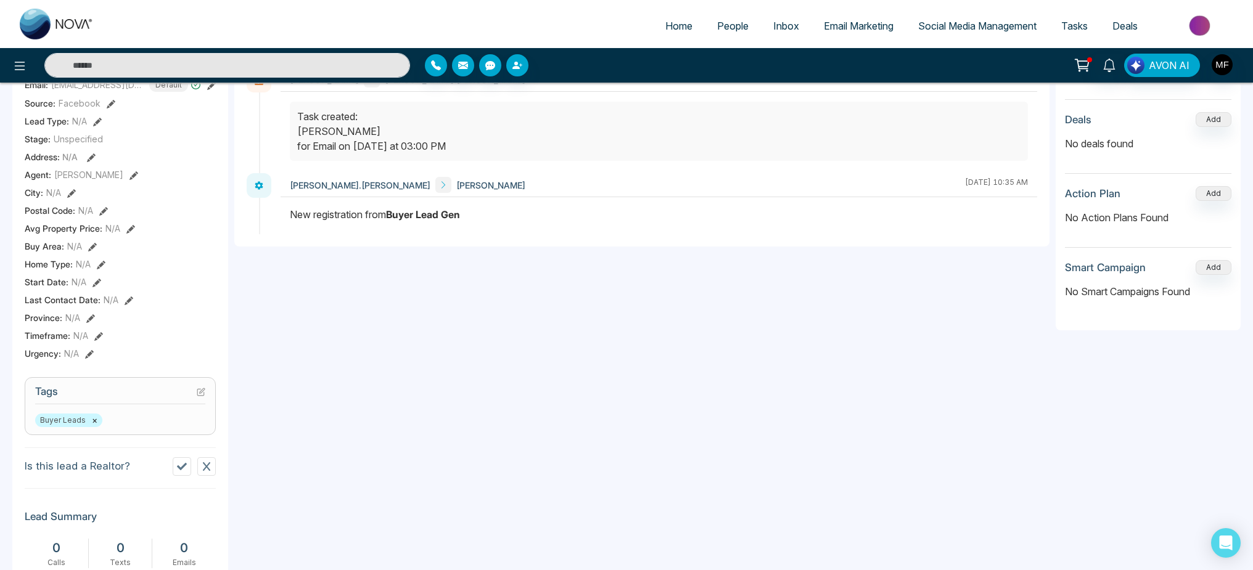
scroll to position [221, 0]
click at [117, 305] on div "Last Contact Date : N/A" at bounding box center [120, 298] width 191 height 13
click at [125, 304] on icon at bounding box center [129, 299] width 9 height 9
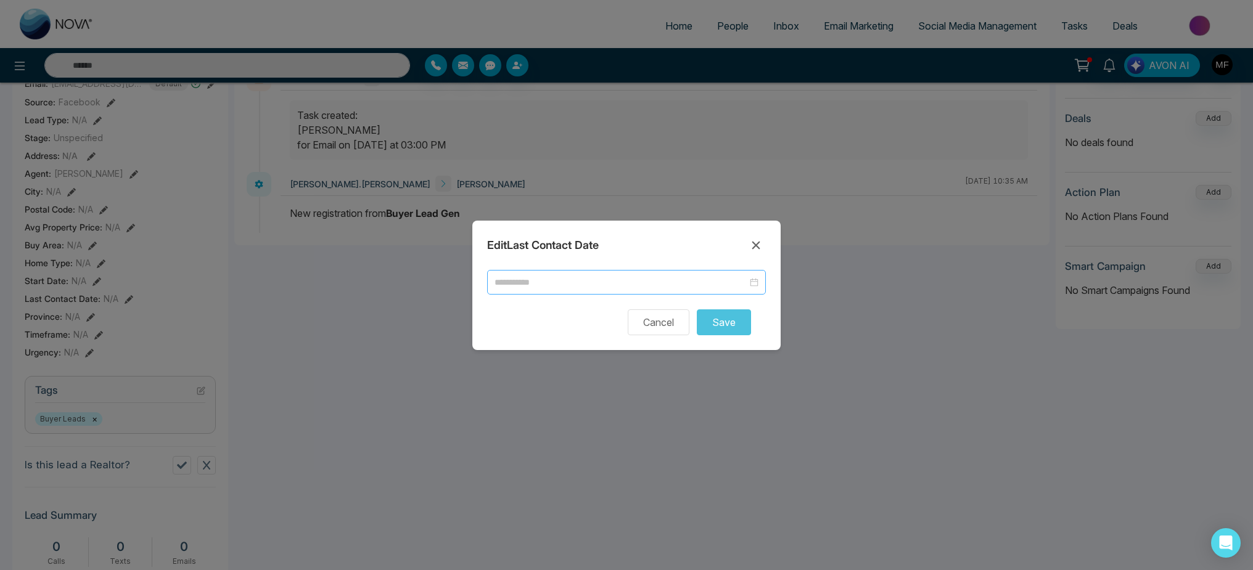
click at [577, 286] on input at bounding box center [620, 283] width 253 height 14
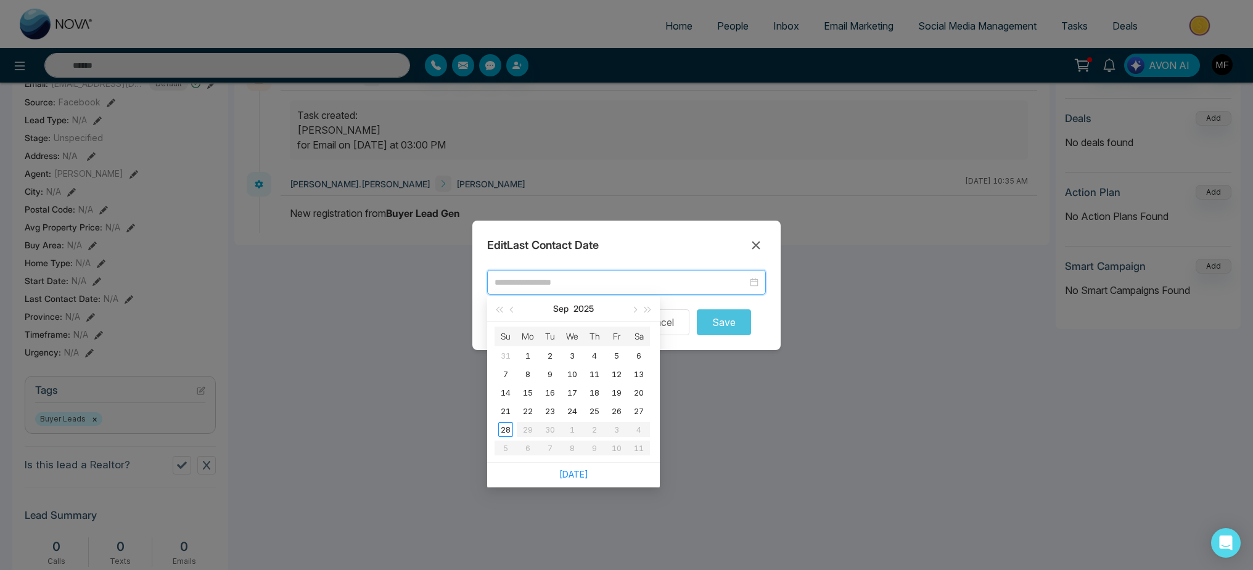
type input "**********"
click at [563, 481] on div "[DATE]" at bounding box center [573, 474] width 173 height 25
click at [567, 478] on link "[DATE]" at bounding box center [573, 474] width 29 height 10
type input "**********"
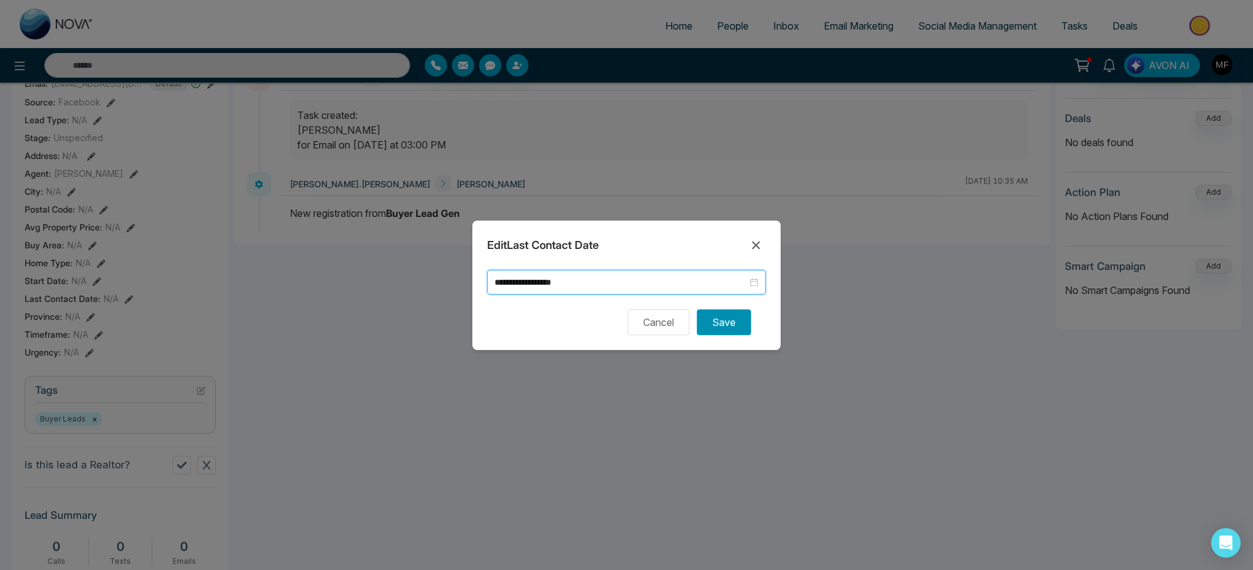
click at [729, 317] on button "Save" at bounding box center [724, 322] width 54 height 26
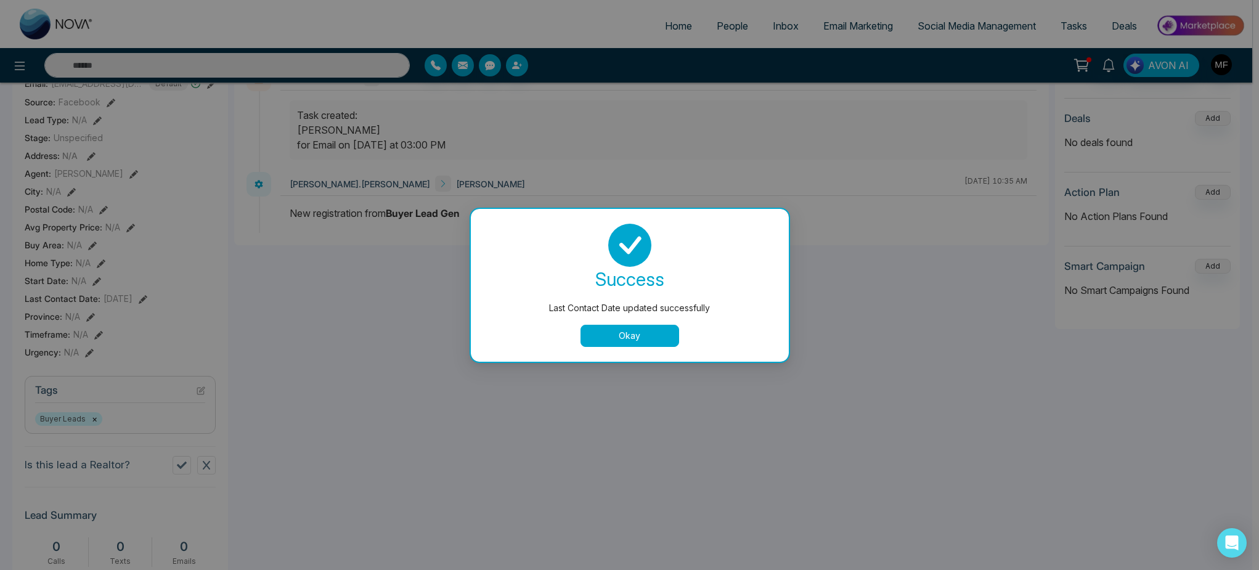
click at [653, 342] on button "Okay" at bounding box center [630, 336] width 99 height 22
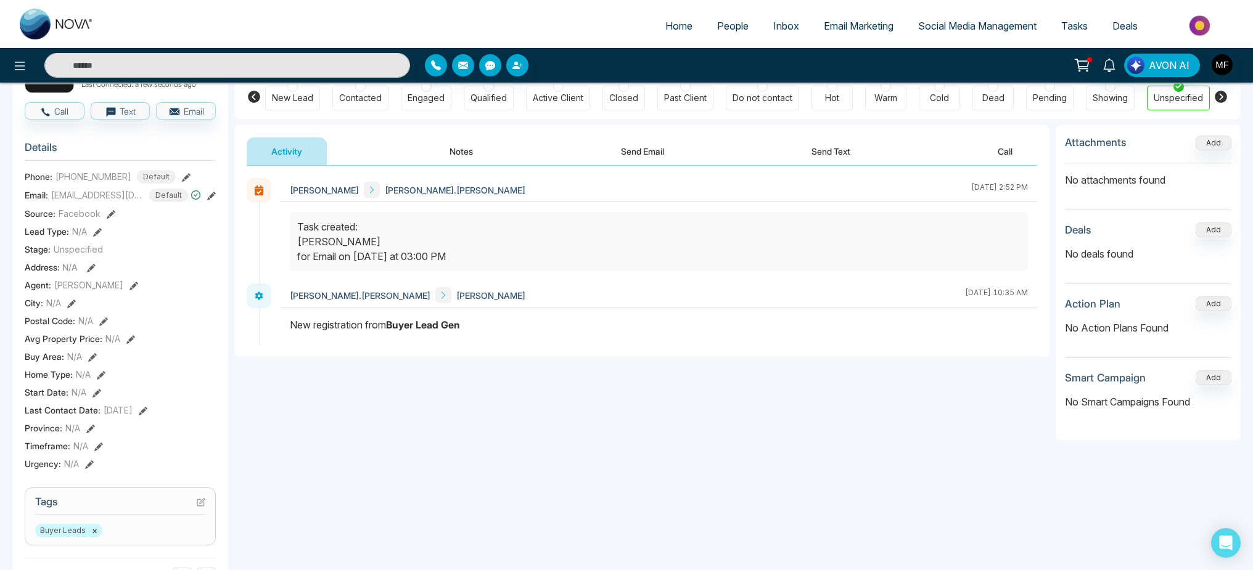
scroll to position [0, 0]
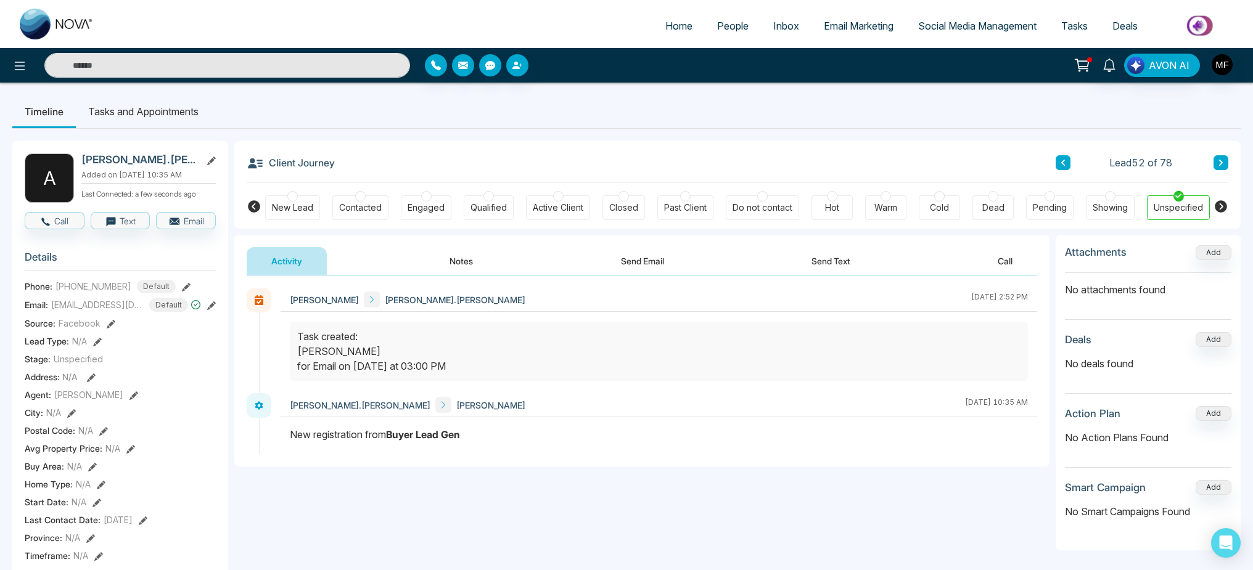
click at [1065, 165] on icon at bounding box center [1063, 162] width 6 height 7
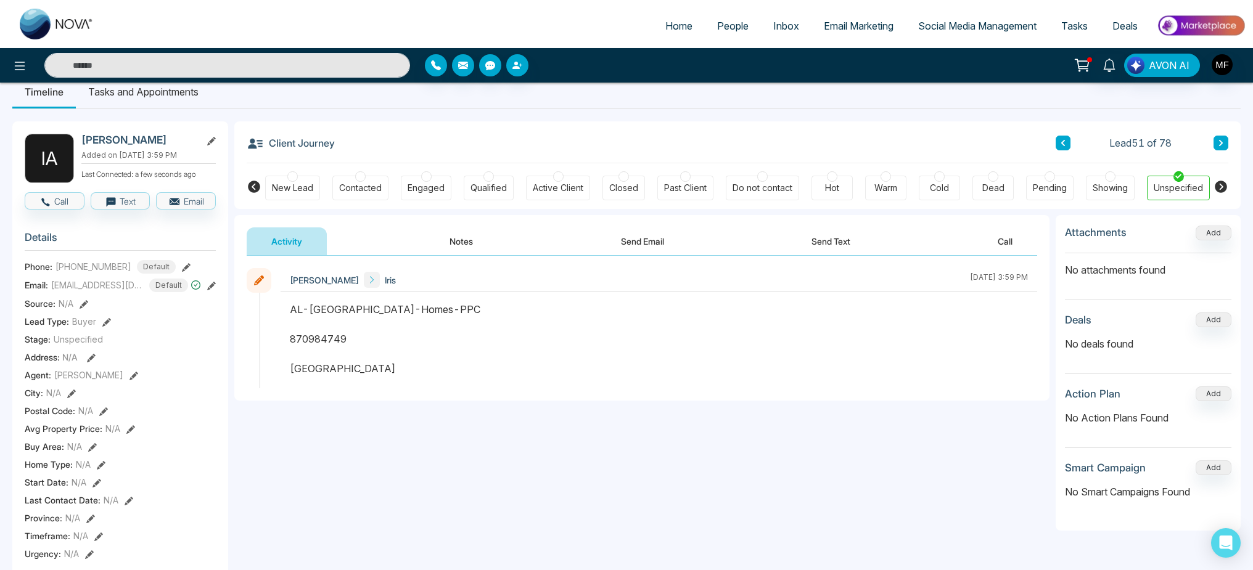
scroll to position [14, 0]
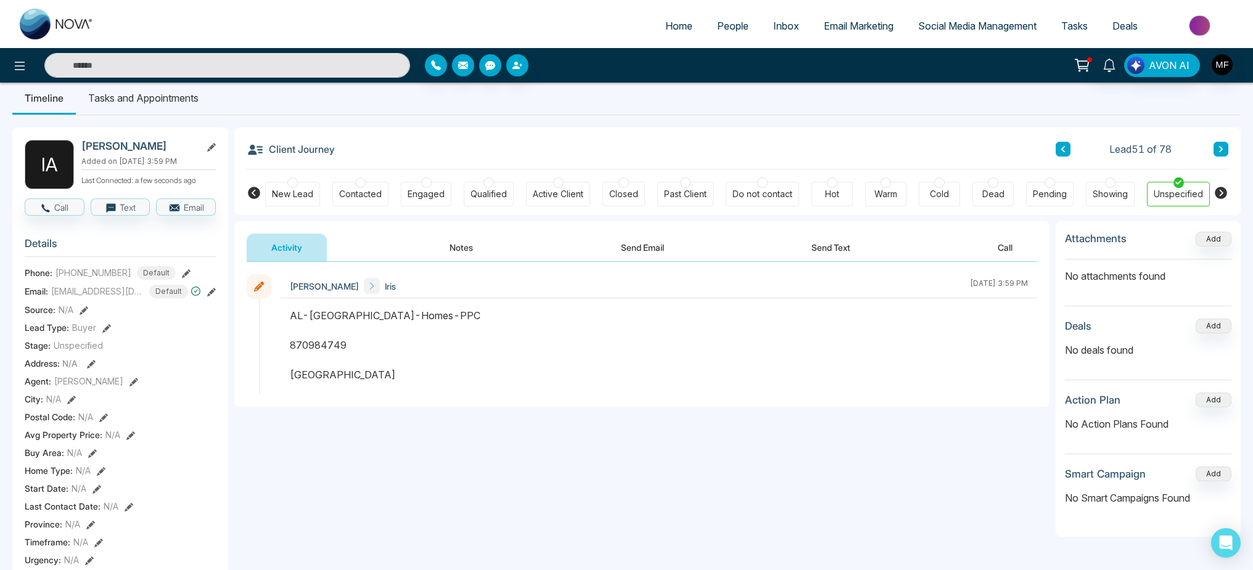
click at [1010, 198] on div "Dead" at bounding box center [992, 194] width 41 height 25
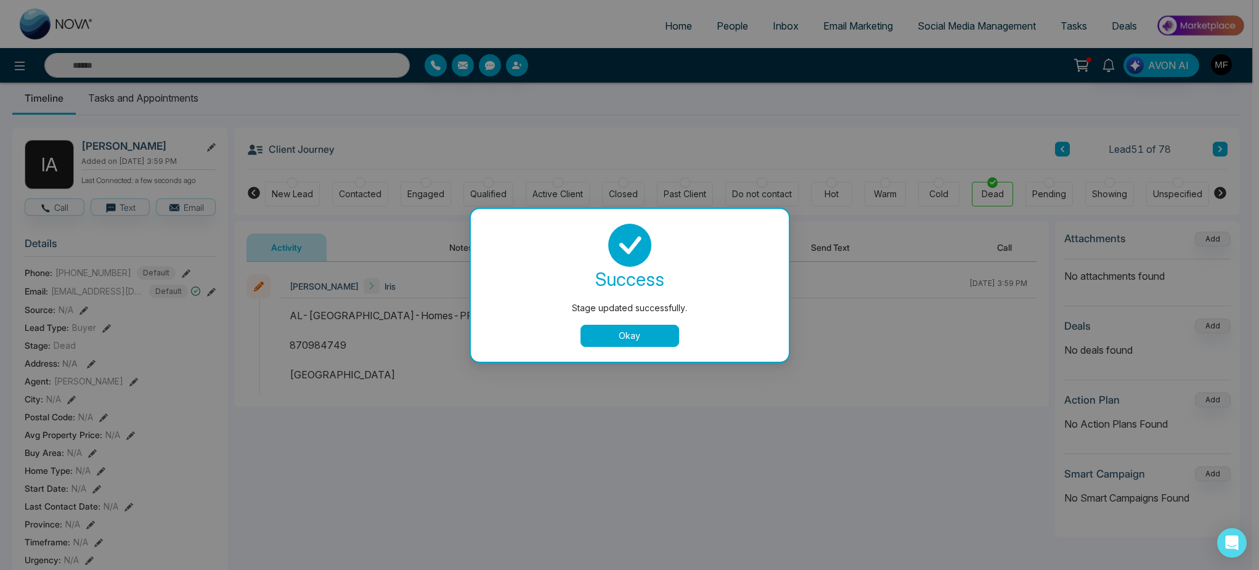
click at [599, 334] on button "Okay" at bounding box center [630, 336] width 99 height 22
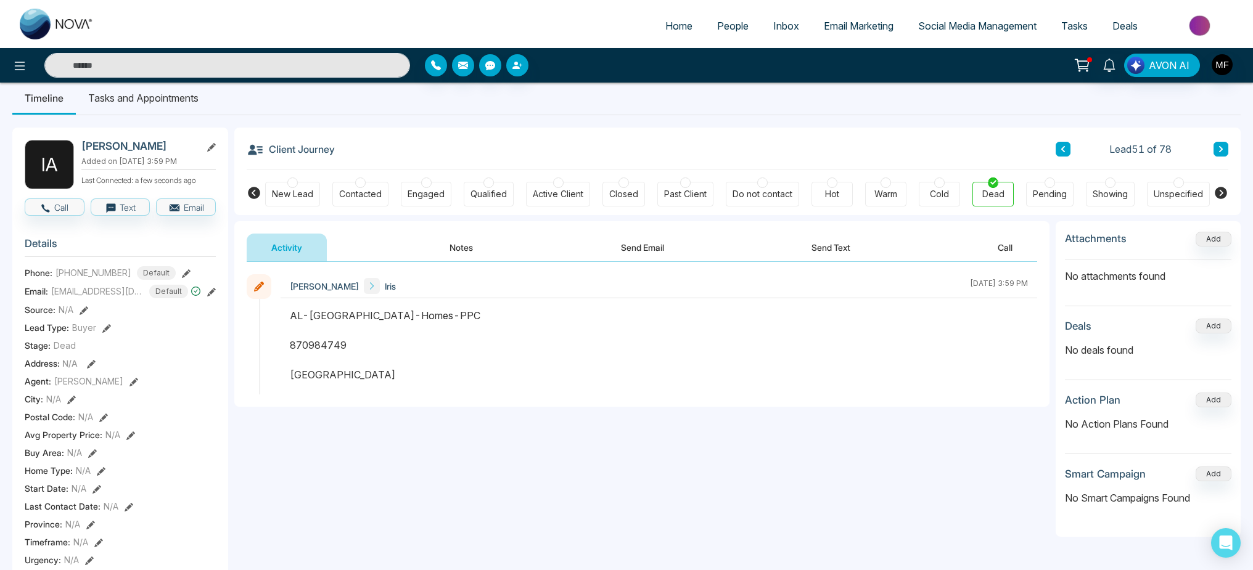
click at [468, 253] on button "Notes" at bounding box center [461, 248] width 73 height 28
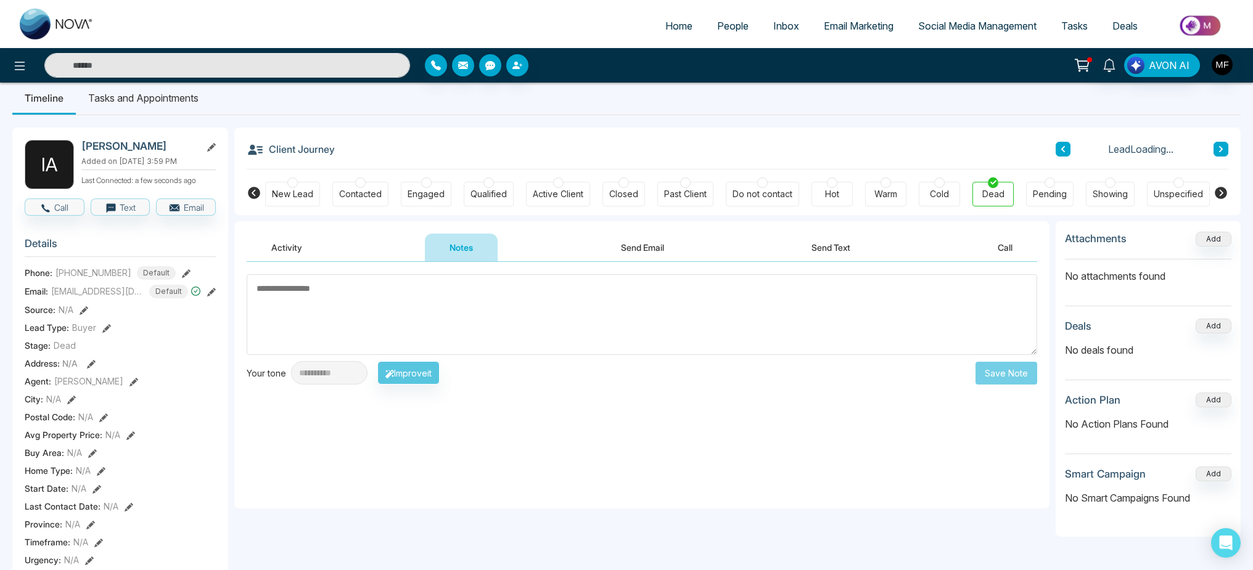
click at [472, 296] on textarea at bounding box center [642, 314] width 790 height 81
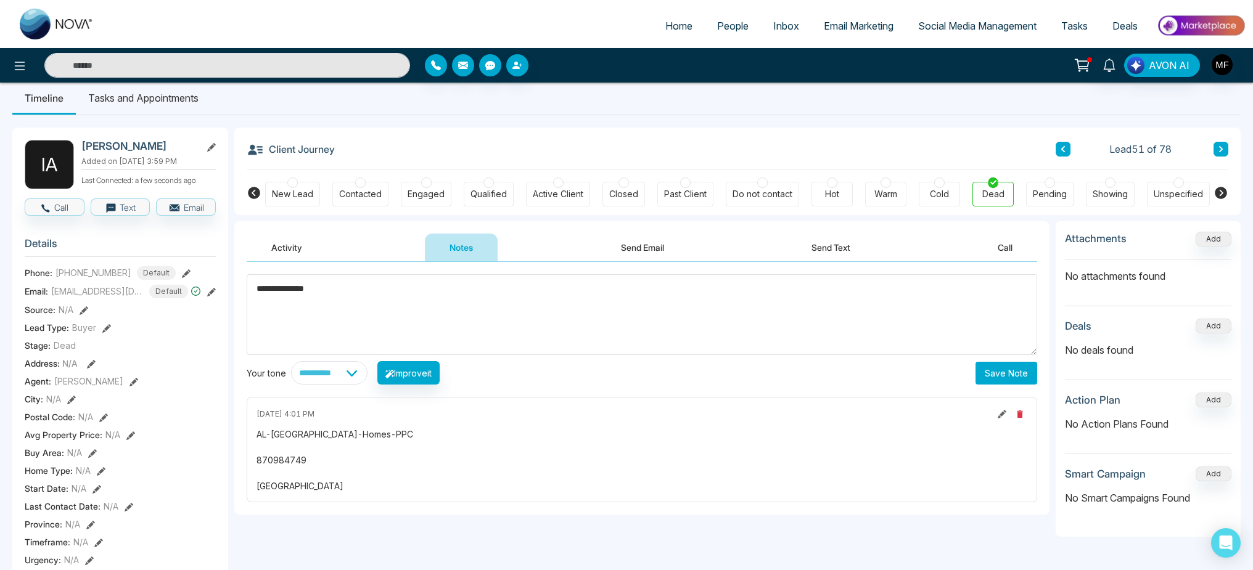
type textarea "**********"
click at [1038, 377] on div "**********" at bounding box center [641, 388] width 815 height 253
click at [1029, 377] on button "Save Note" at bounding box center [1006, 373] width 62 height 23
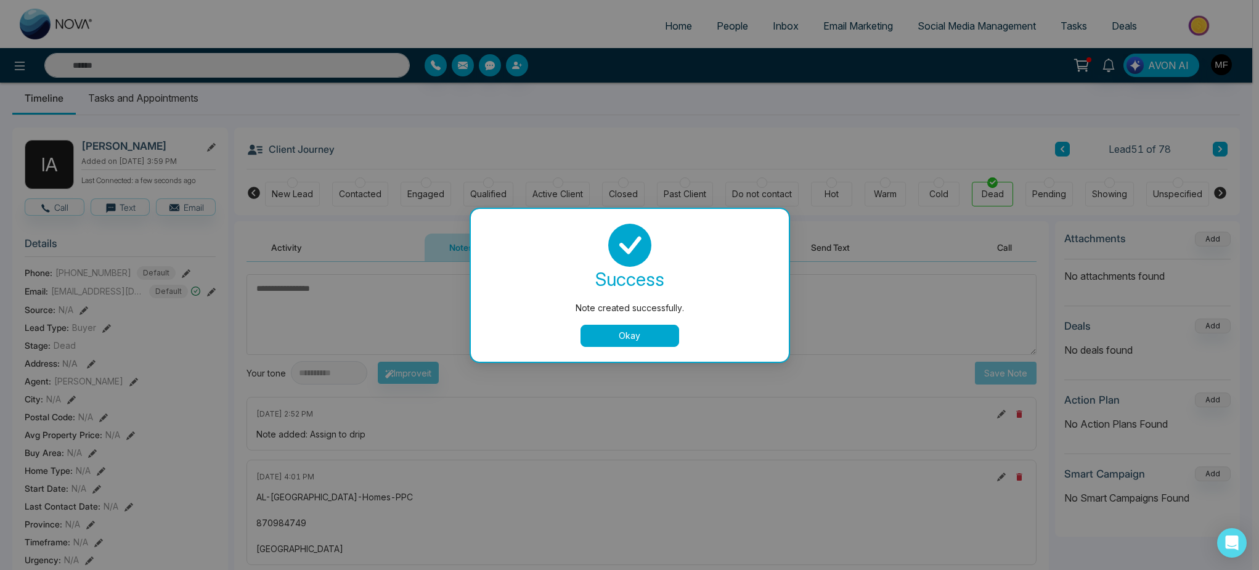
click at [627, 330] on button "Okay" at bounding box center [630, 336] width 99 height 22
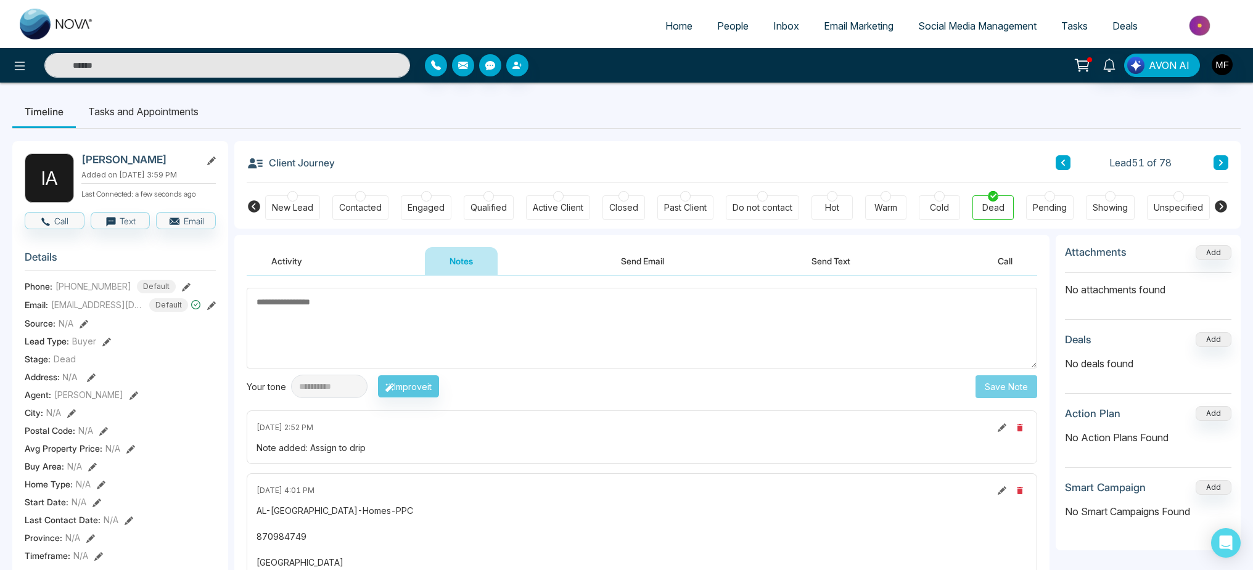
click at [1068, 163] on button at bounding box center [1062, 162] width 15 height 15
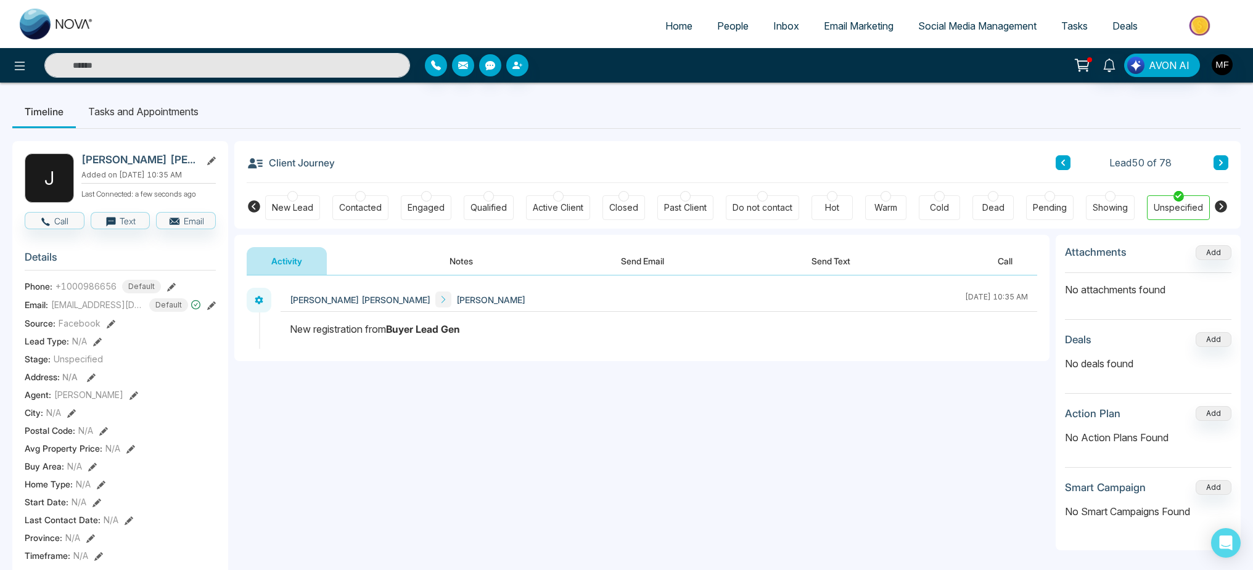
click at [457, 262] on button "Notes" at bounding box center [461, 261] width 73 height 28
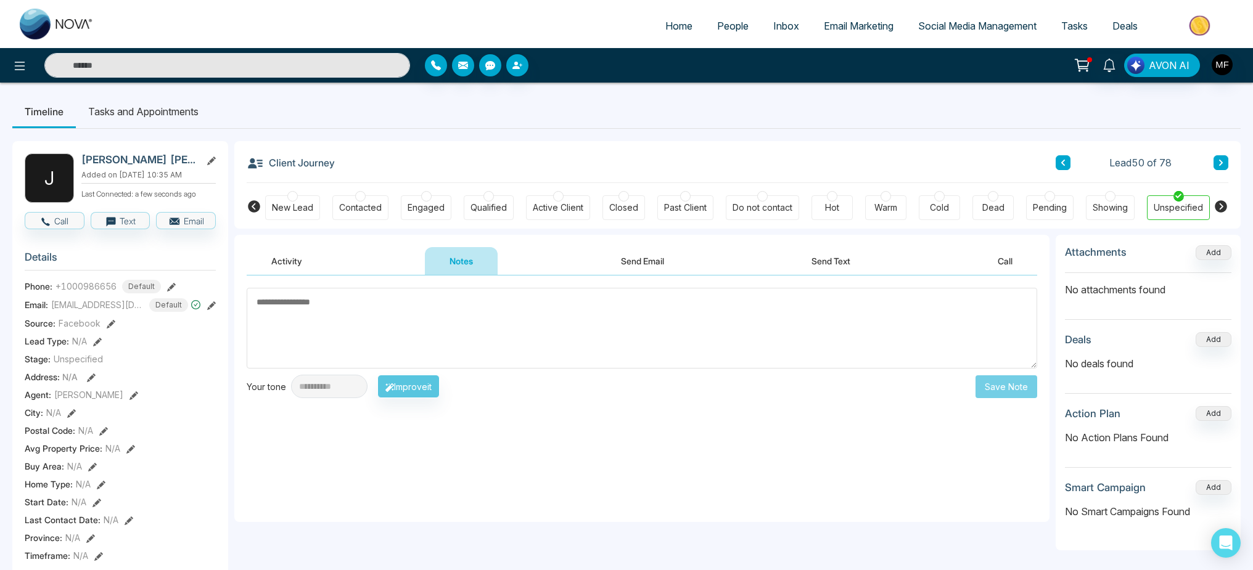
click at [294, 269] on button "Activity" at bounding box center [287, 261] width 80 height 28
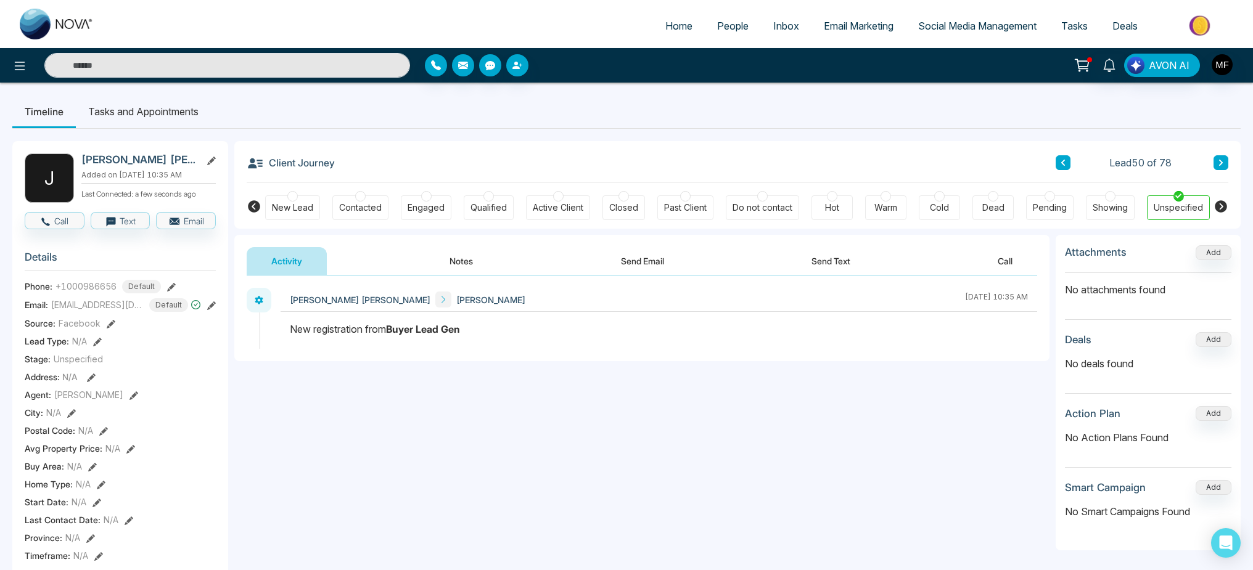
click at [1002, 203] on div "Dead" at bounding box center [993, 208] width 22 height 12
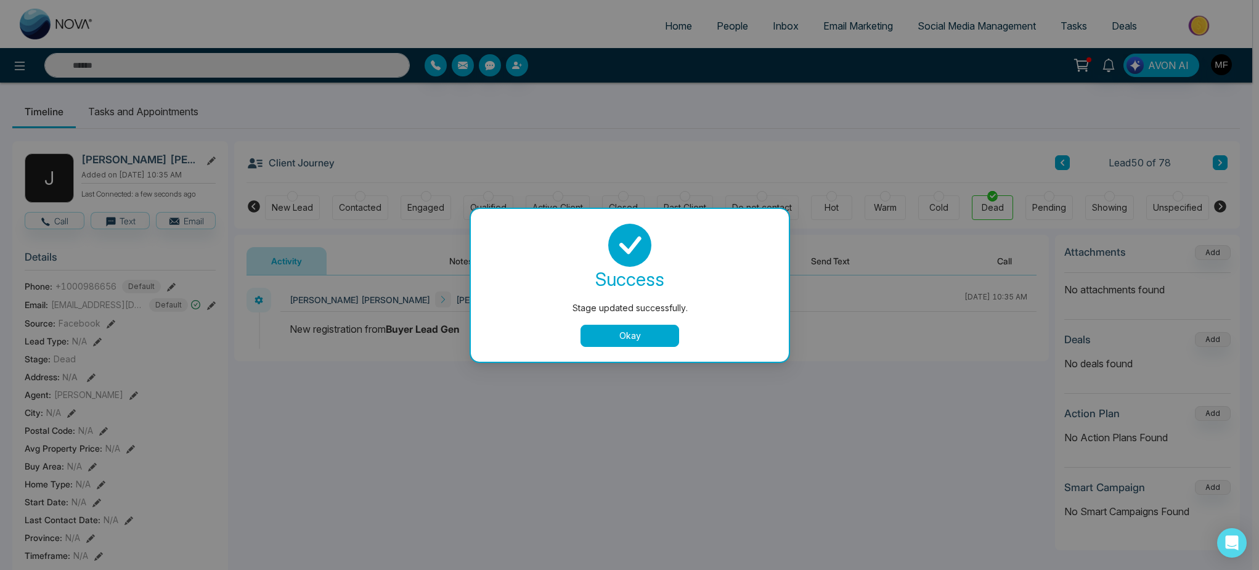
click at [165, 115] on div "Stage updated successfully. success Stage updated successfully. Okay" at bounding box center [629, 285] width 1259 height 570
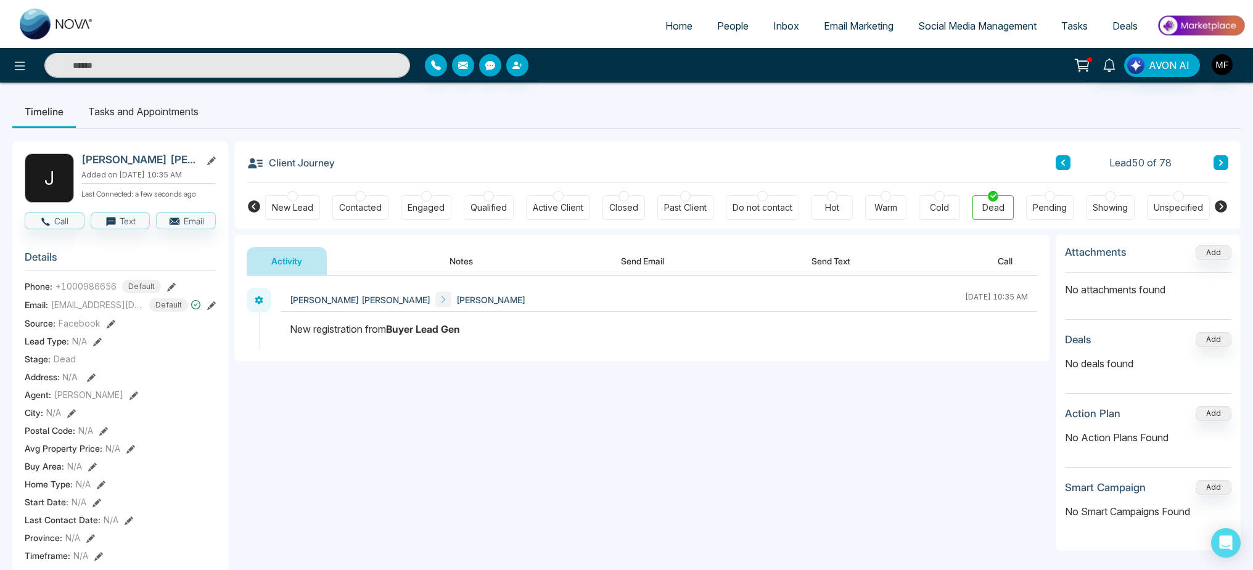
click at [195, 112] on li "Tasks and Appointments" at bounding box center [143, 111] width 135 height 33
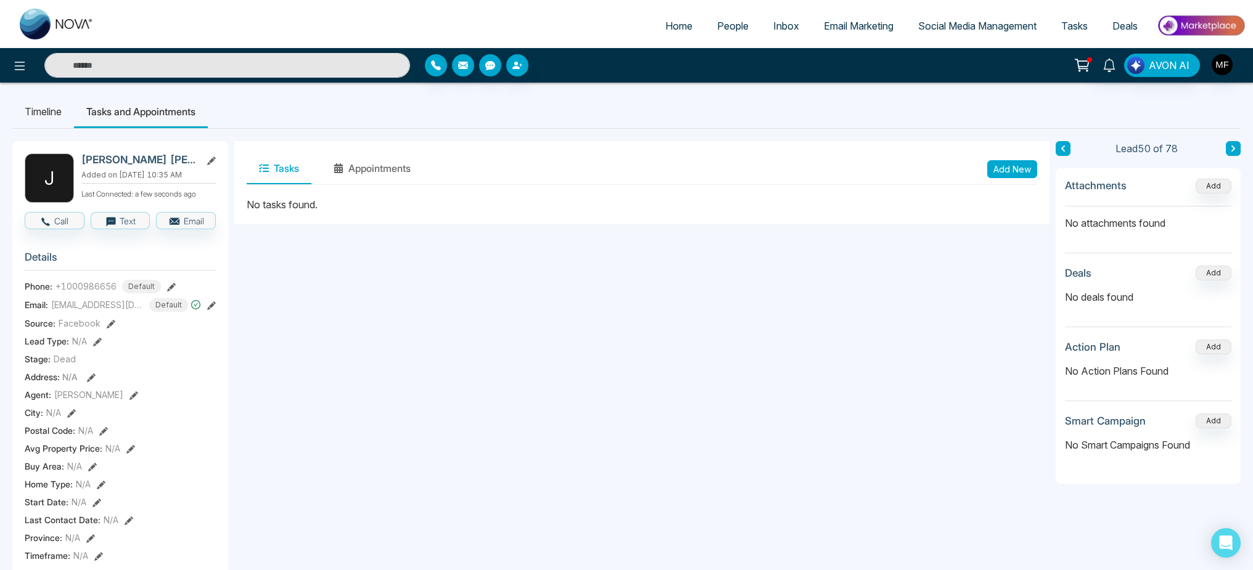
click at [997, 169] on button "Add New" at bounding box center [1012, 169] width 50 height 18
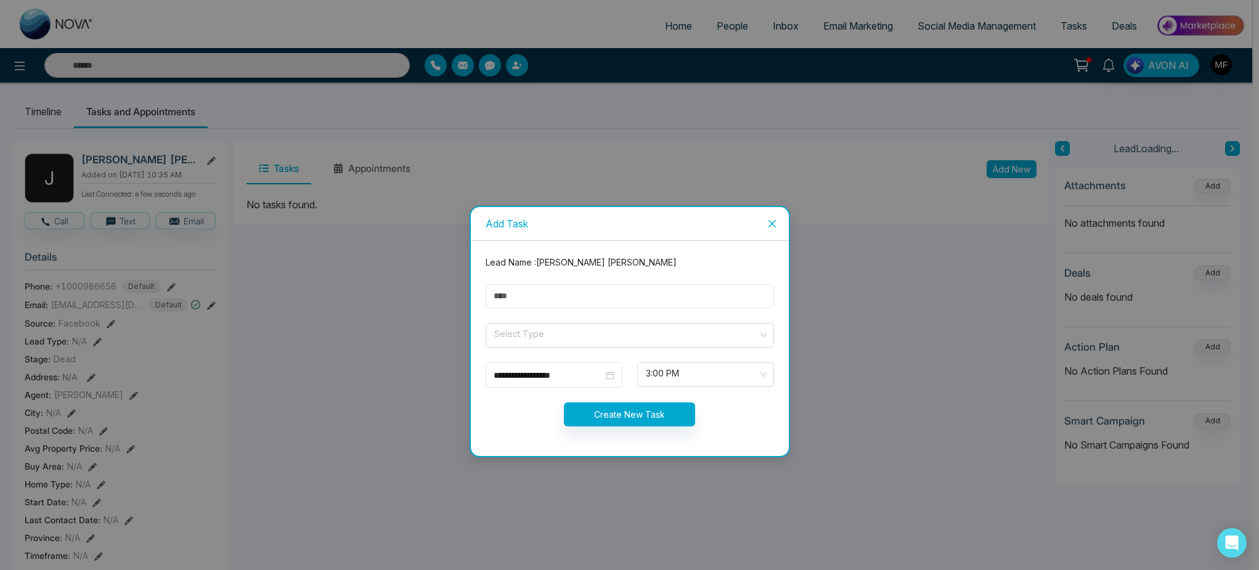
click at [637, 292] on input "text" at bounding box center [630, 296] width 288 height 24
type input "**********"
click at [560, 331] on input "search" at bounding box center [625, 333] width 265 height 18
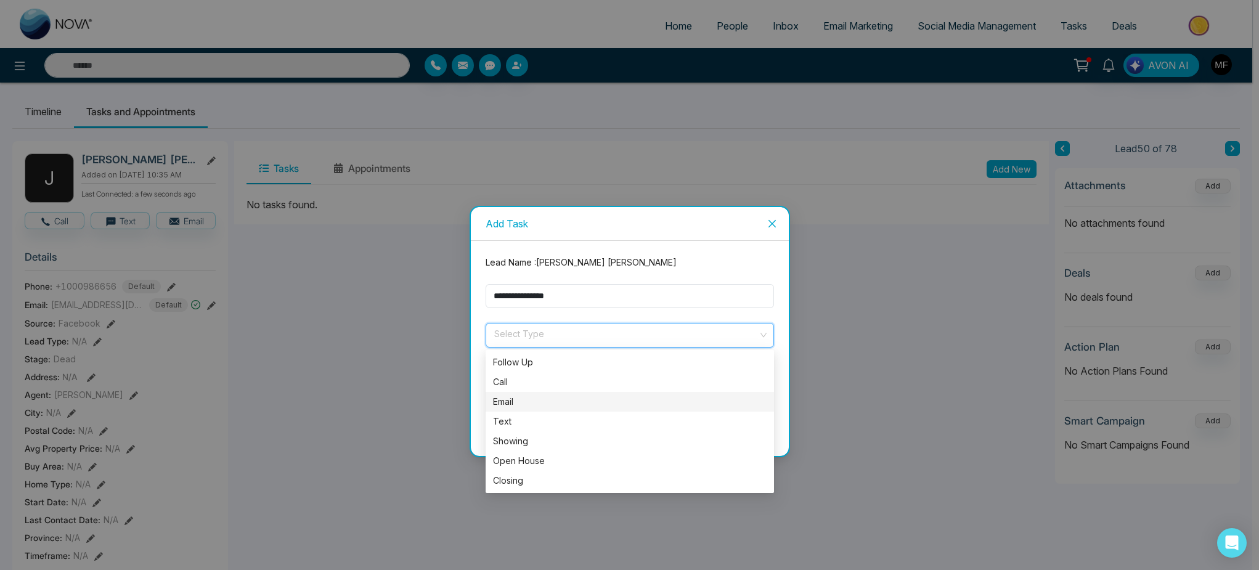
click at [551, 406] on div "Email" at bounding box center [630, 402] width 274 height 14
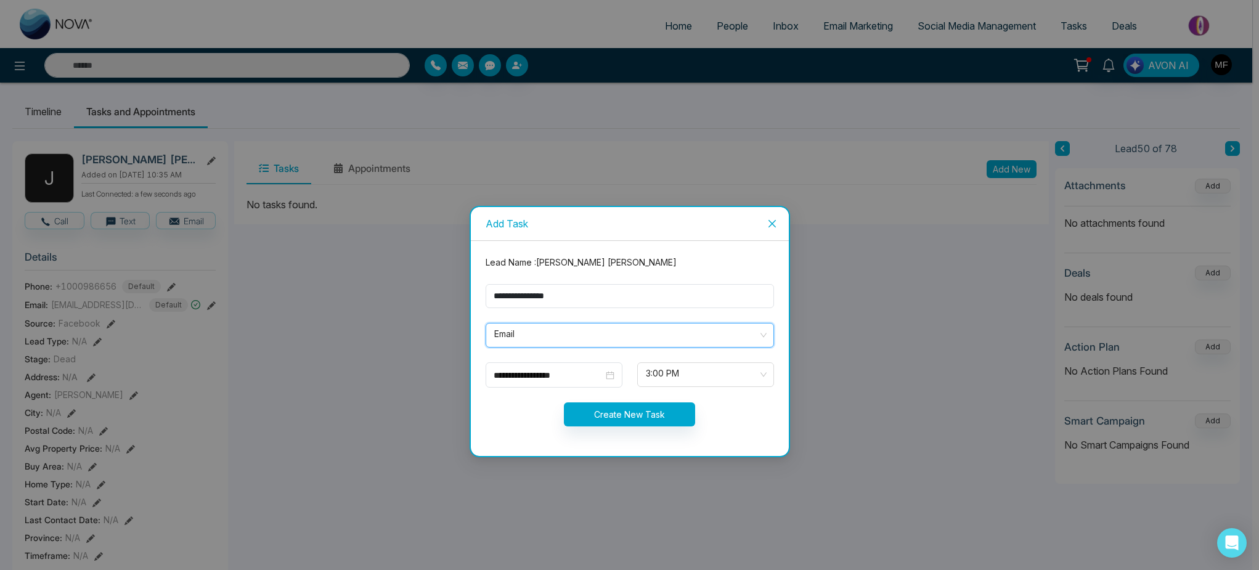
click at [623, 400] on form "**********" at bounding box center [629, 349] width 303 height 186
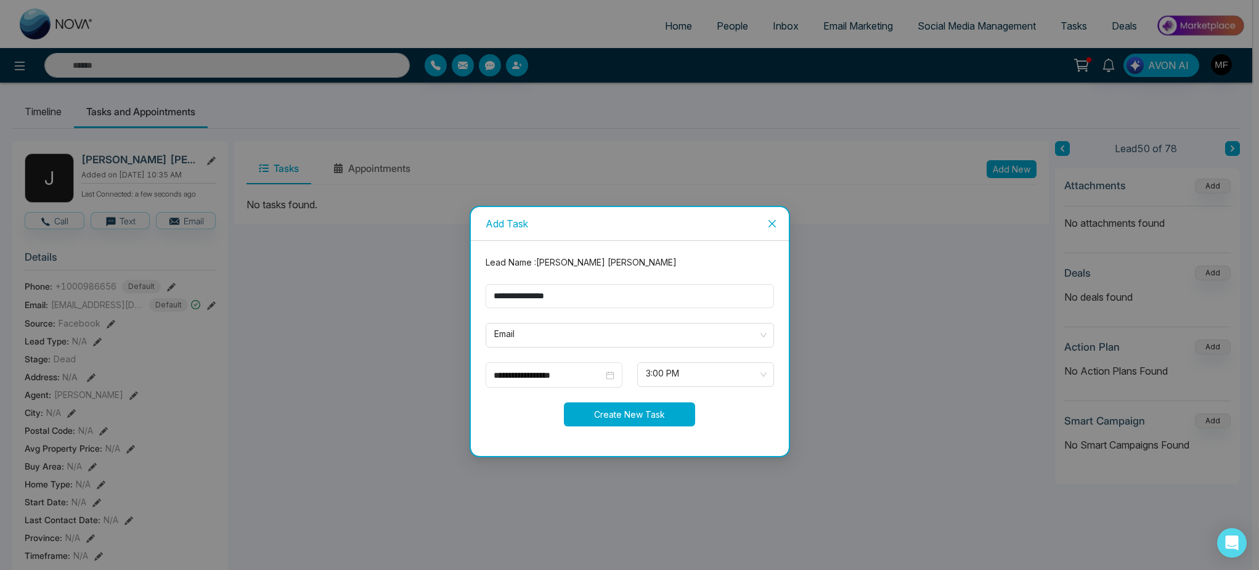
click at [623, 409] on button "Create New Task" at bounding box center [629, 415] width 131 height 24
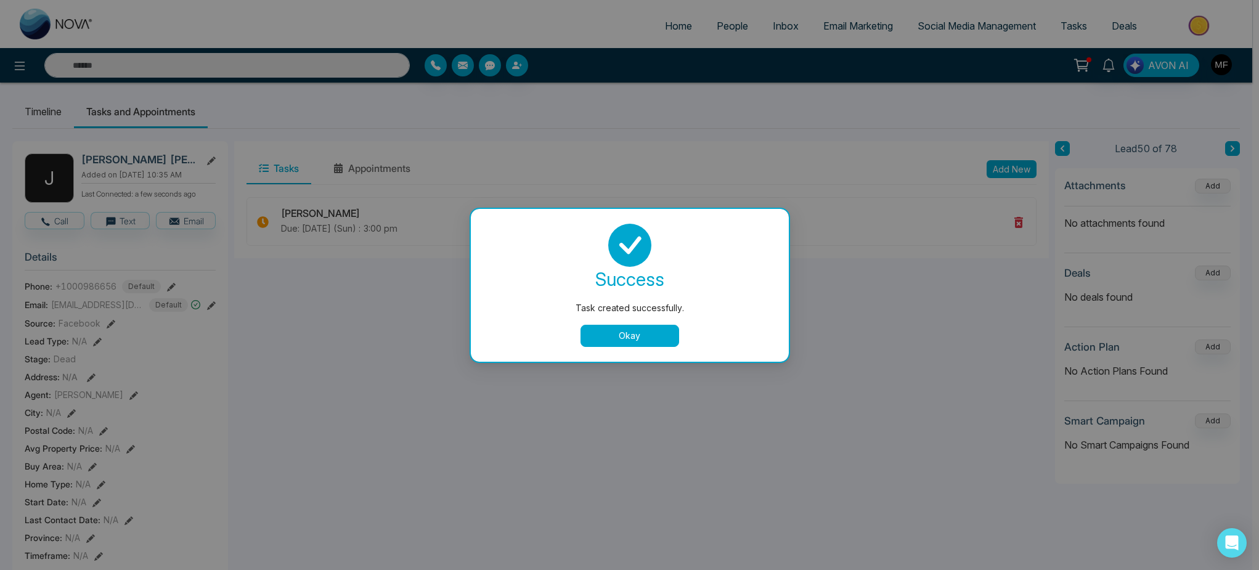
click at [646, 341] on button "Okay" at bounding box center [630, 336] width 99 height 22
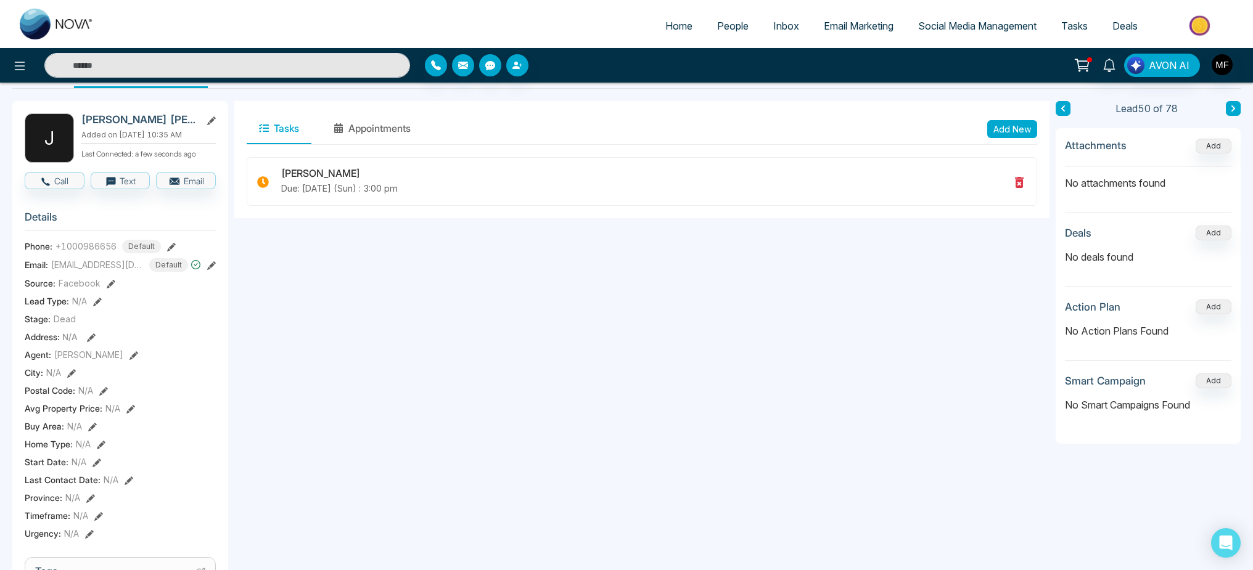
scroll to position [54, 0]
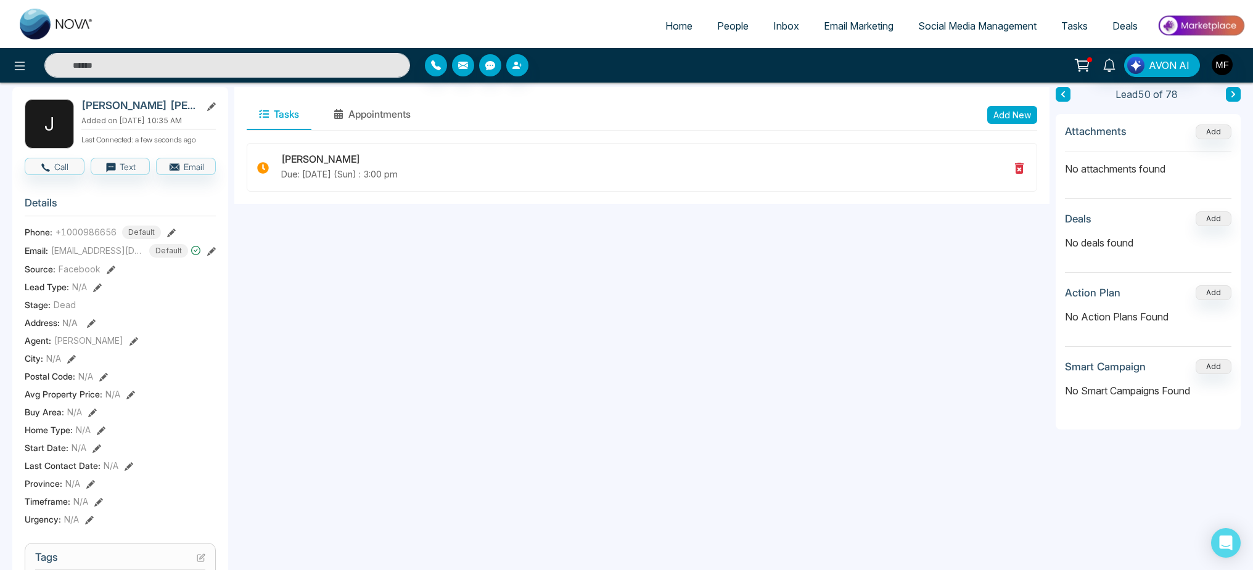
click at [129, 471] on icon at bounding box center [129, 466] width 9 height 9
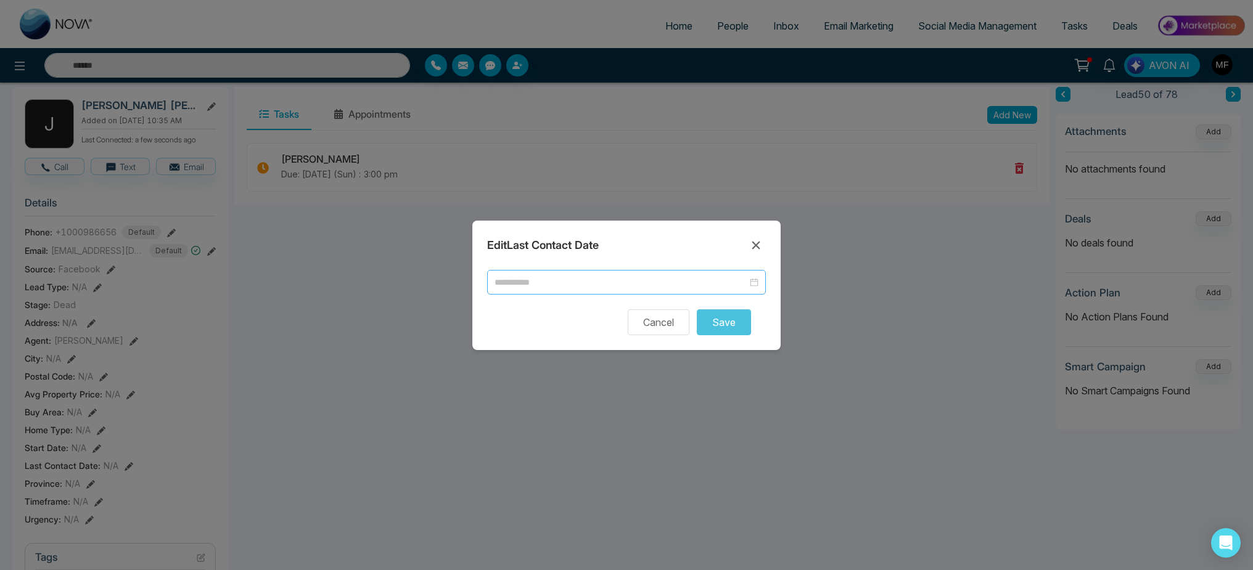
click at [648, 292] on div at bounding box center [626, 282] width 279 height 25
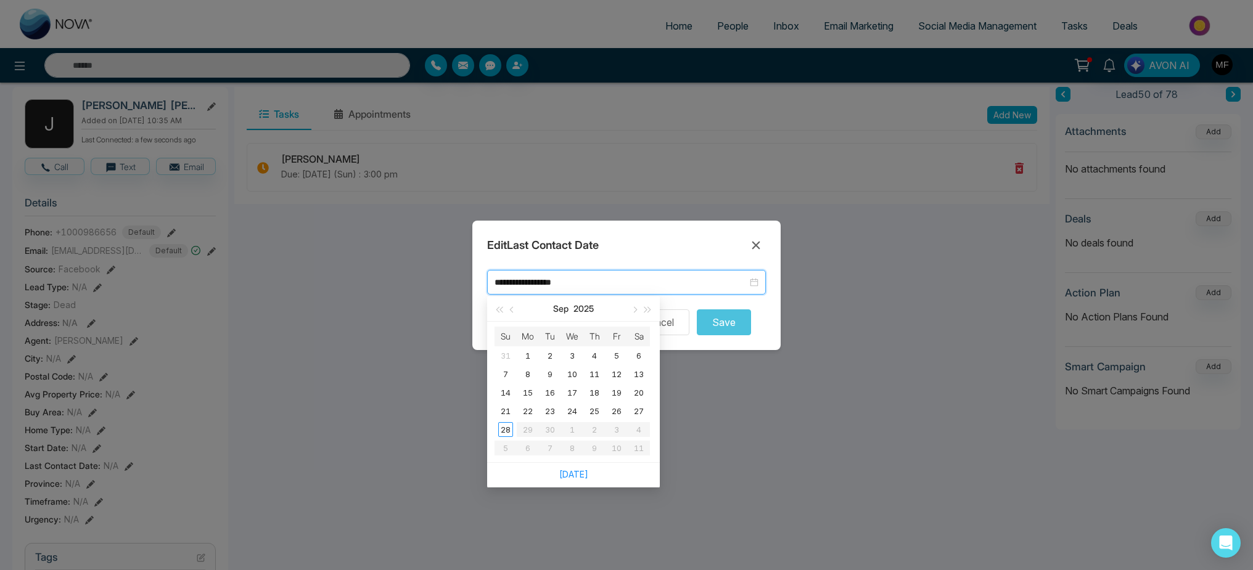
type input "**********"
click at [576, 468] on div "[DATE]" at bounding box center [573, 474] width 173 height 25
click at [576, 477] on link "[DATE]" at bounding box center [573, 474] width 29 height 10
type input "**********"
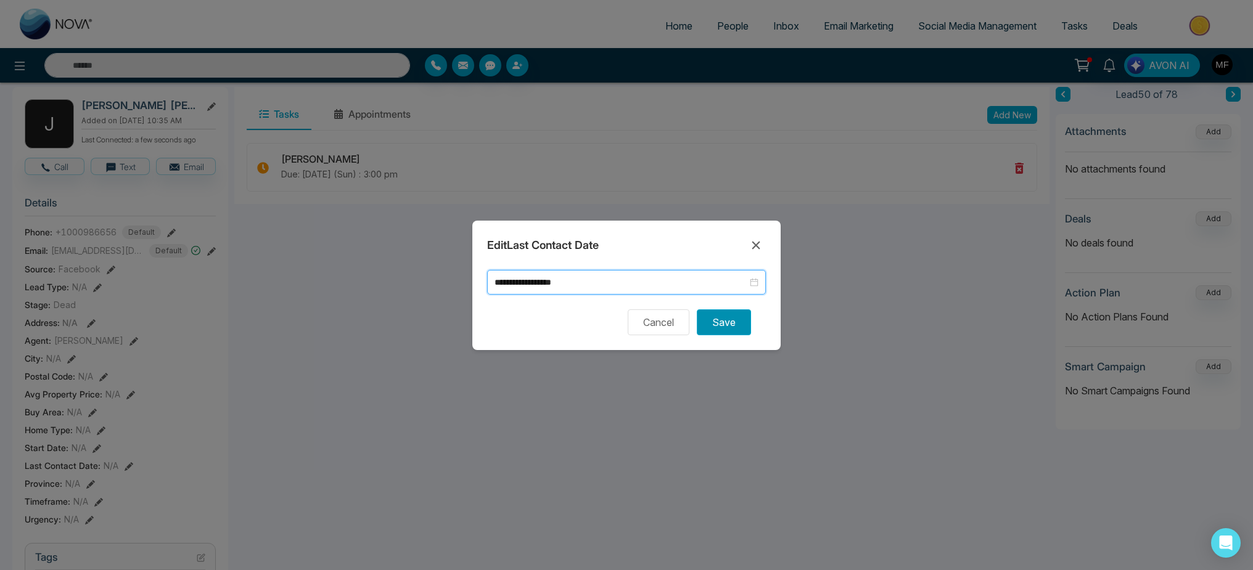
click at [729, 324] on button "Save" at bounding box center [724, 322] width 54 height 26
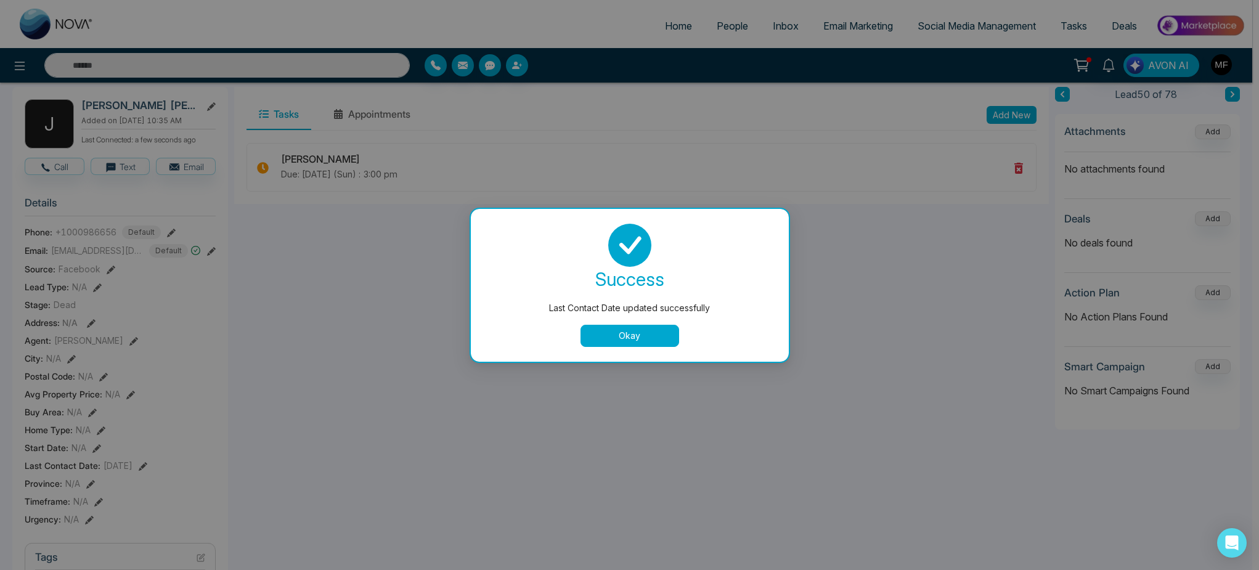
click at [683, 332] on div "Okay" at bounding box center [630, 336] width 288 height 22
click at [663, 341] on button "Okay" at bounding box center [630, 336] width 99 height 22
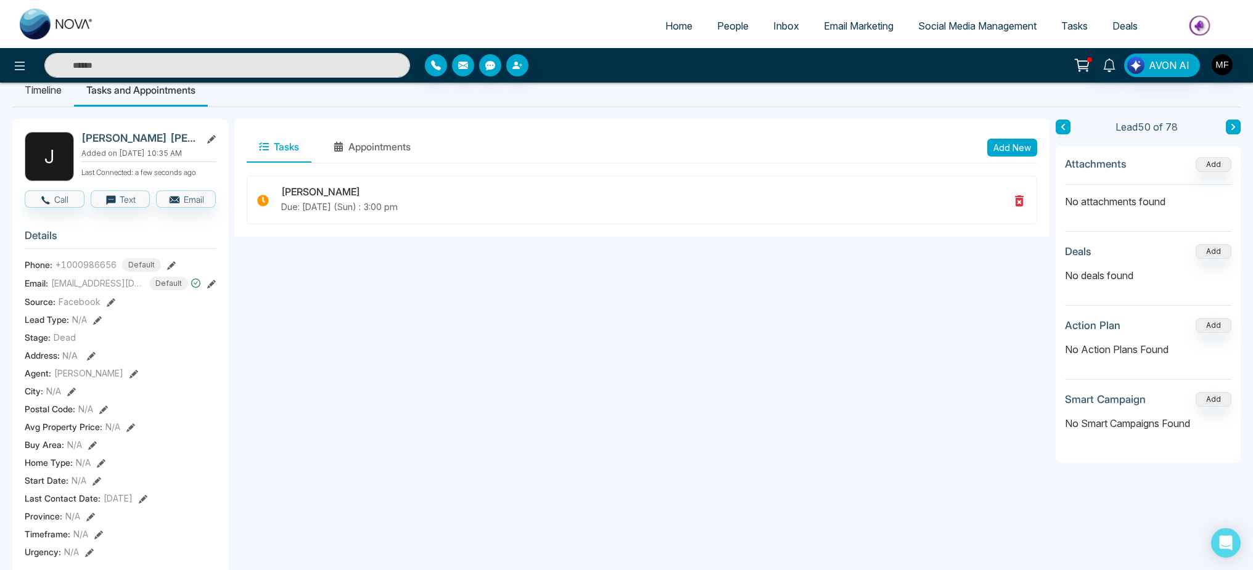
scroll to position [0, 0]
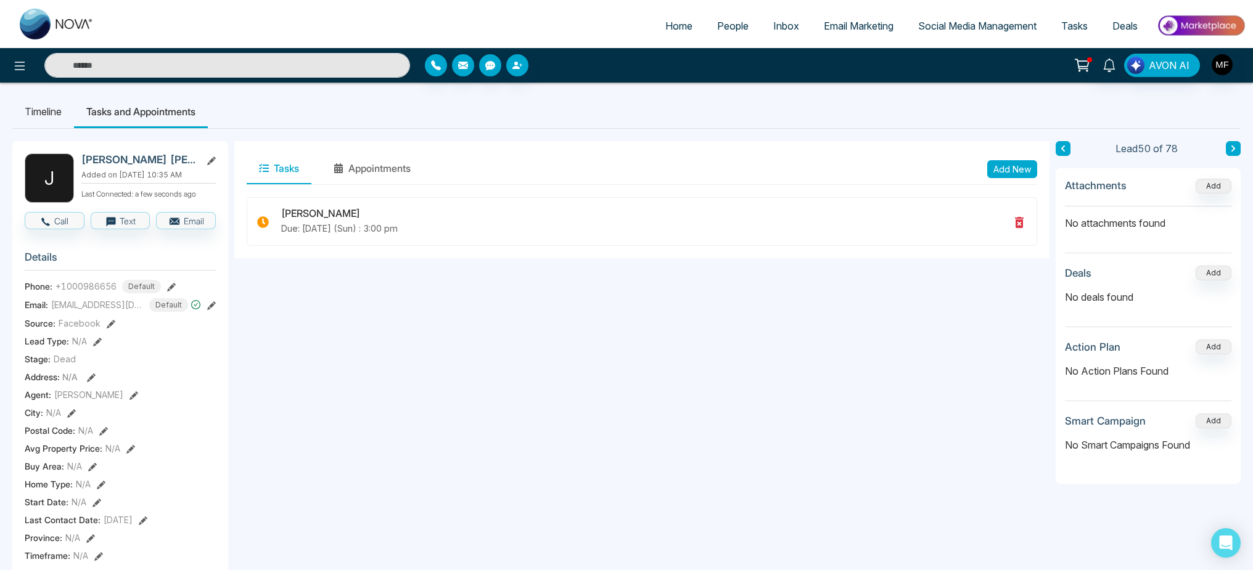
click at [1068, 149] on button at bounding box center [1062, 148] width 15 height 15
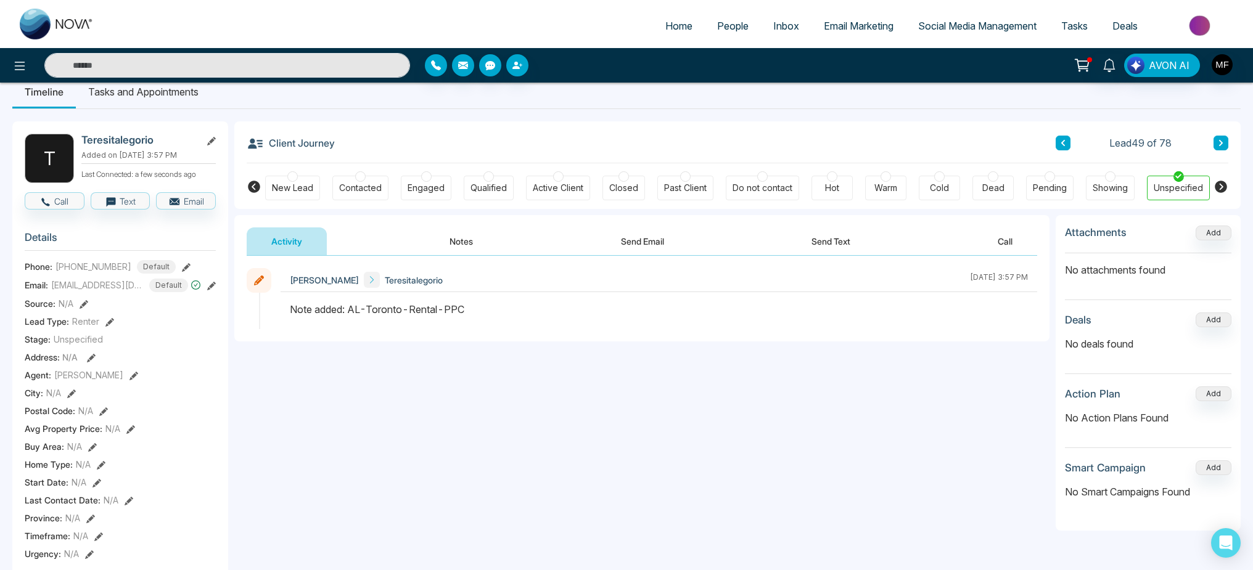
scroll to position [17, 0]
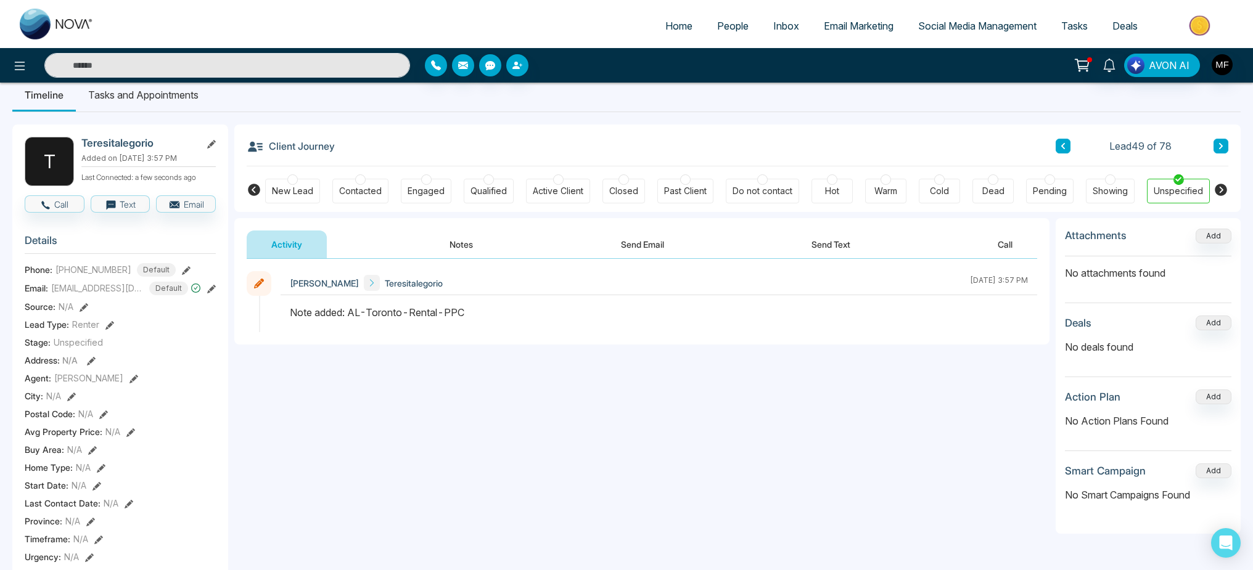
click at [987, 181] on div "Dead" at bounding box center [992, 191] width 41 height 25
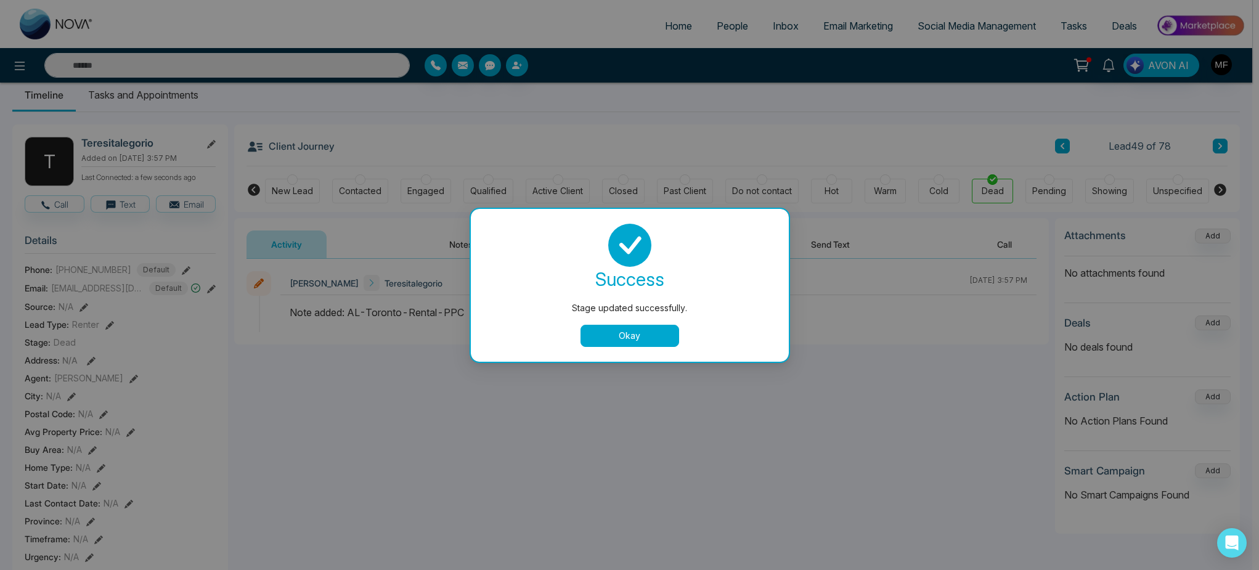
click at [631, 322] on div "success Stage updated successfully. Okay" at bounding box center [630, 285] width 288 height 123
click at [600, 345] on button "Okay" at bounding box center [630, 336] width 99 height 22
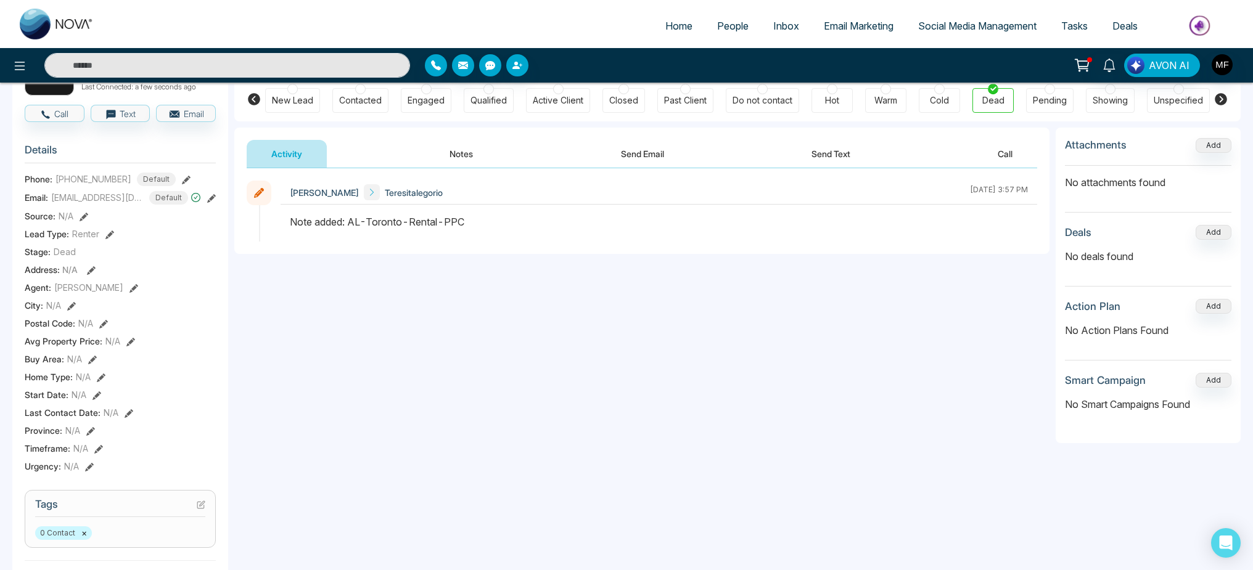
scroll to position [224, 0]
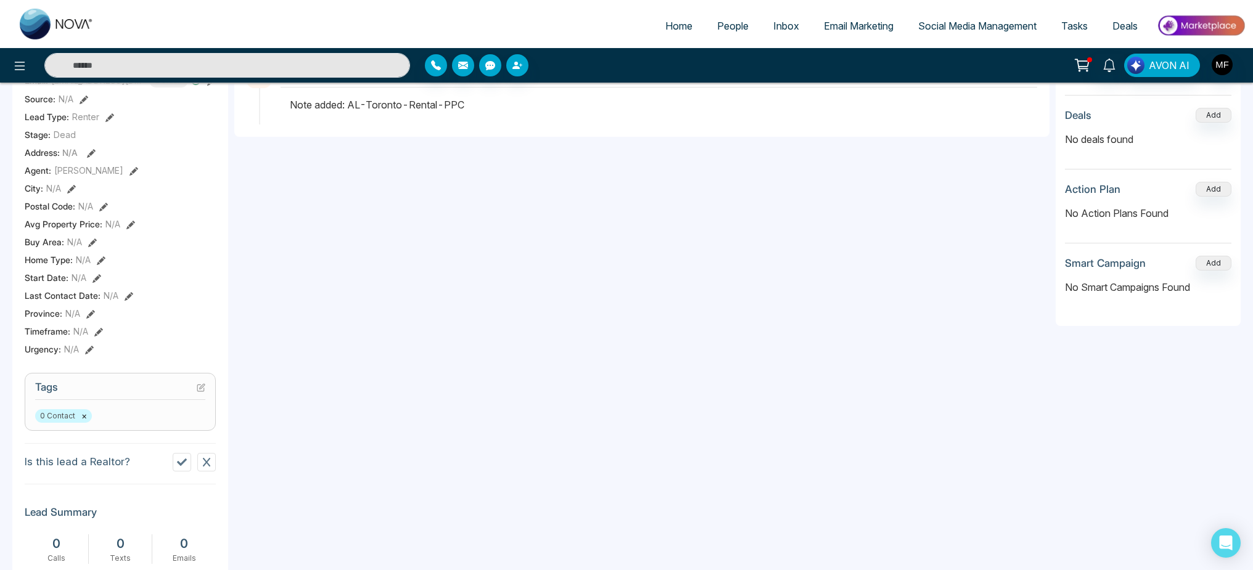
click at [118, 302] on div "Last Contact Date : N/A" at bounding box center [120, 295] width 191 height 13
click at [125, 301] on icon at bounding box center [129, 296] width 9 height 9
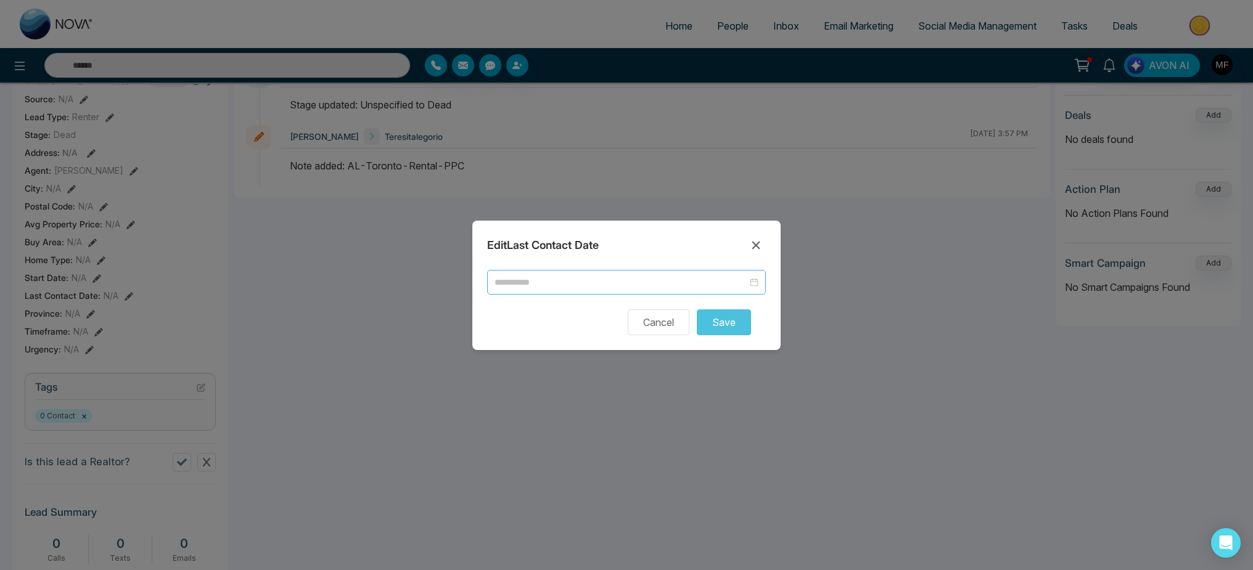
click at [590, 283] on input at bounding box center [620, 283] width 253 height 14
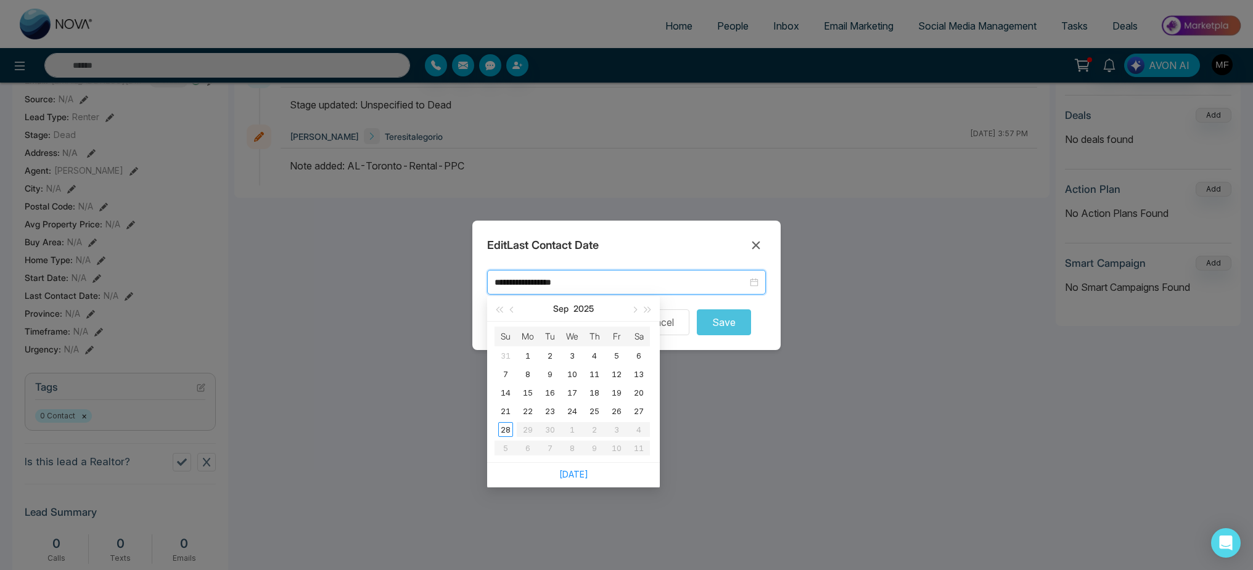
type input "**********"
click at [574, 473] on link "[DATE]" at bounding box center [573, 474] width 29 height 10
type input "**********"
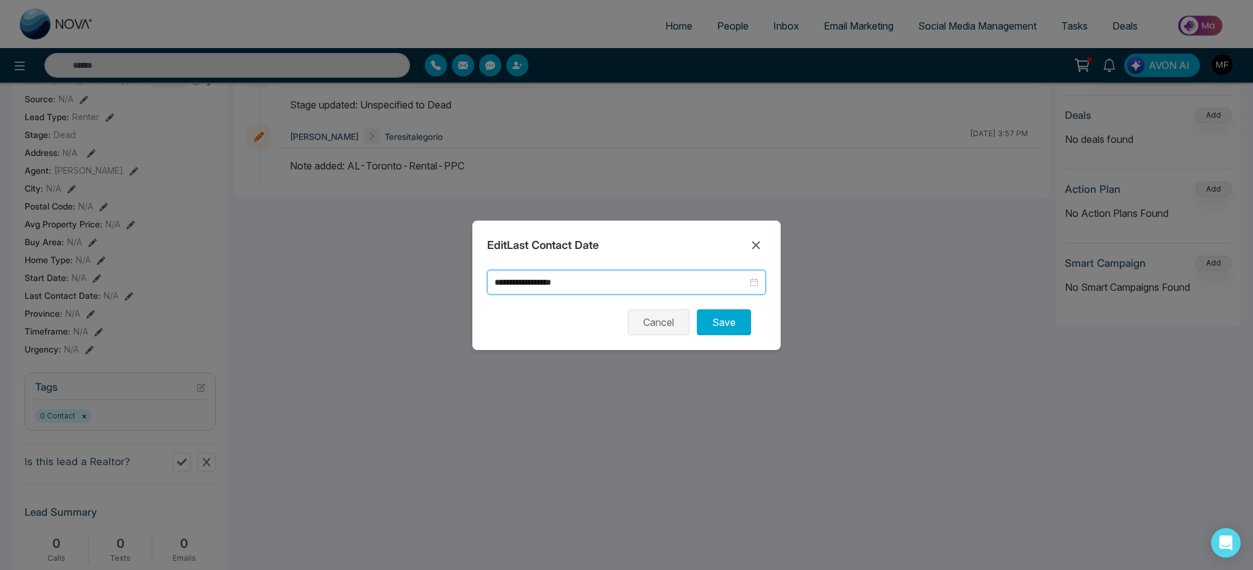
click at [682, 314] on button "Cancel" at bounding box center [658, 322] width 62 height 26
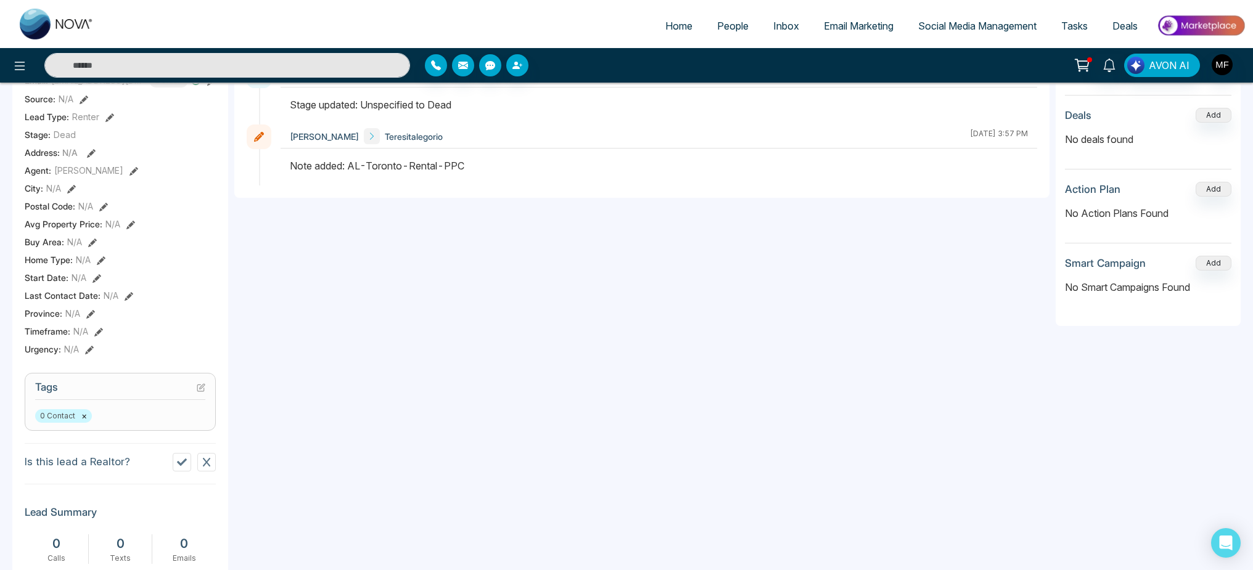
click at [129, 301] on icon at bounding box center [129, 296] width 9 height 9
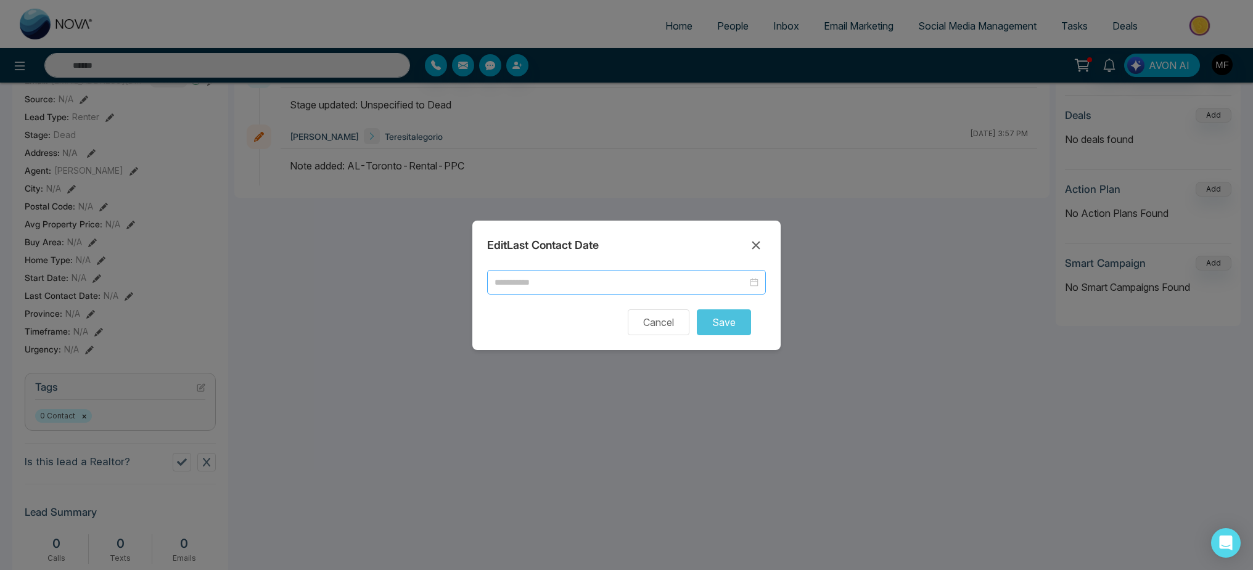
click at [722, 284] on input at bounding box center [620, 283] width 253 height 14
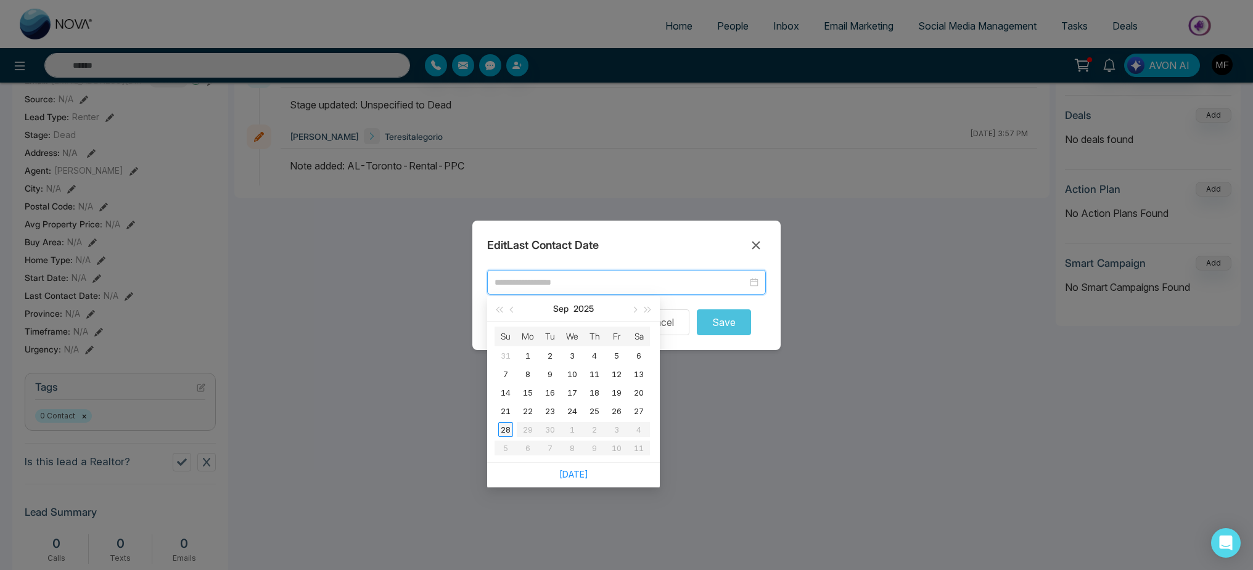
type input "**********"
click at [505, 426] on div "28" at bounding box center [505, 429] width 15 height 15
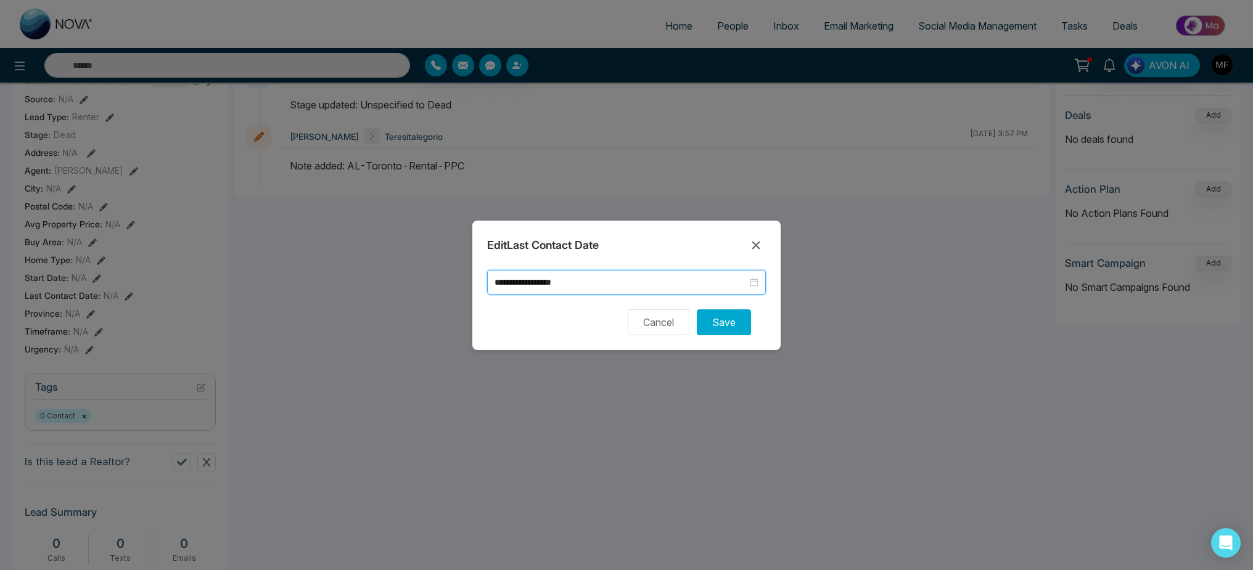
click at [708, 335] on div "**********" at bounding box center [626, 285] width 308 height 129
click at [719, 321] on button "Save" at bounding box center [724, 322] width 54 height 26
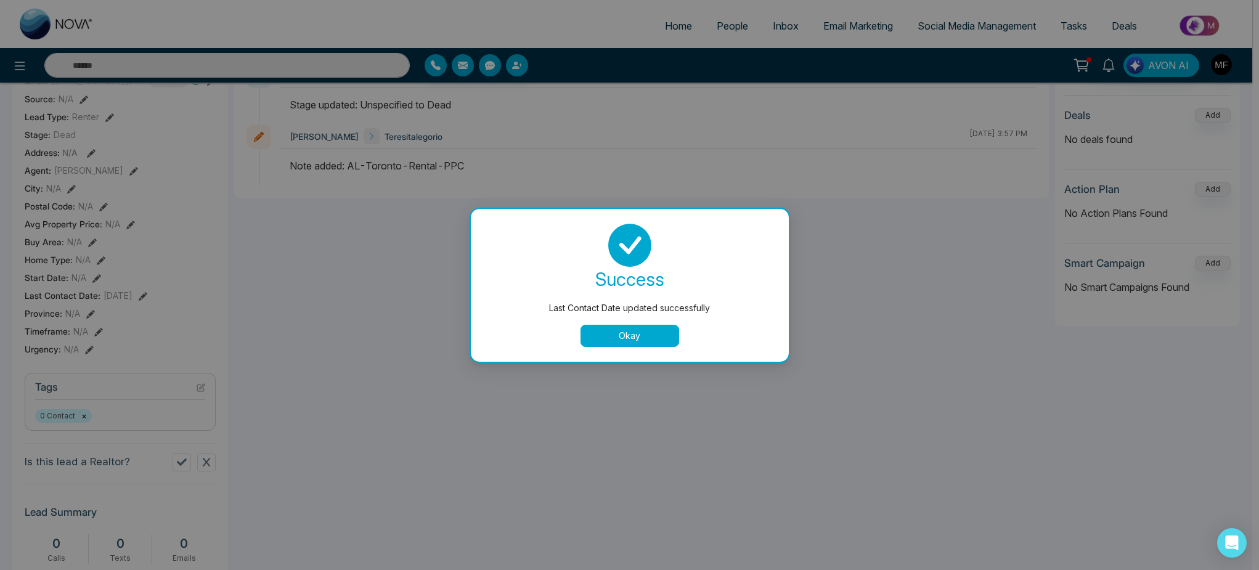
click at [635, 340] on button "Okay" at bounding box center [630, 336] width 99 height 22
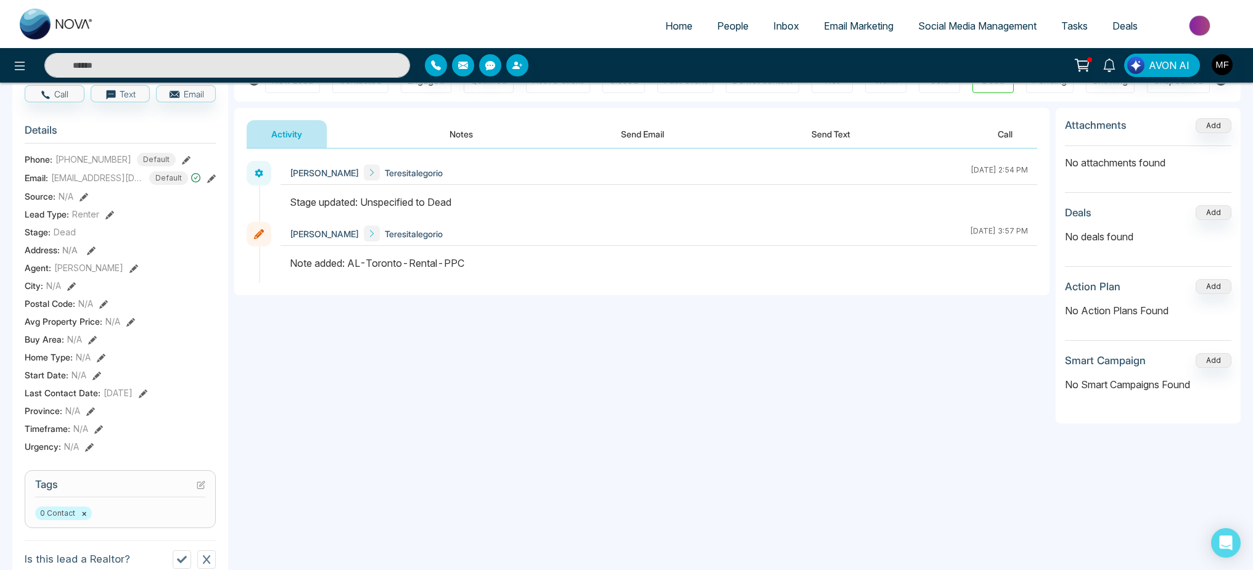
scroll to position [0, 0]
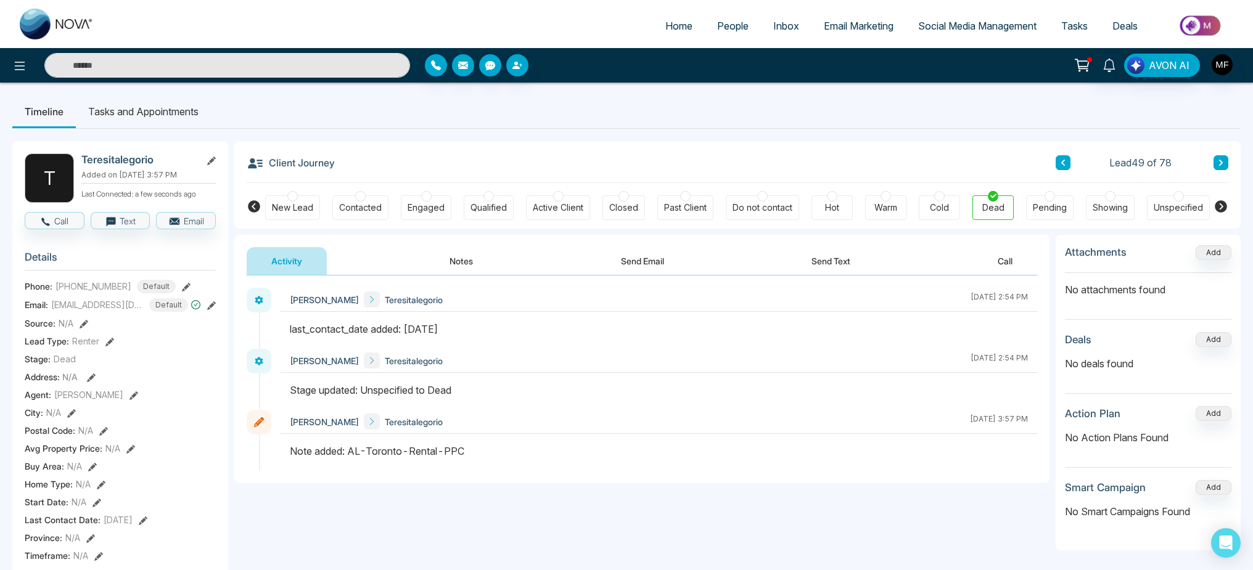
click at [1058, 163] on button at bounding box center [1062, 162] width 15 height 15
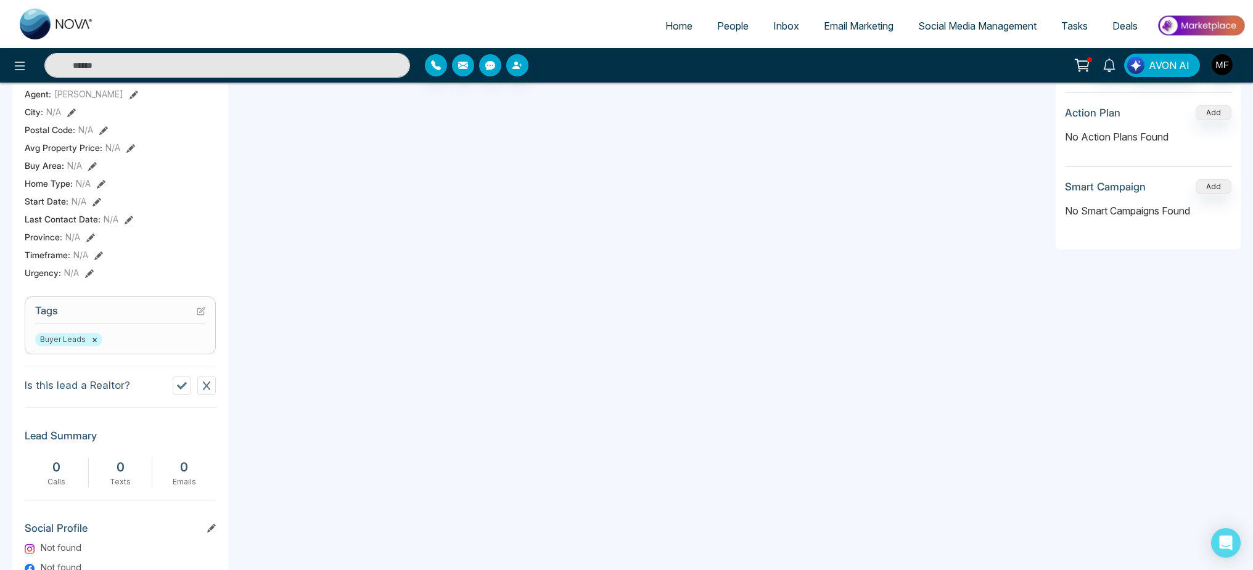
scroll to position [361, 0]
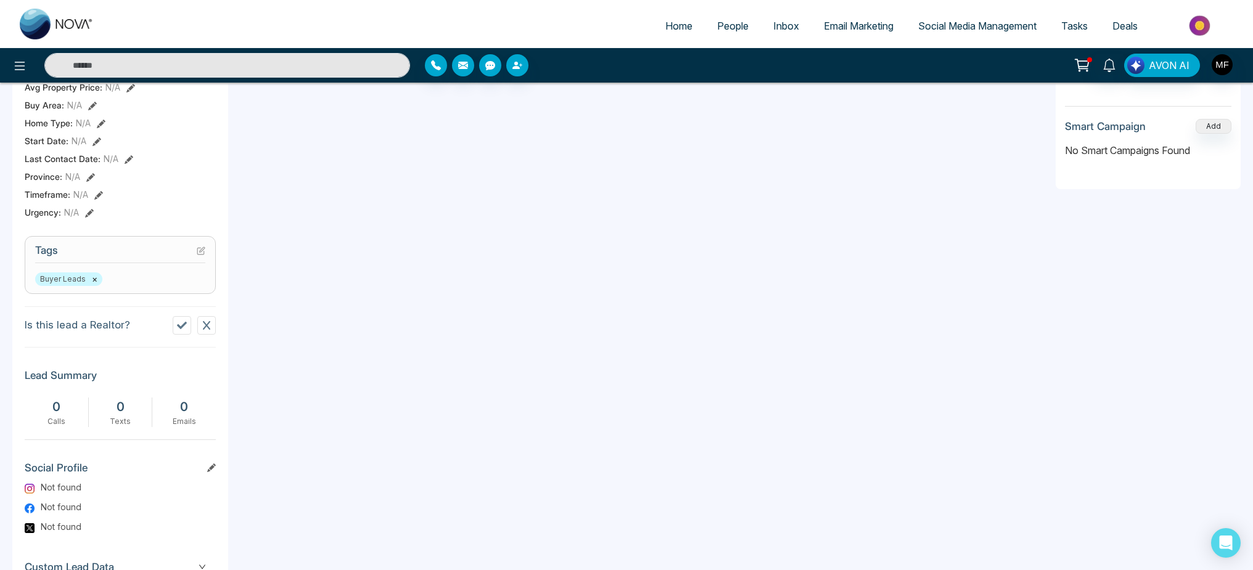
click at [152, 284] on div "Buyer Leads ×" at bounding box center [120, 279] width 170 height 14
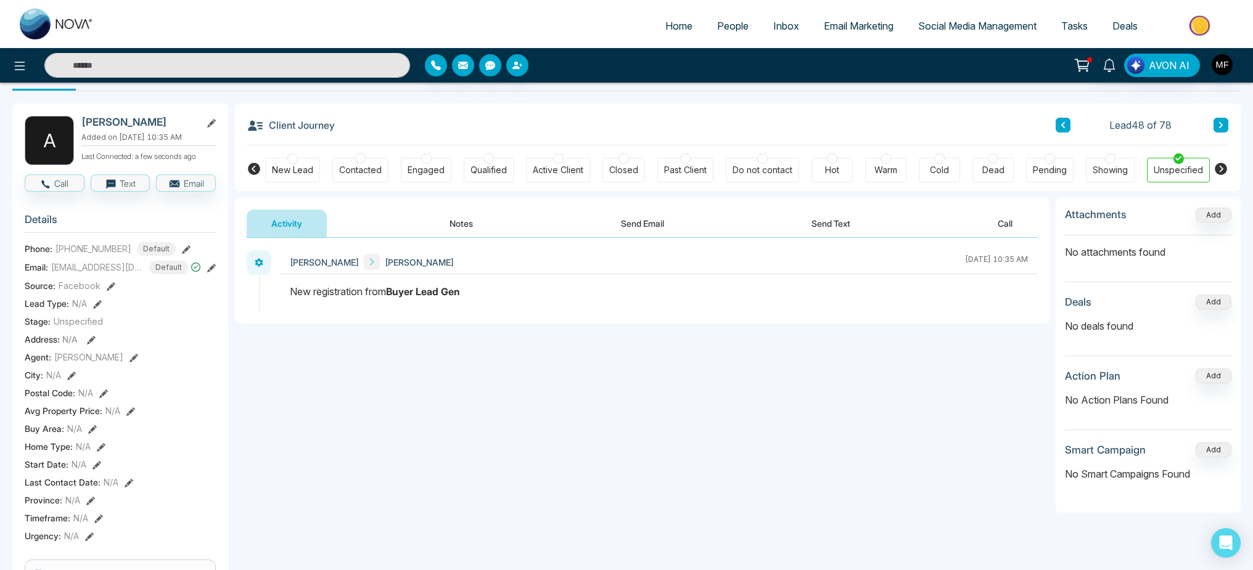
scroll to position [195, 0]
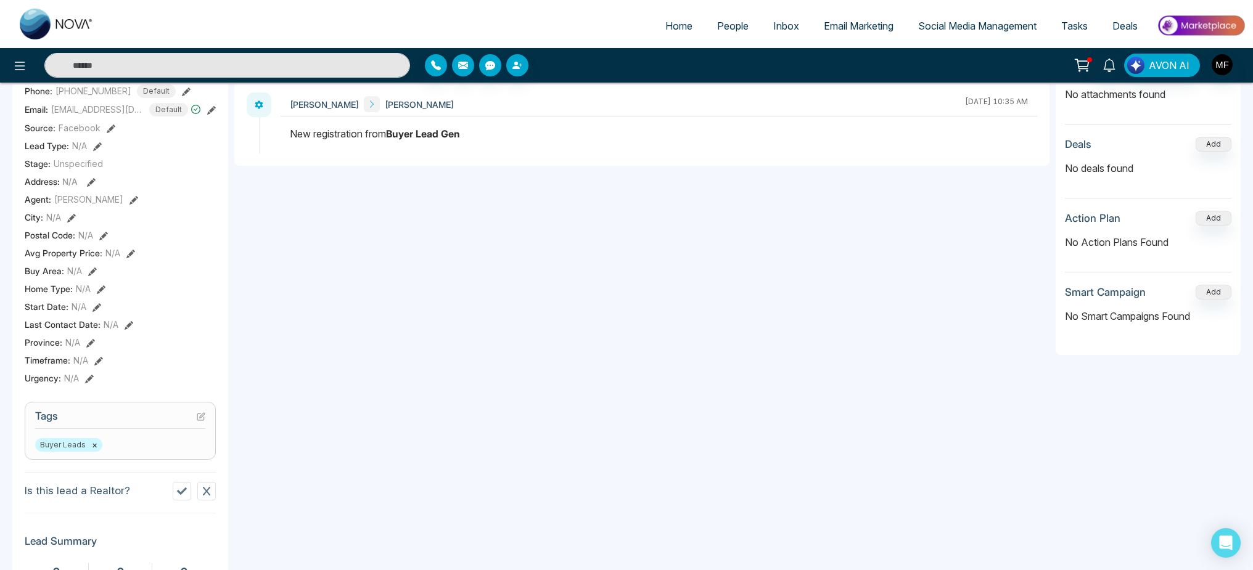
click at [200, 420] on icon at bounding box center [201, 416] width 9 height 9
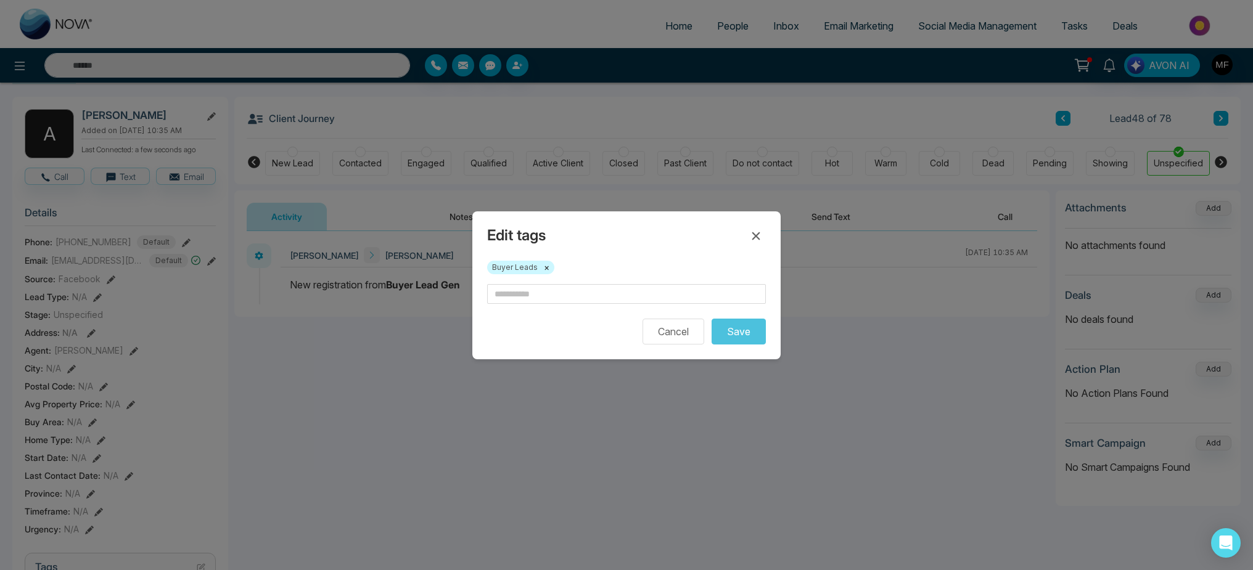
scroll to position [0, 0]
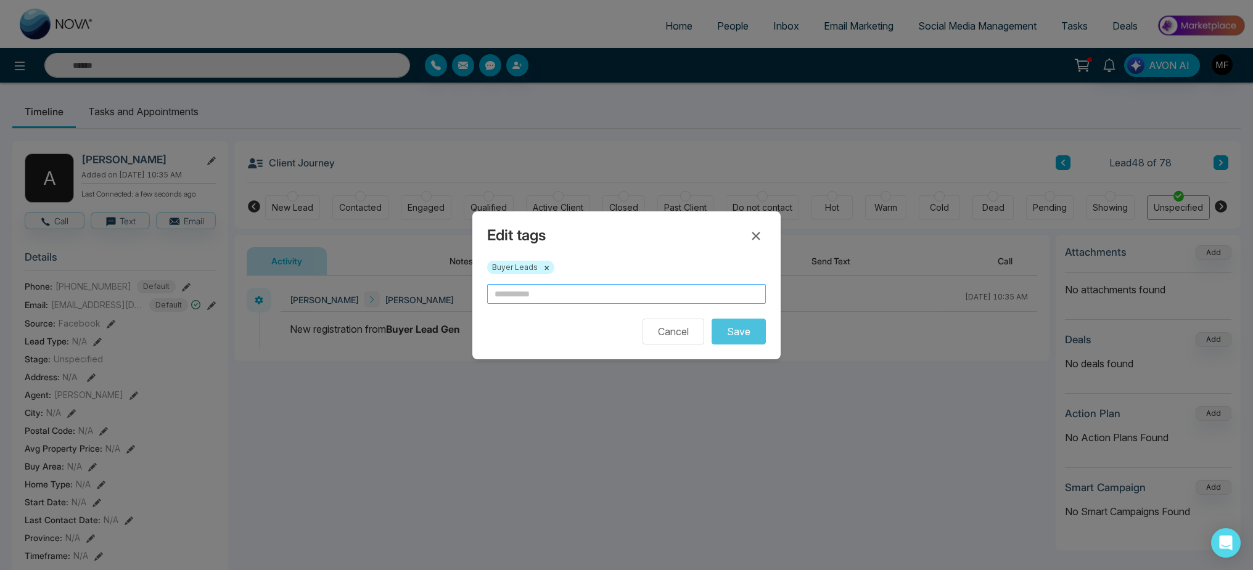
click at [682, 298] on input "text" at bounding box center [626, 294] width 279 height 20
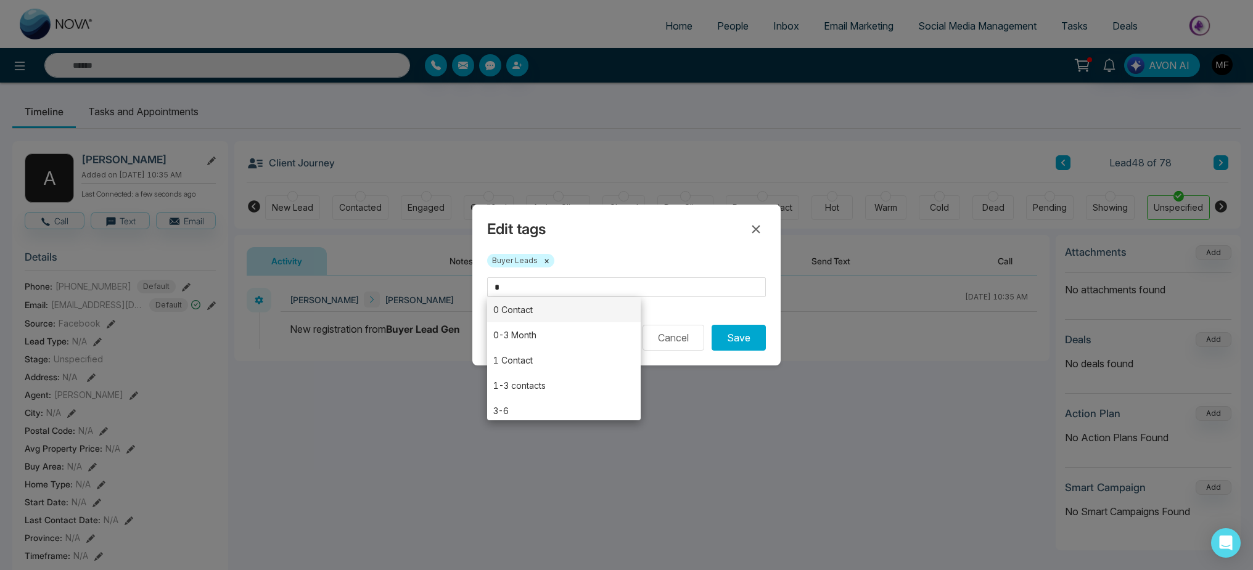
click at [558, 314] on li "0 Contact" at bounding box center [563, 309] width 153 height 25
type input "*********"
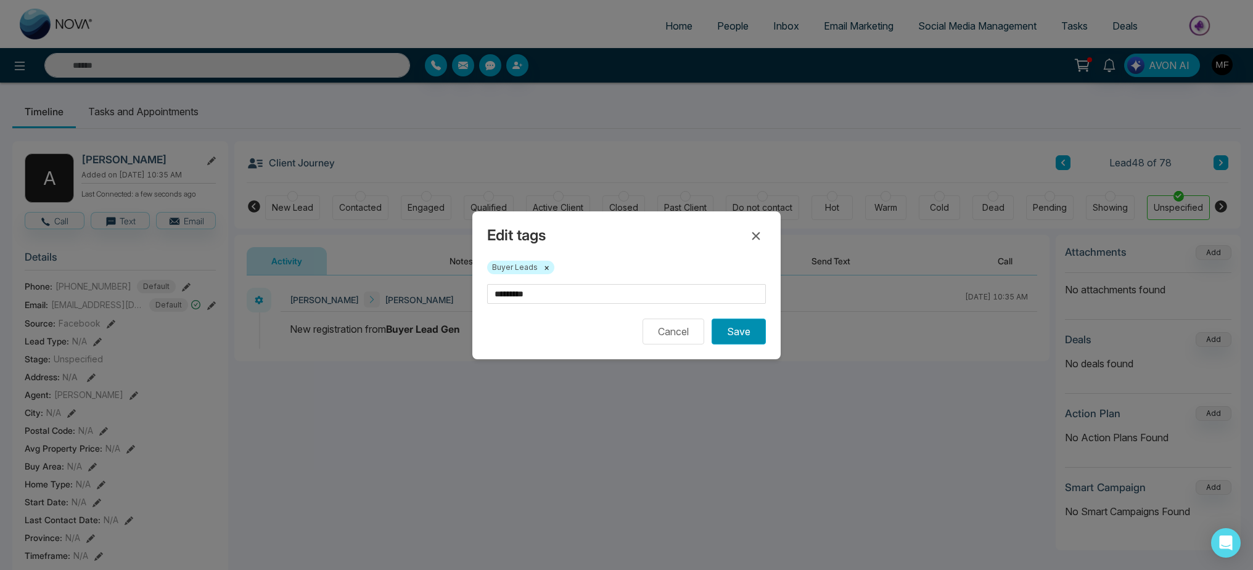
click at [735, 335] on button "Save" at bounding box center [738, 332] width 54 height 26
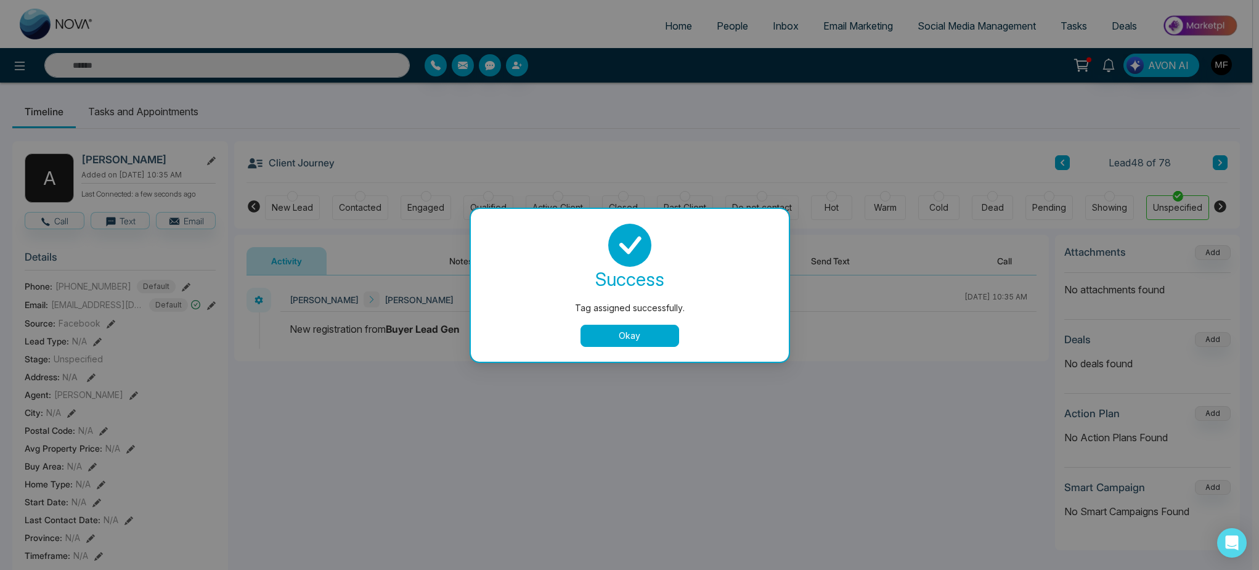
click at [648, 334] on button "Okay" at bounding box center [630, 336] width 99 height 22
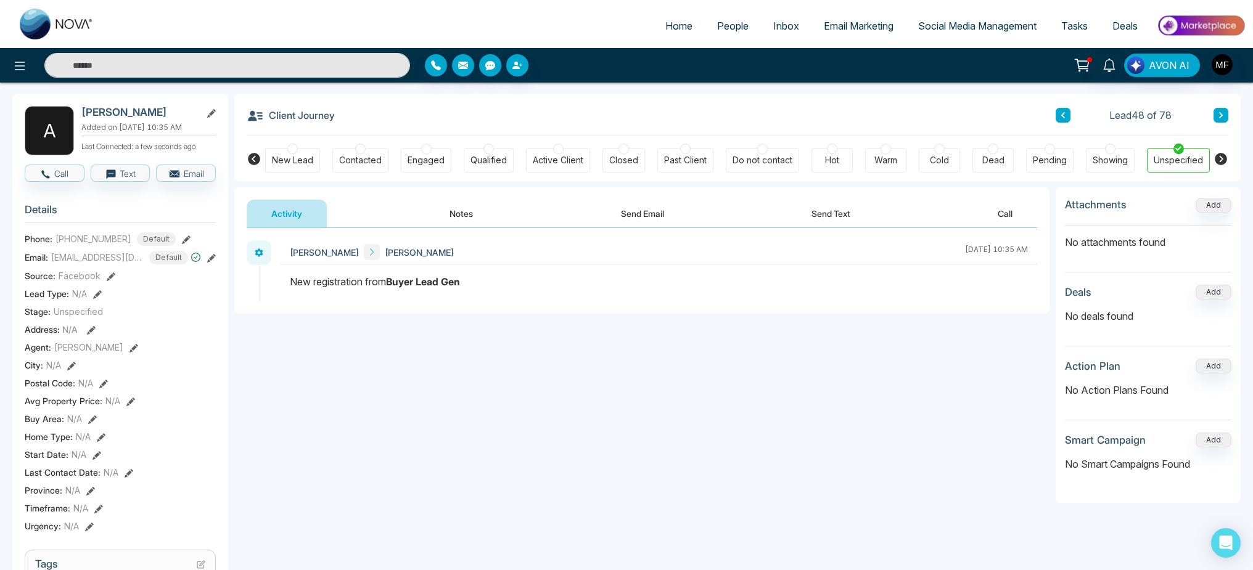
scroll to position [211, 0]
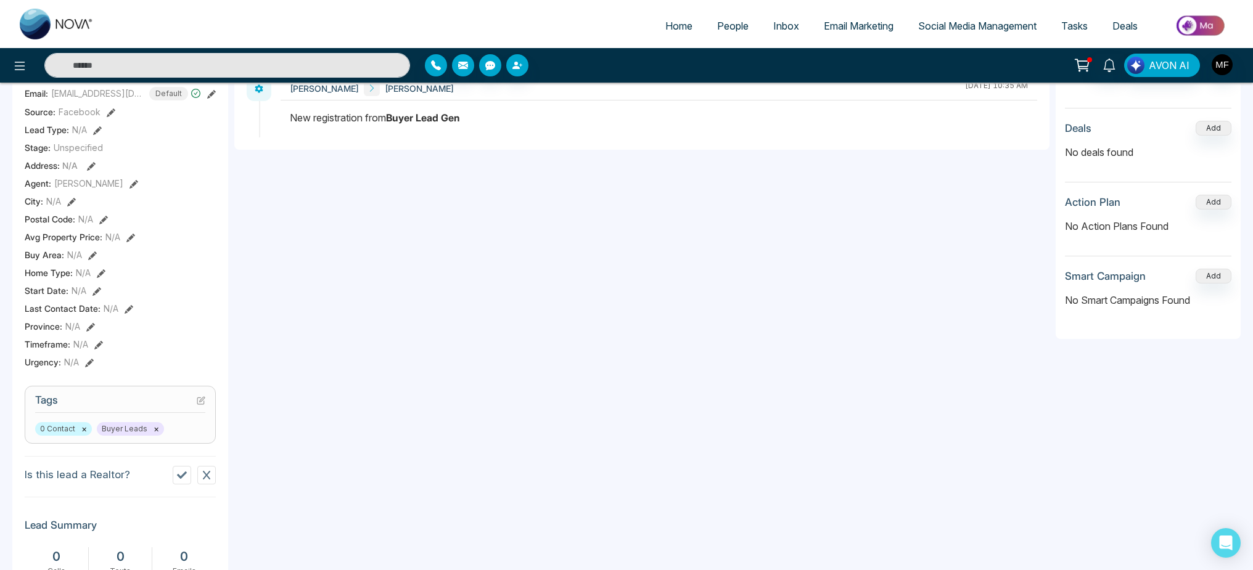
click at [126, 314] on icon at bounding box center [129, 309] width 9 height 9
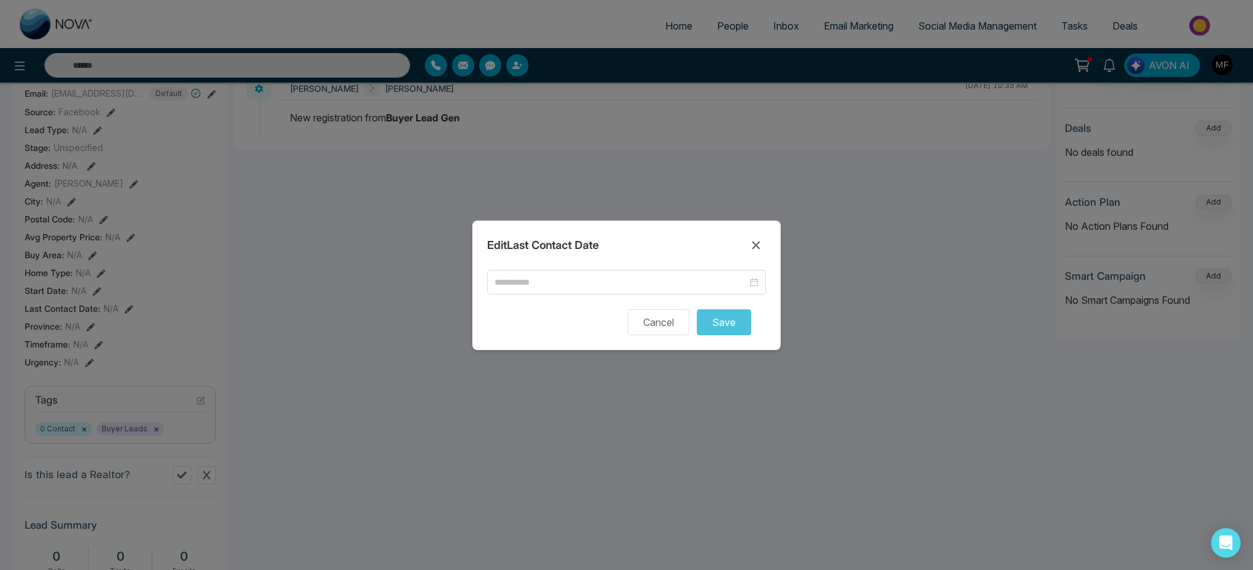
click at [615, 296] on form "Cancel Save" at bounding box center [626, 302] width 279 height 65
click at [618, 283] on input at bounding box center [620, 283] width 253 height 14
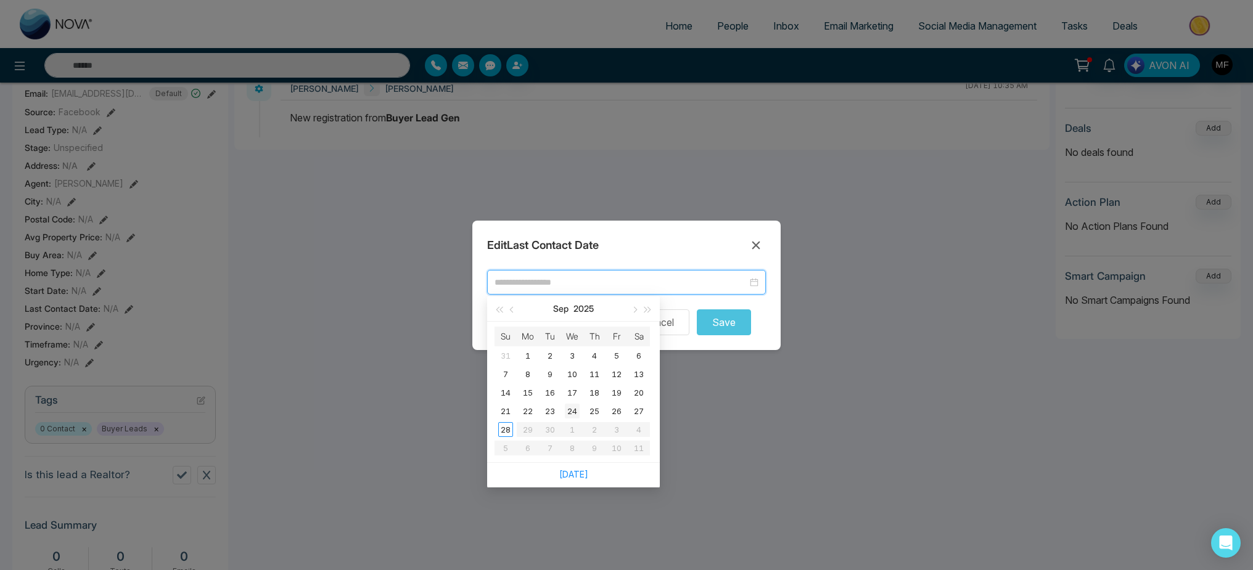
type input "**********"
click at [509, 433] on div "28" at bounding box center [505, 429] width 15 height 15
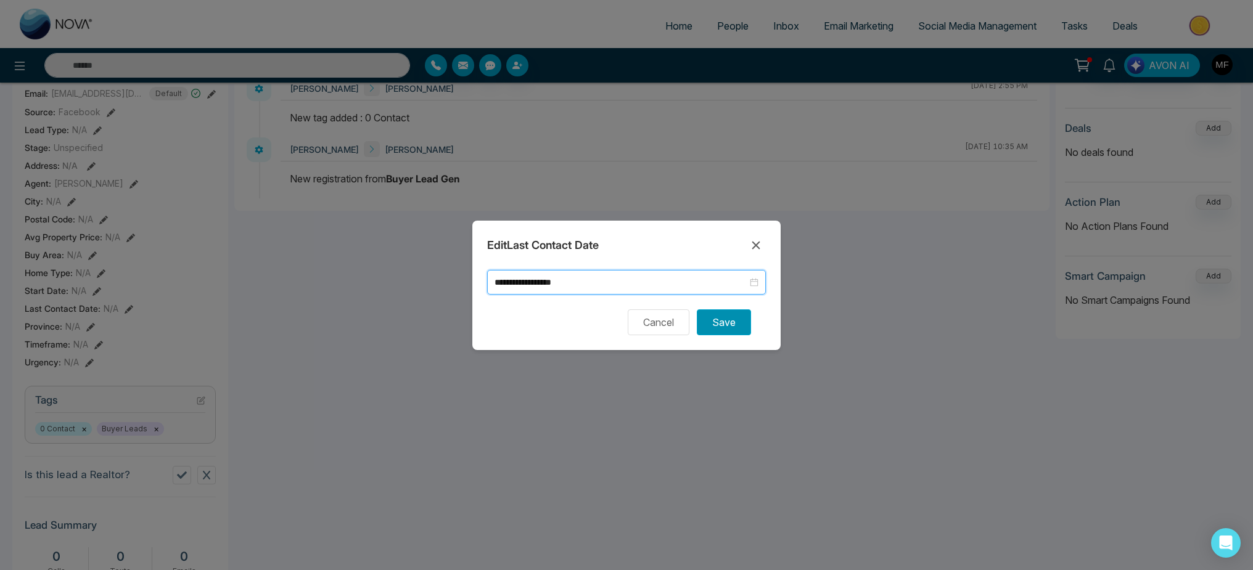
click at [727, 321] on button "Save" at bounding box center [724, 322] width 54 height 26
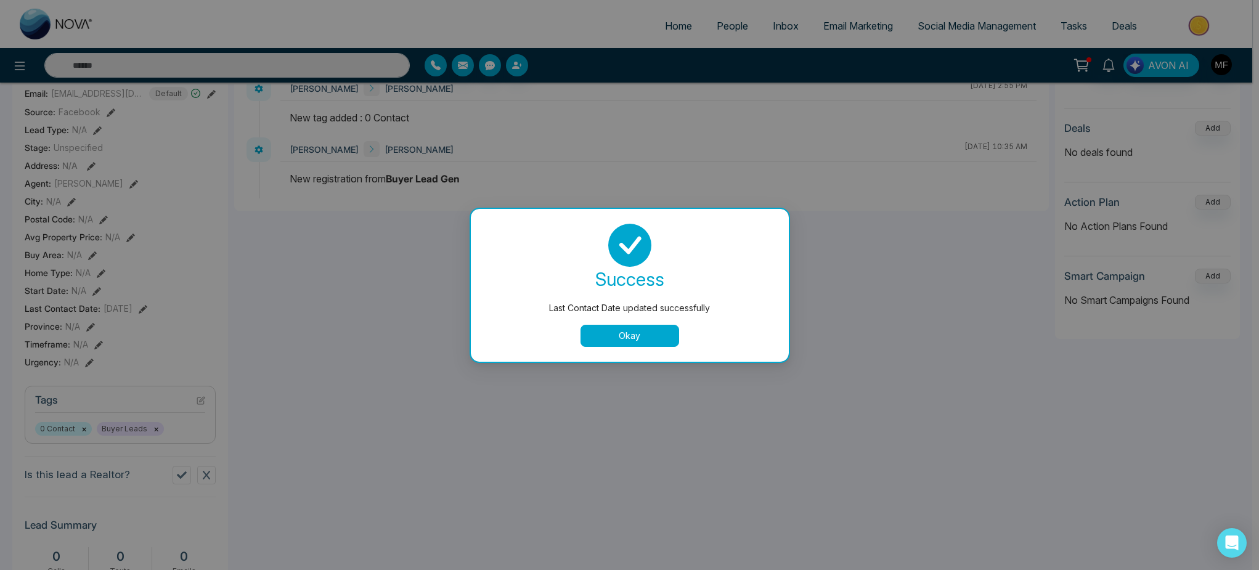
click at [639, 346] on button "Okay" at bounding box center [630, 336] width 99 height 22
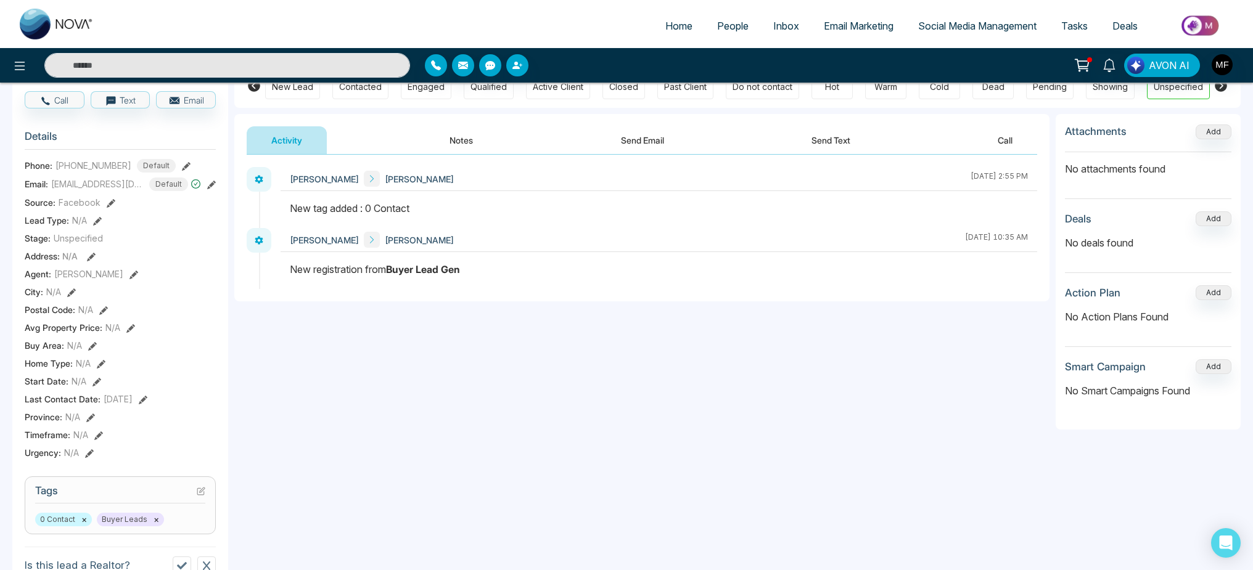
scroll to position [0, 0]
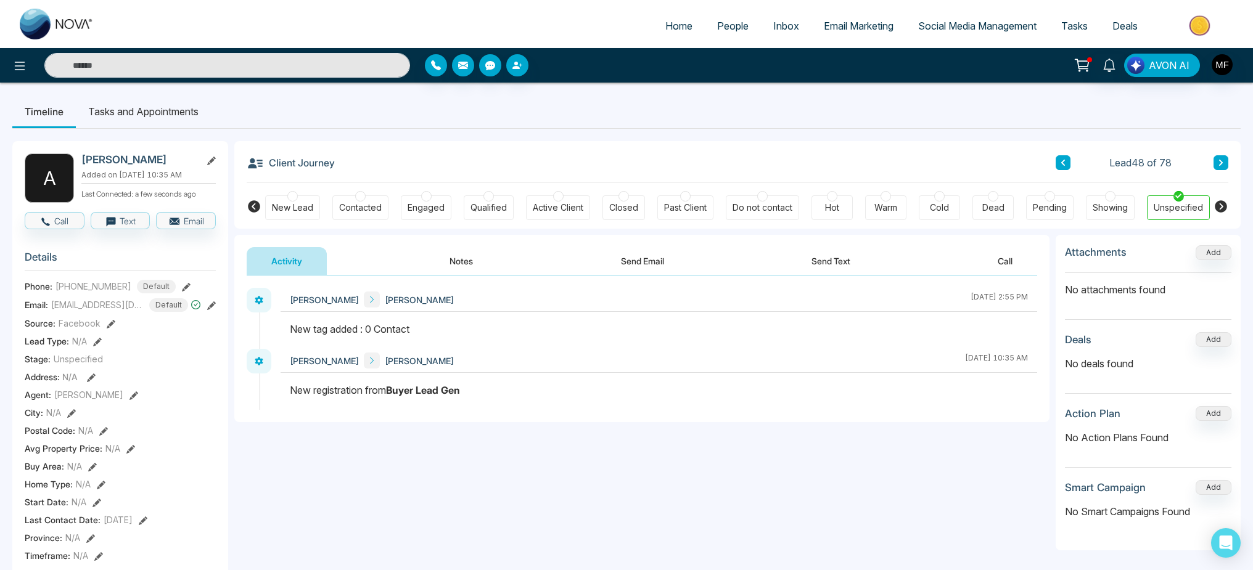
click at [1061, 162] on icon at bounding box center [1063, 162] width 6 height 7
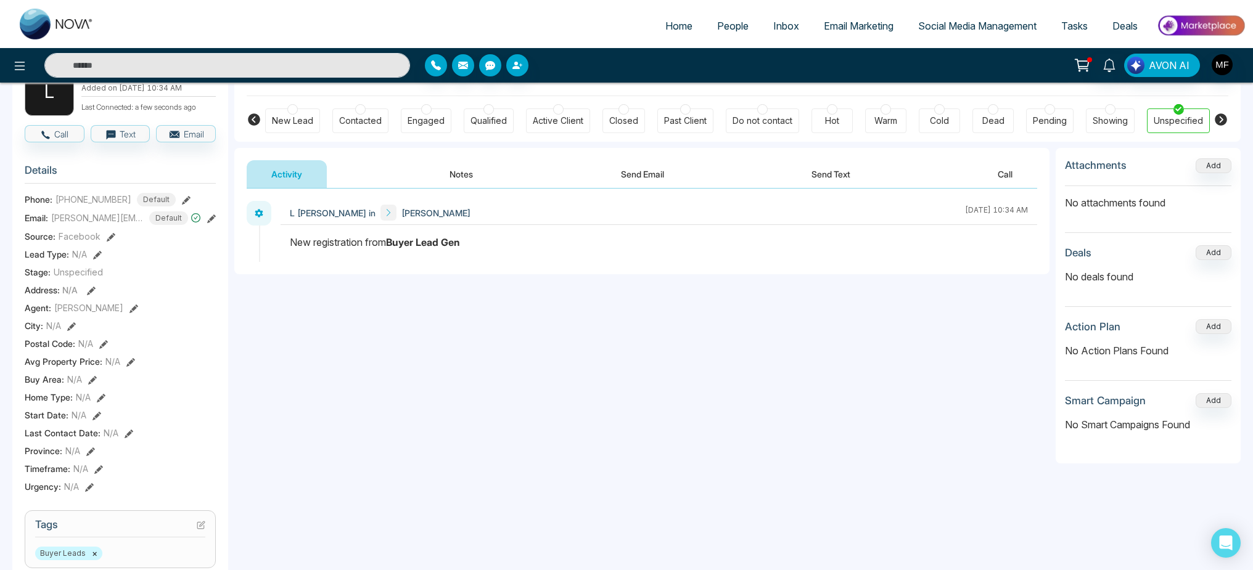
scroll to position [100, 0]
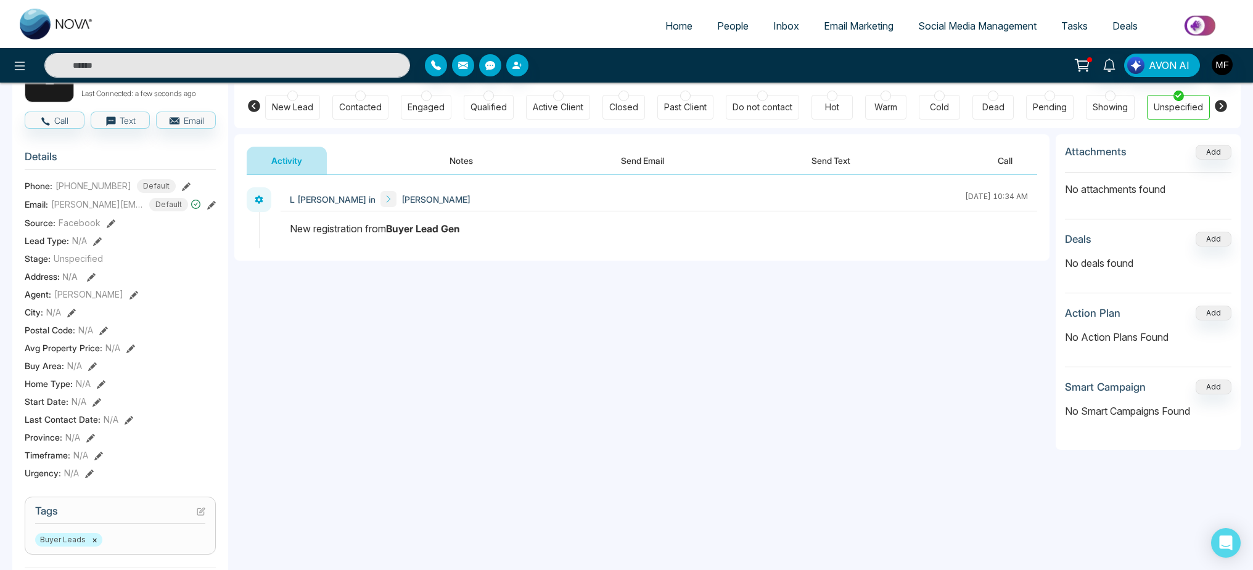
click at [202, 513] on icon at bounding box center [202, 510] width 5 height 5
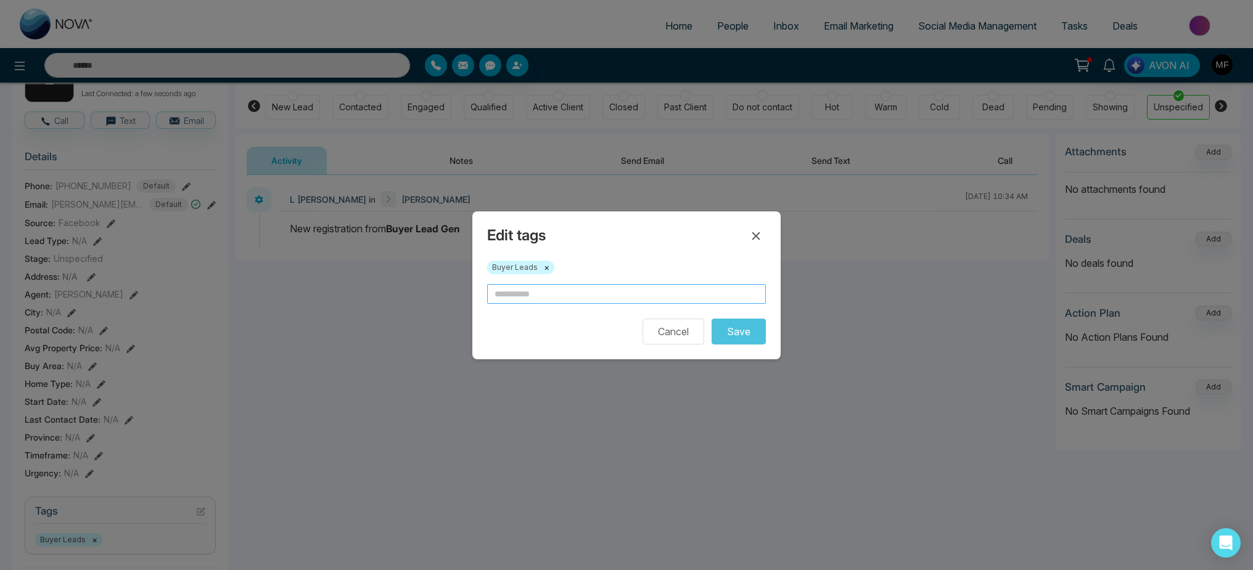
click at [623, 294] on input "text" at bounding box center [626, 294] width 279 height 20
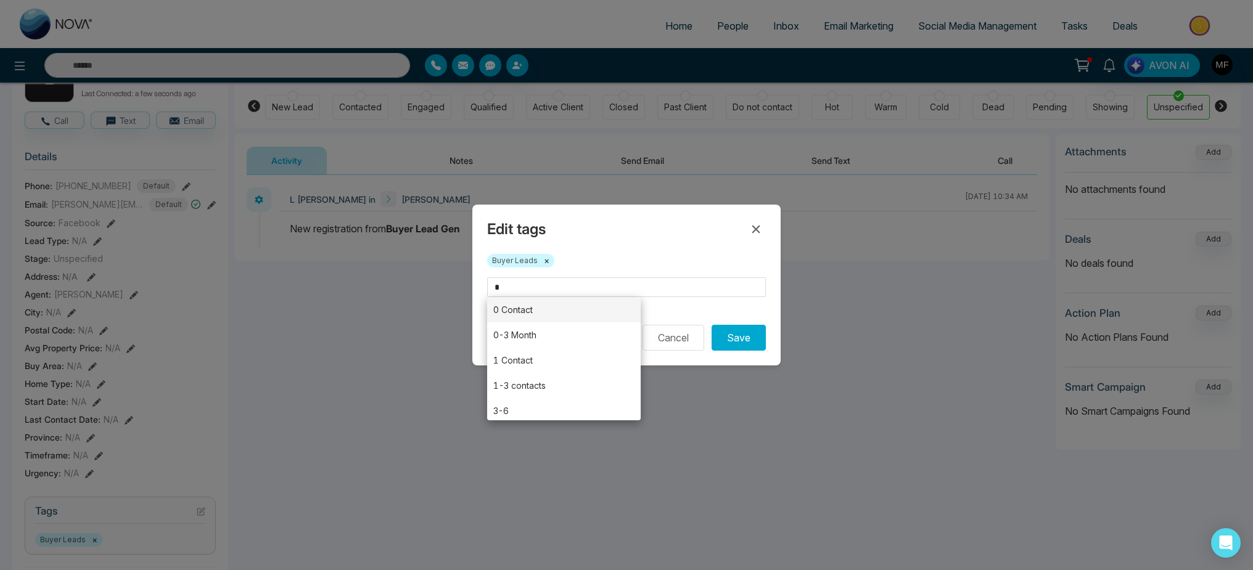
click at [592, 308] on li "0 Contact" at bounding box center [563, 309] width 153 height 25
type input "*********"
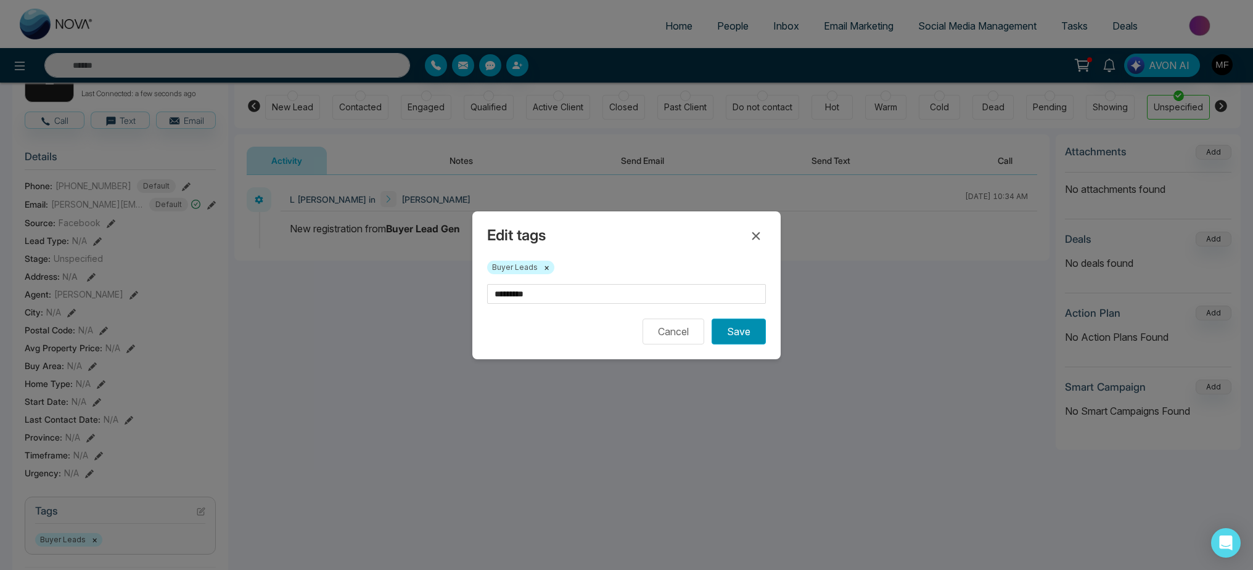
click at [758, 335] on button "Save" at bounding box center [738, 332] width 54 height 26
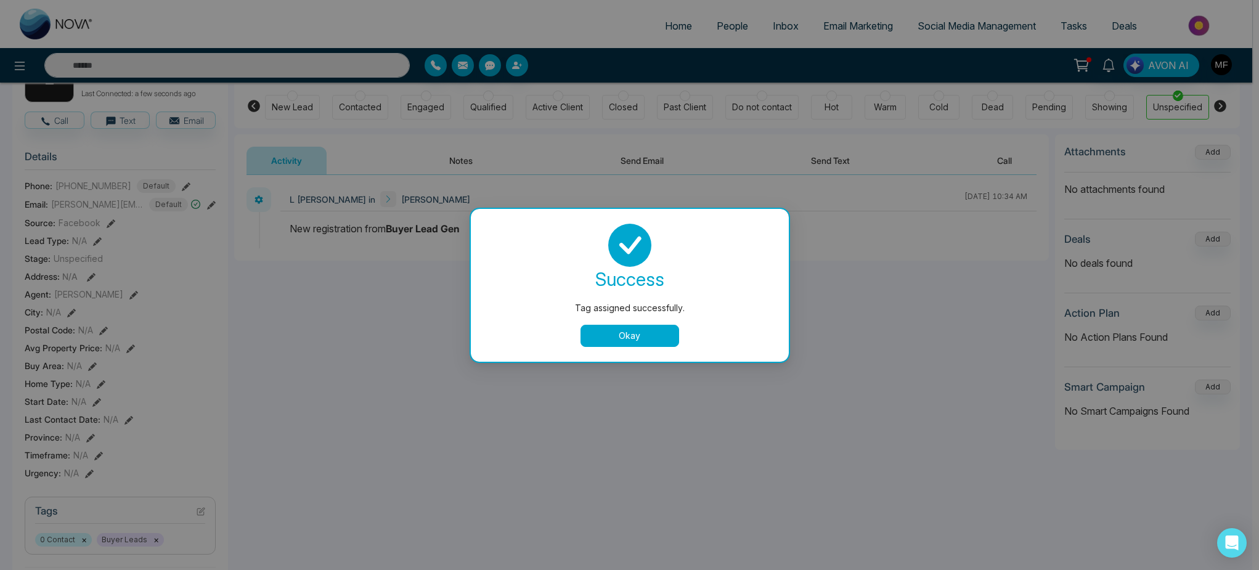
click at [672, 341] on button "Okay" at bounding box center [630, 336] width 99 height 22
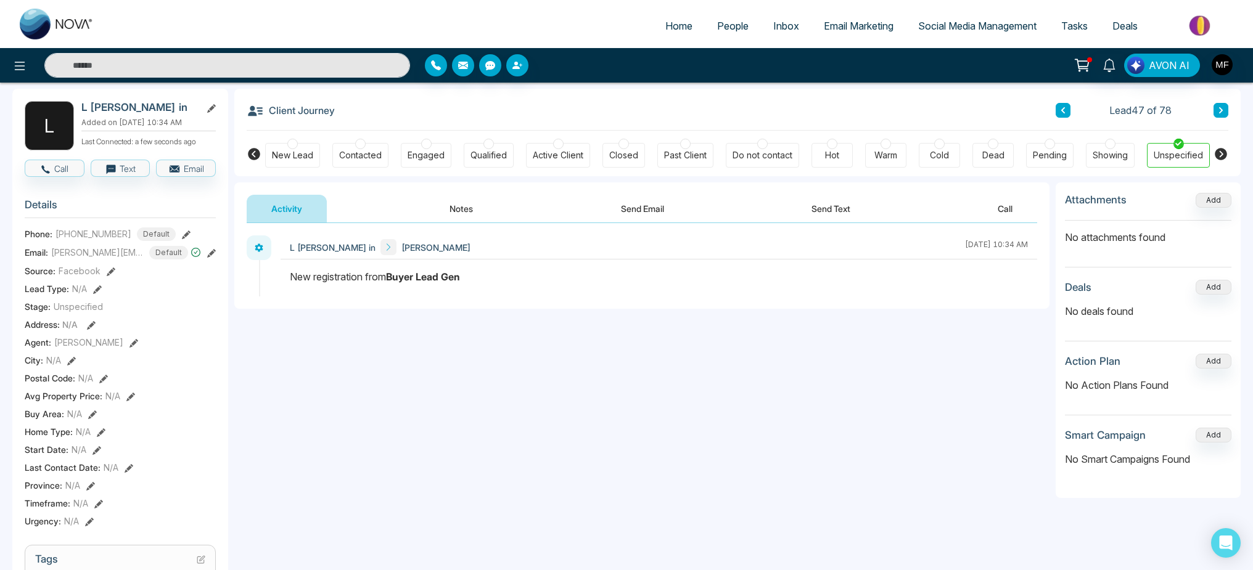
scroll to position [52, 0]
click at [460, 210] on button "Notes" at bounding box center [461, 209] width 73 height 28
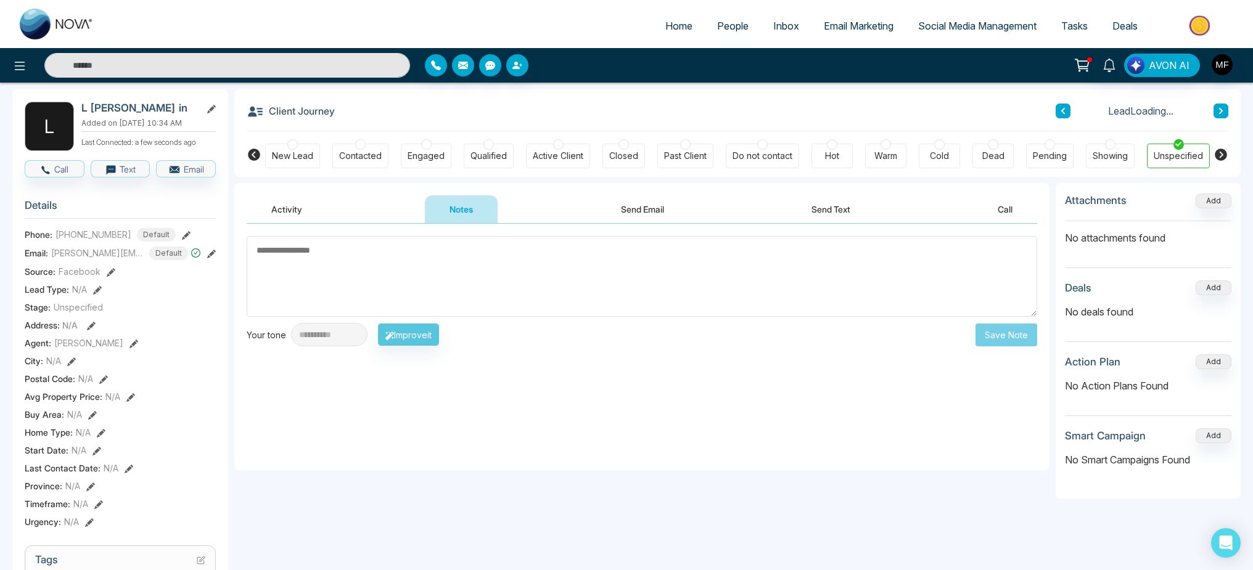
click at [504, 255] on textarea at bounding box center [642, 276] width 790 height 81
type textarea "**********"
click at [993, 343] on button "Save Note" at bounding box center [1006, 335] width 62 height 23
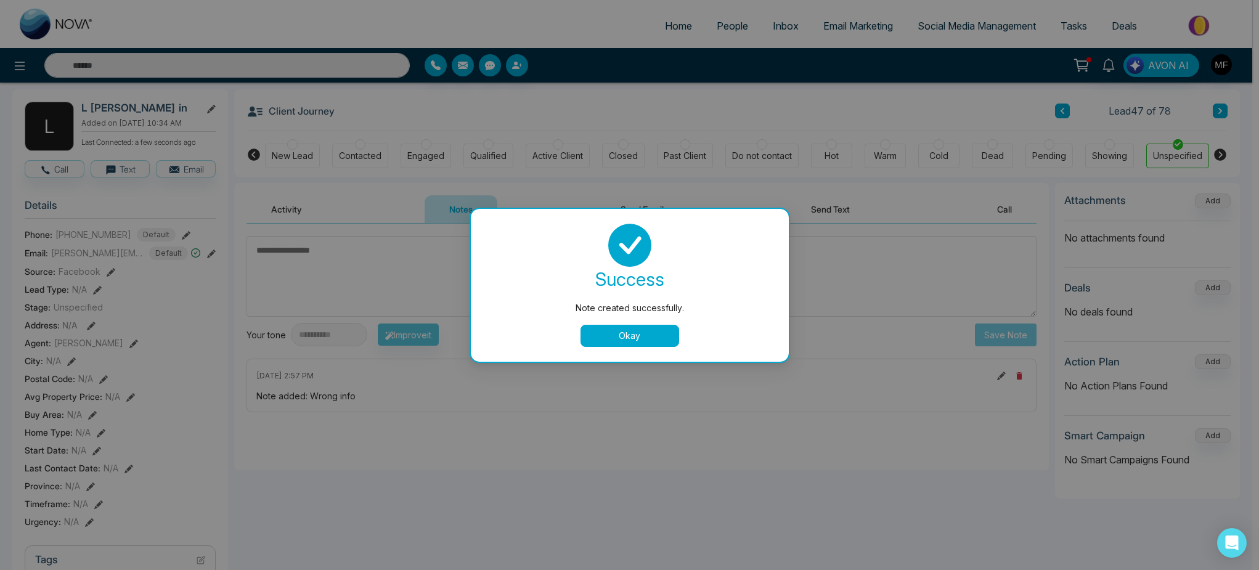
click at [636, 337] on button "Okay" at bounding box center [630, 336] width 99 height 22
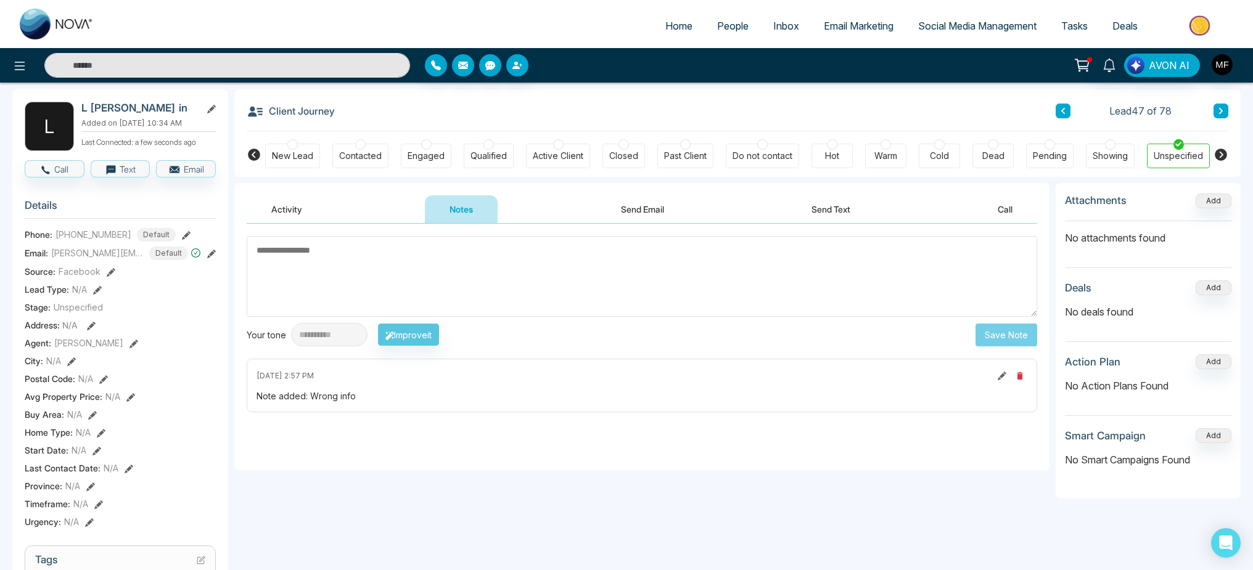
click at [129, 473] on icon at bounding box center [129, 469] width 9 height 9
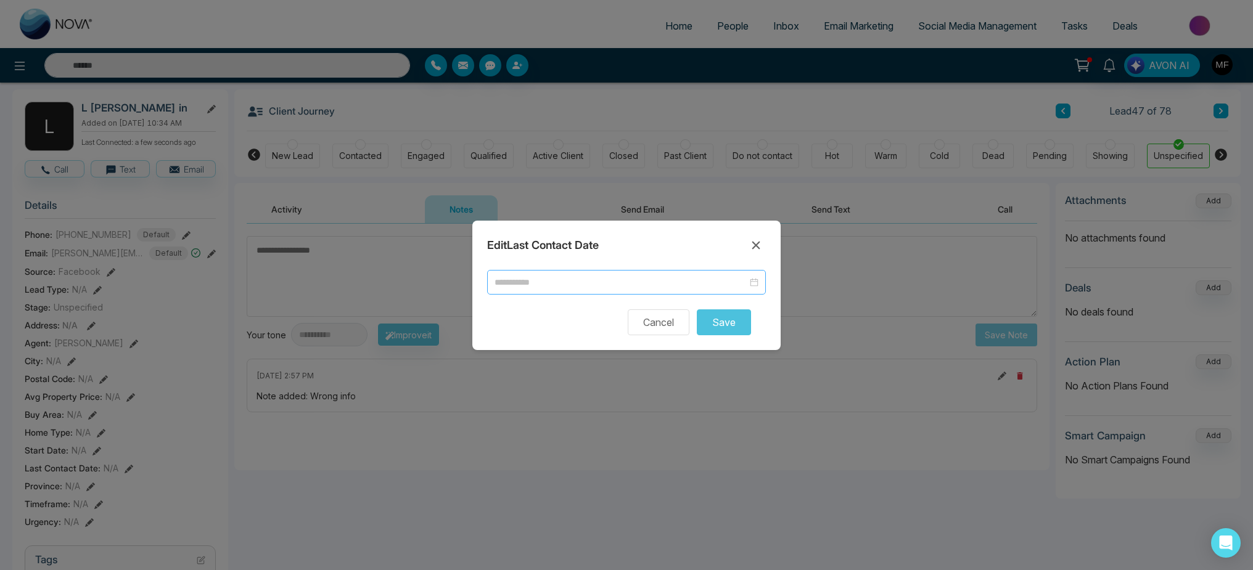
click at [547, 284] on input at bounding box center [620, 283] width 253 height 14
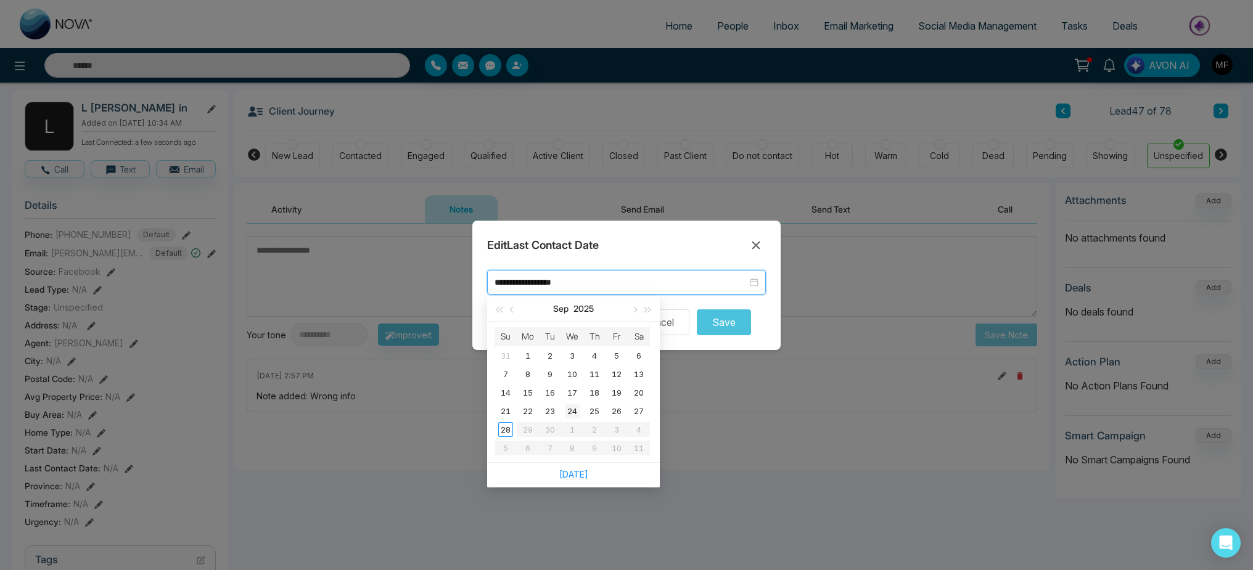
type input "**********"
click at [509, 430] on div "28" at bounding box center [505, 429] width 15 height 15
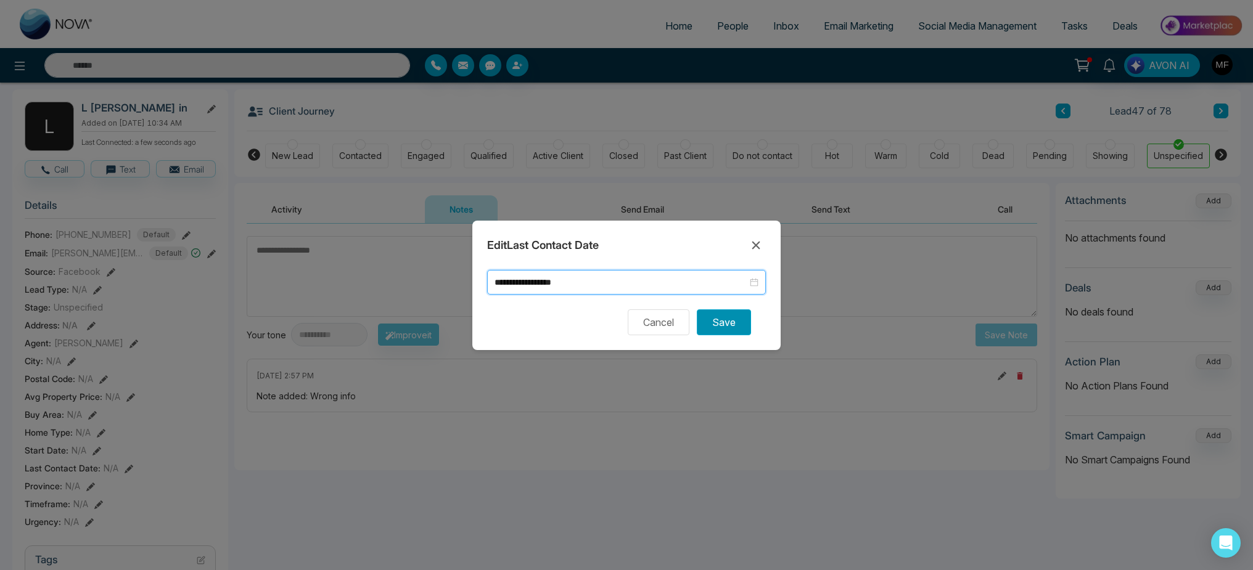
click at [720, 325] on button "Save" at bounding box center [724, 322] width 54 height 26
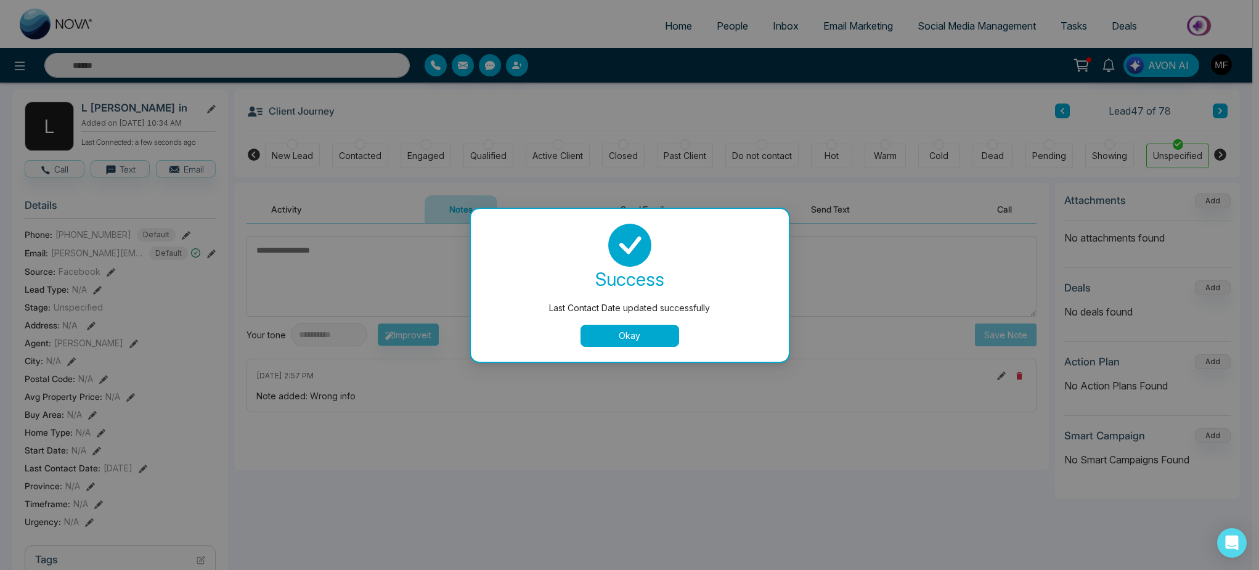
click at [655, 340] on button "Okay" at bounding box center [630, 336] width 99 height 22
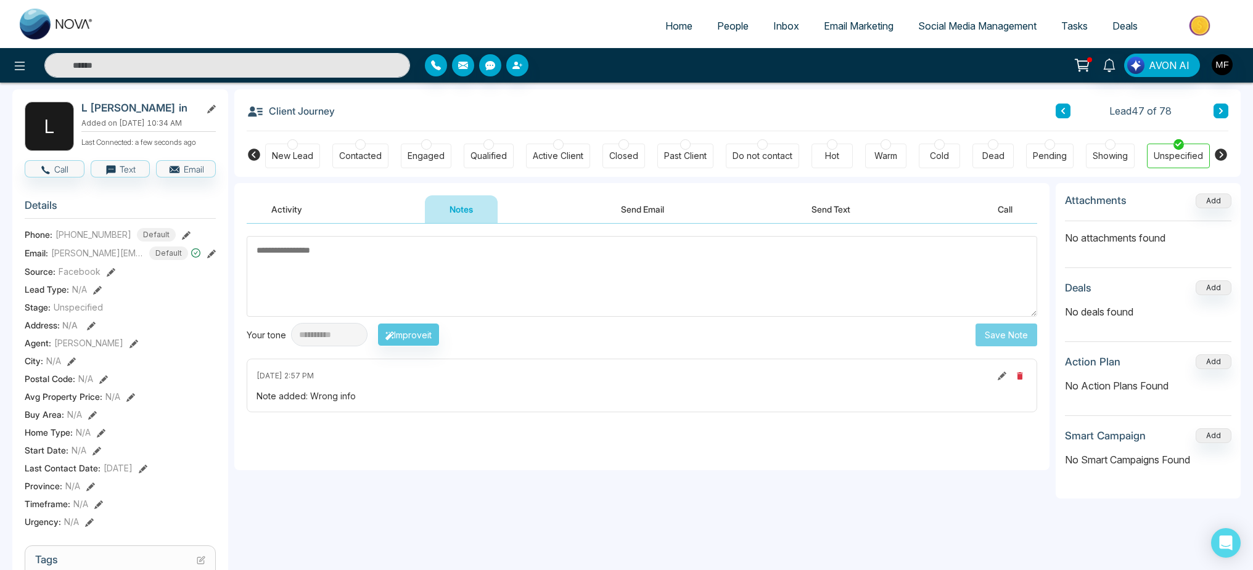
click at [991, 152] on div "Dead" at bounding box center [993, 156] width 22 height 12
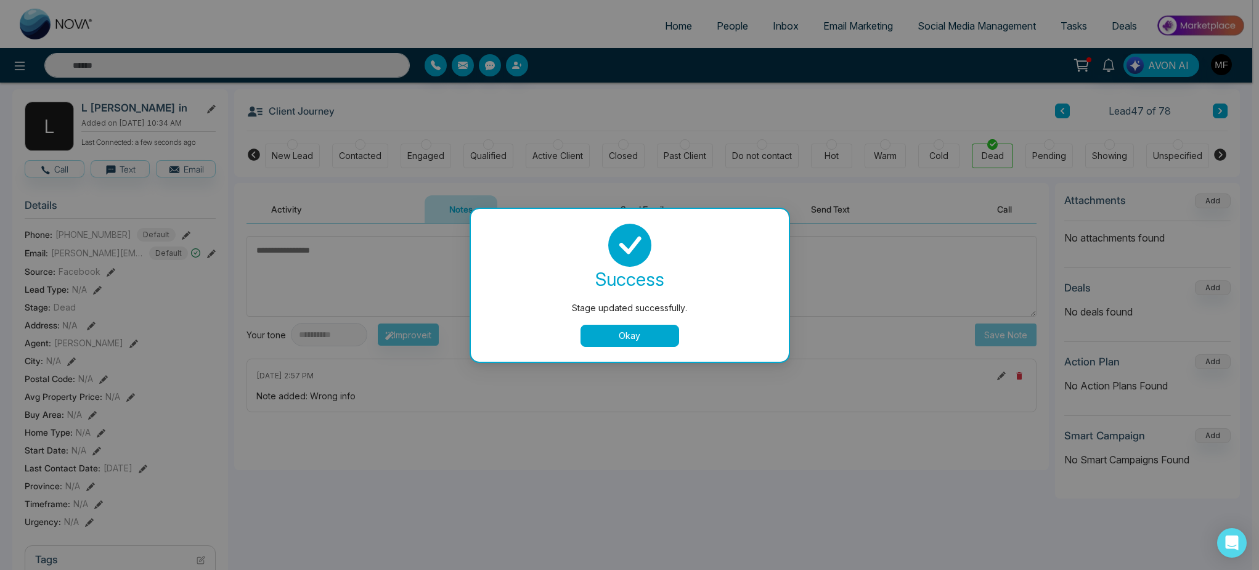
click at [659, 329] on button "Okay" at bounding box center [630, 336] width 99 height 22
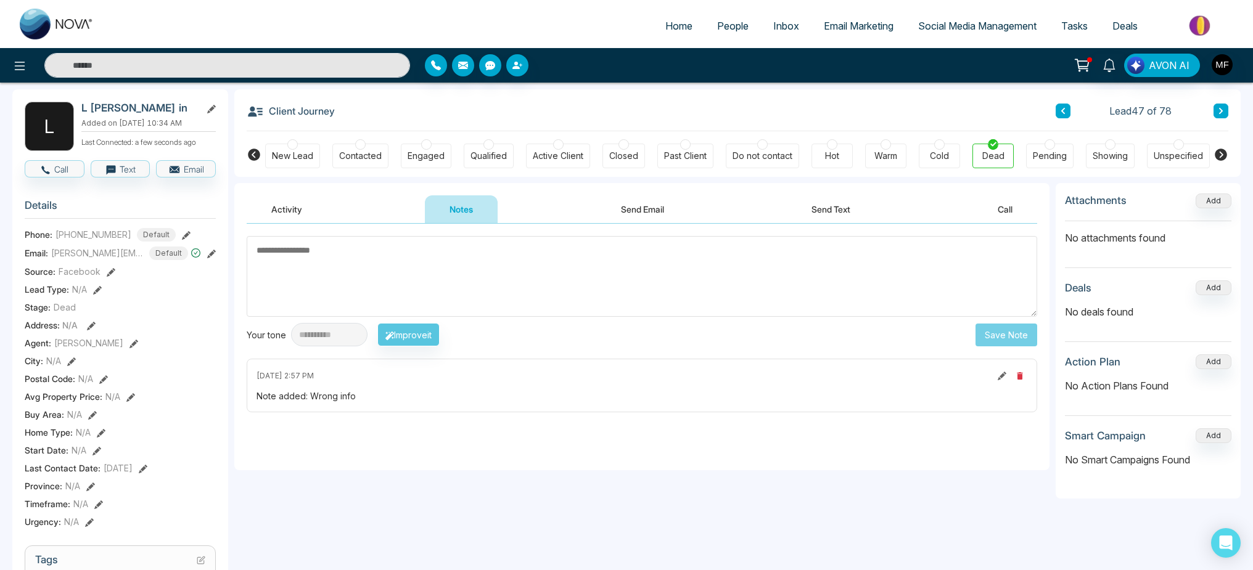
click at [1065, 109] on icon at bounding box center [1063, 110] width 6 height 7
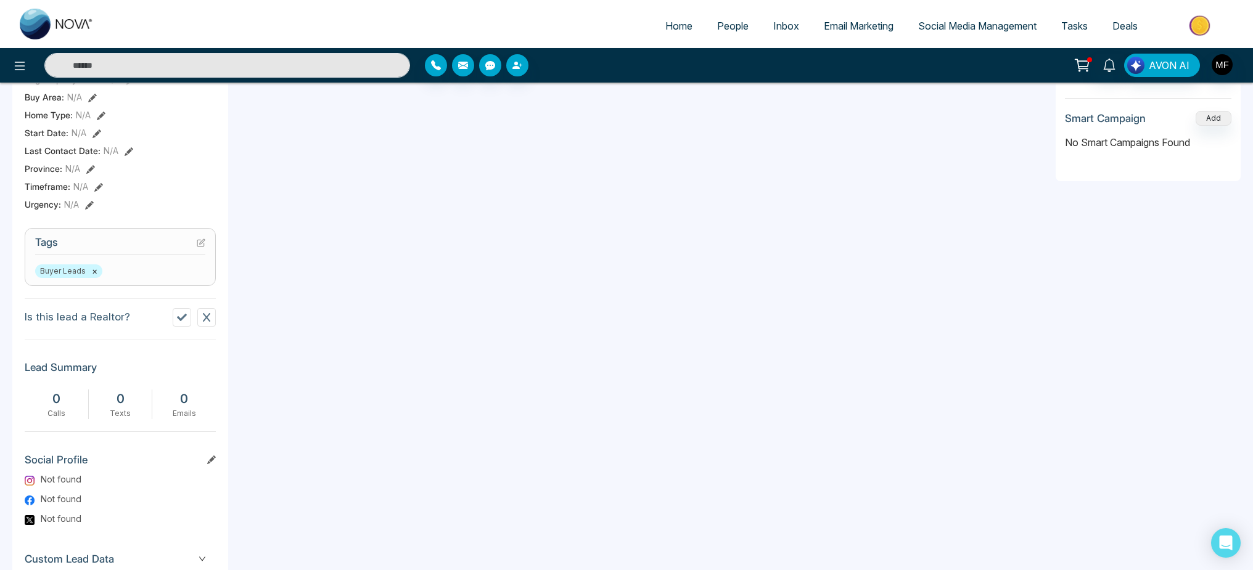
scroll to position [370, 0]
click at [200, 247] on icon at bounding box center [201, 242] width 9 height 9
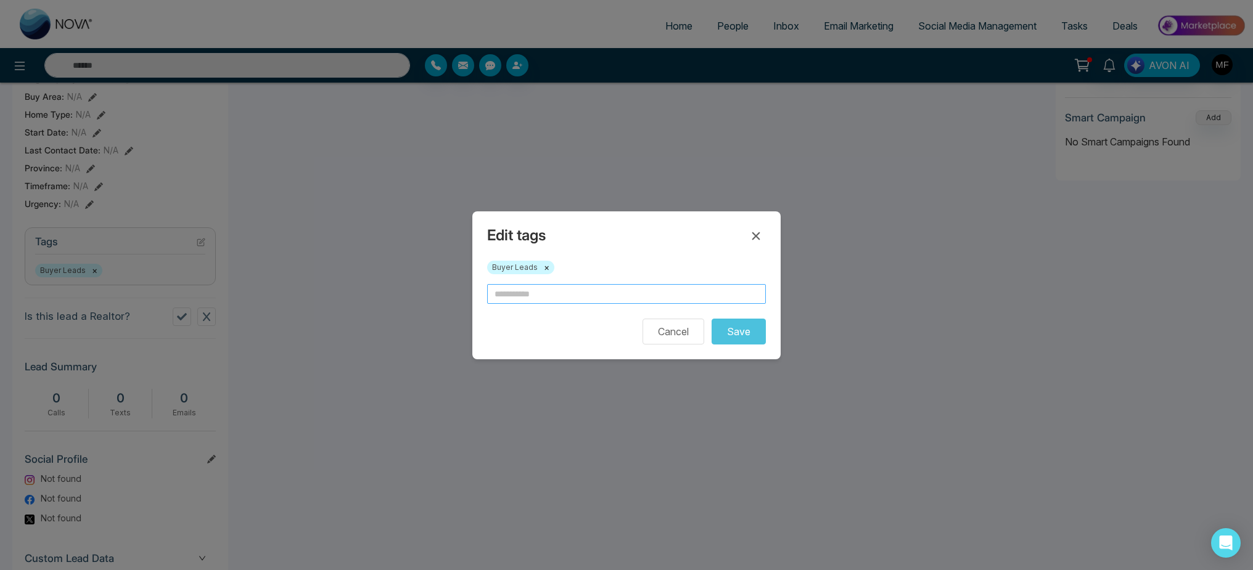
click at [636, 293] on input "text" at bounding box center [626, 294] width 279 height 20
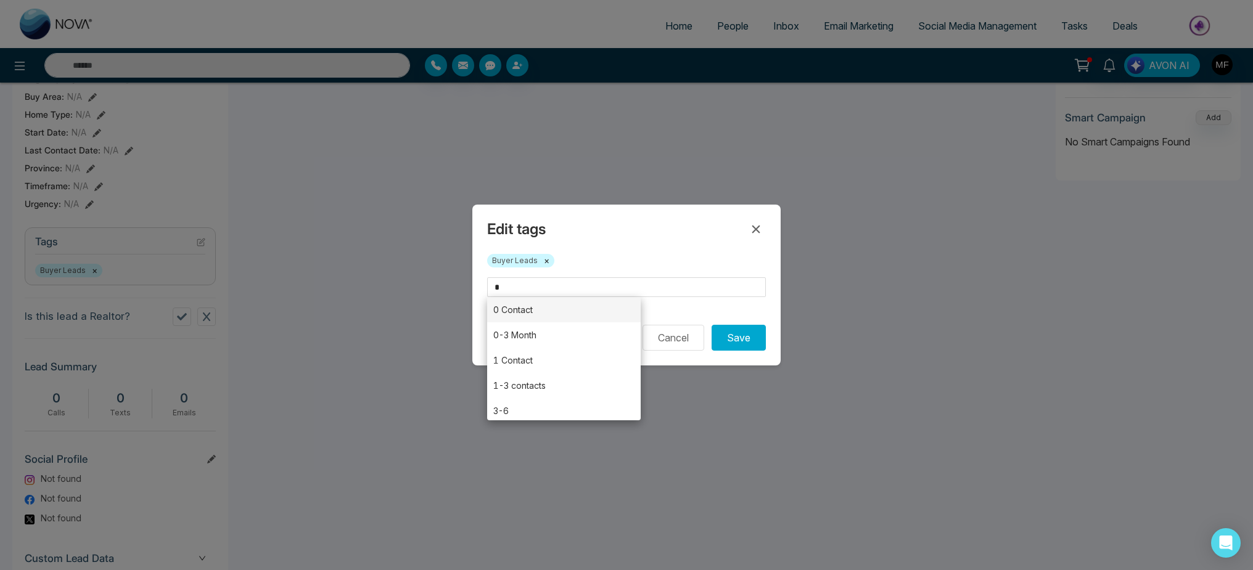
click at [571, 313] on li "0 Contact" at bounding box center [563, 309] width 153 height 25
type input "*********"
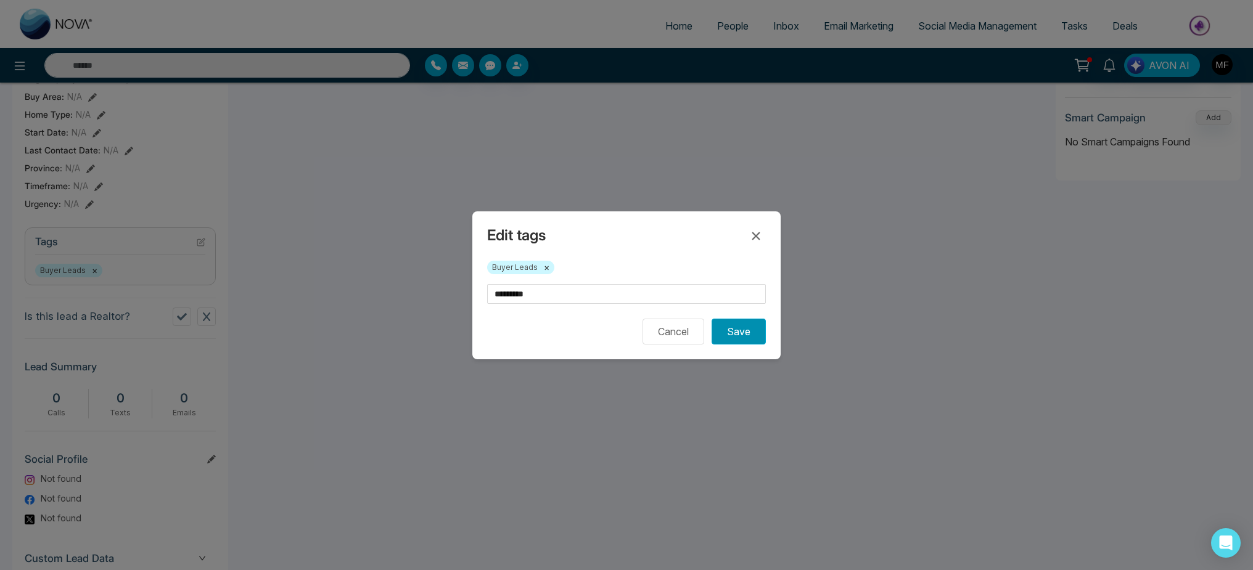
click at [729, 335] on button "Save" at bounding box center [738, 332] width 54 height 26
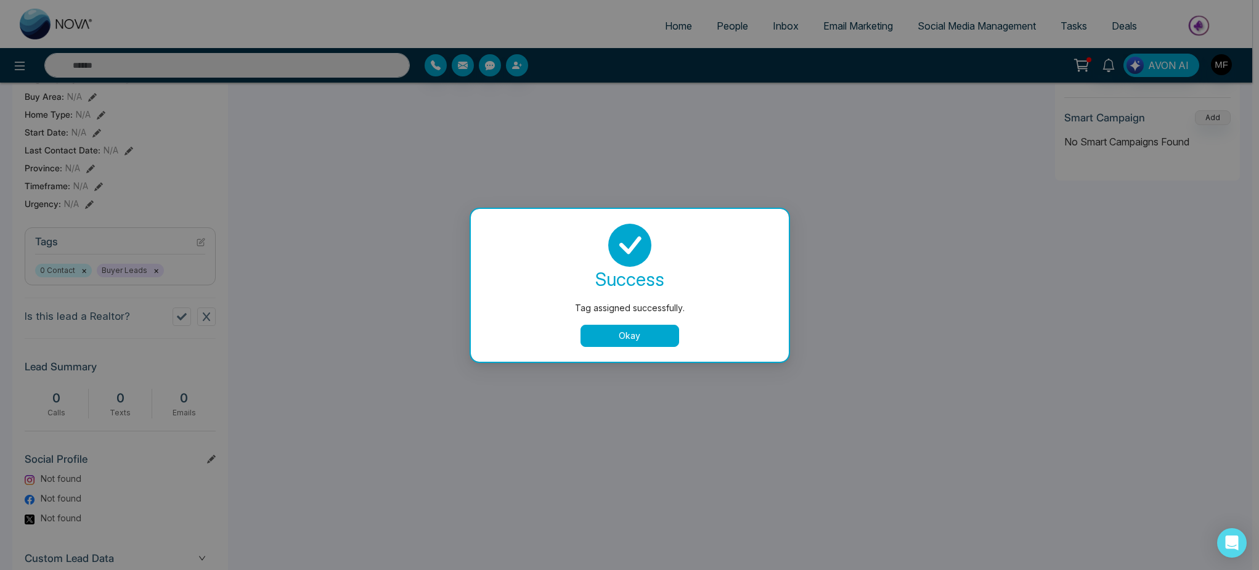
click at [613, 330] on button "Okay" at bounding box center [630, 336] width 99 height 22
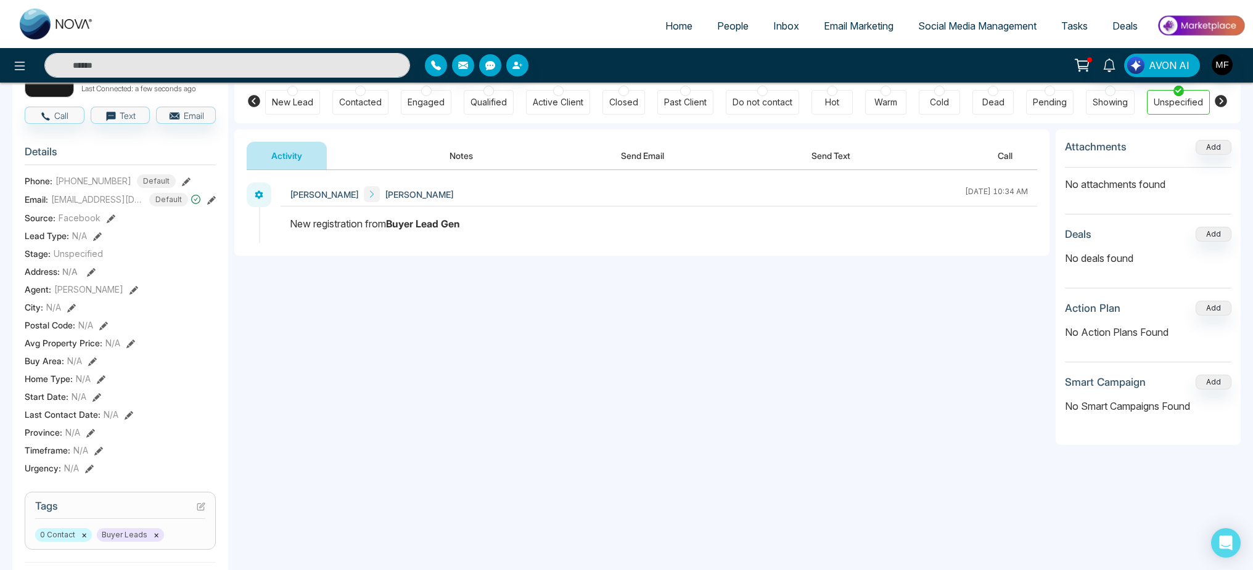
scroll to position [0, 0]
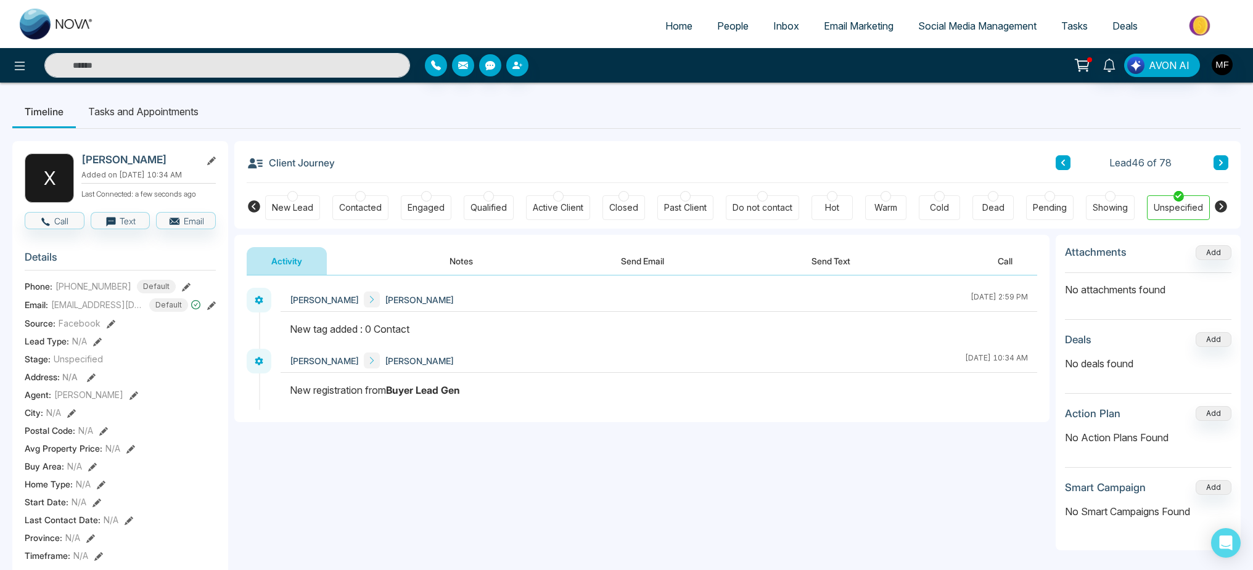
click at [1068, 165] on button at bounding box center [1062, 162] width 15 height 15
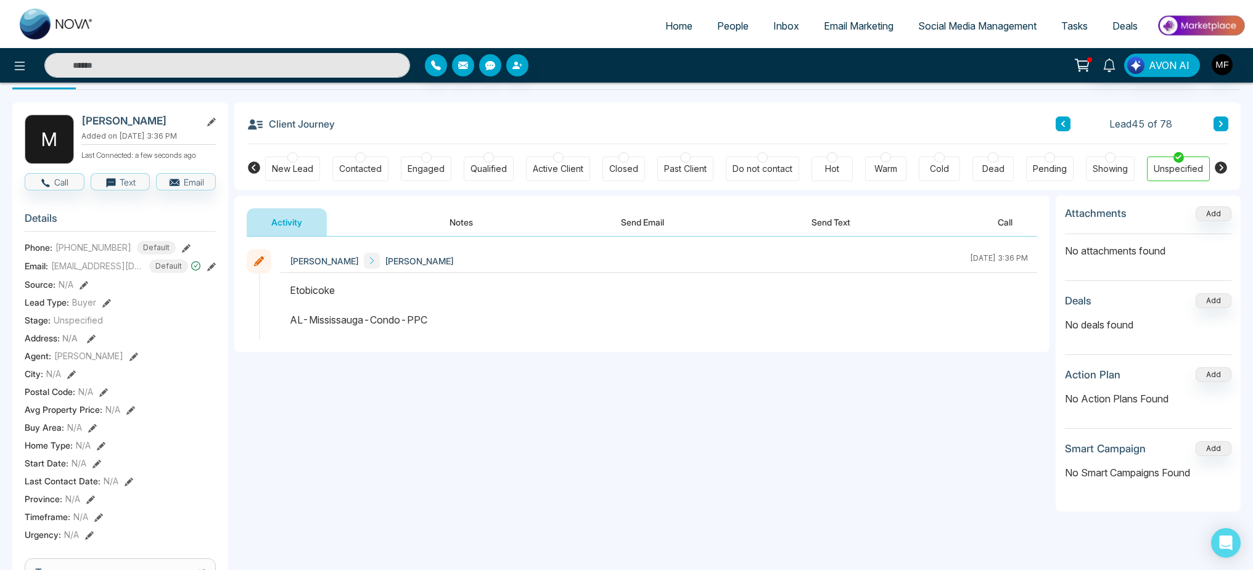
scroll to position [30, 0]
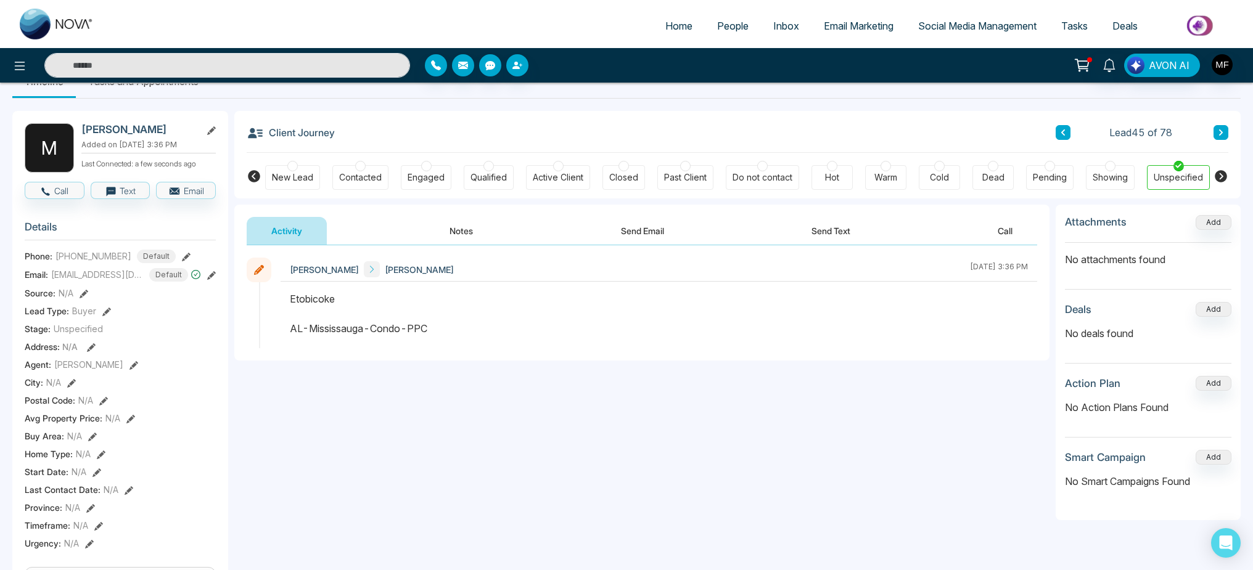
click at [471, 233] on button "Notes" at bounding box center [461, 231] width 73 height 28
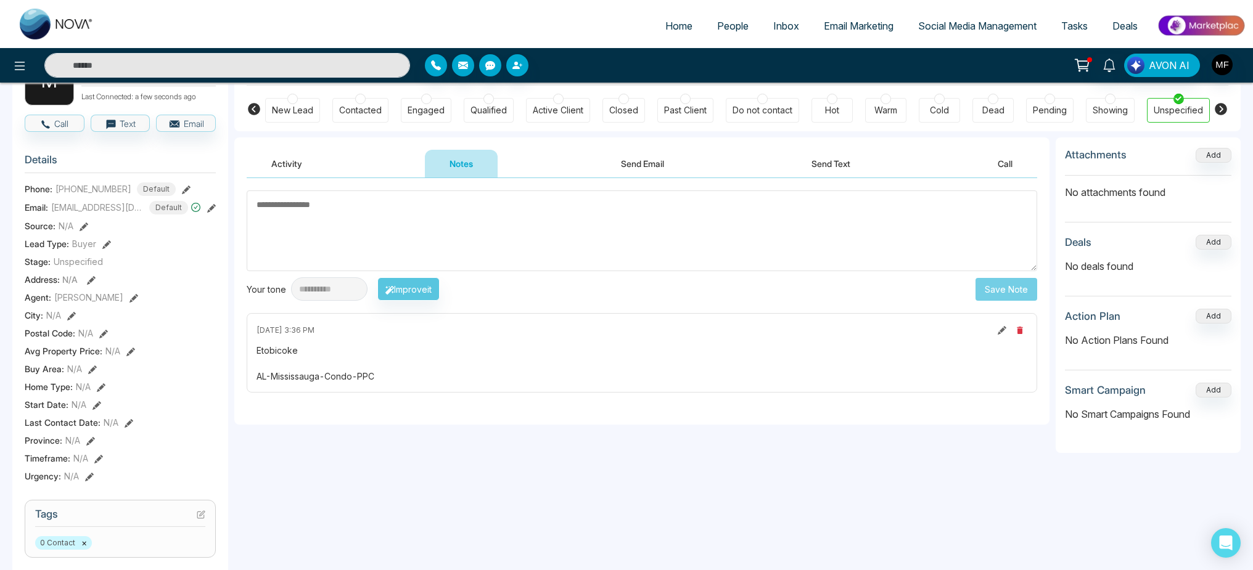
scroll to position [99, 0]
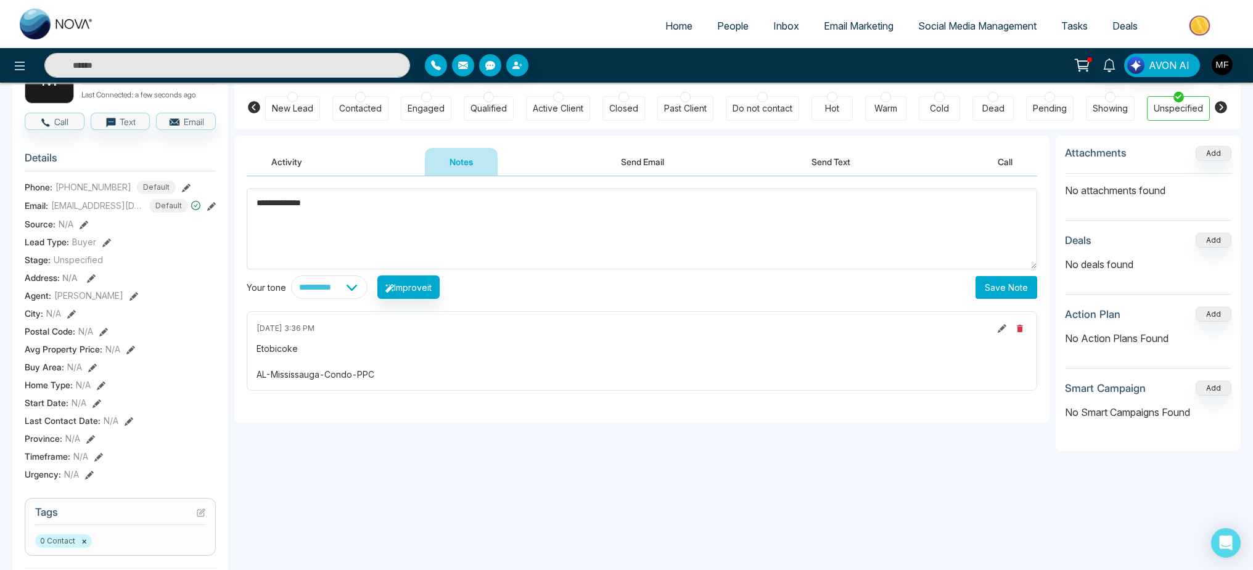
type textarea "**********"
click at [988, 282] on button "Save Note" at bounding box center [1006, 287] width 62 height 23
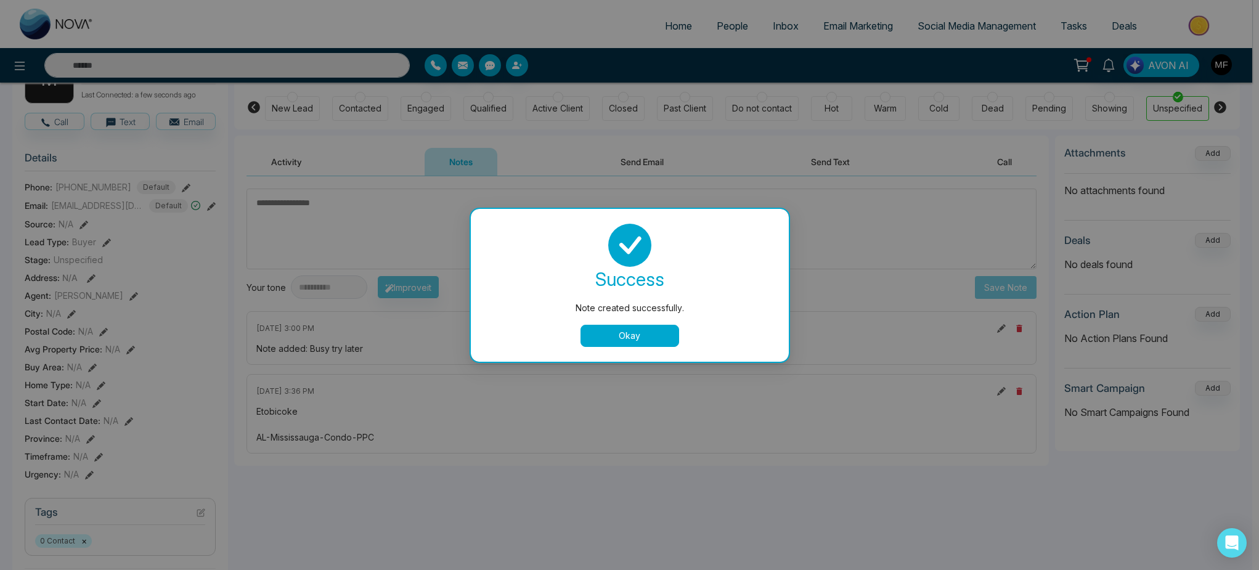
click at [662, 345] on button "Okay" at bounding box center [630, 336] width 99 height 22
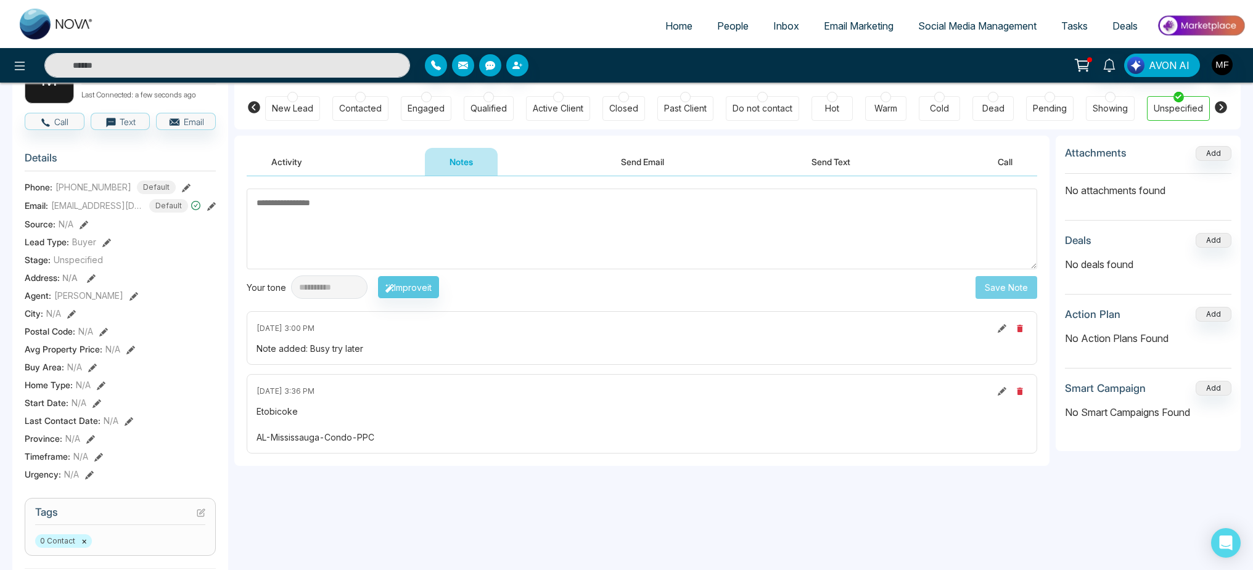
click at [126, 425] on icon at bounding box center [129, 421] width 9 height 9
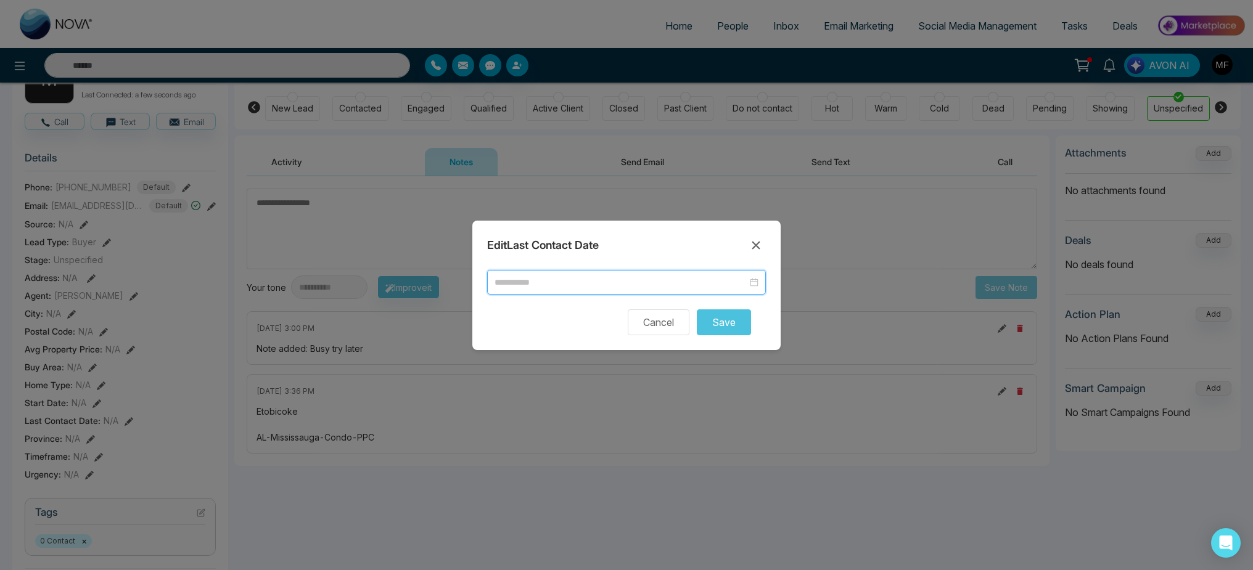
click at [618, 285] on input at bounding box center [620, 283] width 253 height 14
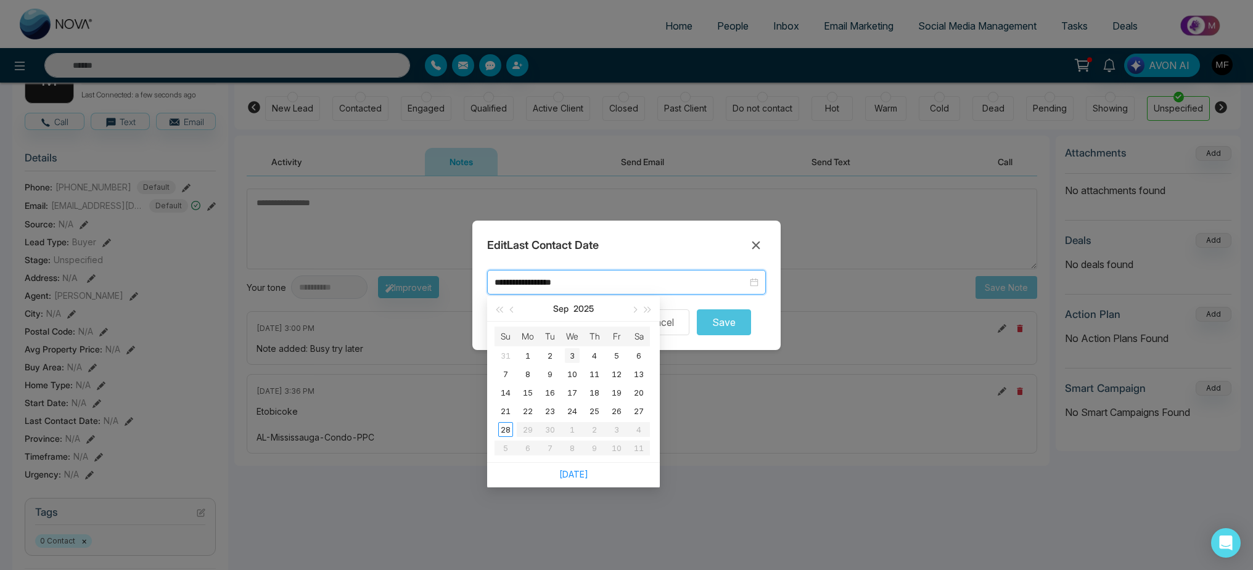
type input "**********"
click at [578, 478] on link "[DATE]" at bounding box center [573, 474] width 29 height 10
type input "**********"
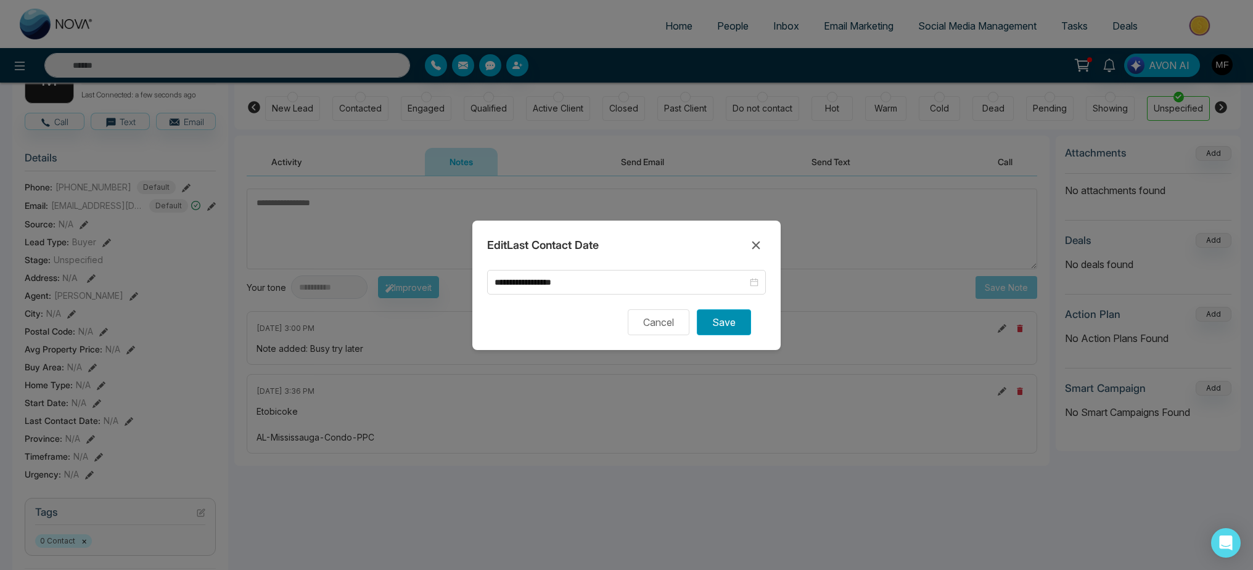
click at [735, 319] on button "Save" at bounding box center [724, 322] width 54 height 26
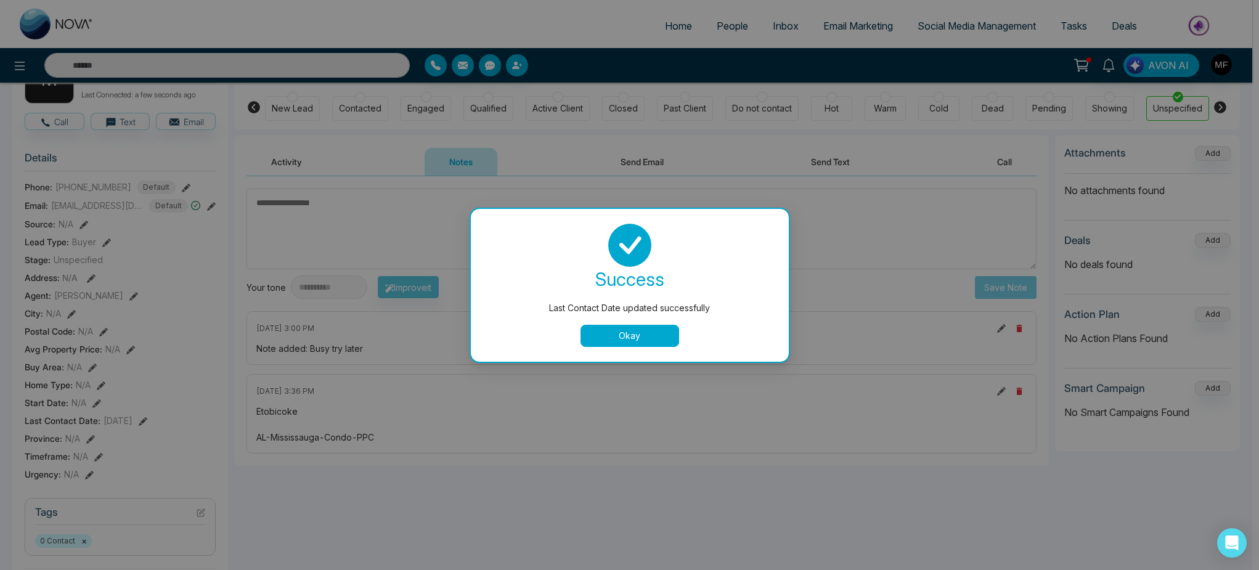
click at [641, 345] on button "Okay" at bounding box center [630, 336] width 99 height 22
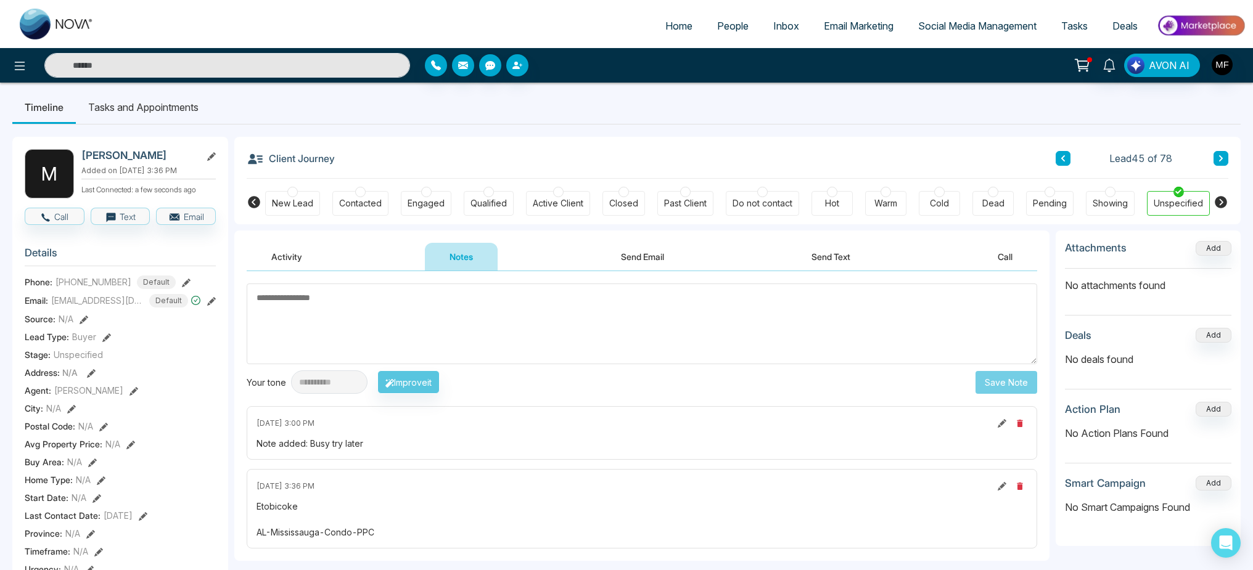
scroll to position [2, 0]
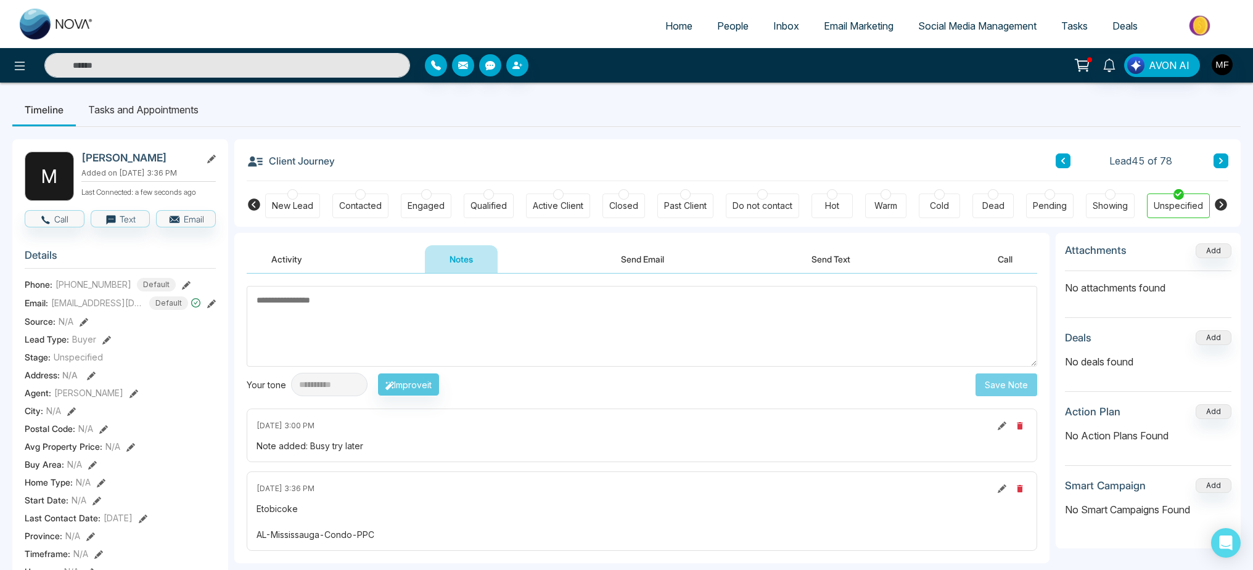
click at [1067, 158] on button at bounding box center [1062, 160] width 15 height 15
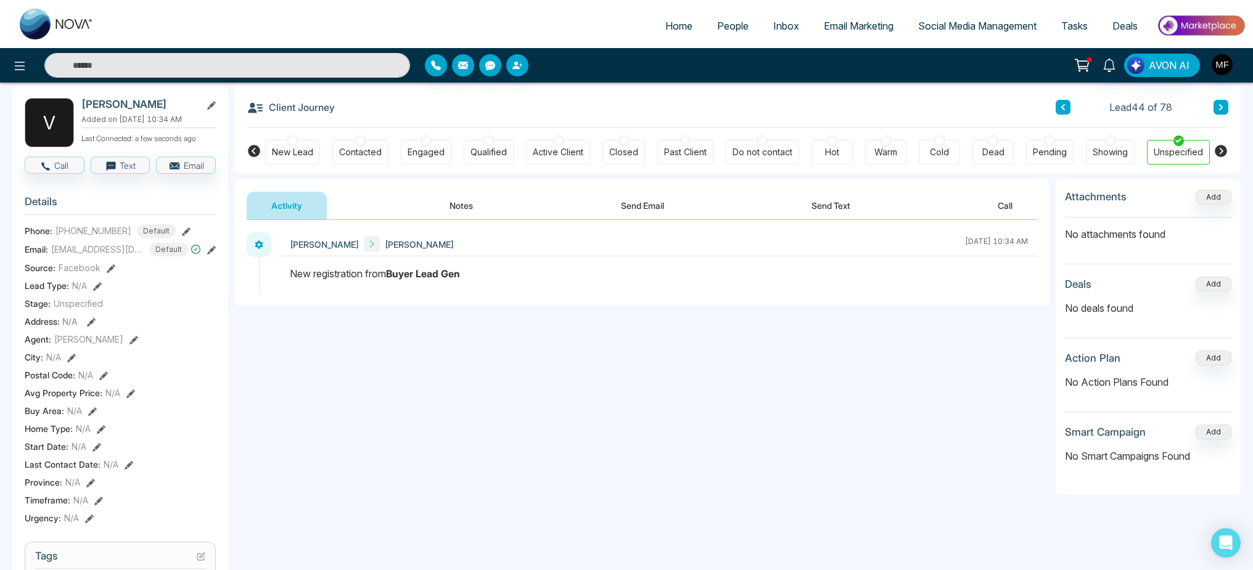
scroll to position [57, 0]
click at [128, 468] on icon at bounding box center [129, 463] width 9 height 9
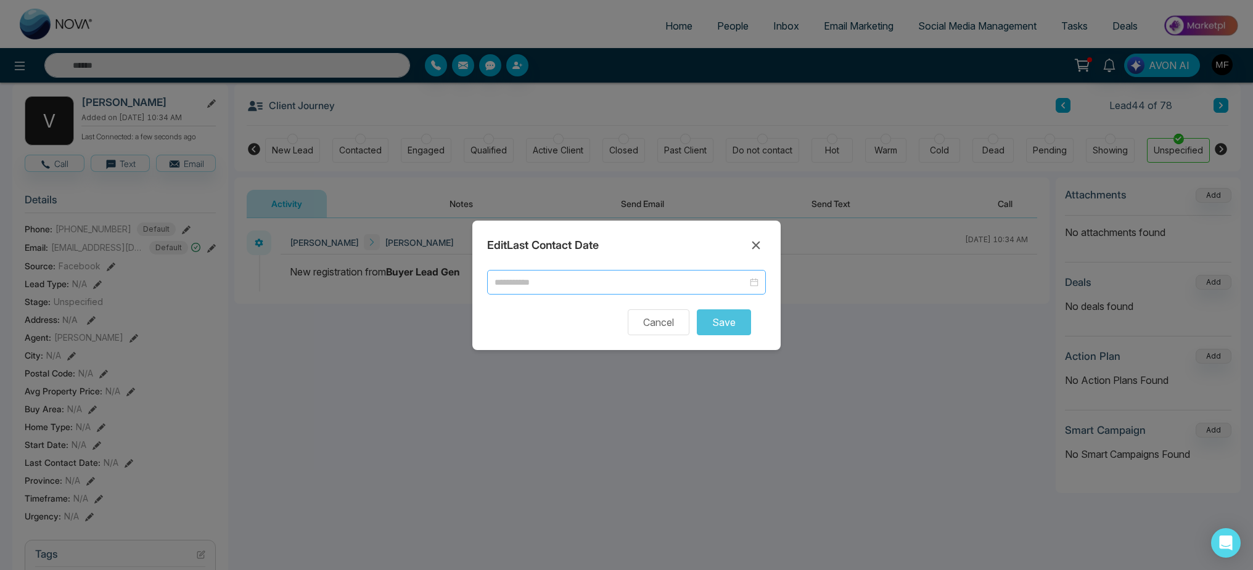
click at [581, 278] on input at bounding box center [620, 283] width 253 height 14
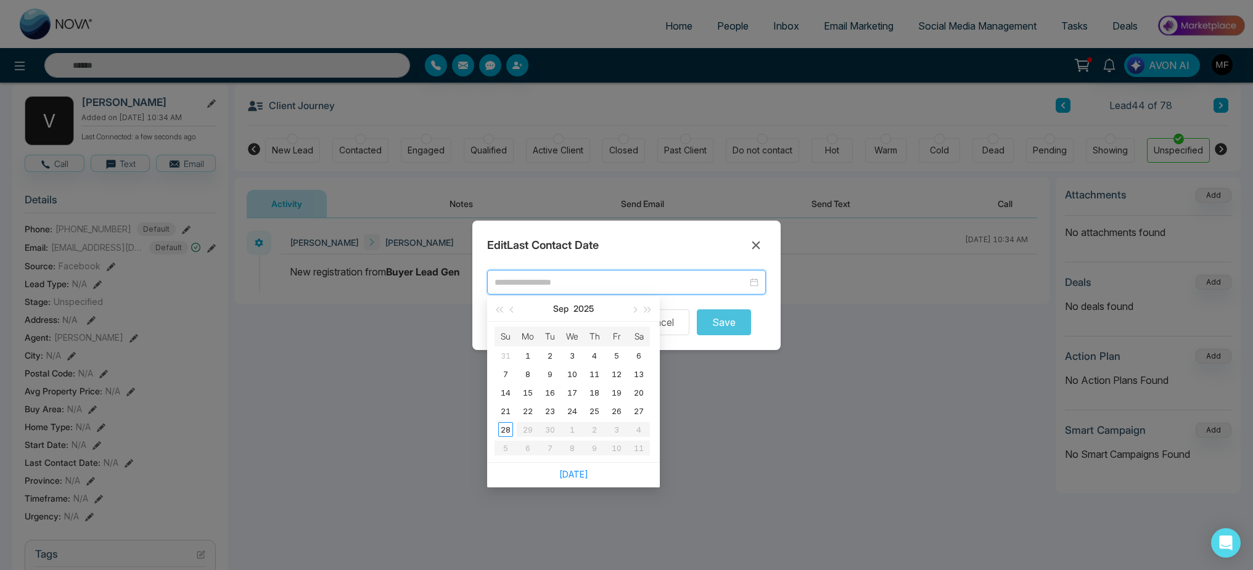
type input "**********"
click at [498, 430] on div "28" at bounding box center [505, 429] width 15 height 15
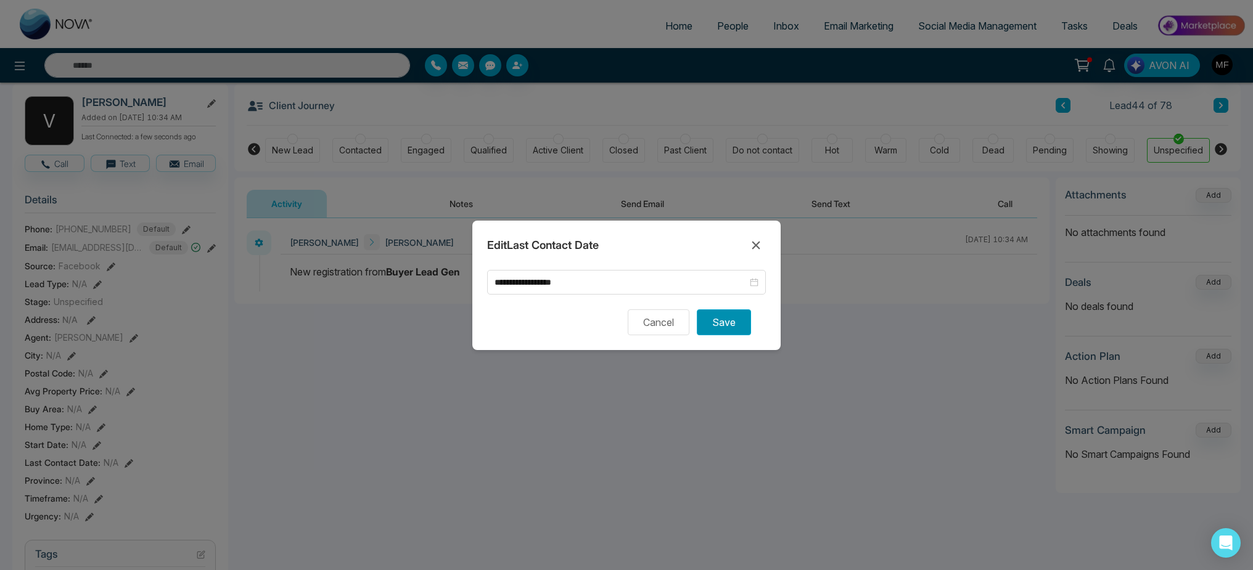
click at [737, 320] on button "Save" at bounding box center [724, 322] width 54 height 26
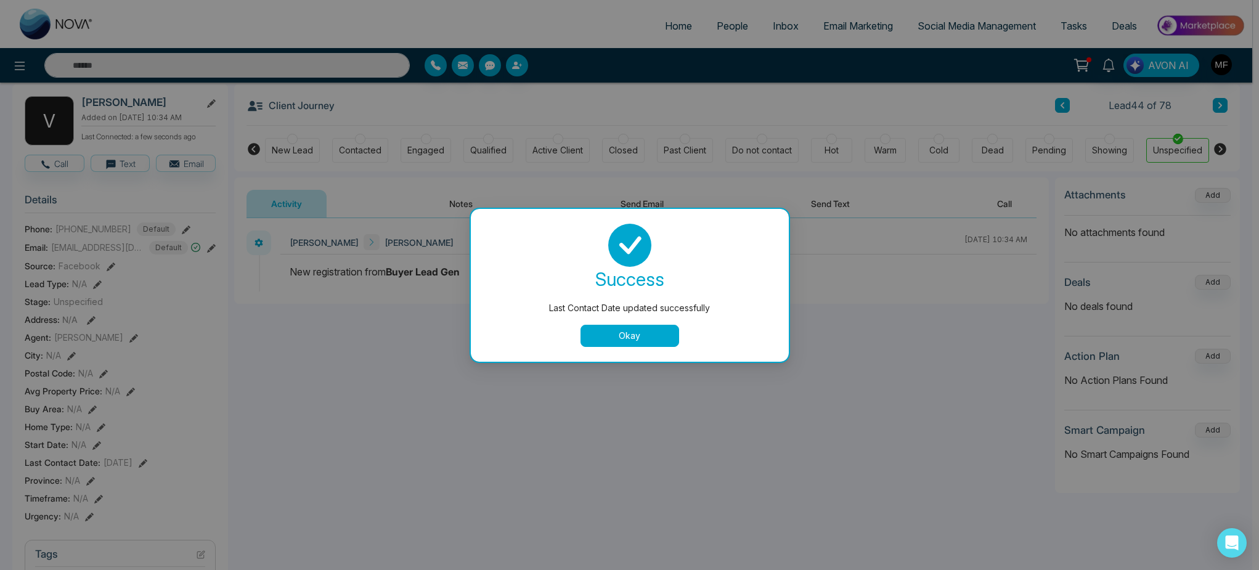
click at [645, 333] on button "Okay" at bounding box center [630, 336] width 99 height 22
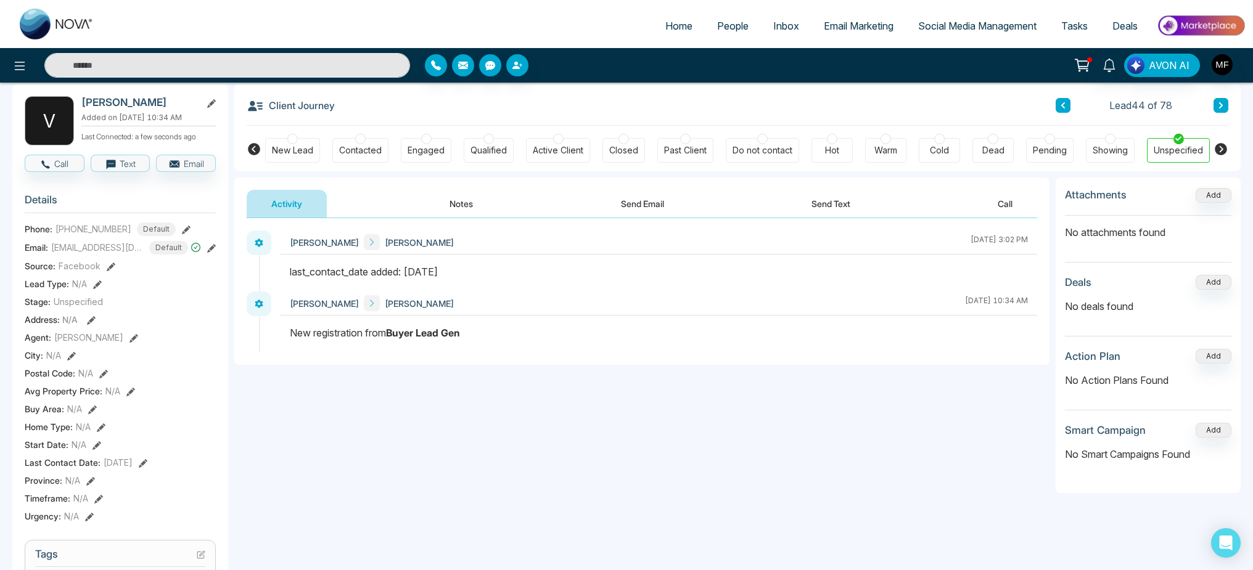
click at [1063, 105] on icon at bounding box center [1063, 105] width 6 height 7
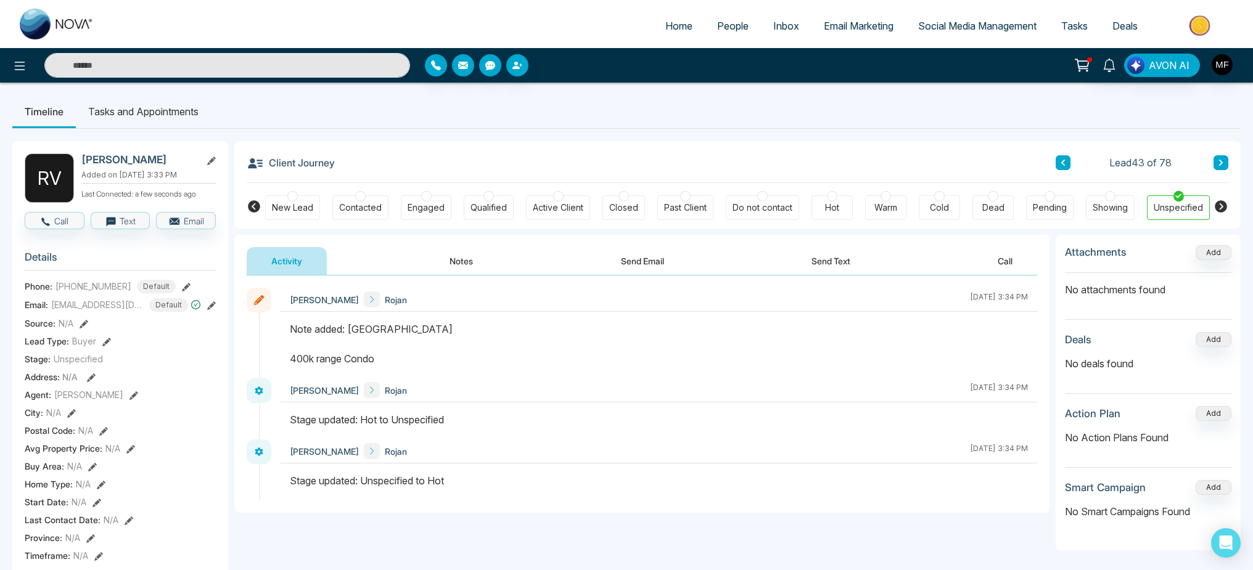
scroll to position [239, 0]
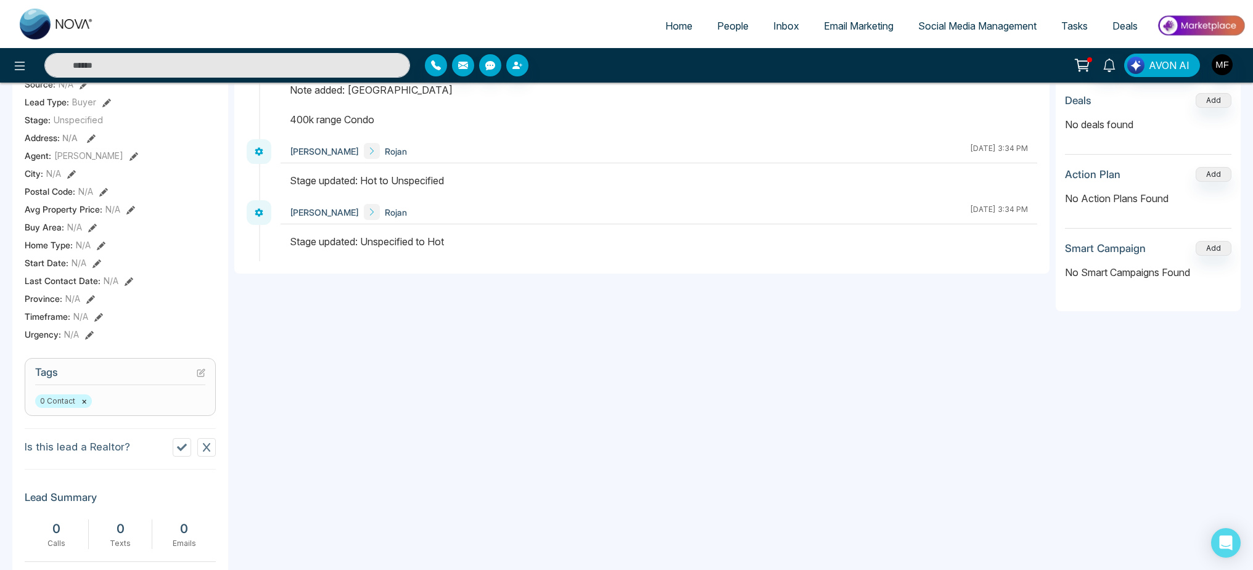
click at [133, 287] on div "Last Contact Date : N/A" at bounding box center [120, 280] width 191 height 13
click at [127, 285] on icon at bounding box center [129, 281] width 9 height 9
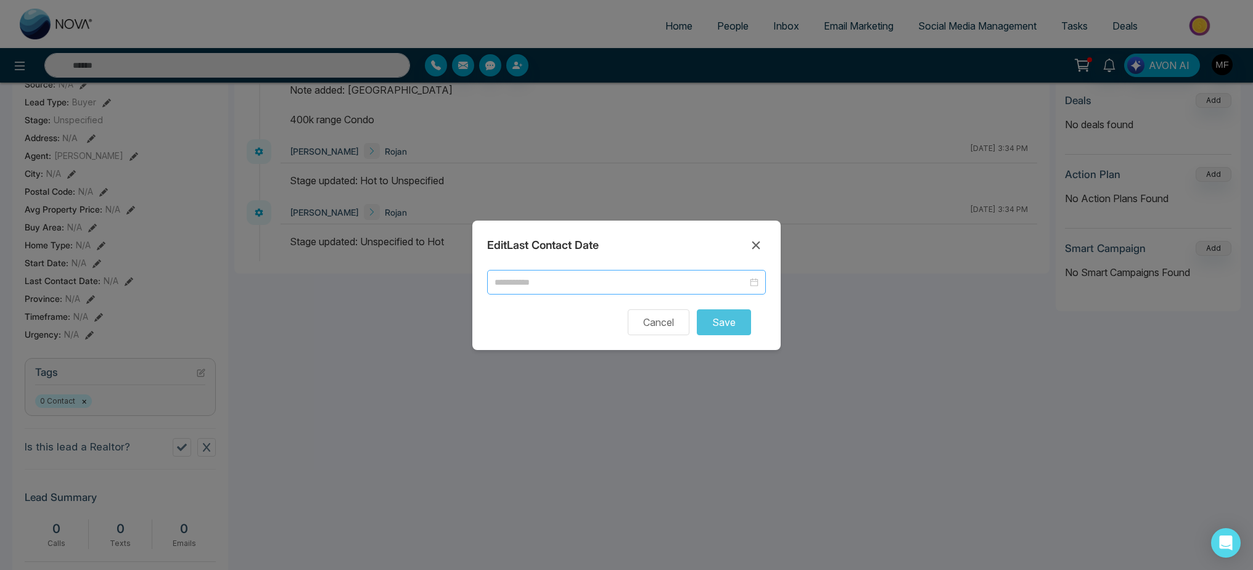
click at [641, 284] on input at bounding box center [620, 283] width 253 height 14
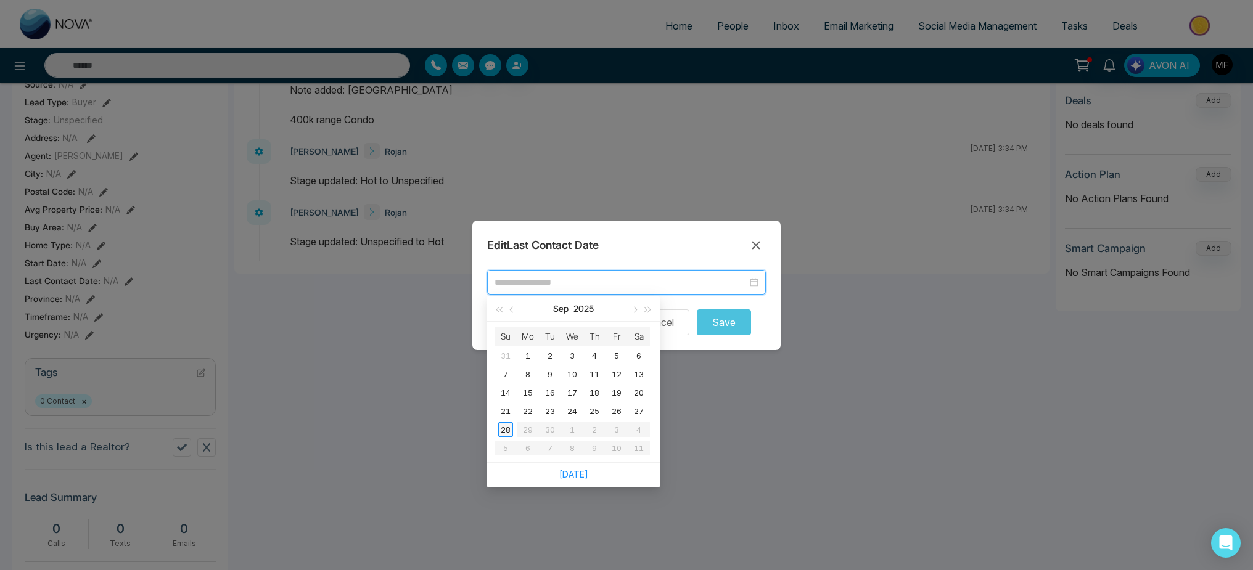
type input "**********"
click at [509, 430] on div "28" at bounding box center [505, 429] width 15 height 15
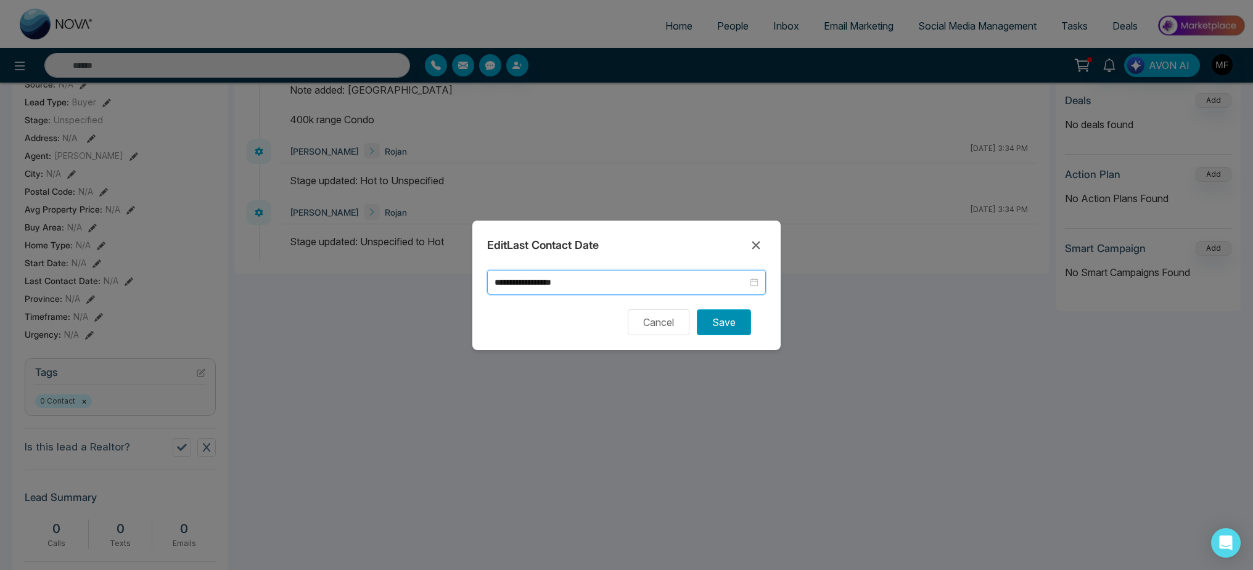
click at [712, 328] on button "Save" at bounding box center [724, 322] width 54 height 26
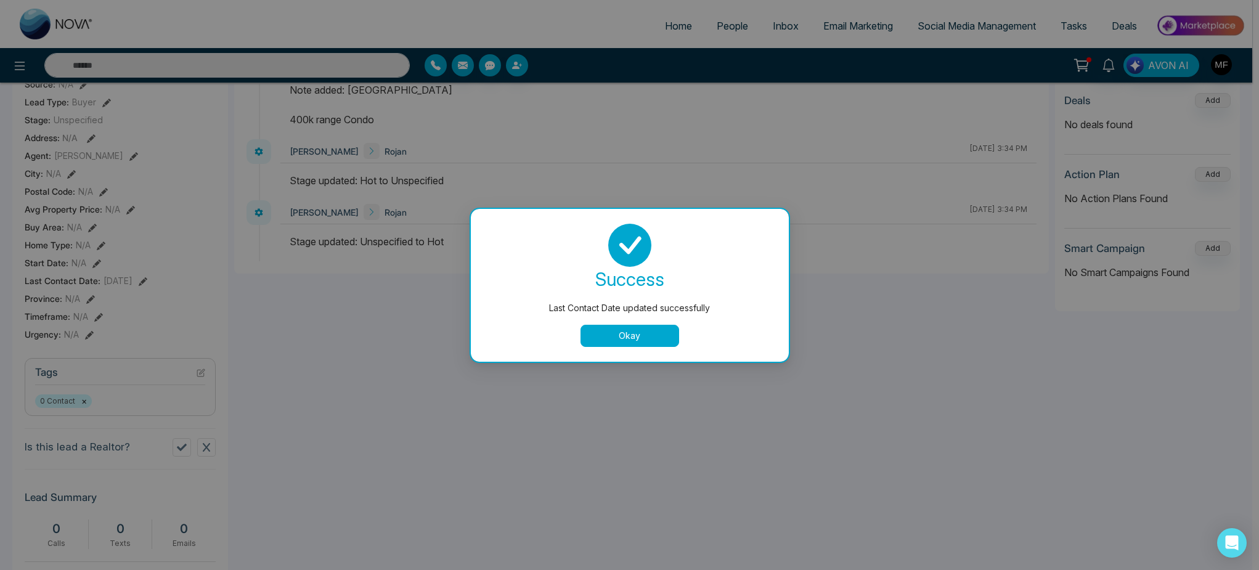
click at [650, 325] on button "Okay" at bounding box center [630, 336] width 99 height 22
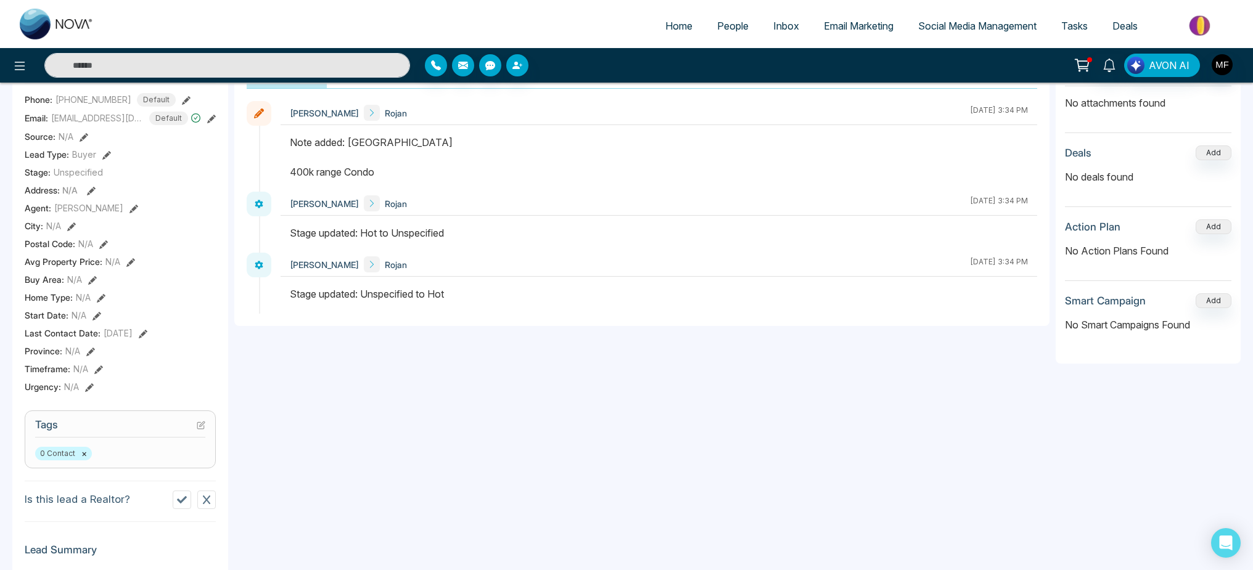
scroll to position [0, 0]
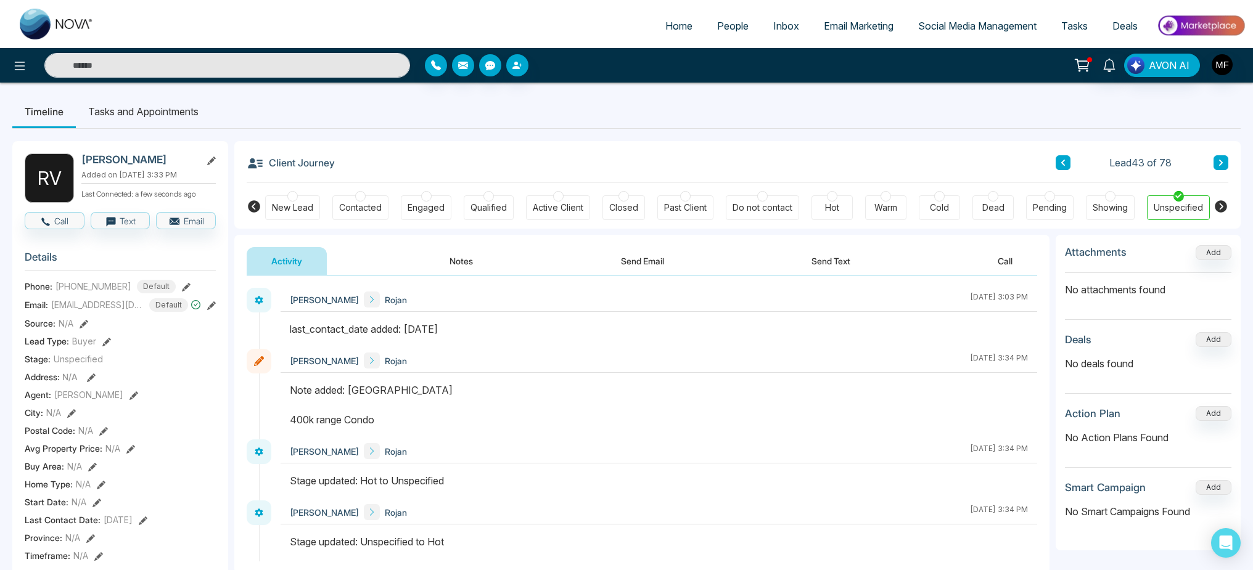
click at [1068, 165] on button at bounding box center [1062, 162] width 15 height 15
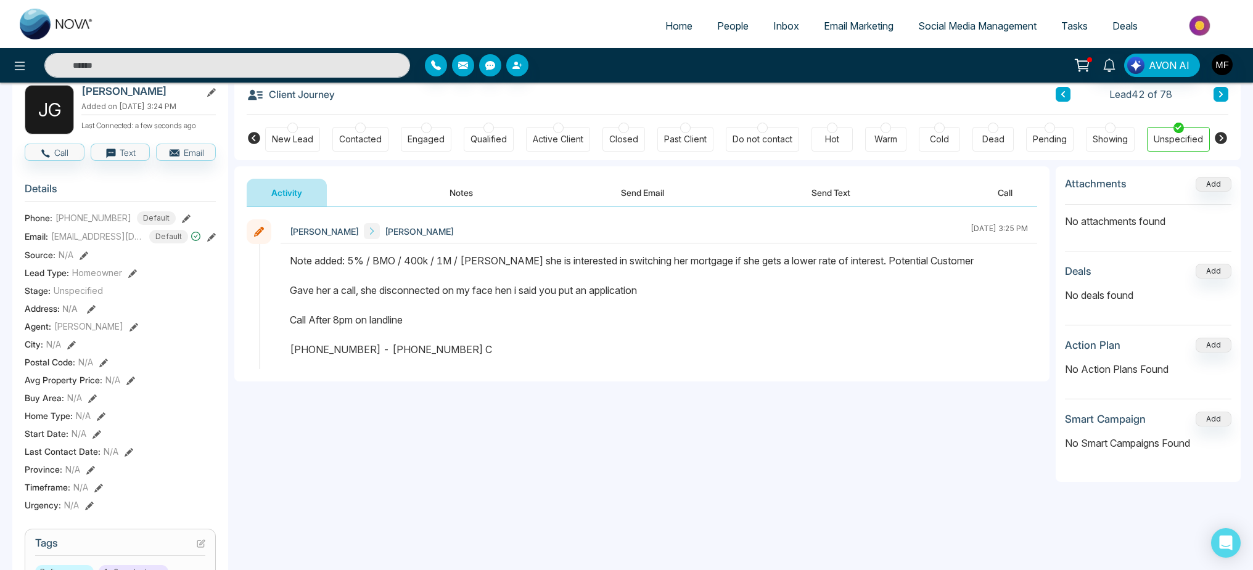
scroll to position [68, 0]
click at [985, 136] on div "Dead" at bounding box center [993, 140] width 22 height 12
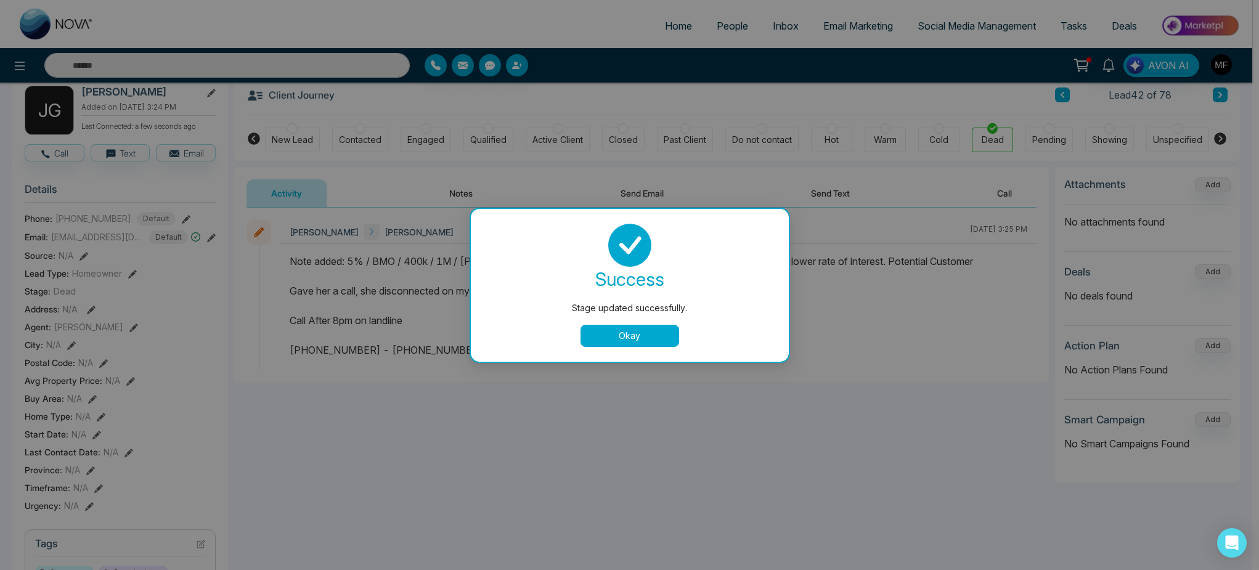
click at [624, 330] on button "Okay" at bounding box center [630, 336] width 99 height 22
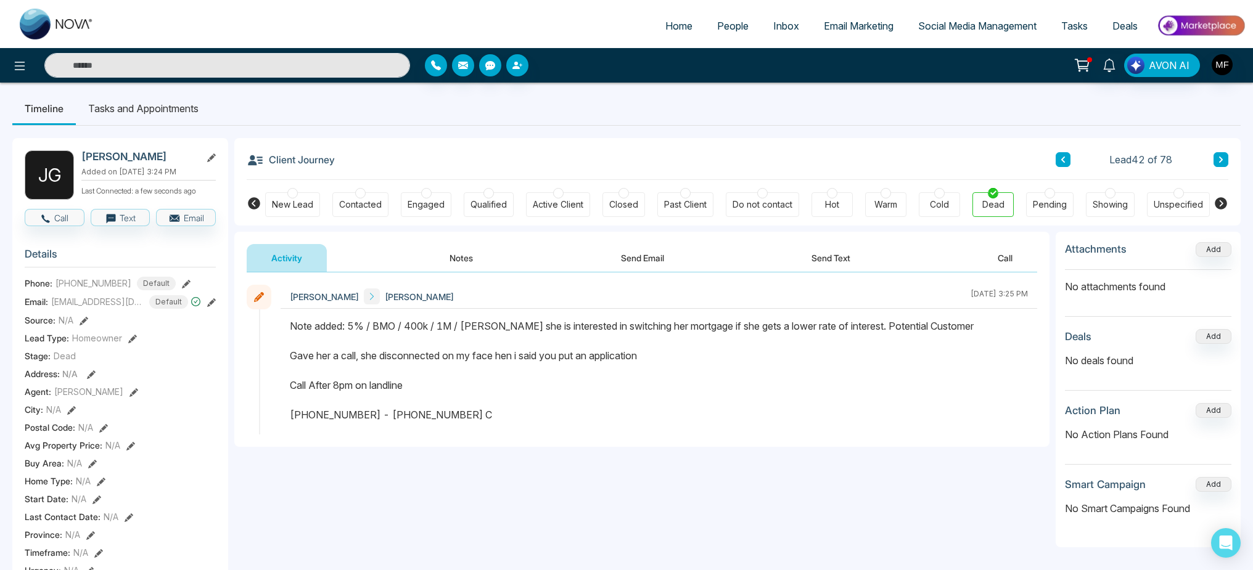
scroll to position [0, 0]
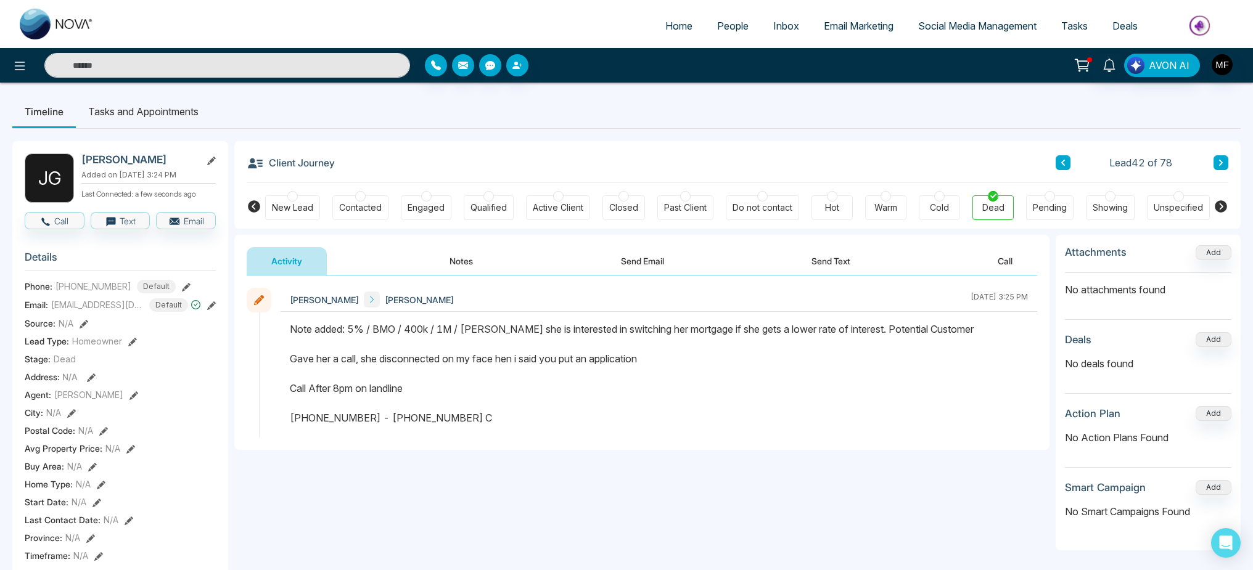
click at [1056, 160] on button at bounding box center [1062, 162] width 15 height 15
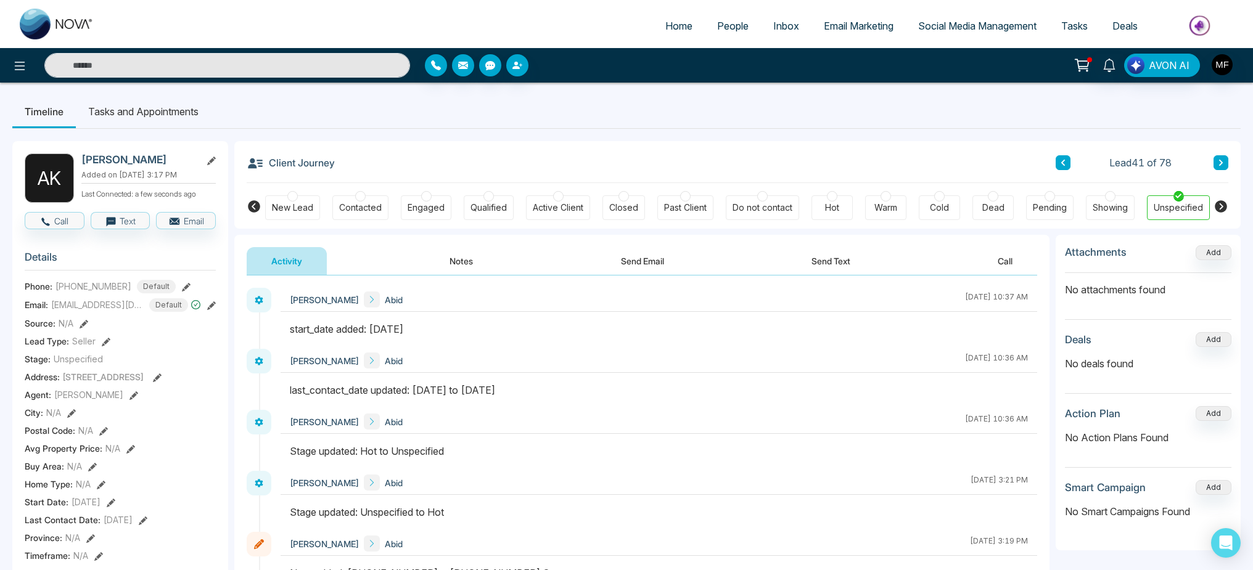
click at [943, 211] on div "Cold" at bounding box center [939, 208] width 19 height 12
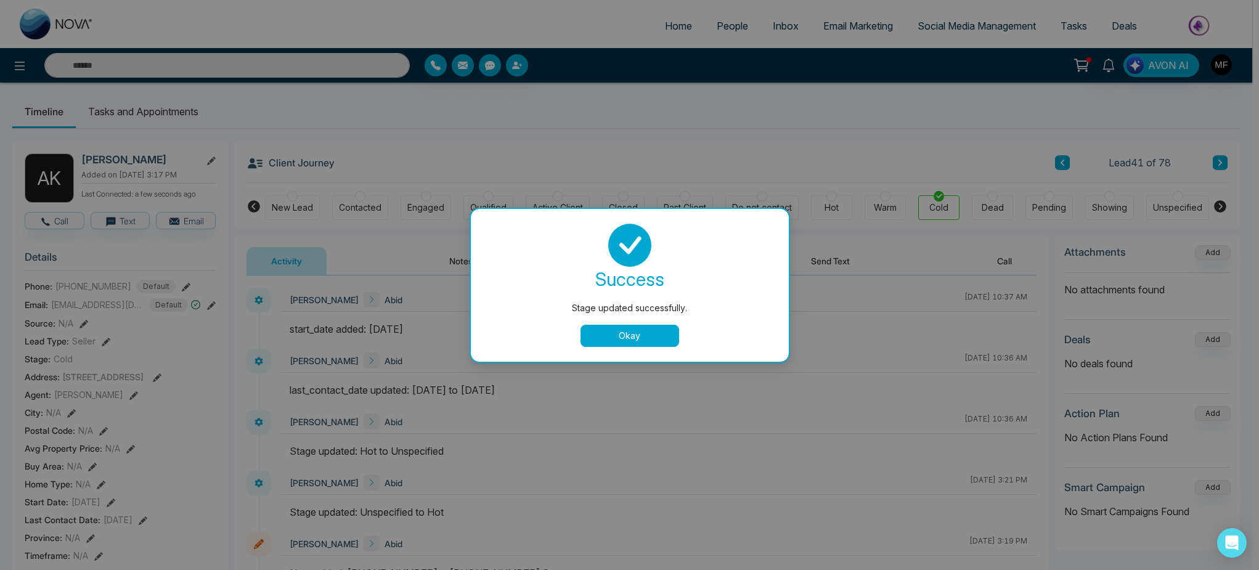
click at [631, 337] on button "Okay" at bounding box center [630, 336] width 99 height 22
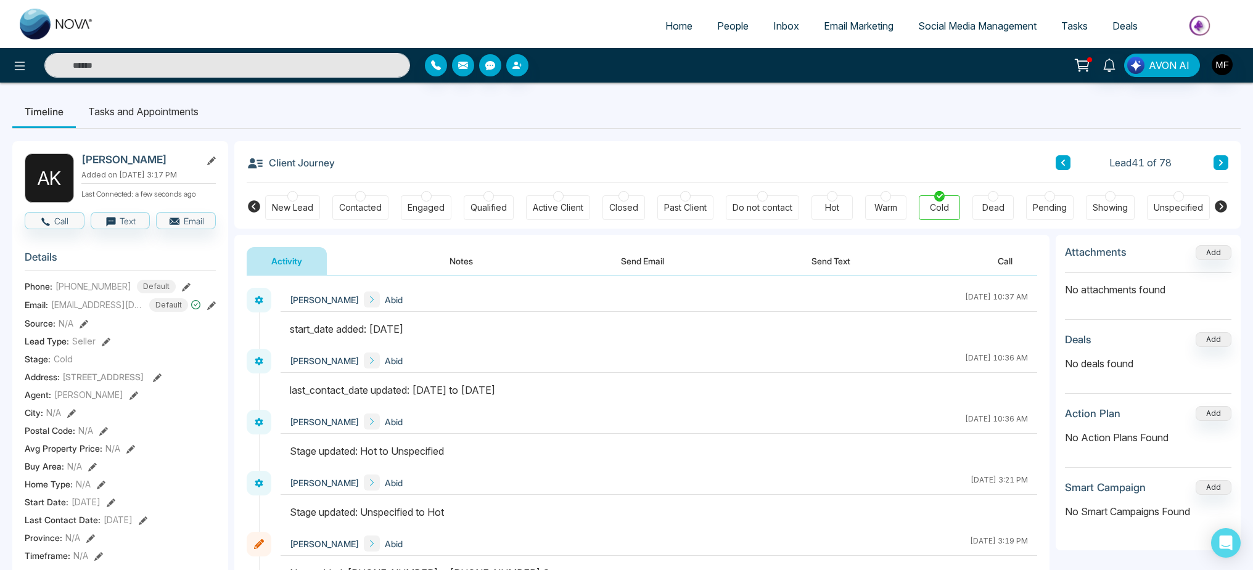
click at [1060, 163] on icon at bounding box center [1063, 162] width 6 height 7
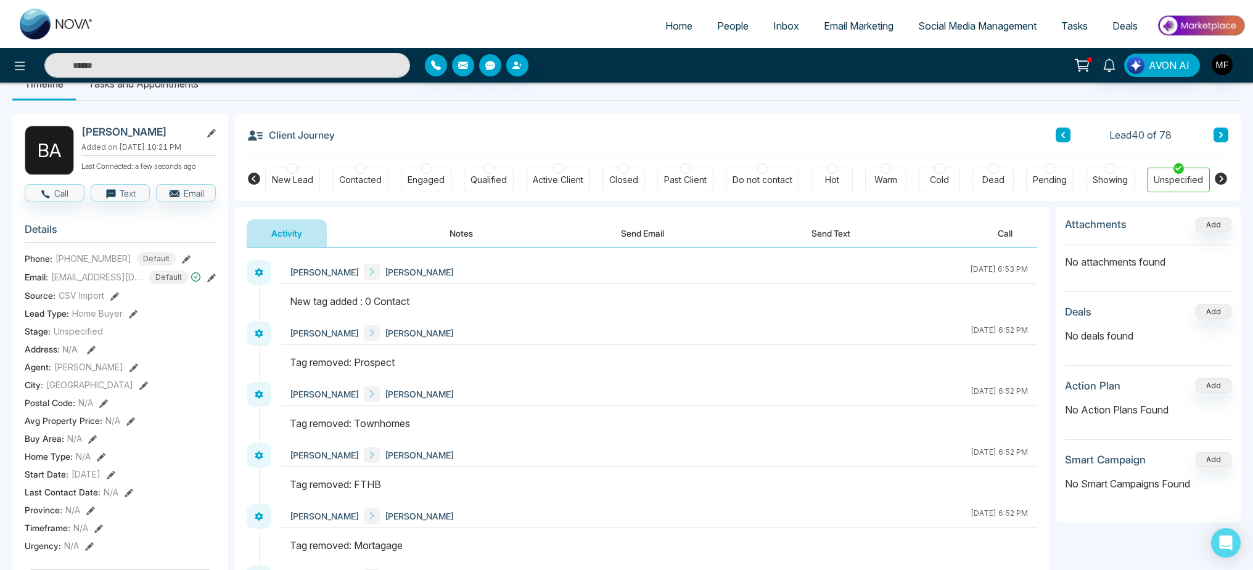
scroll to position [30, 0]
click at [997, 175] on div "Dead" at bounding box center [993, 178] width 22 height 12
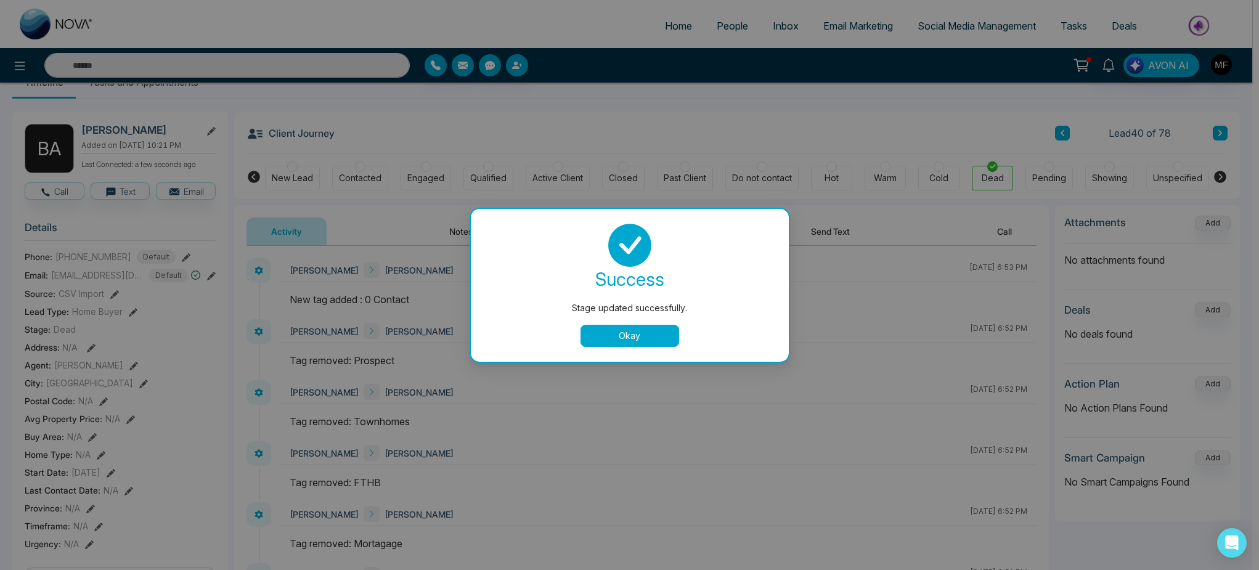
click at [579, 338] on div "Okay" at bounding box center [630, 336] width 288 height 22
click at [589, 335] on button "Okay" at bounding box center [630, 336] width 99 height 22
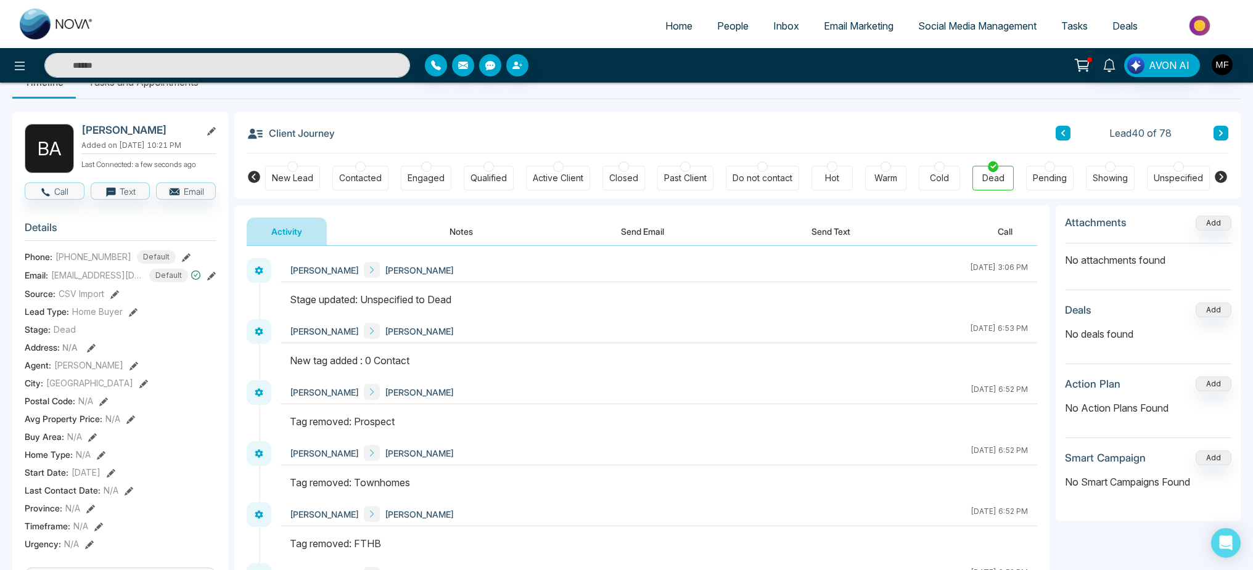
click at [459, 241] on button "Notes" at bounding box center [461, 232] width 73 height 28
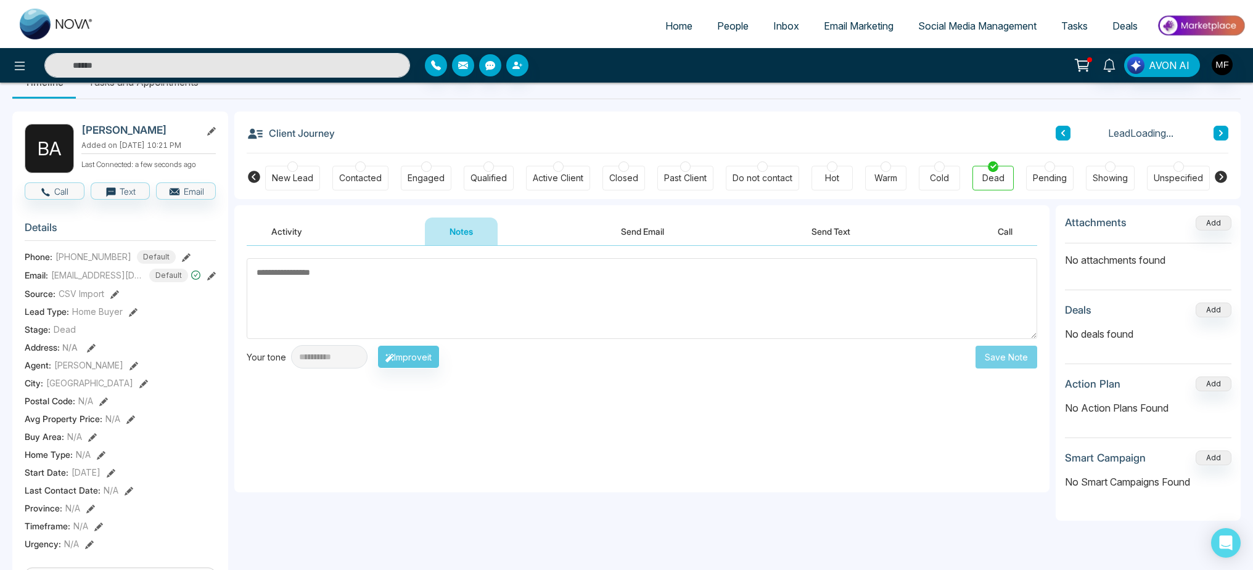
click at [436, 303] on textarea at bounding box center [642, 298] width 790 height 81
type textarea "*******"
click at [1010, 360] on button "Save Note" at bounding box center [1006, 357] width 62 height 23
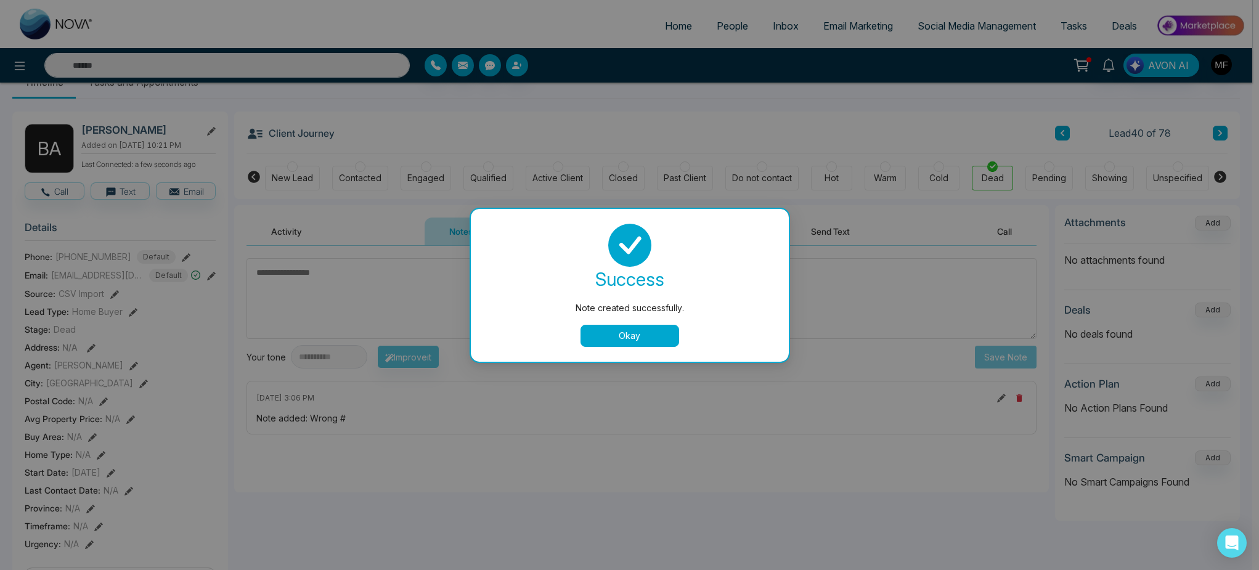
click at [682, 331] on div "Okay" at bounding box center [630, 336] width 288 height 22
click at [671, 335] on button "Okay" at bounding box center [630, 336] width 99 height 22
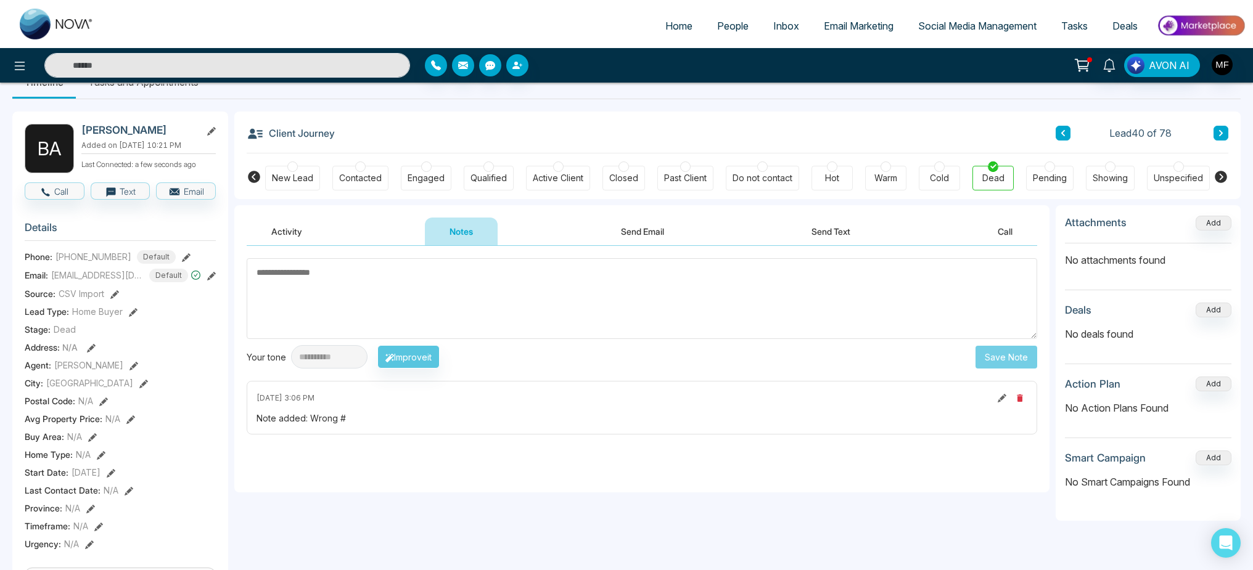
scroll to position [138, 0]
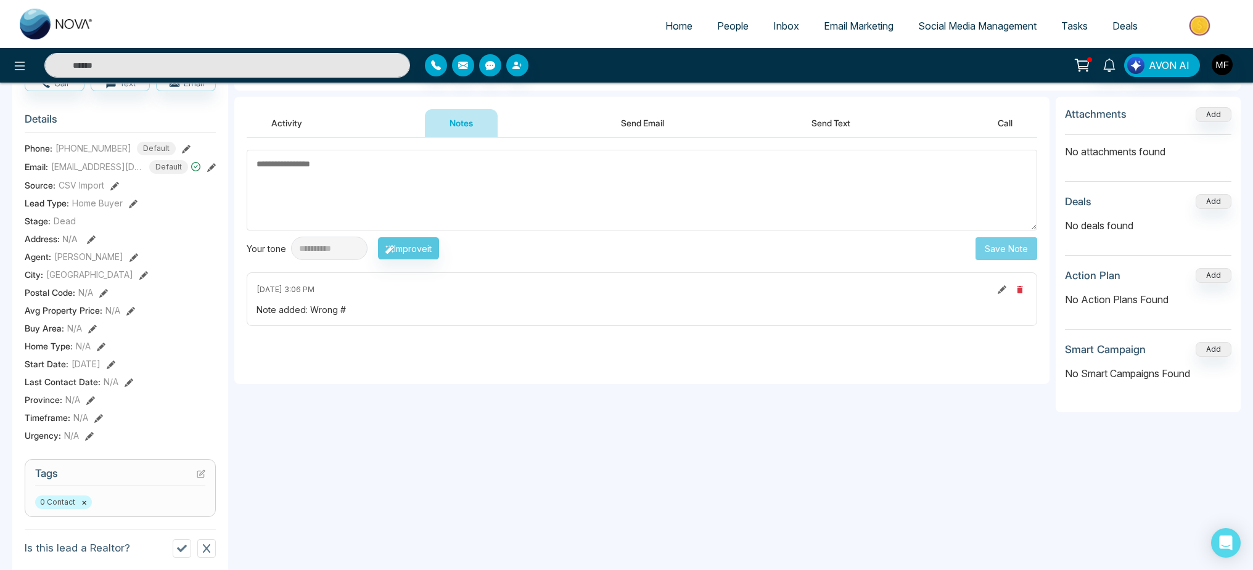
click at [140, 366] on div "Start Date : [DATE]" at bounding box center [120, 364] width 191 height 13
click at [125, 385] on icon at bounding box center [129, 382] width 9 height 9
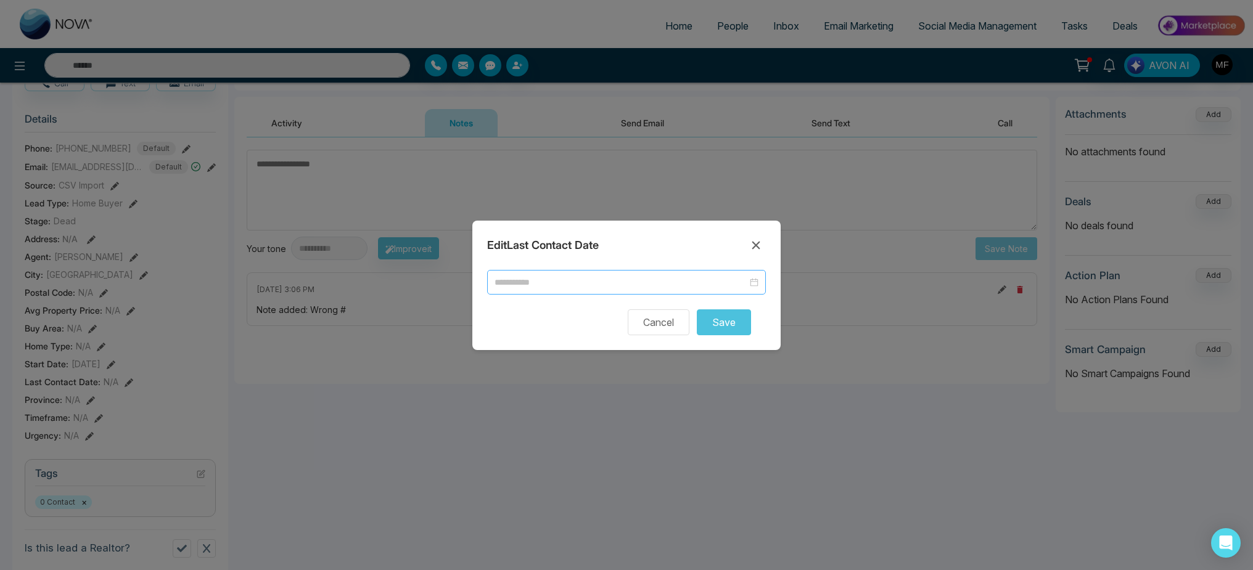
click at [565, 290] on div at bounding box center [626, 282] width 279 height 25
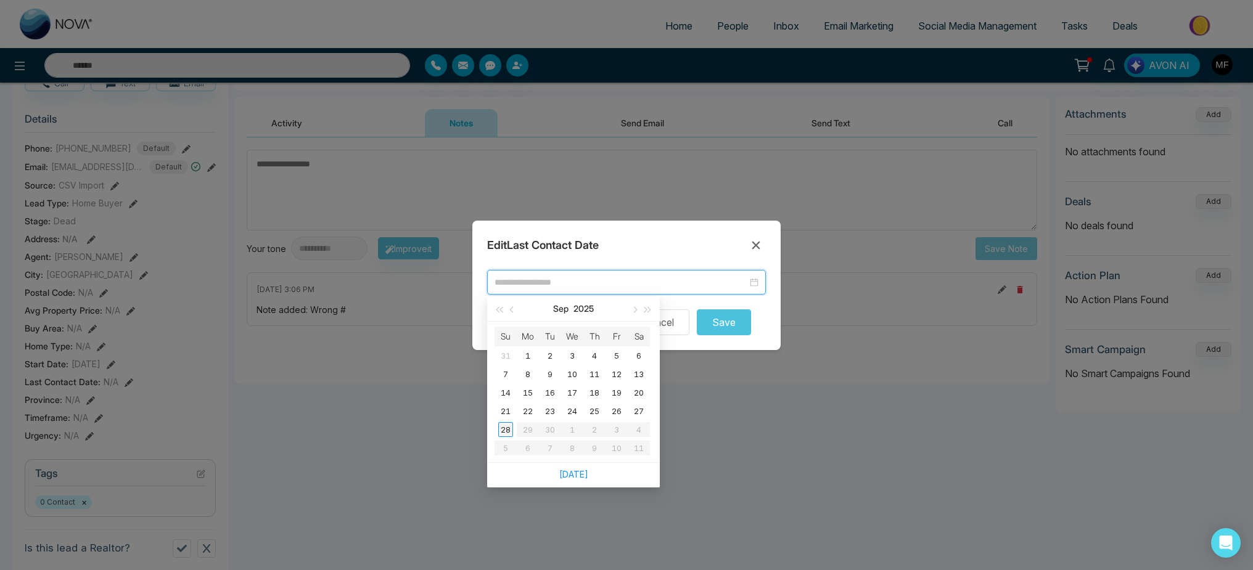
type input "**********"
click at [502, 431] on div "28" at bounding box center [505, 429] width 15 height 15
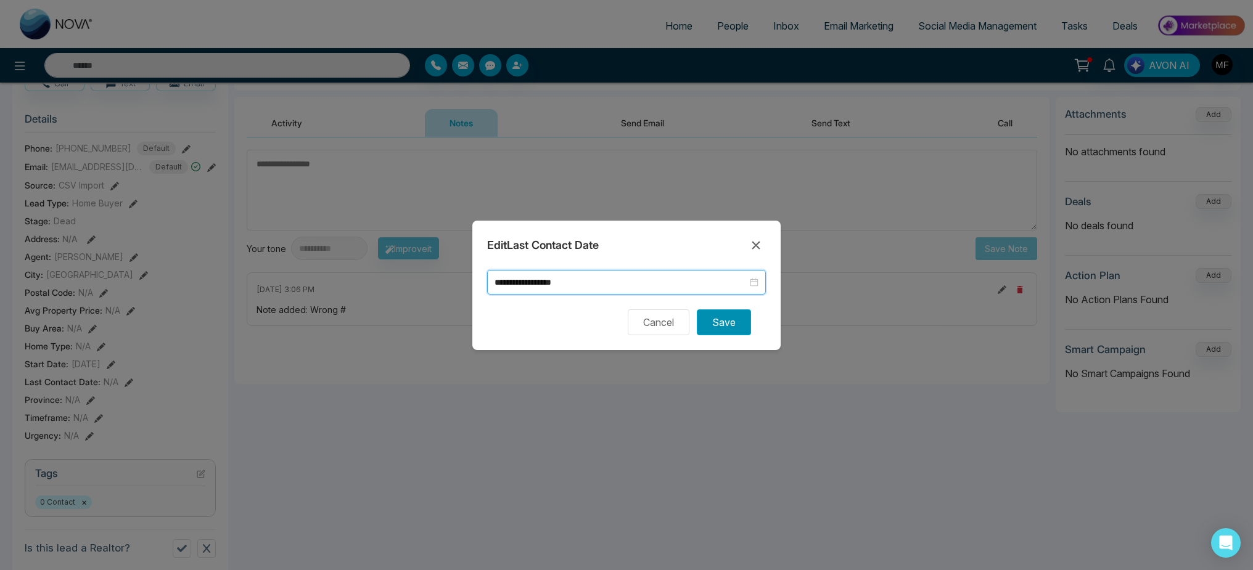
click at [708, 323] on button "Save" at bounding box center [724, 322] width 54 height 26
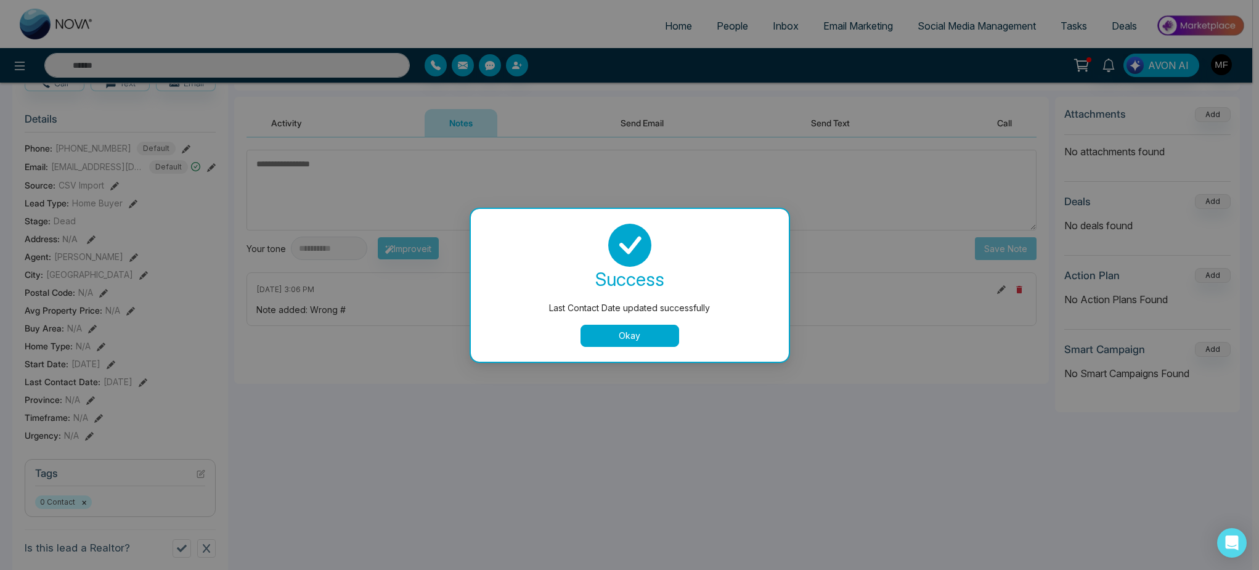
click at [690, 337] on div "Okay" at bounding box center [630, 336] width 288 height 22
click at [656, 344] on button "Okay" at bounding box center [630, 336] width 99 height 22
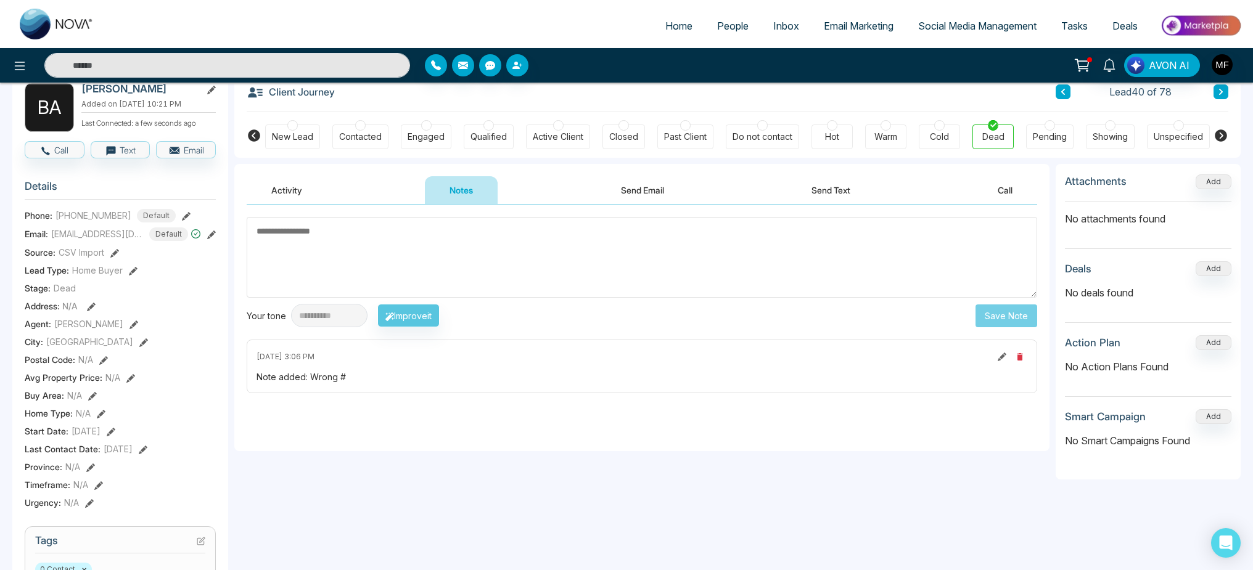
scroll to position [0, 0]
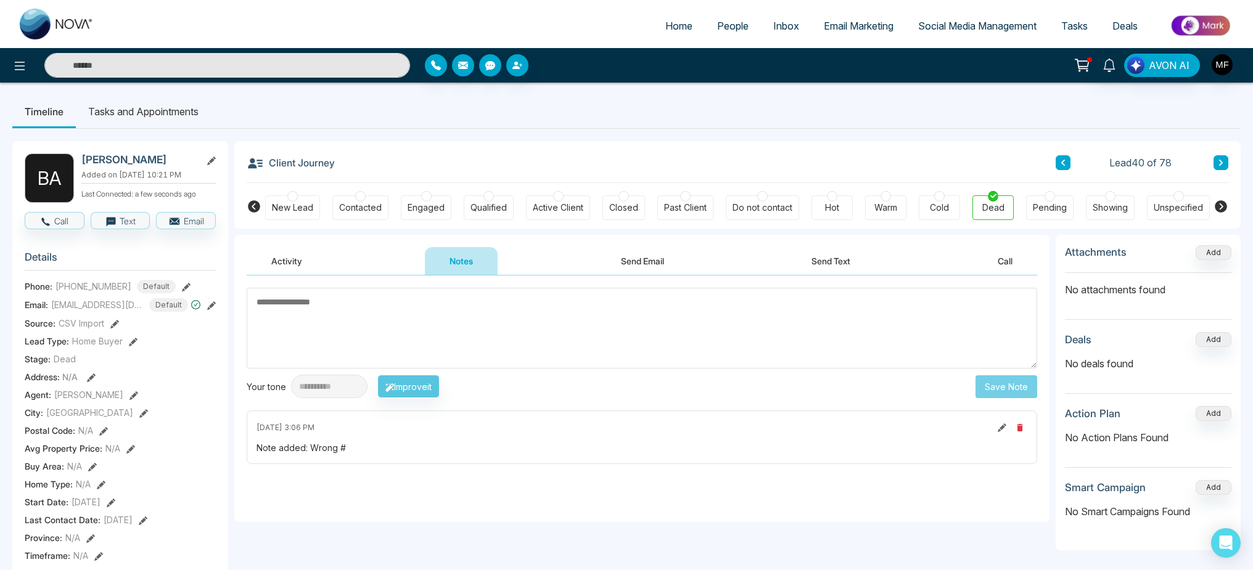
click at [1062, 159] on icon at bounding box center [1063, 162] width 6 height 7
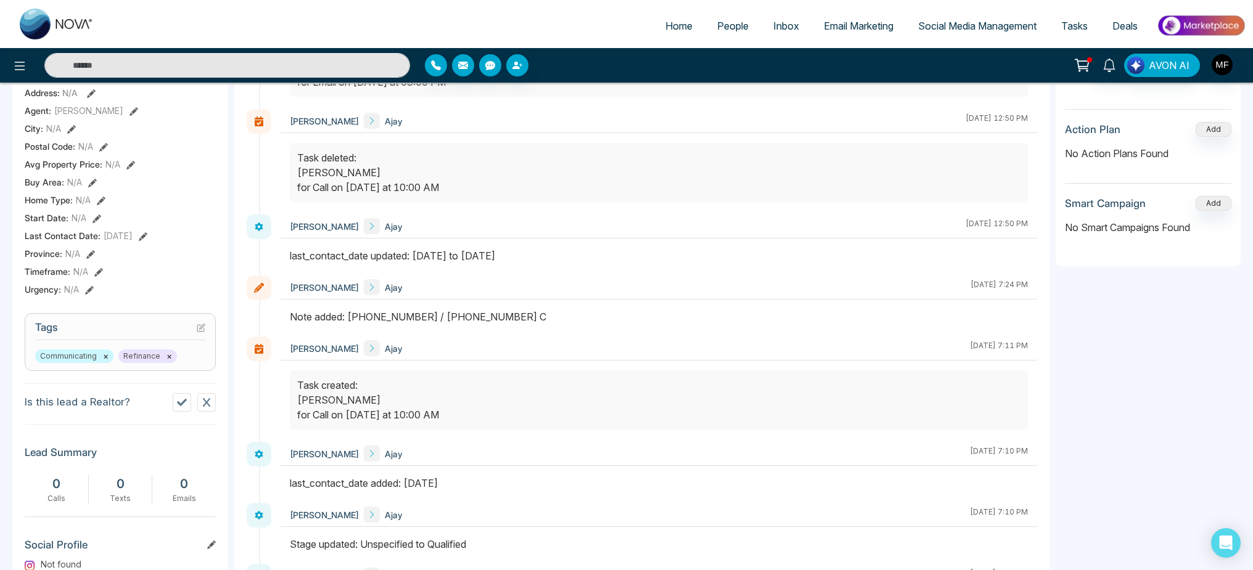
scroll to position [23, 0]
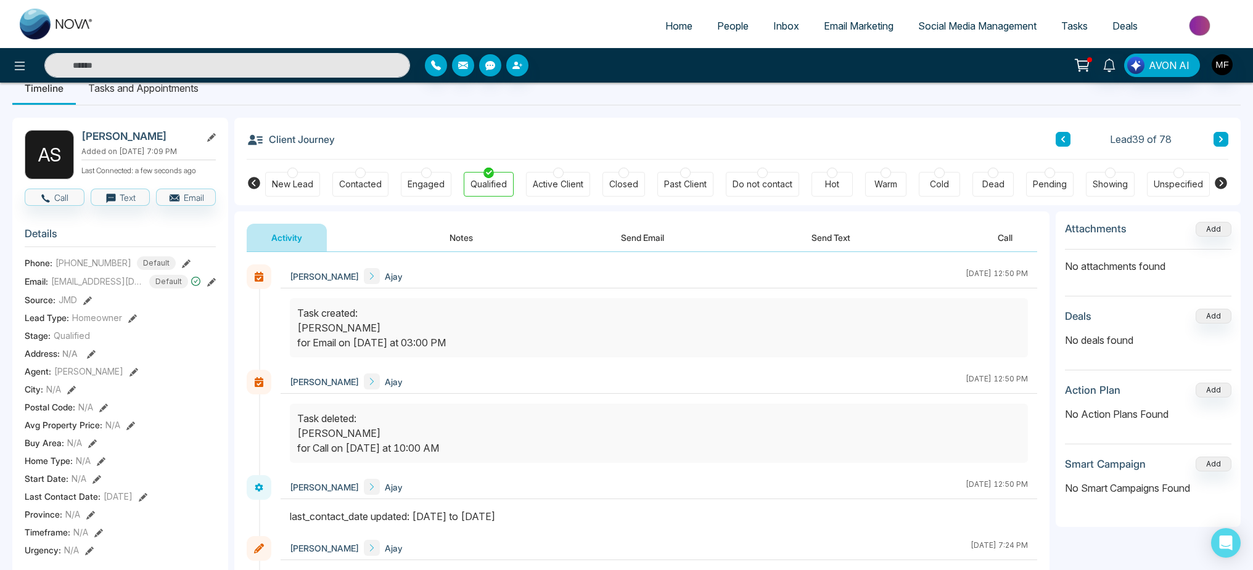
click at [456, 240] on button "Notes" at bounding box center [461, 238] width 73 height 28
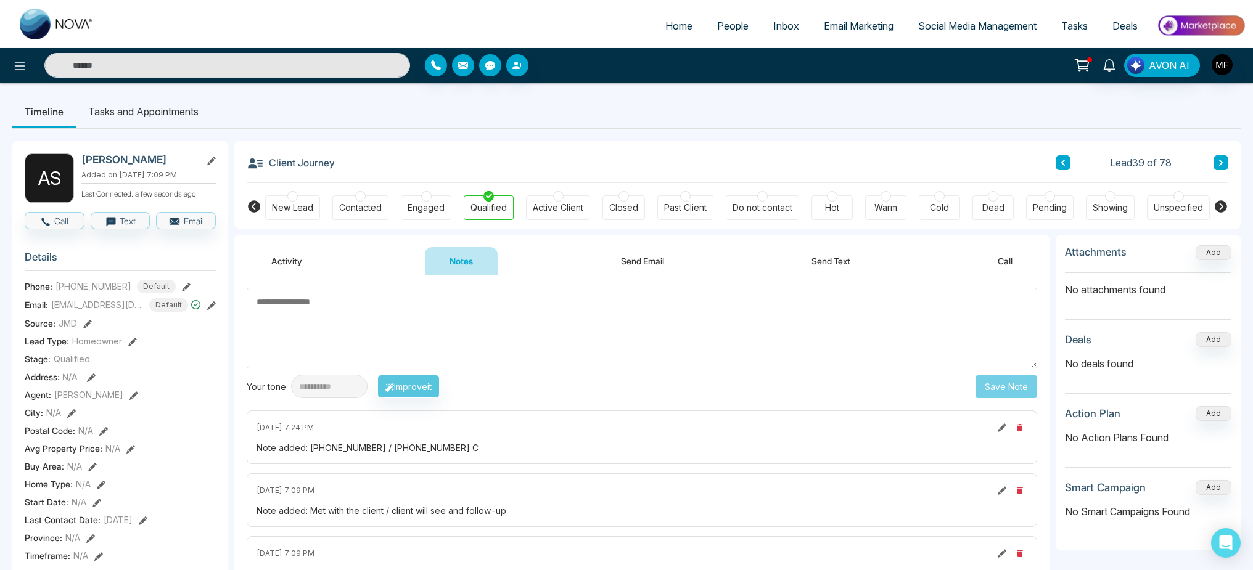
click at [548, 204] on div "Active Client" at bounding box center [558, 208] width 51 height 12
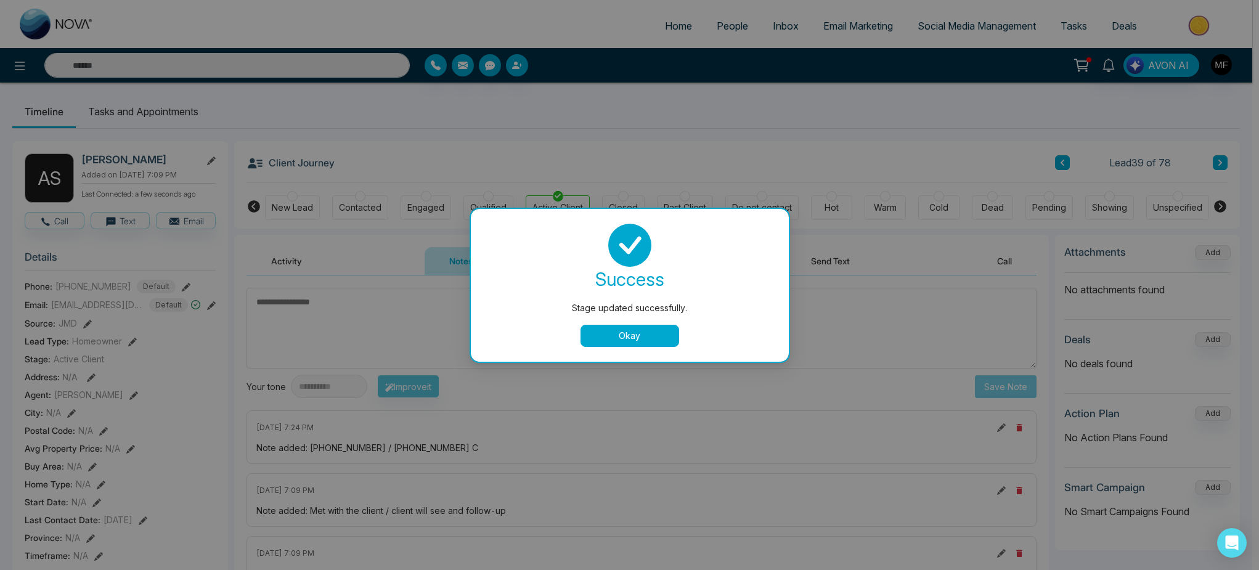
click at [571, 343] on div "Okay" at bounding box center [630, 336] width 288 height 22
click at [598, 338] on button "Okay" at bounding box center [630, 336] width 99 height 22
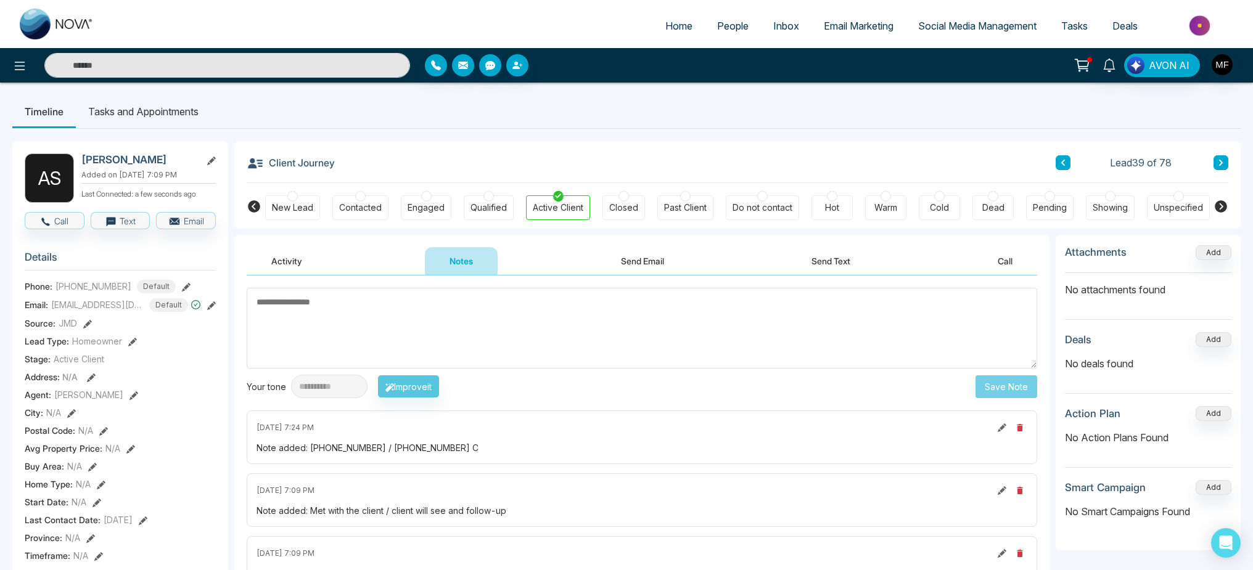
click at [1218, 166] on icon at bounding box center [1220, 162] width 6 height 7
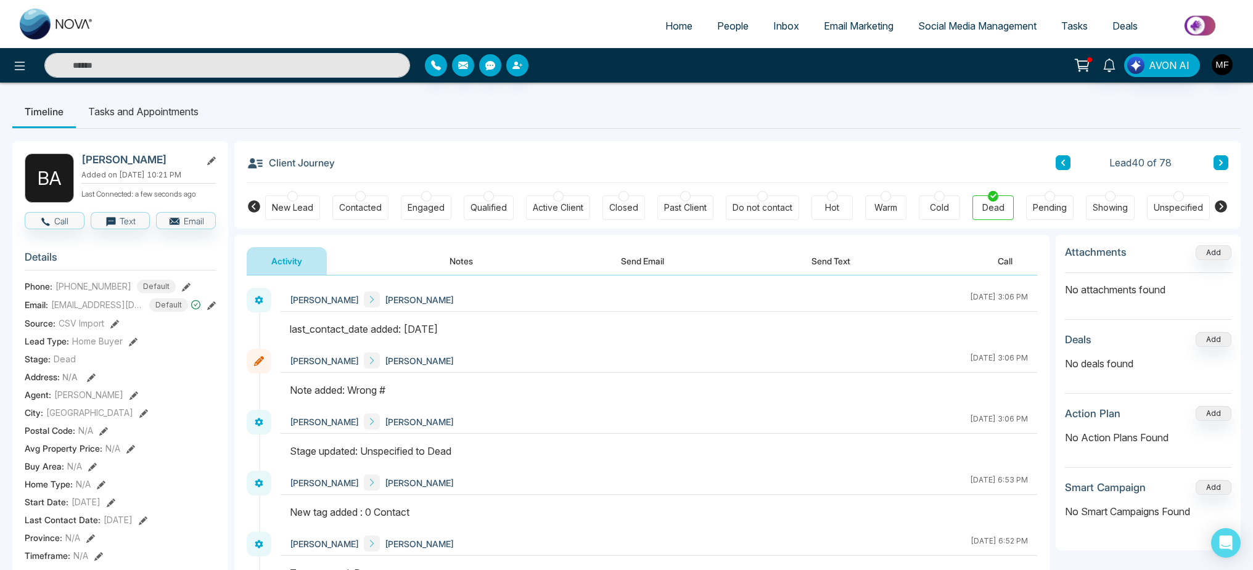
click at [1224, 163] on button at bounding box center [1220, 162] width 15 height 15
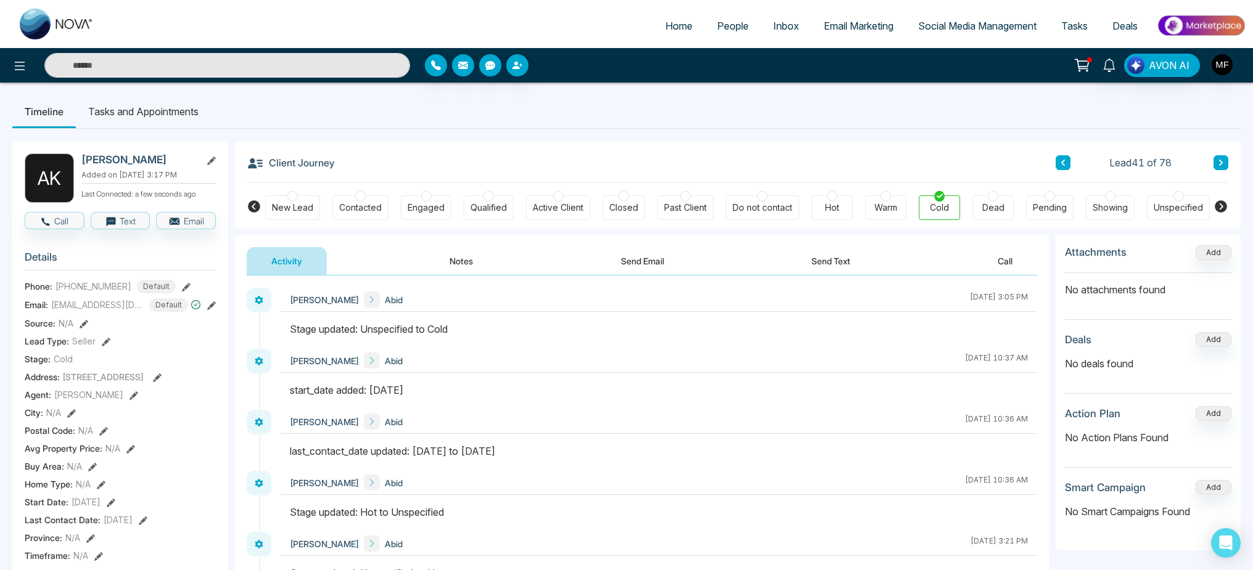
click at [1224, 163] on button at bounding box center [1220, 162] width 15 height 15
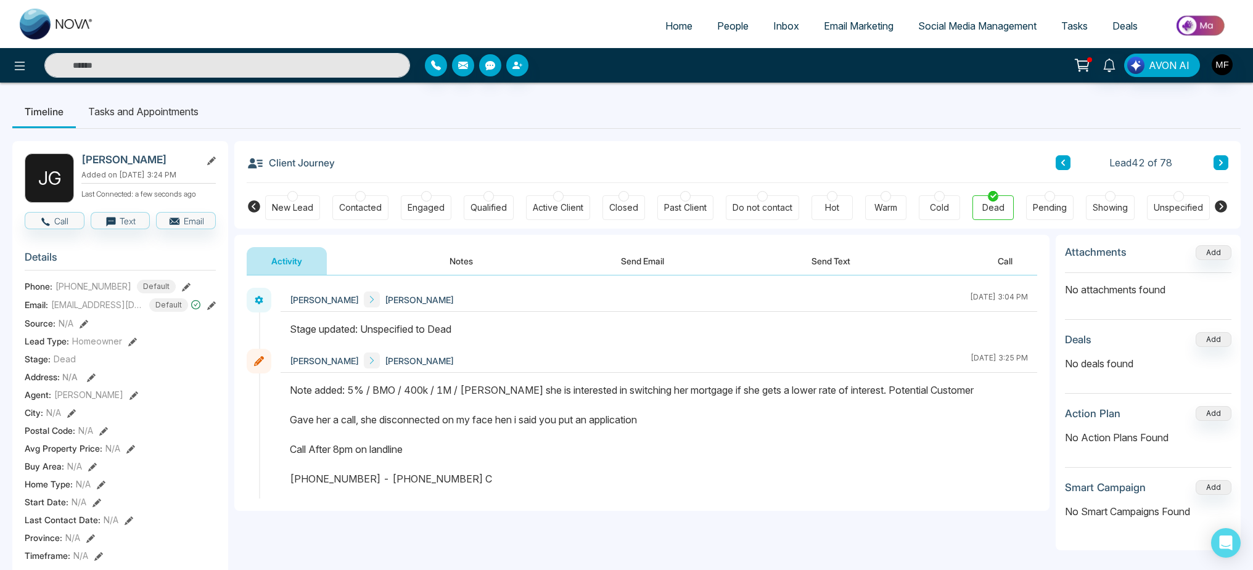
click at [741, 25] on link "People" at bounding box center [733, 25] width 56 height 23
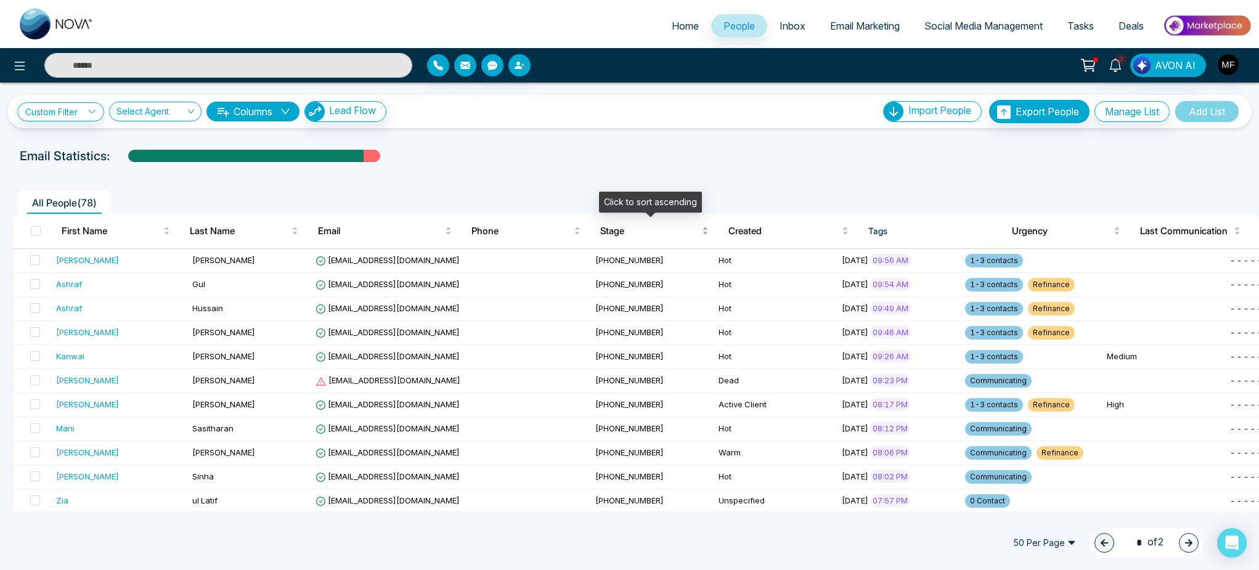
click at [615, 227] on span "Stage" at bounding box center [649, 231] width 99 height 15
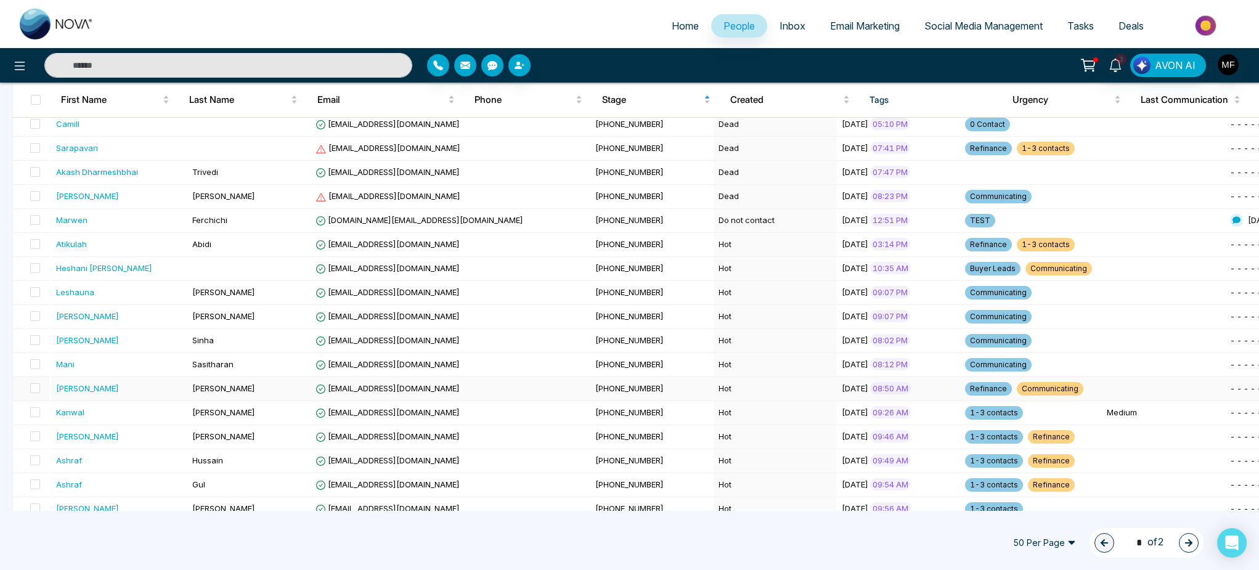
scroll to position [941, 0]
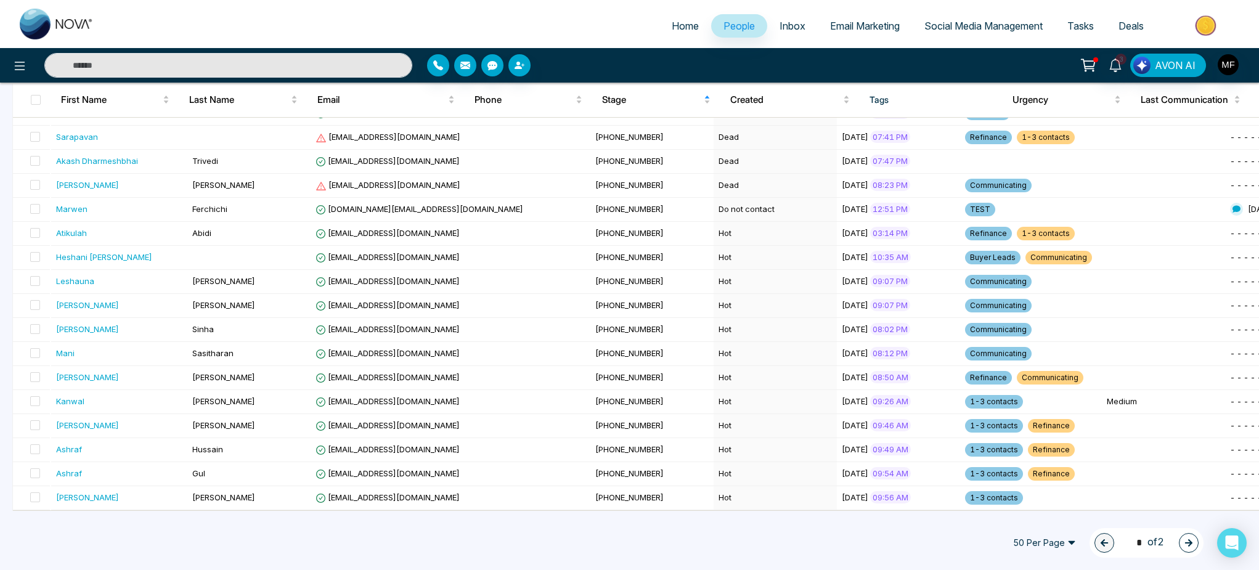
click at [1040, 541] on span "50 Per Page" at bounding box center [1045, 543] width 80 height 20
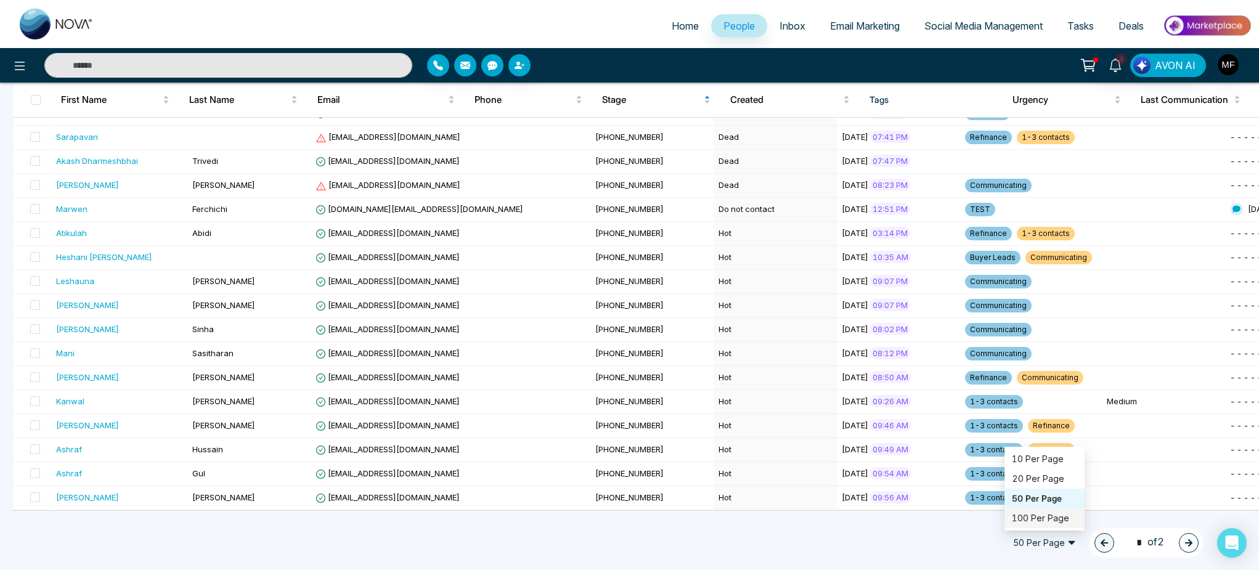
click at [1045, 525] on div "100 Per Page" at bounding box center [1044, 519] width 65 height 14
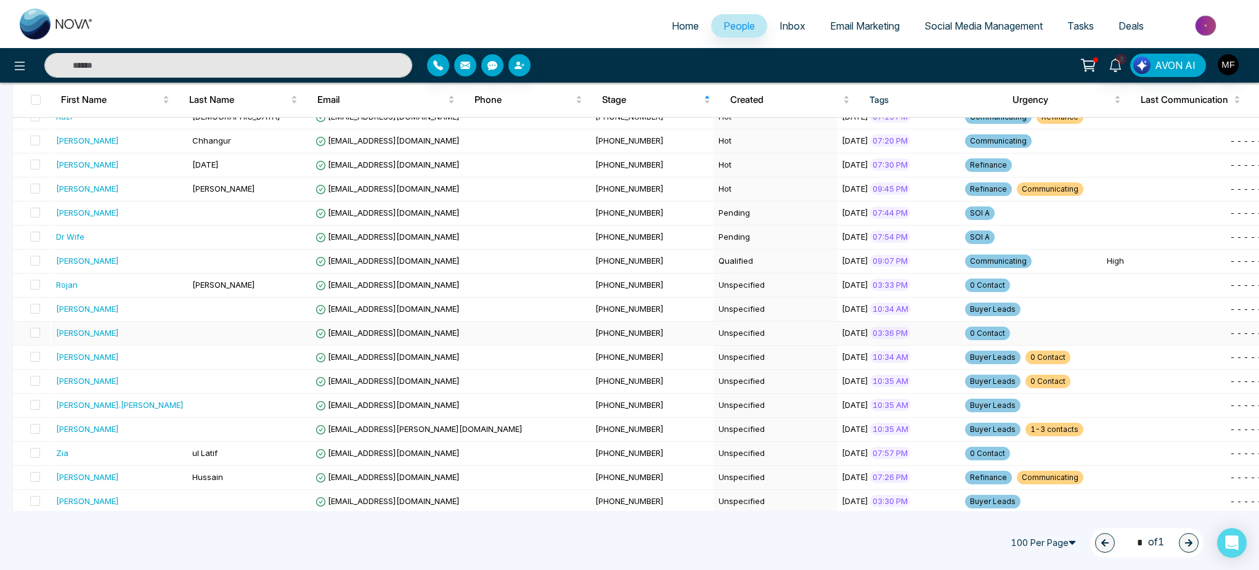
scroll to position [1352, 0]
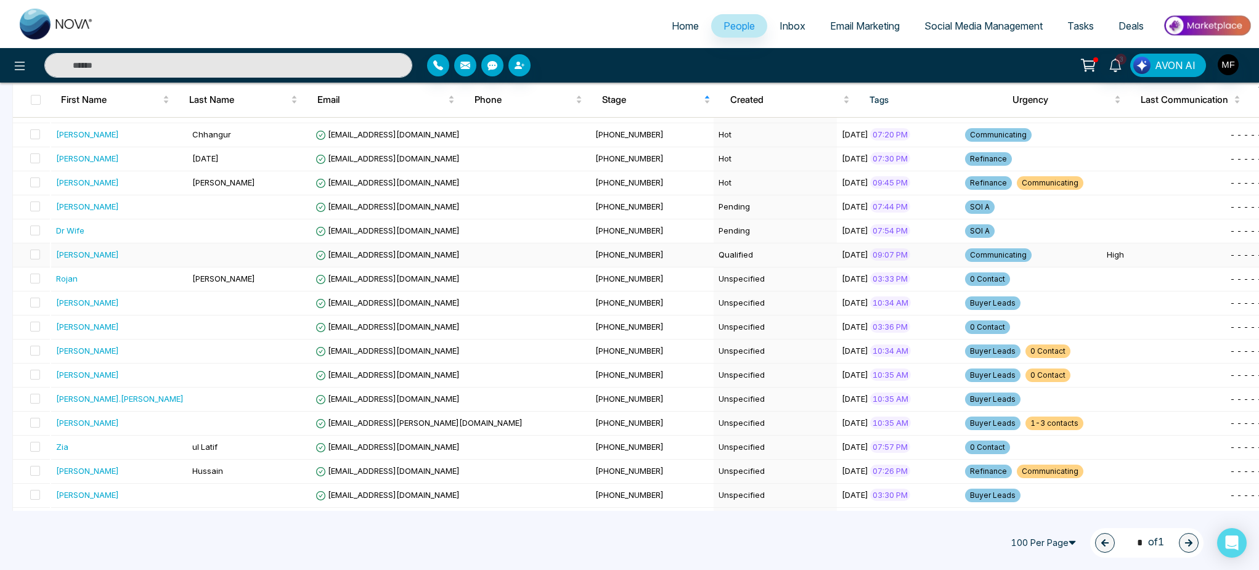
click at [129, 255] on div "[PERSON_NAME]" at bounding box center [120, 254] width 128 height 12
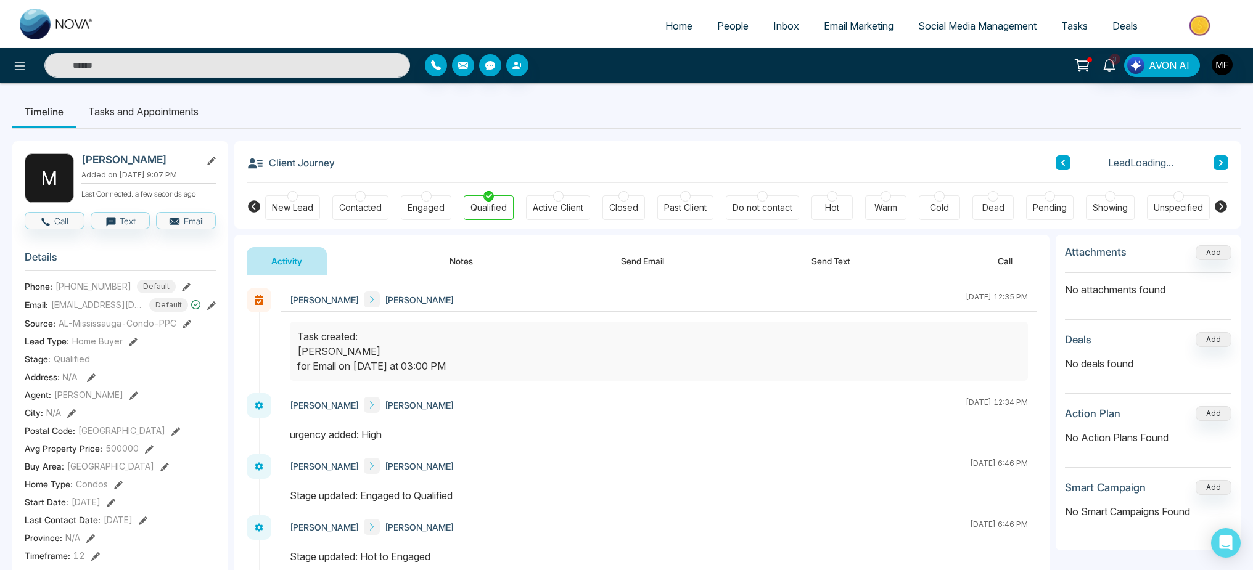
click at [563, 200] on div "Active Client" at bounding box center [558, 207] width 64 height 25
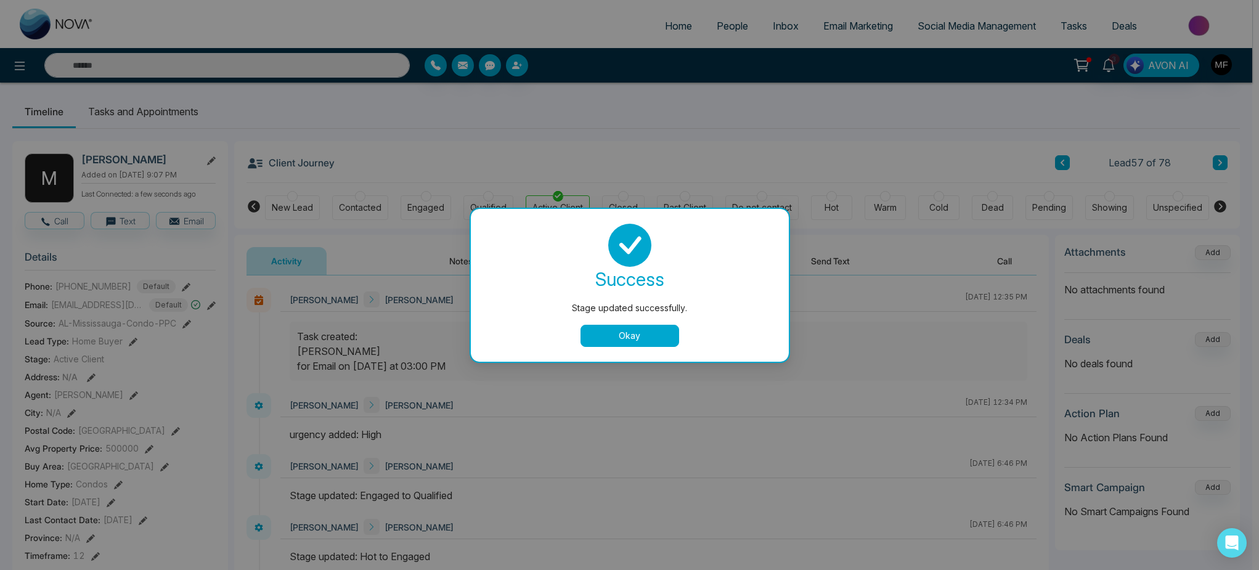
click at [735, 17] on div "Stage updated successfully. success Stage updated successfully. Okay" at bounding box center [629, 285] width 1259 height 570
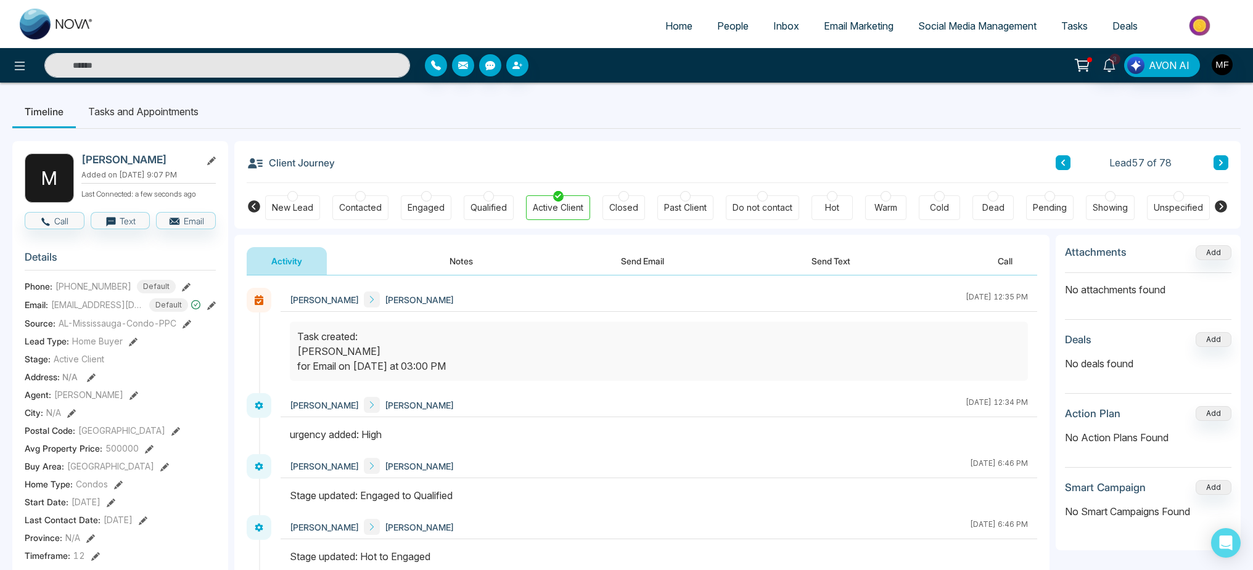
click at [729, 29] on span "People" at bounding box center [732, 26] width 31 height 12
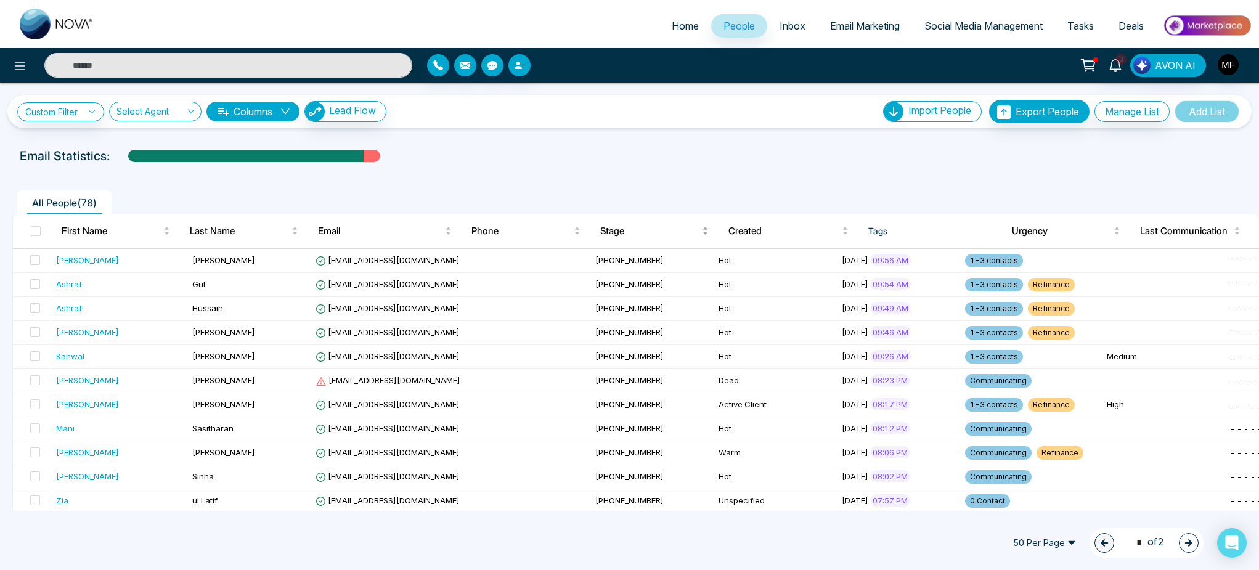
click at [612, 232] on span "Stage" at bounding box center [649, 231] width 99 height 15
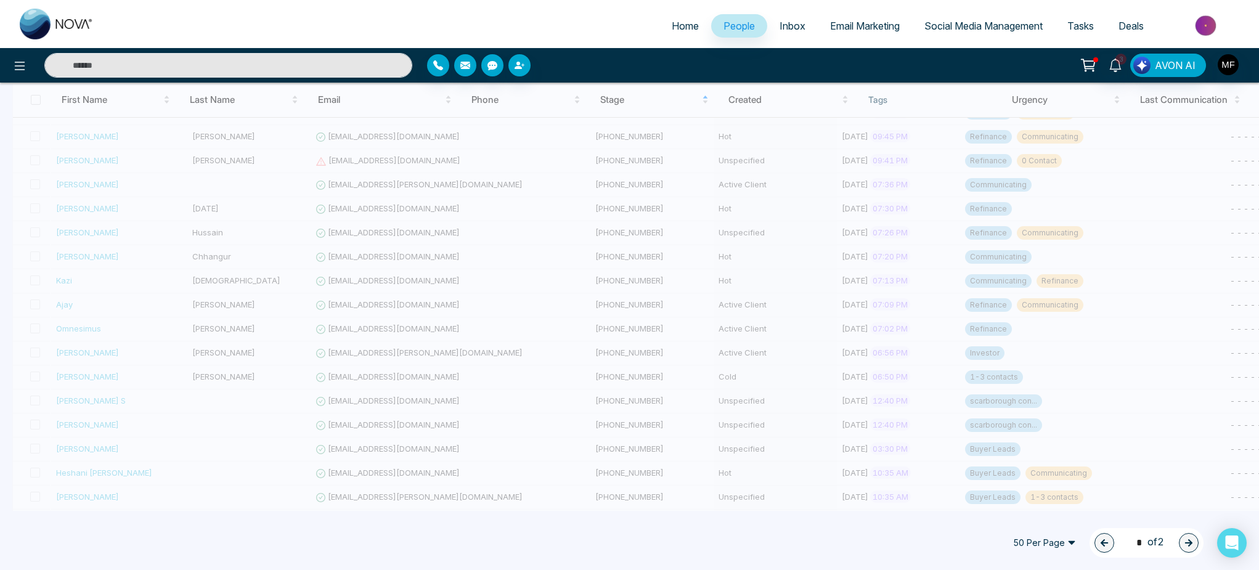
scroll to position [941, 0]
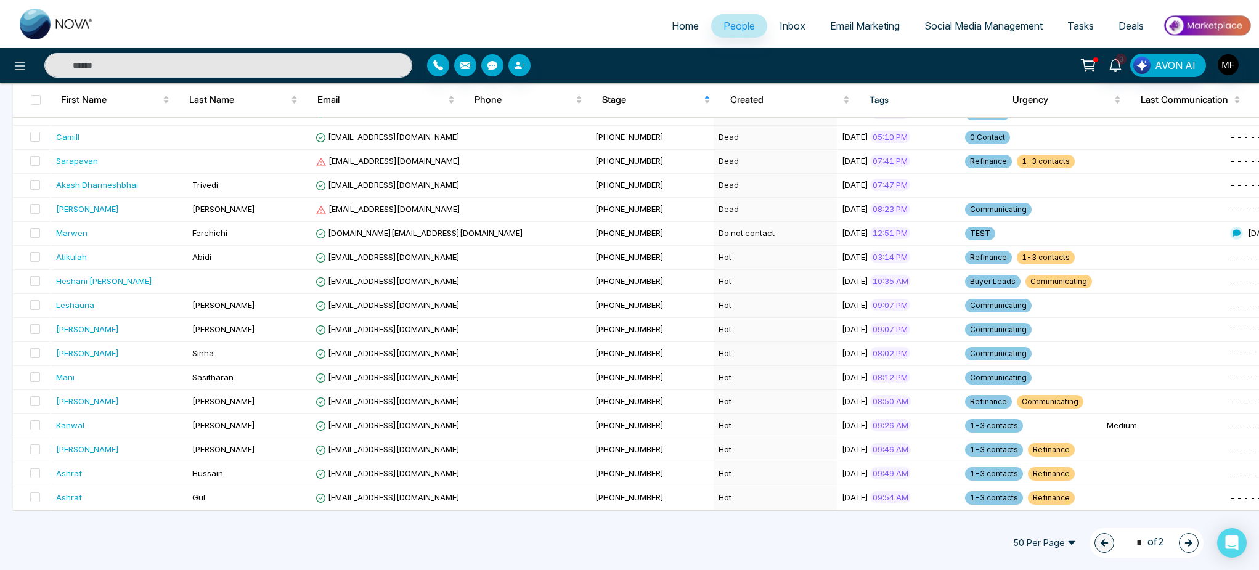
click at [1073, 541] on span "50 Per Page" at bounding box center [1045, 543] width 80 height 20
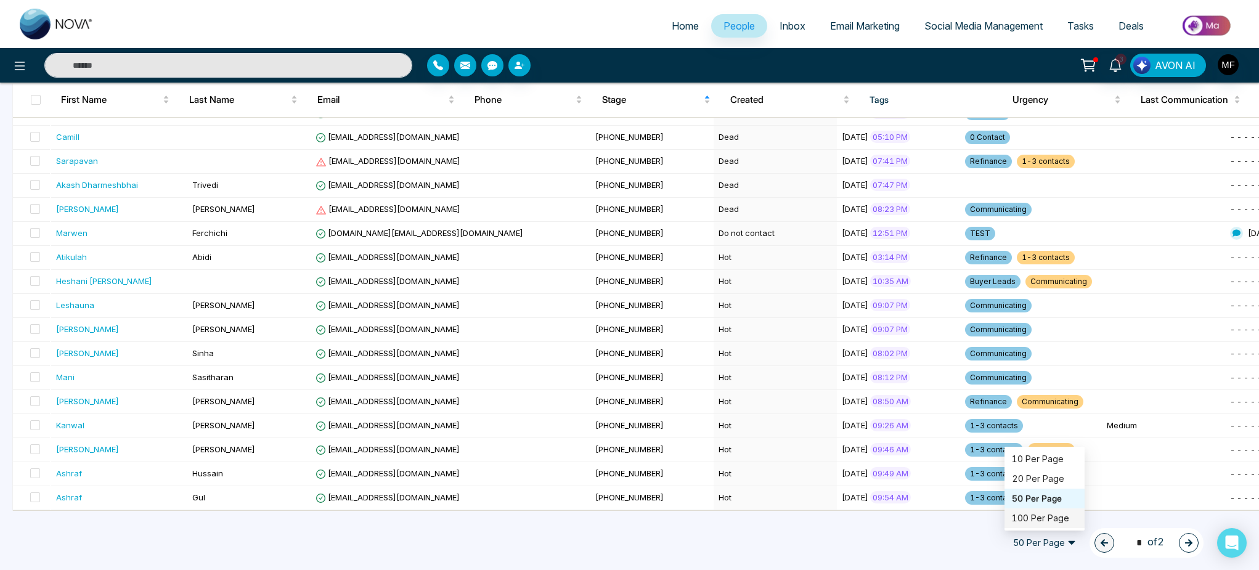
click at [1037, 518] on div "100 Per Page" at bounding box center [1044, 519] width 65 height 14
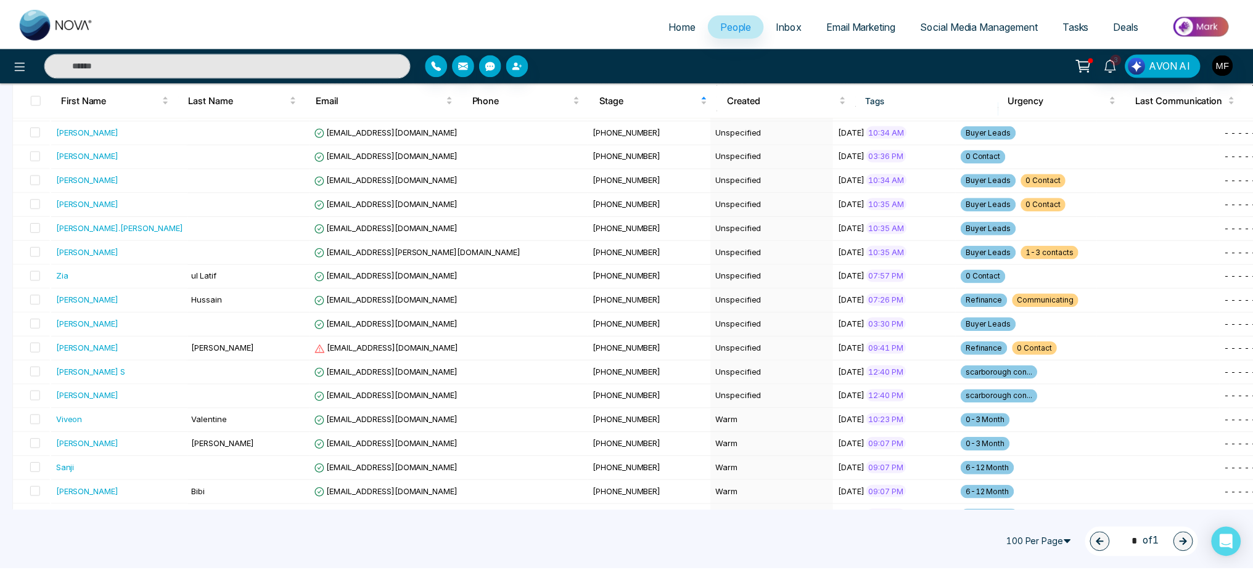
scroll to position [1614, 0]
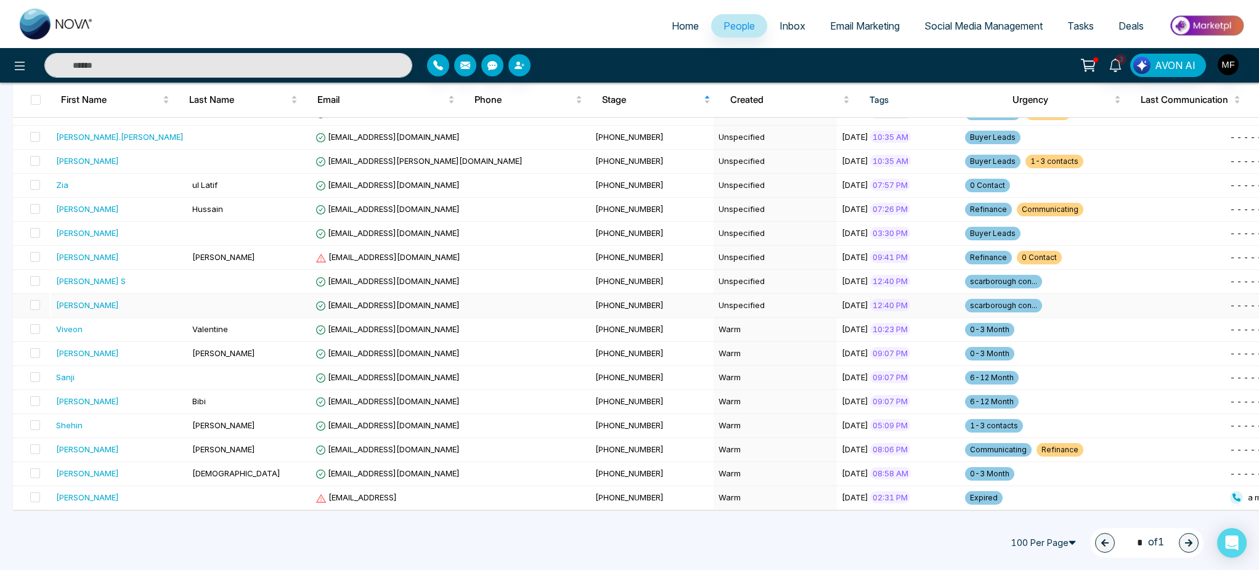
click at [215, 305] on td at bounding box center [248, 306] width 123 height 24
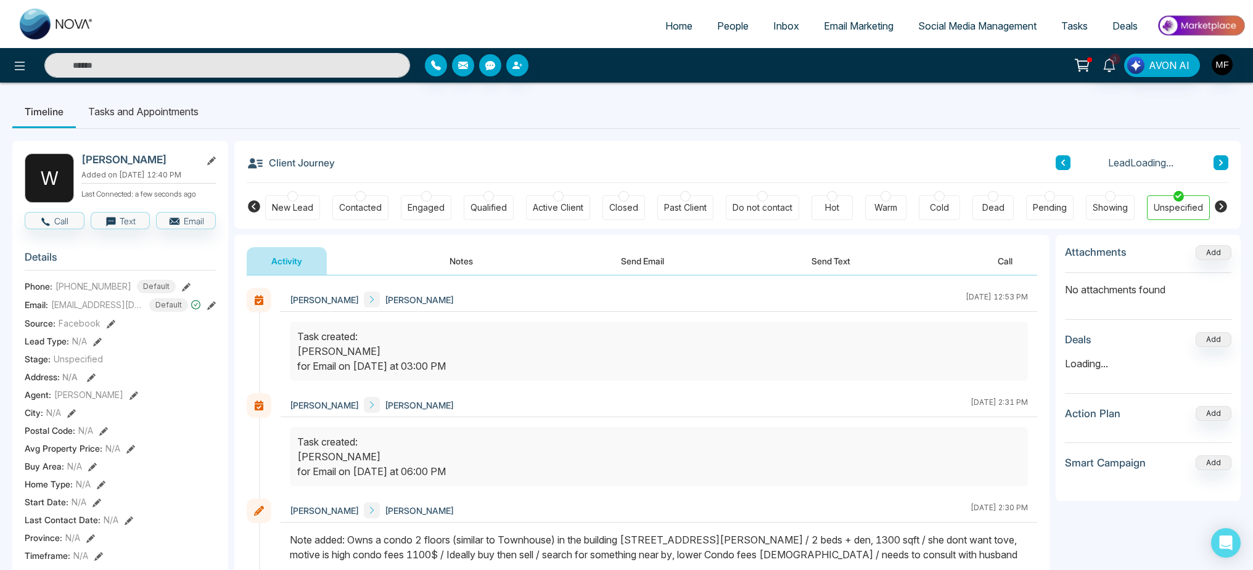
click at [570, 206] on div "Active Client" at bounding box center [558, 208] width 51 height 12
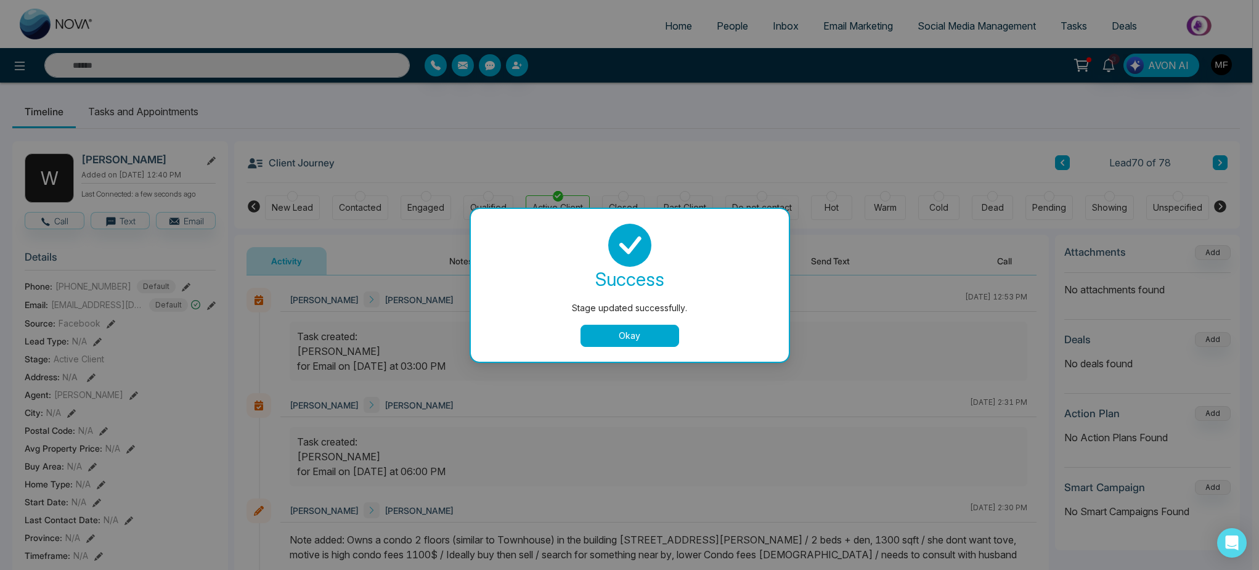
click at [625, 335] on button "Okay" at bounding box center [630, 336] width 99 height 22
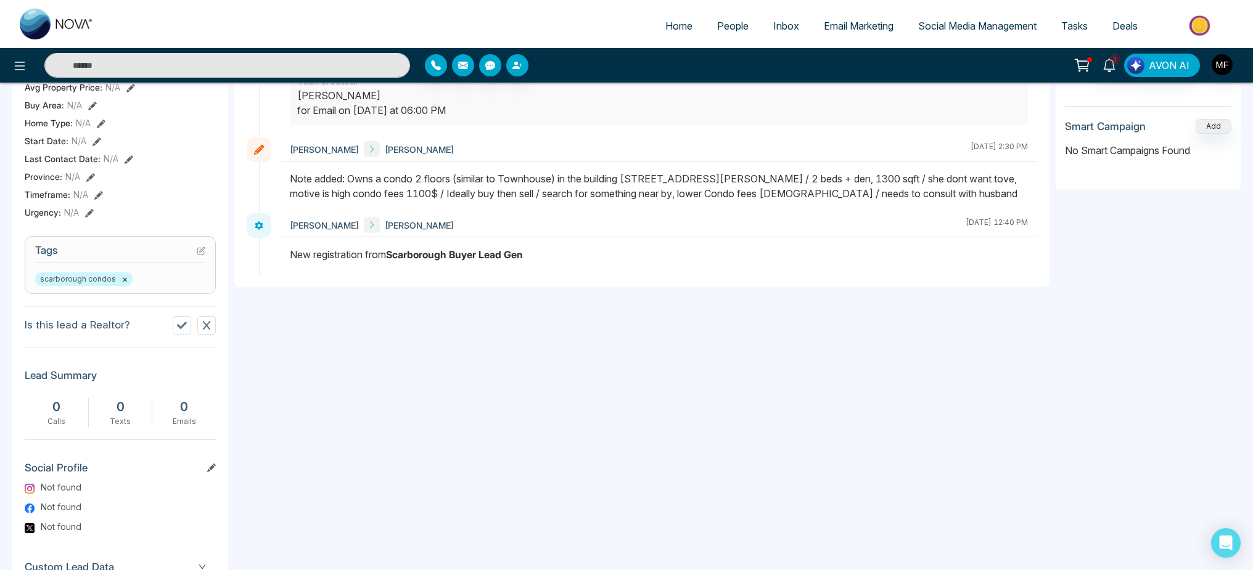
scroll to position [229, 0]
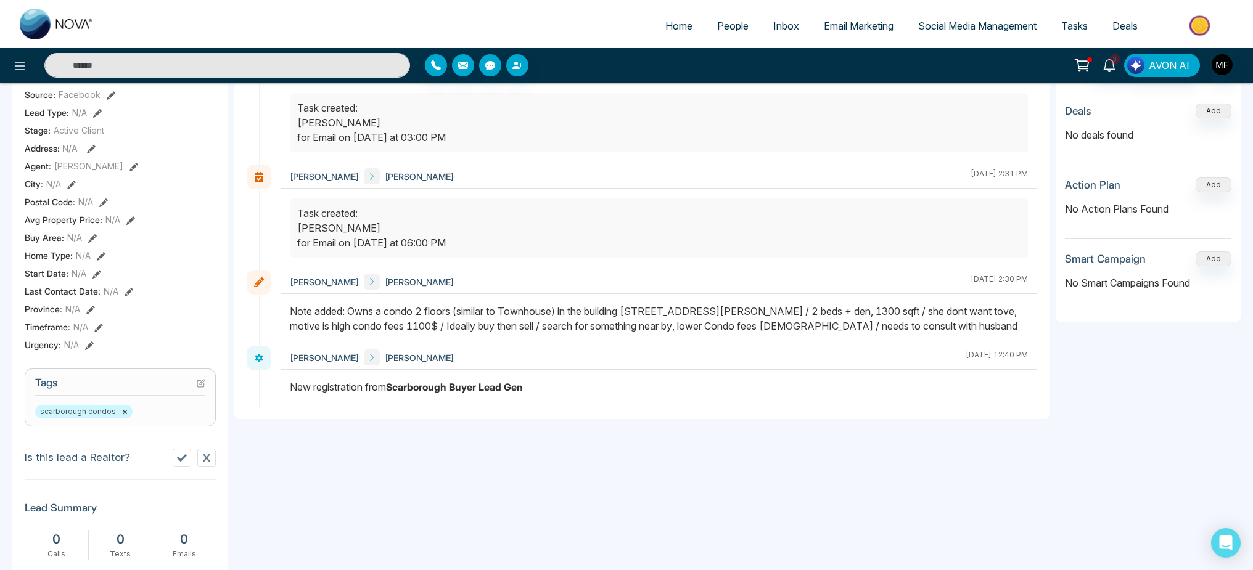
click at [88, 350] on icon at bounding box center [89, 345] width 9 height 9
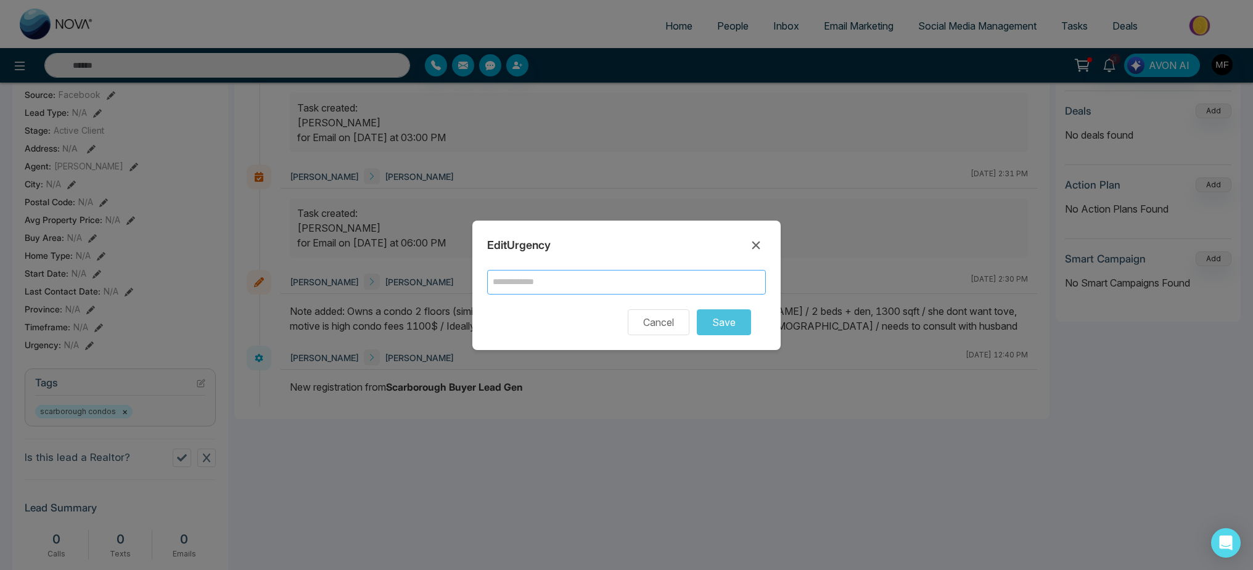
click at [640, 288] on input "text" at bounding box center [626, 282] width 279 height 25
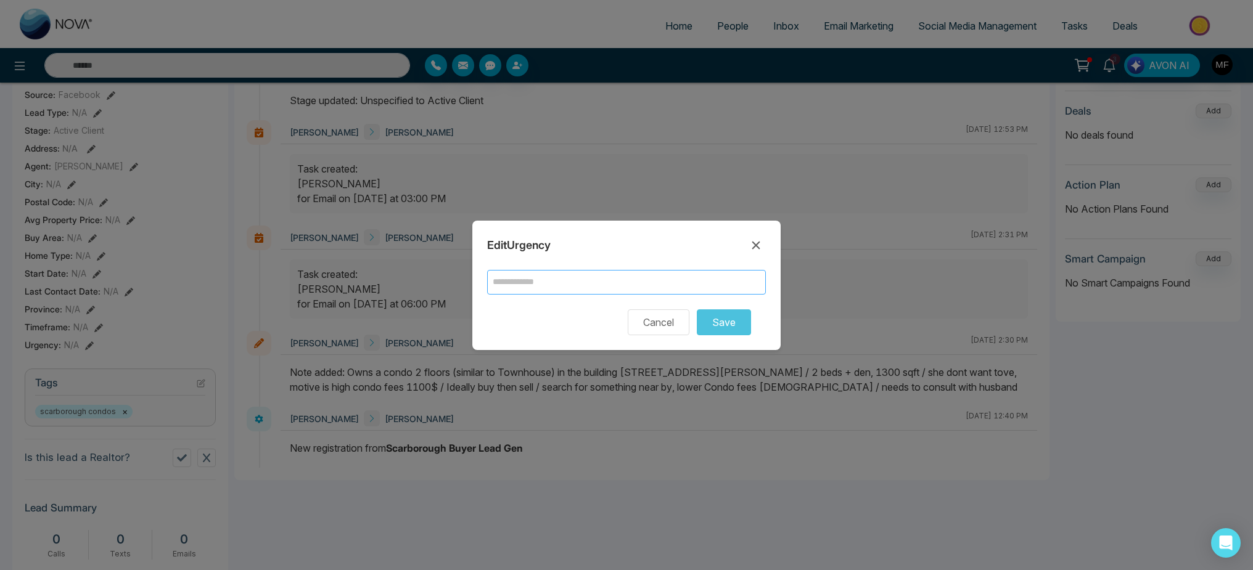
type input "****"
click at [740, 325] on button "Save" at bounding box center [724, 322] width 54 height 26
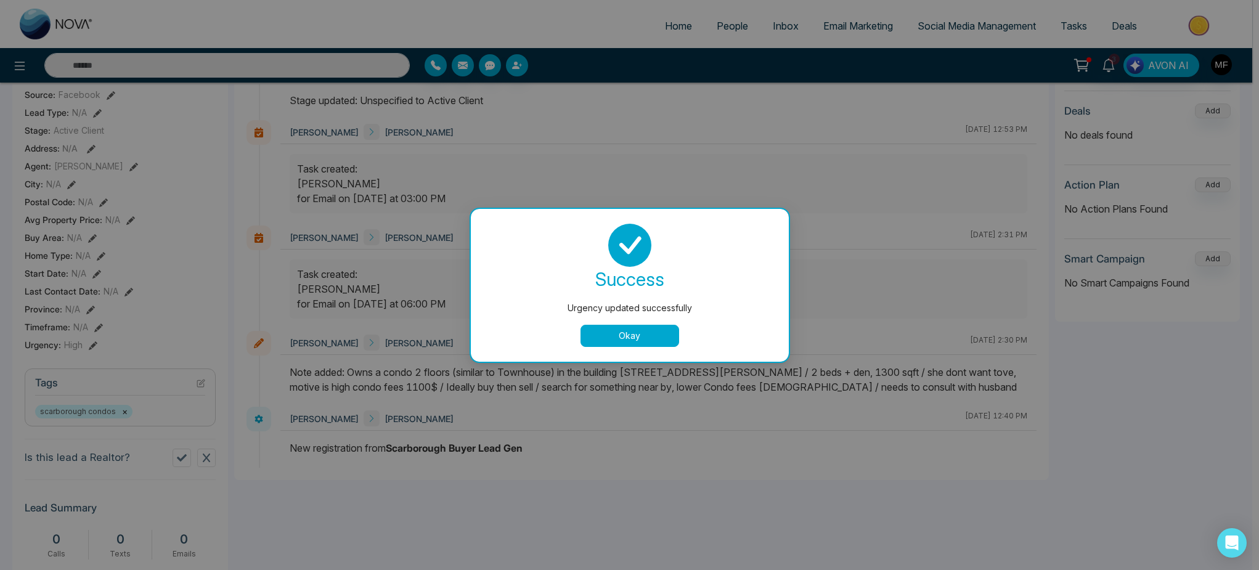
click at [672, 346] on button "Okay" at bounding box center [630, 336] width 99 height 22
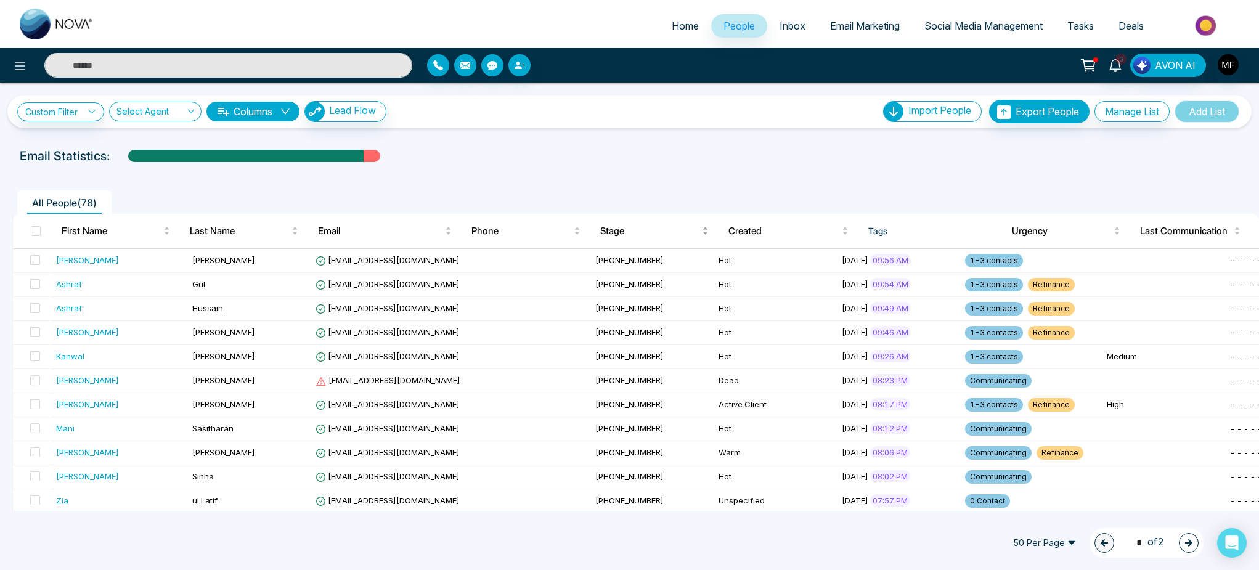
click at [627, 230] on span "Stage" at bounding box center [649, 231] width 99 height 15
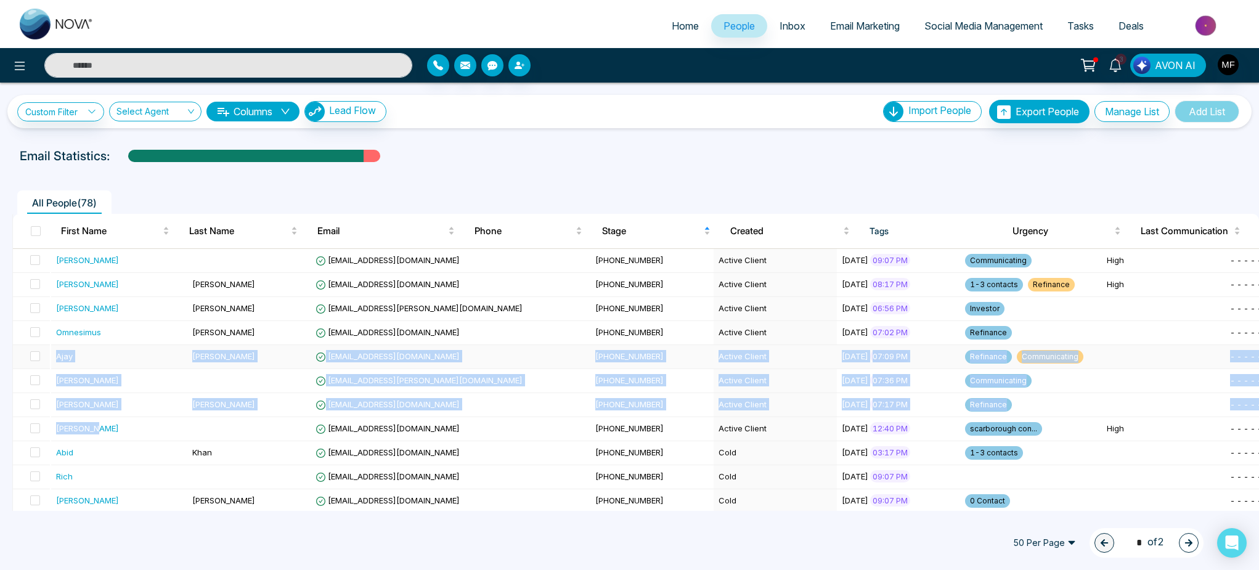
drag, startPoint x: 107, startPoint y: 429, endPoint x: 120, endPoint y: 345, distance: 85.5
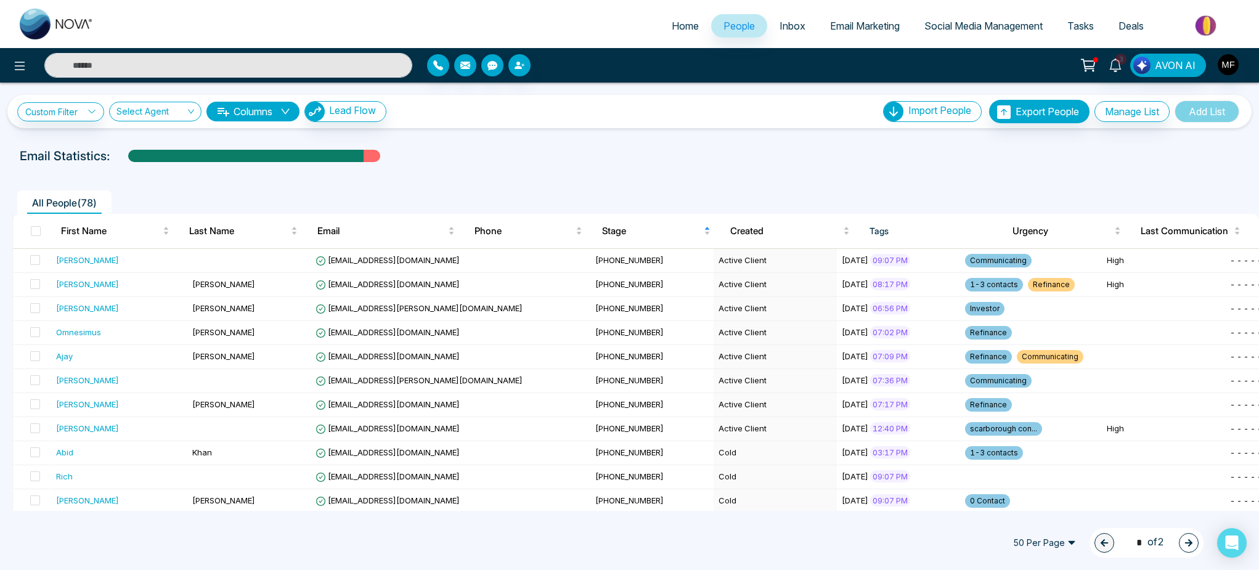
click at [464, 187] on div "All People ( 78 )" at bounding box center [629, 197] width 1249 height 31
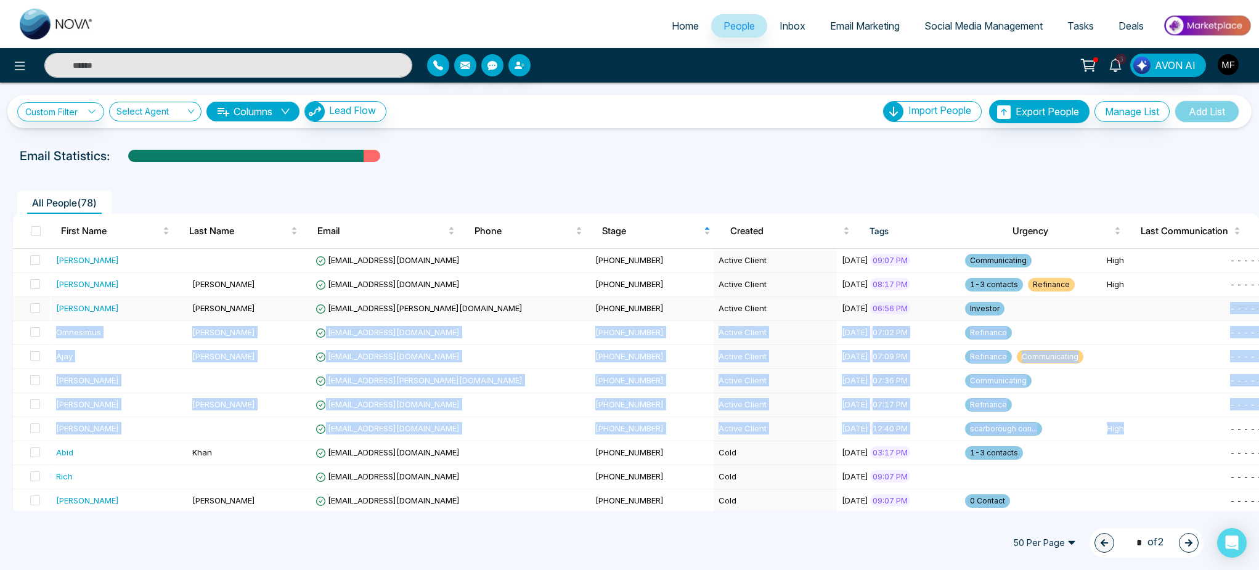
drag, startPoint x: 1018, startPoint y: 430, endPoint x: 1018, endPoint y: 308, distance: 122.0
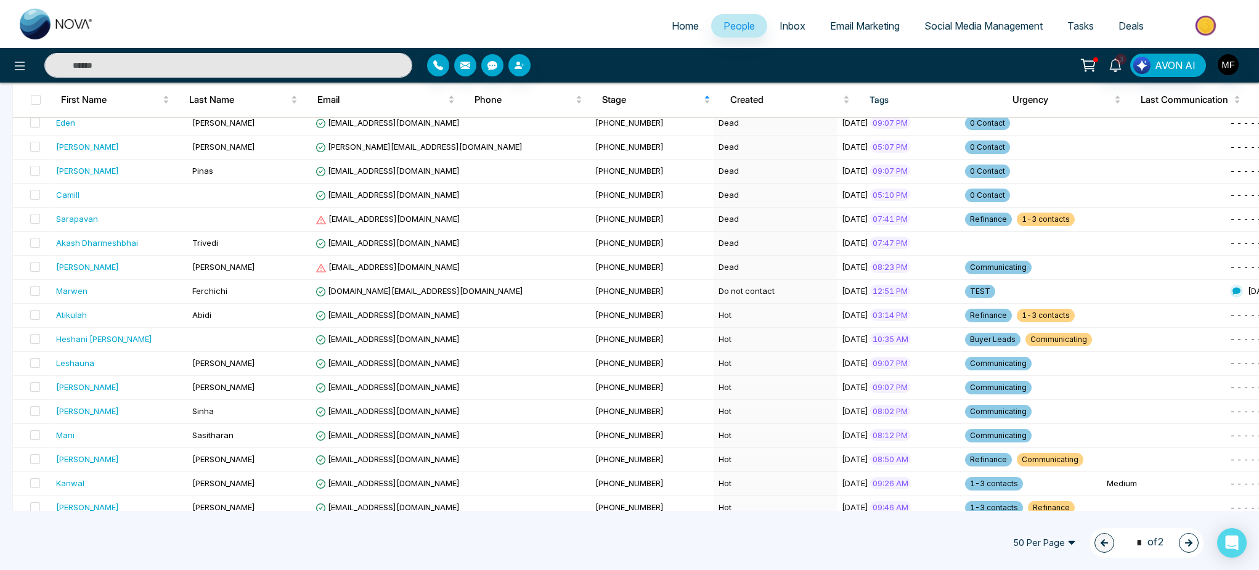
scroll to position [941, 0]
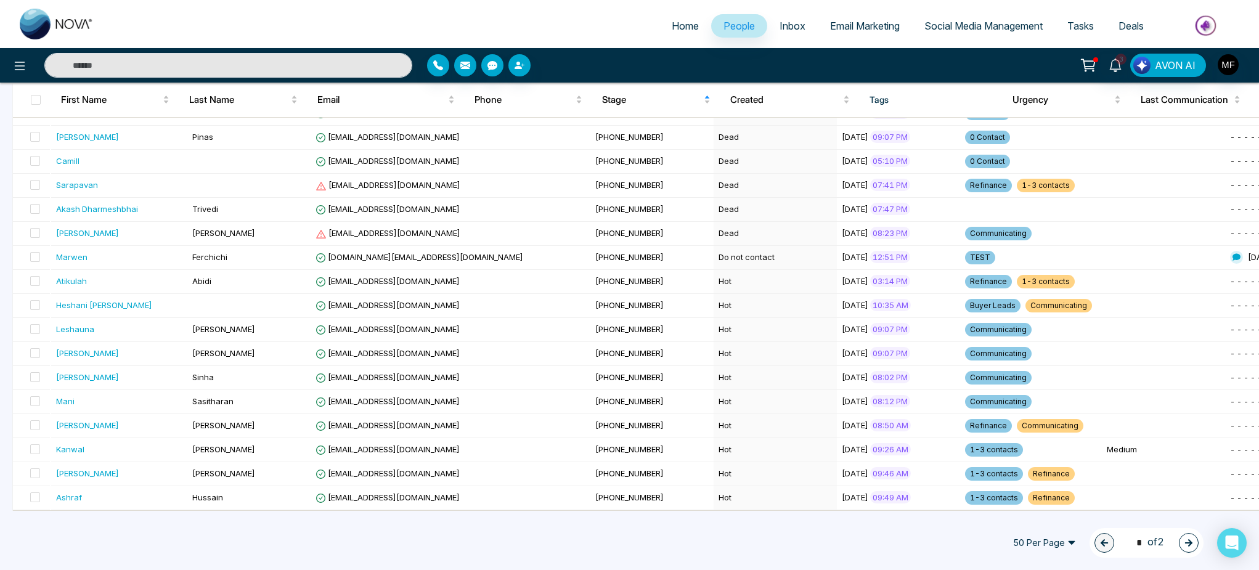
click at [1048, 539] on span "50 Per Page" at bounding box center [1045, 543] width 80 height 20
click at [1060, 513] on div "100 Per Page" at bounding box center [1044, 519] width 65 height 14
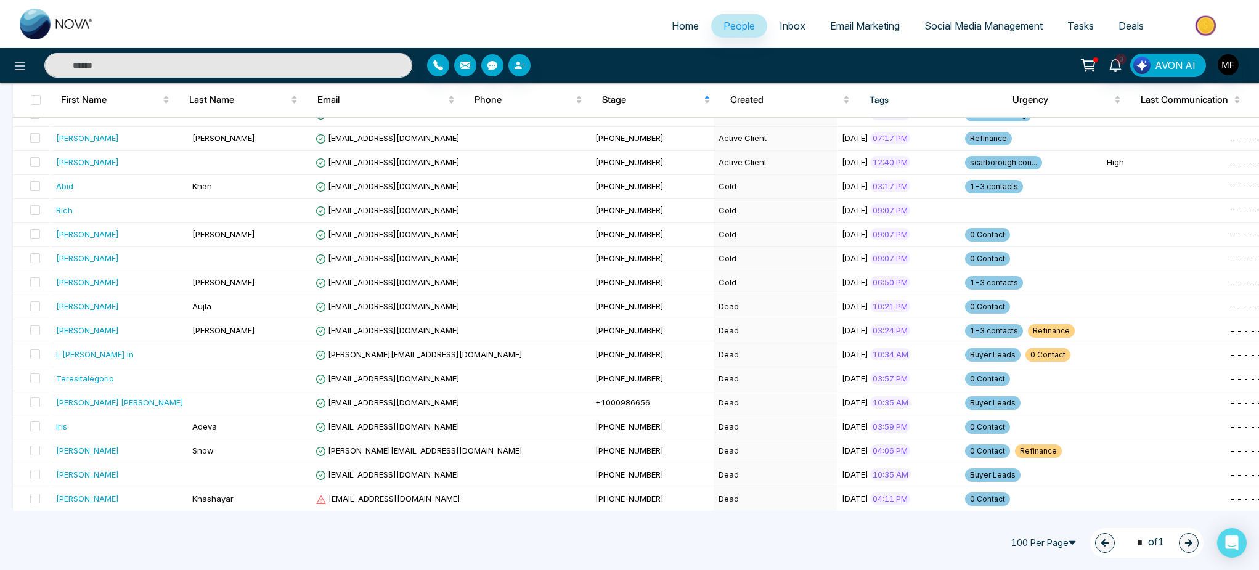
scroll to position [0, 0]
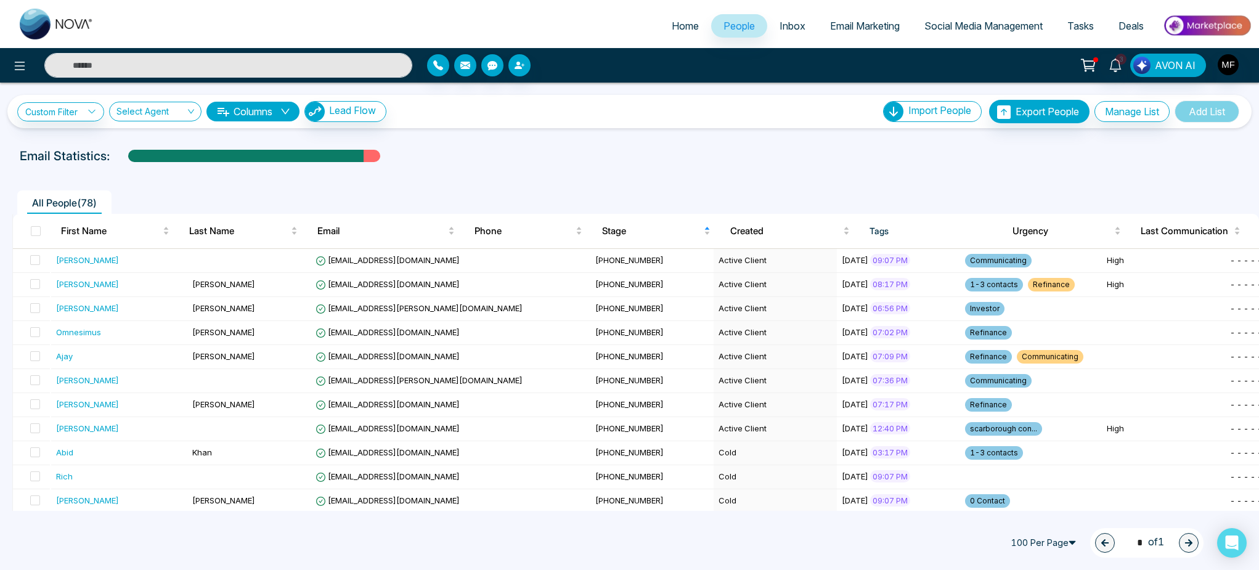
click at [669, 169] on div at bounding box center [629, 167] width 1244 height 5
click at [1228, 65] on img "button" at bounding box center [1228, 64] width 21 height 21
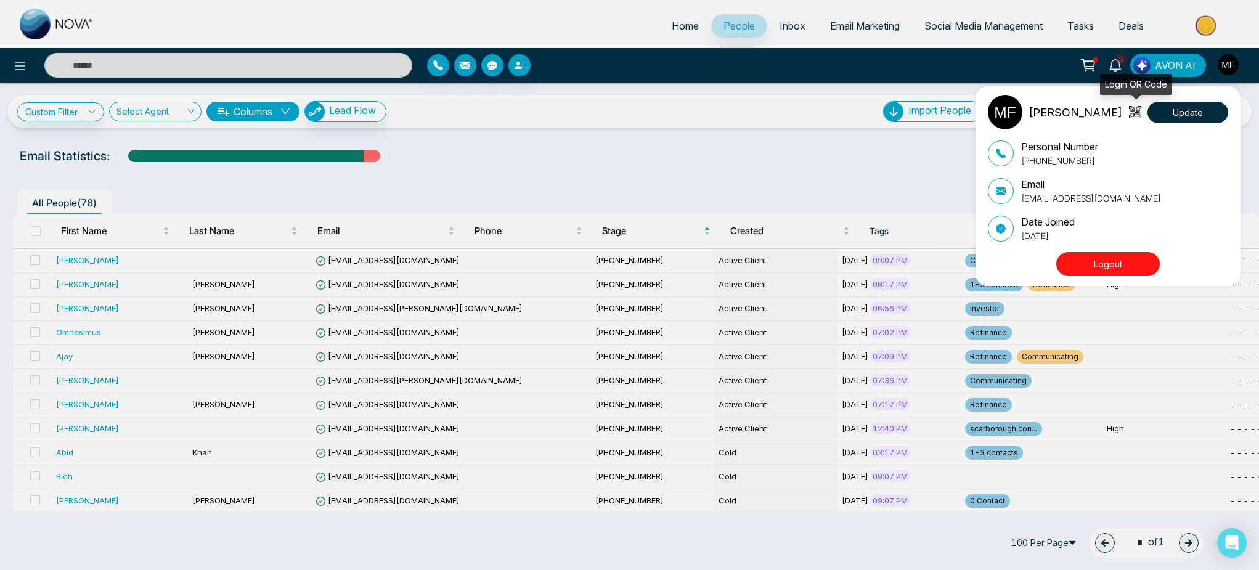
click at [1135, 111] on icon at bounding box center [1135, 112] width 12 height 12
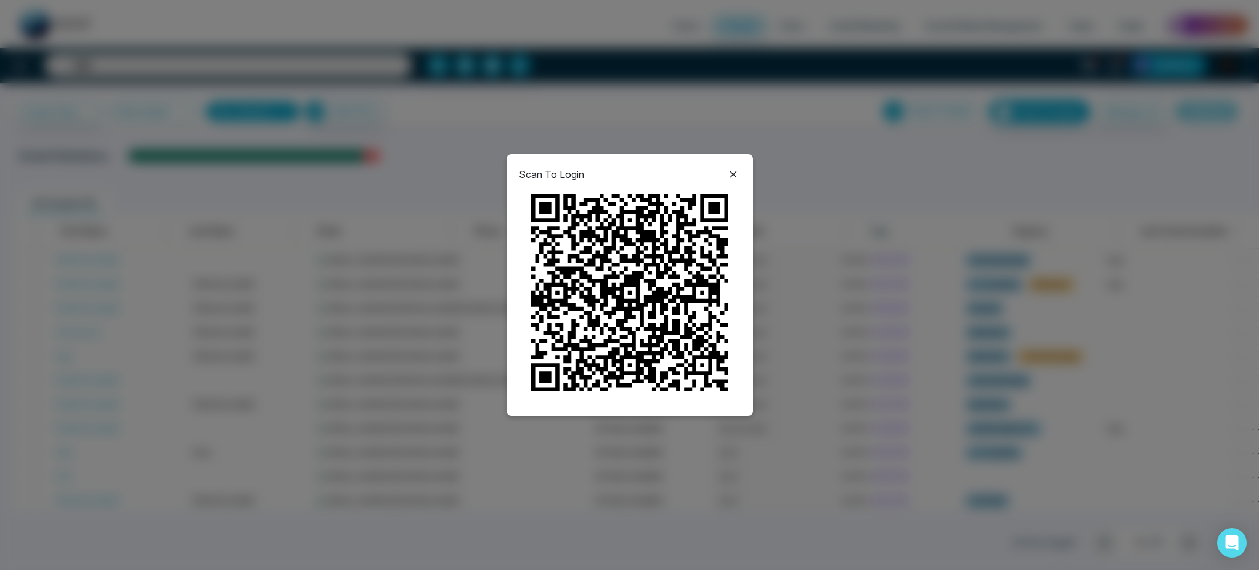
click at [736, 178] on icon at bounding box center [733, 174] width 15 height 15
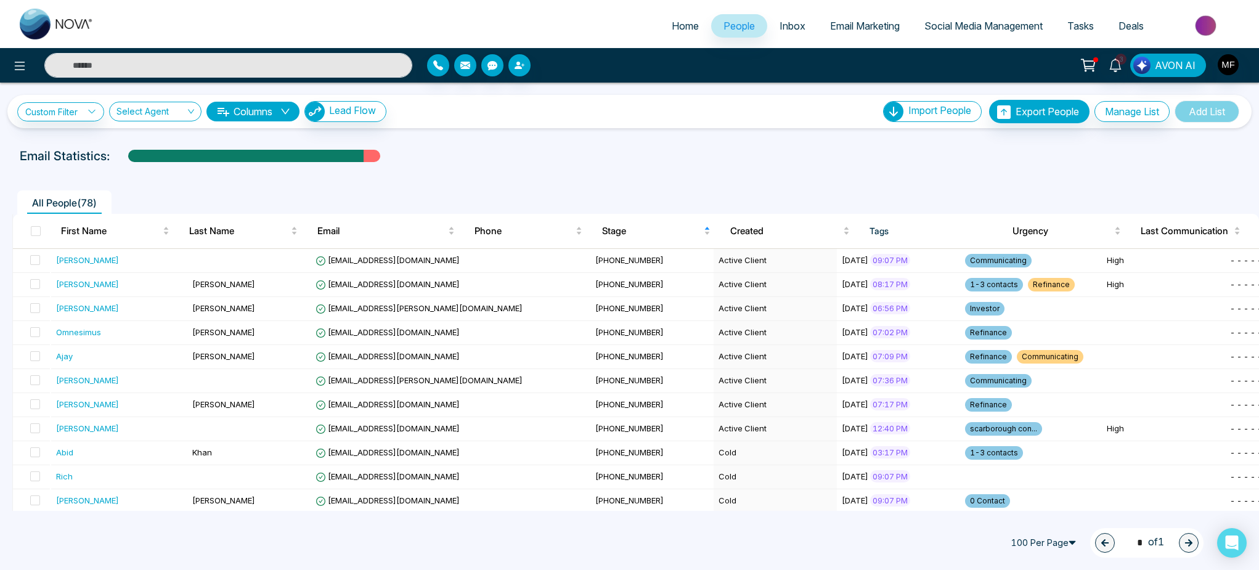
click at [1241, 69] on div "3 AVON AI" at bounding box center [997, 65] width 510 height 23
click at [1237, 68] on img "button" at bounding box center [1228, 64] width 21 height 21
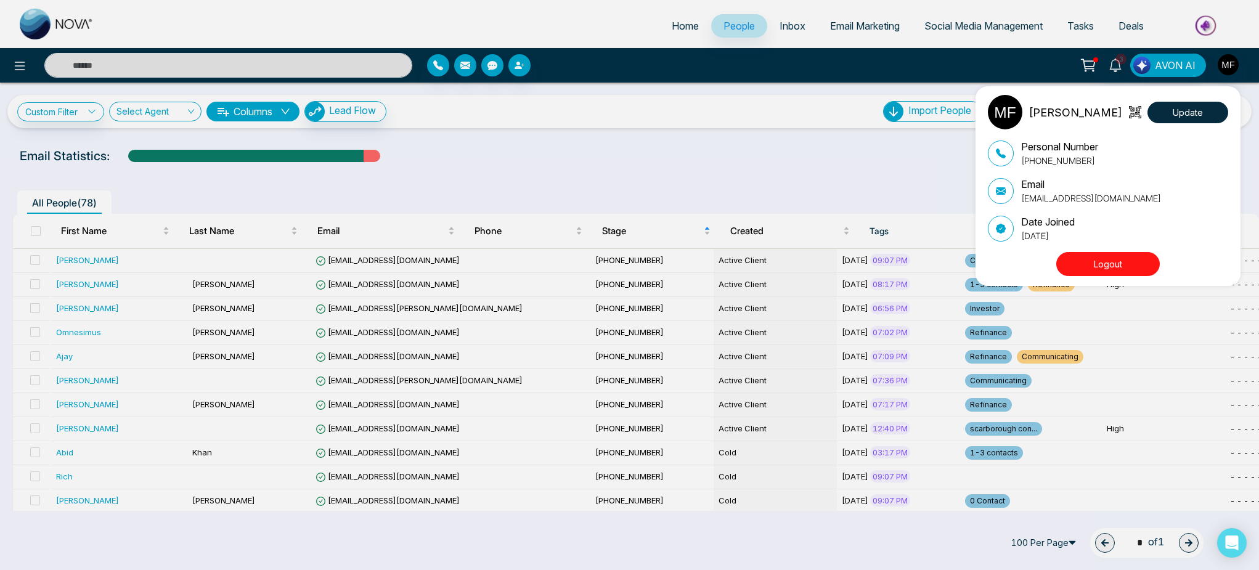
click at [1004, 114] on img at bounding box center [1005, 112] width 35 height 35
click at [1164, 112] on button "Update" at bounding box center [1188, 113] width 81 height 22
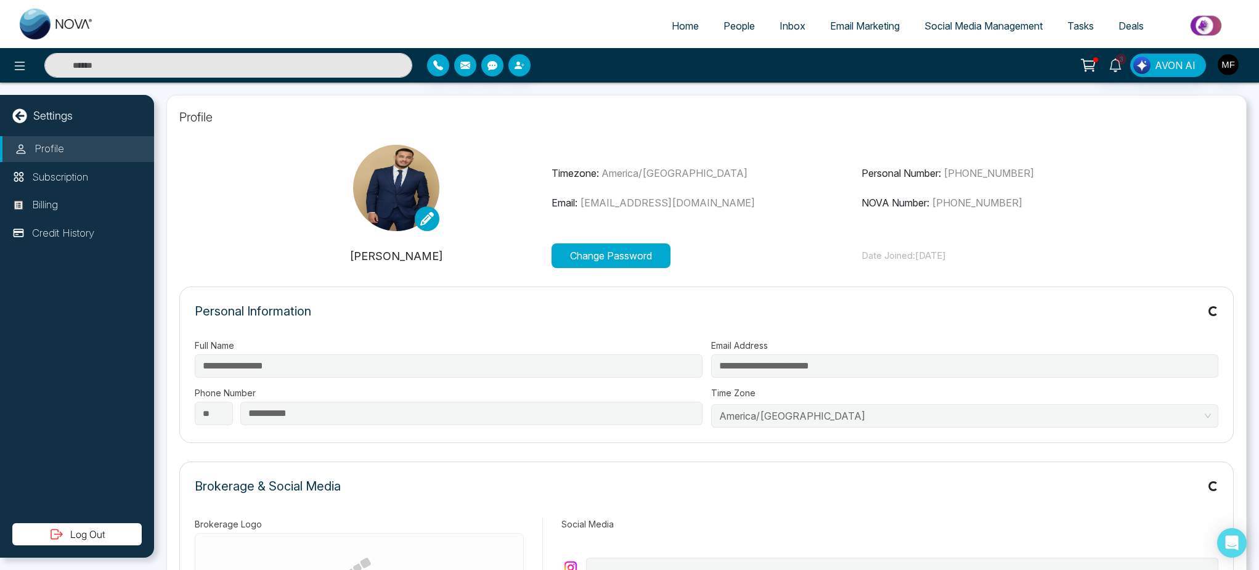
type input "**********"
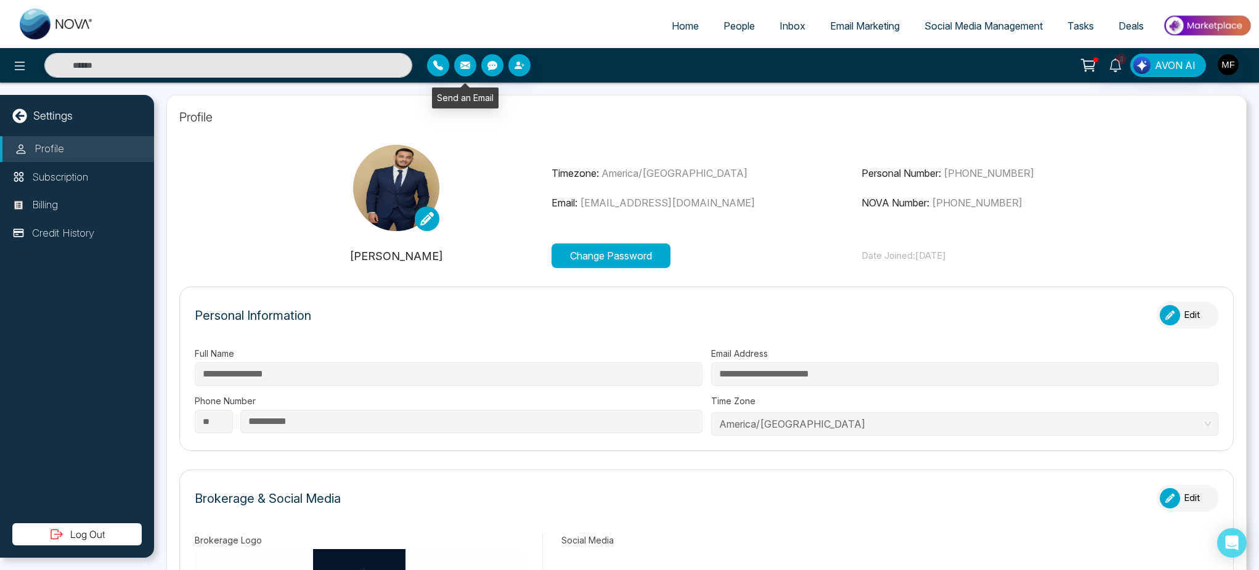
click at [466, 67] on icon "button" at bounding box center [465, 65] width 10 height 7
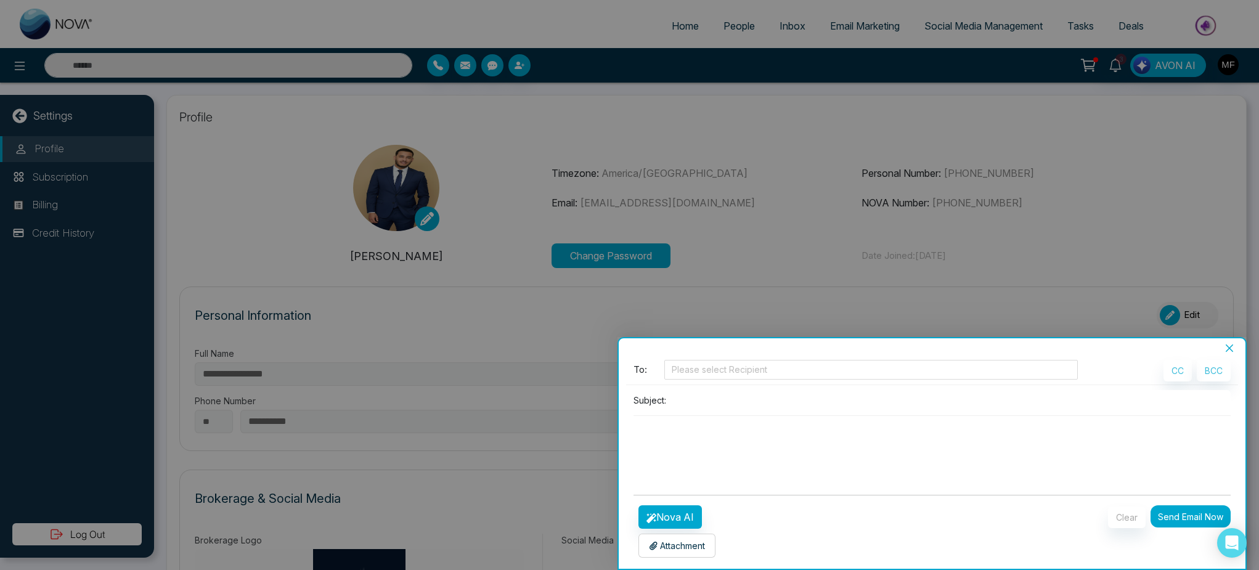
click at [509, 78] on div at bounding box center [629, 285] width 1259 height 570
click at [1232, 349] on icon "close" at bounding box center [1230, 348] width 10 height 10
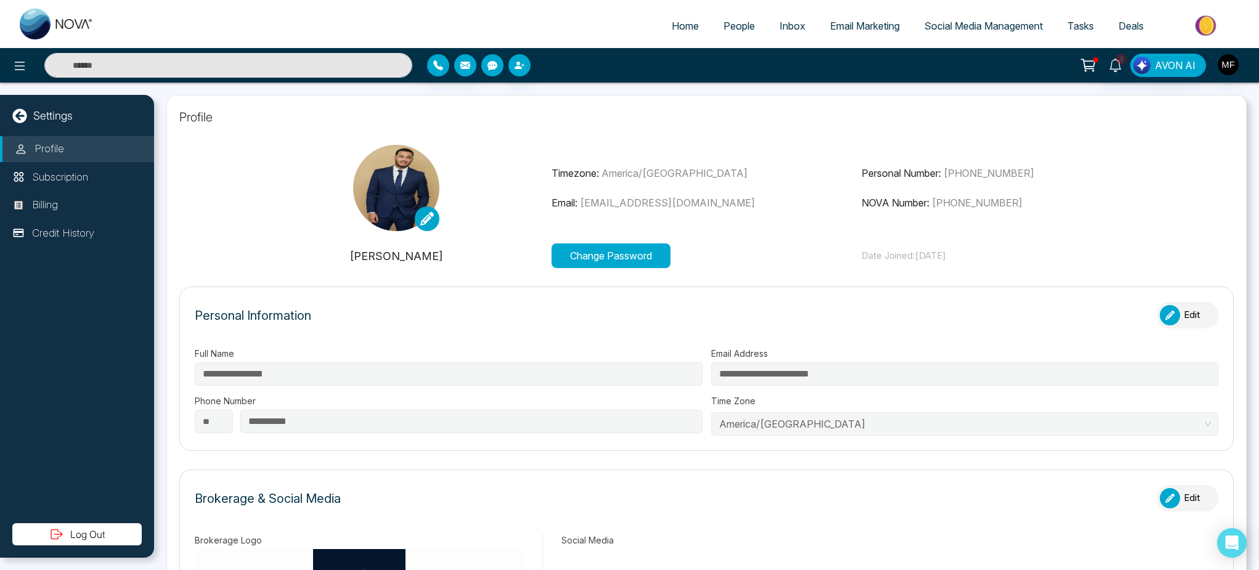
click at [491, 62] on icon "button" at bounding box center [493, 65] width 10 height 9
click at [778, 201] on p "Email: [EMAIL_ADDRESS][DOMAIN_NAME]" at bounding box center [707, 202] width 311 height 15
click at [737, 27] on span "People" at bounding box center [739, 26] width 31 height 12
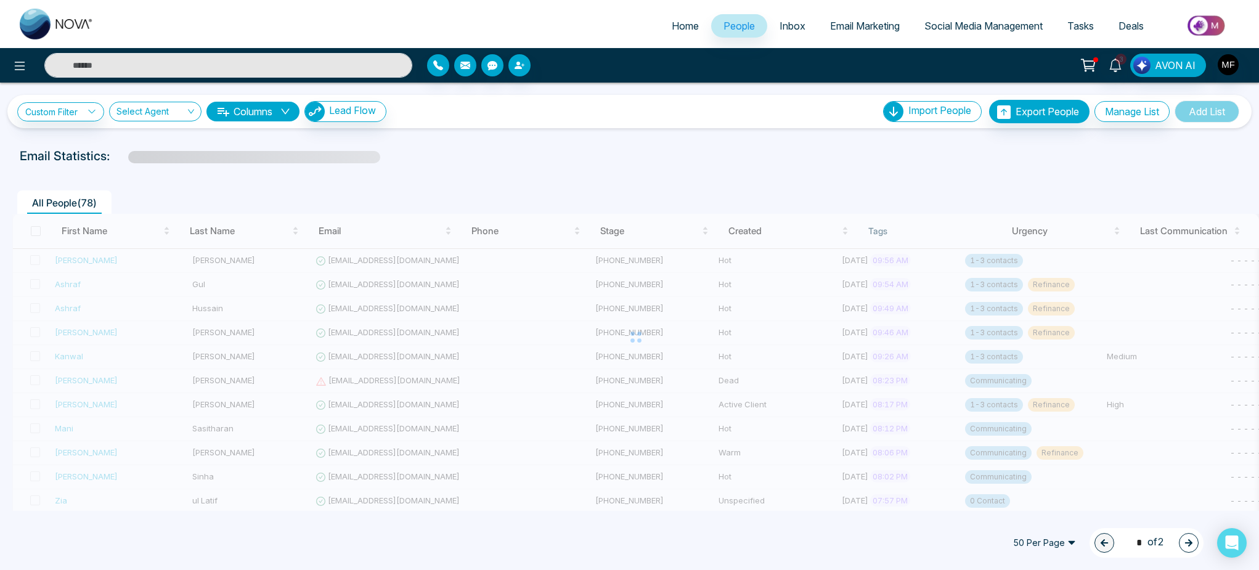
click at [786, 25] on span "Inbox" at bounding box center [793, 26] width 26 height 12
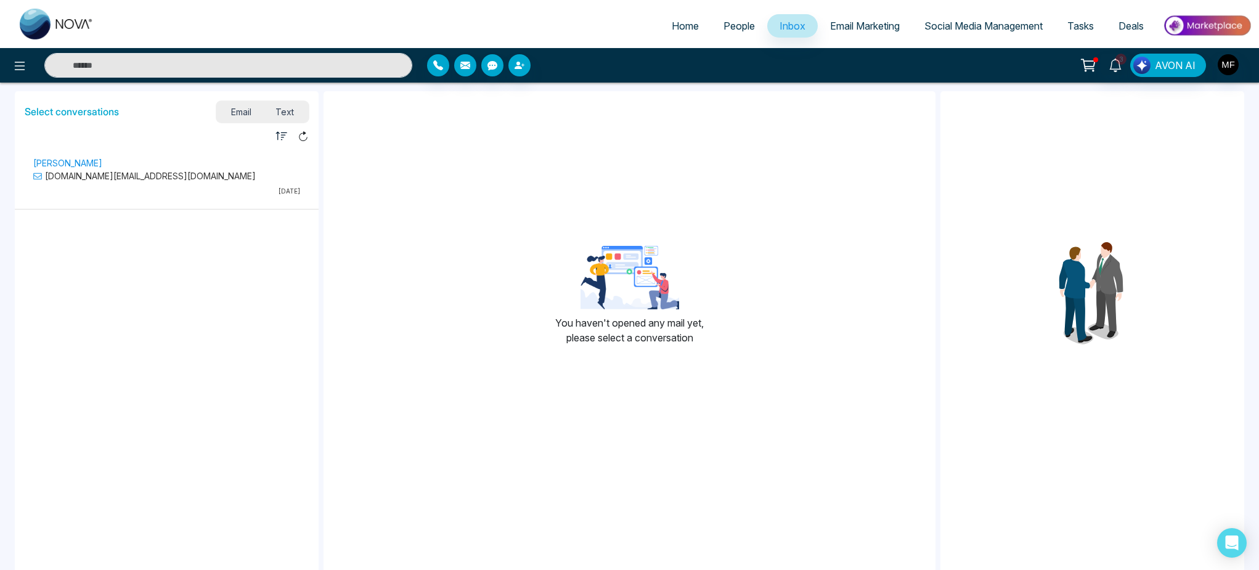
click at [280, 110] on span "Text" at bounding box center [284, 112] width 43 height 17
click at [187, 182] on p "[PHONE_NUMBER]" at bounding box center [166, 180] width 267 height 13
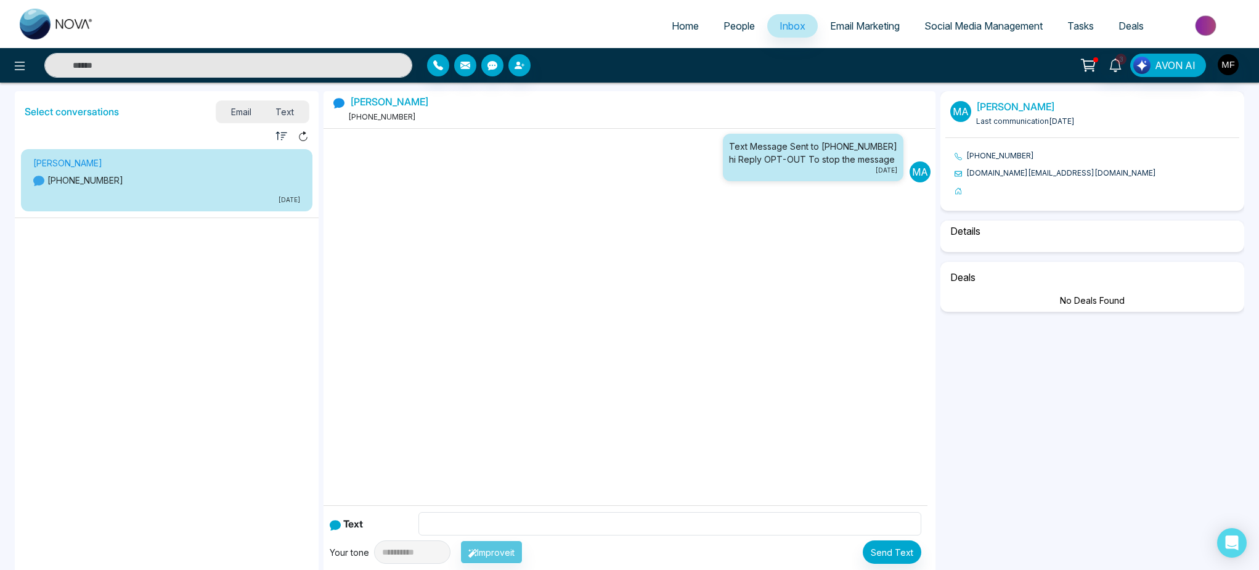
select select "****"
select select "*****"
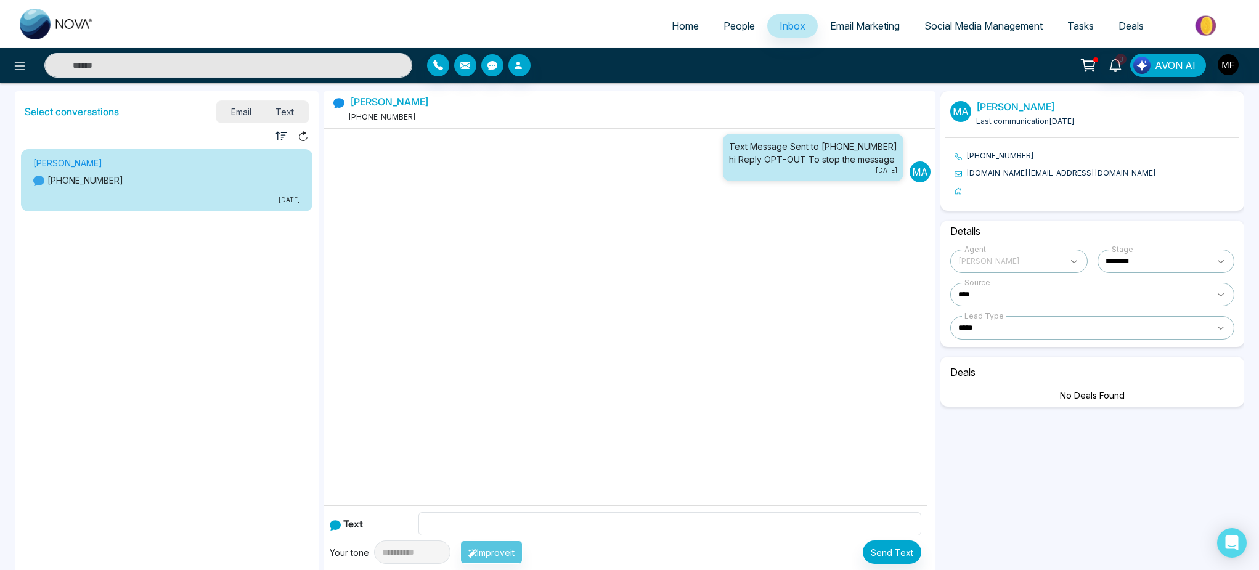
click at [308, 136] on icon at bounding box center [303, 136] width 11 height 11
click at [308, 137] on icon at bounding box center [303, 136] width 11 height 11
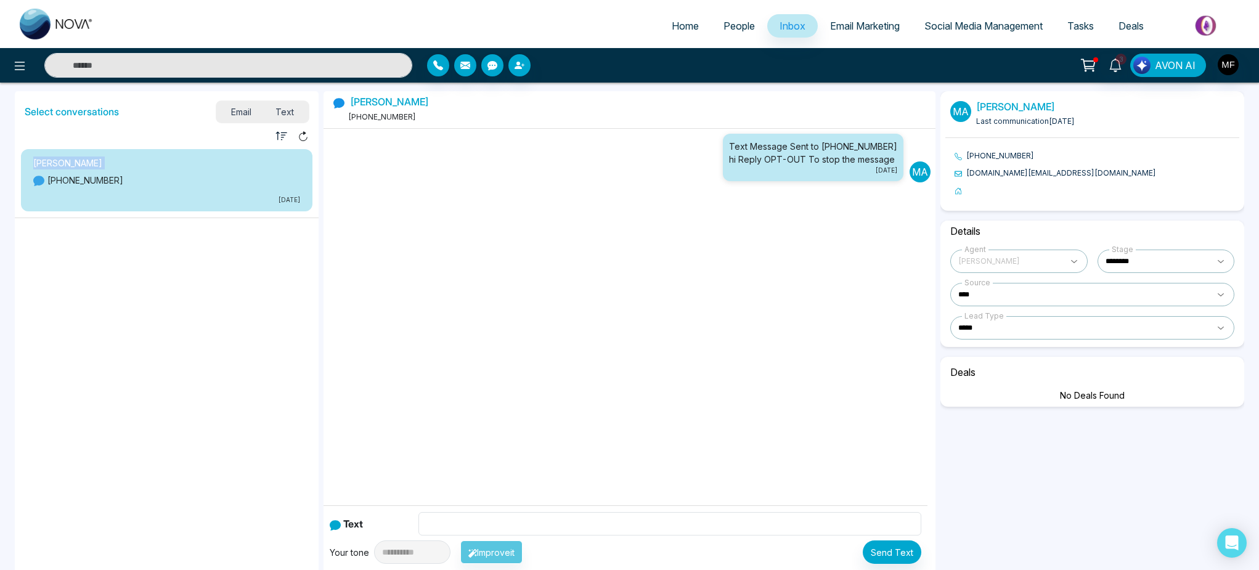
click at [29, 18] on img at bounding box center [57, 24] width 74 height 31
select select "*"
